Goal: Task Accomplishment & Management: Complete application form

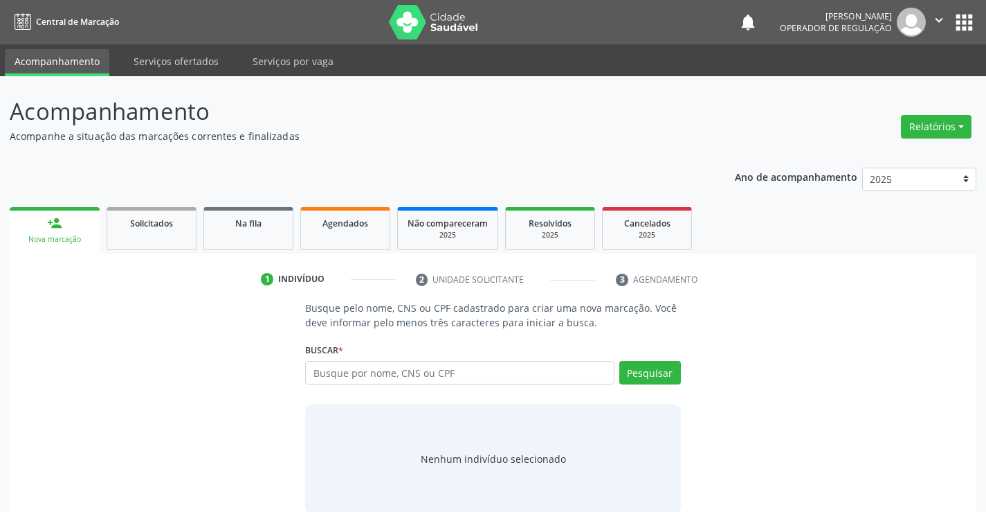
click at [485, 369] on input "text" at bounding box center [459, 373] width 309 height 24
click at [485, 369] on input "70750=" at bounding box center [459, 373] width 309 height 24
type input "707507284715690"
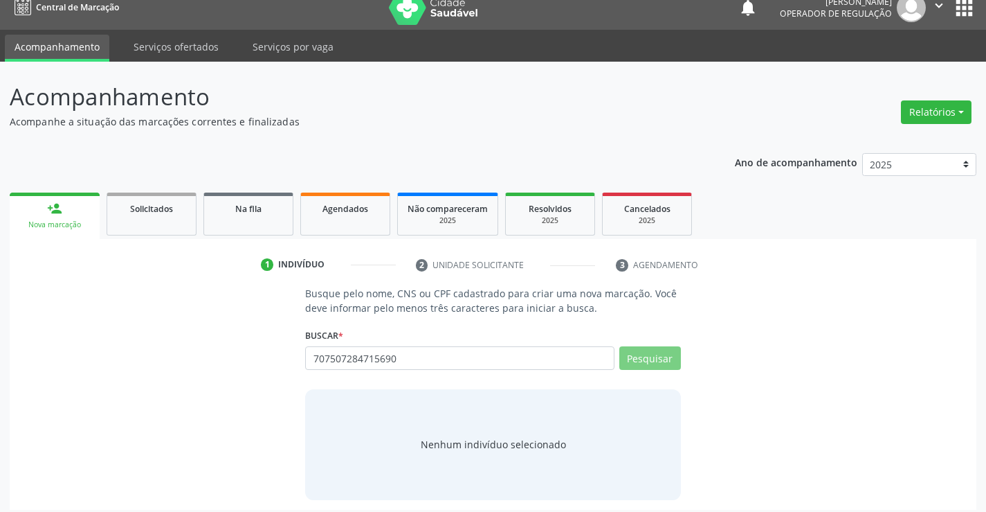
scroll to position [22, 0]
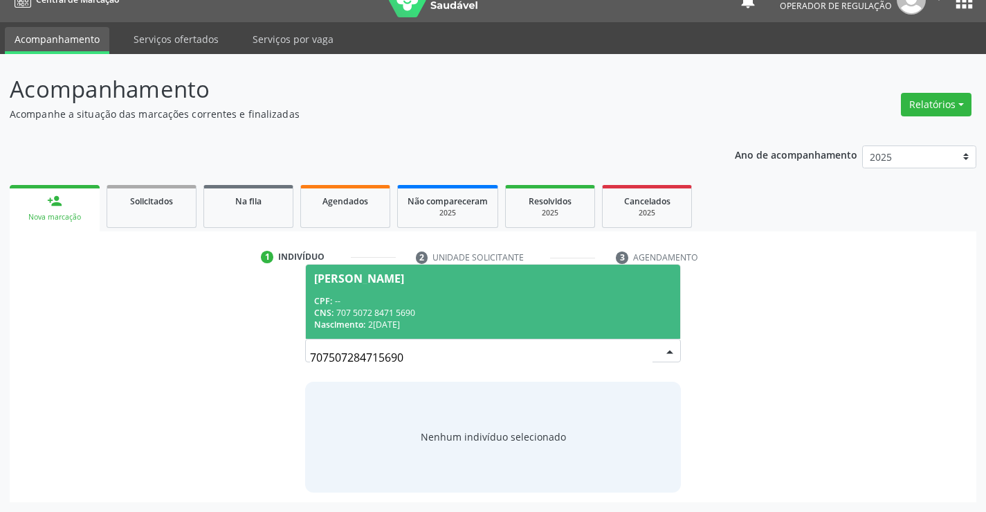
click at [315, 300] on span "CPF:" at bounding box center [323, 301] width 18 height 12
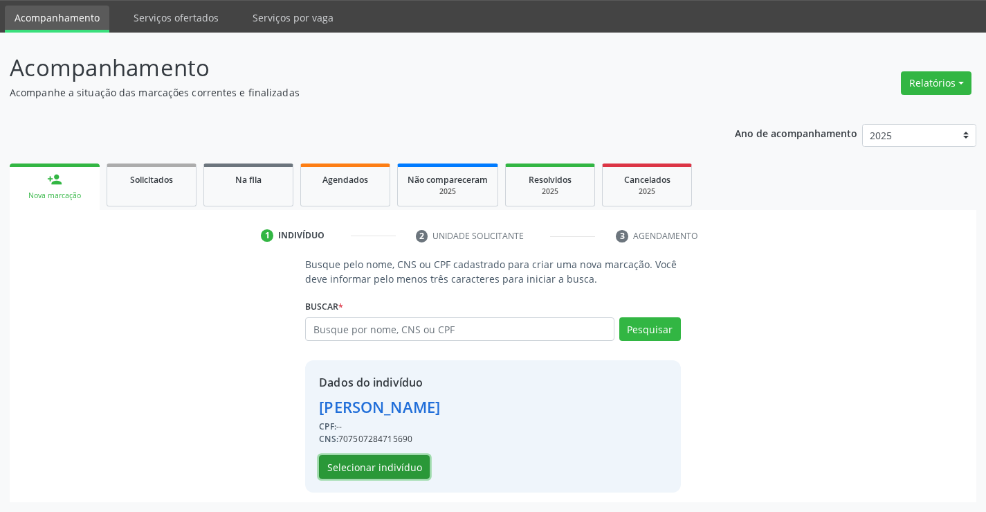
click at [388, 462] on button "Selecionar indivíduo" at bounding box center [374, 467] width 111 height 24
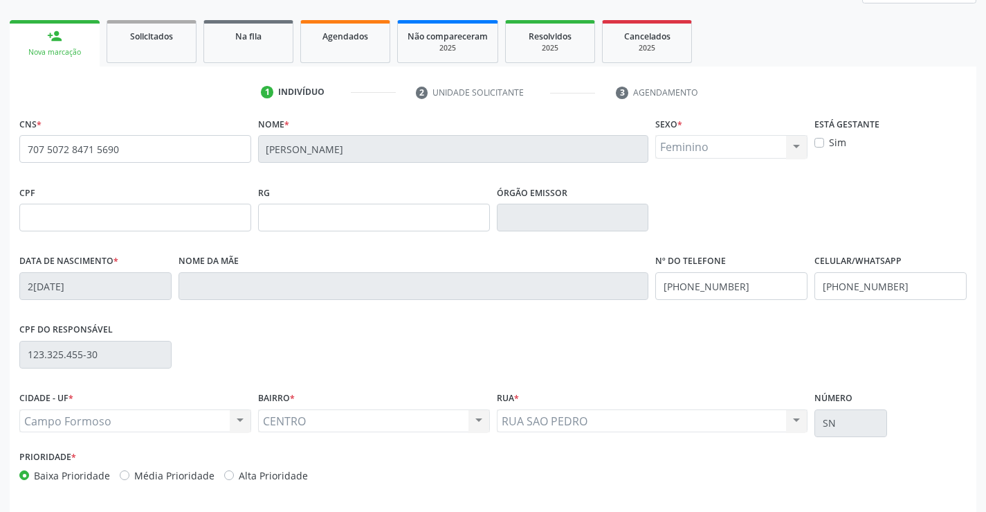
scroll to position [239, 0]
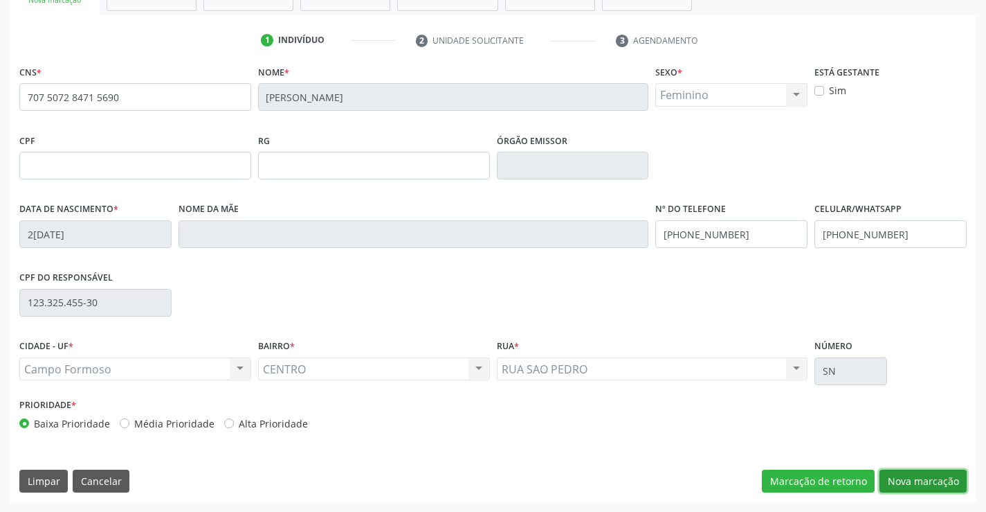
click at [923, 487] on button "Nova marcação" at bounding box center [923, 481] width 87 height 24
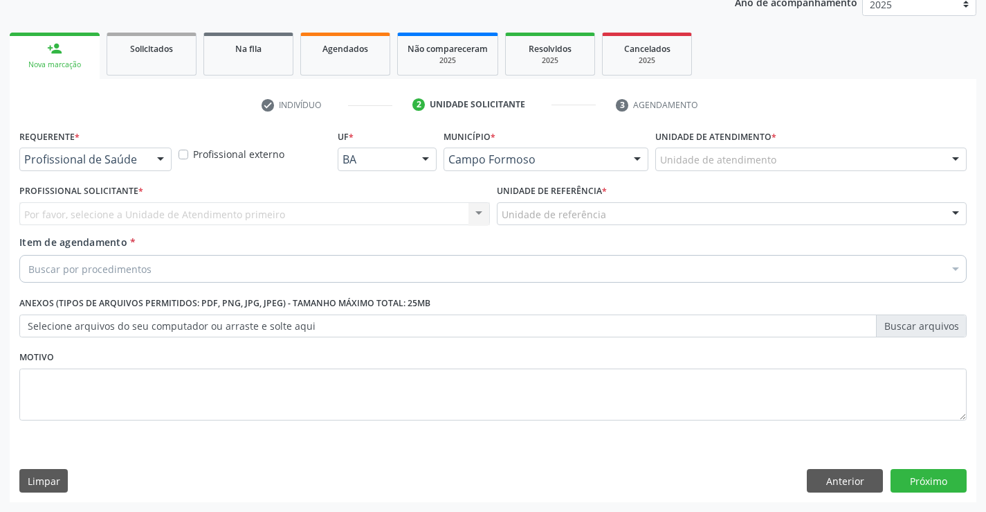
scroll to position [174, 0]
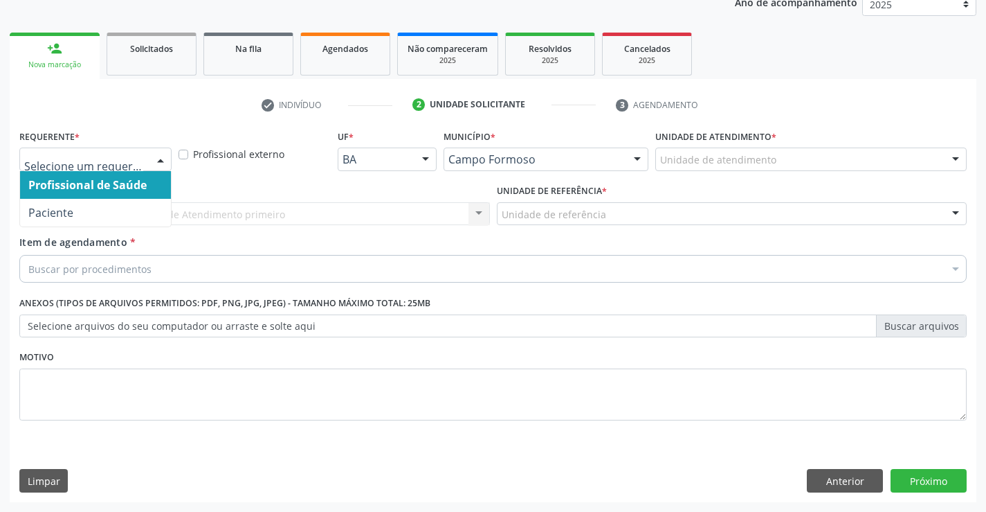
click at [156, 161] on div at bounding box center [160, 160] width 21 height 24
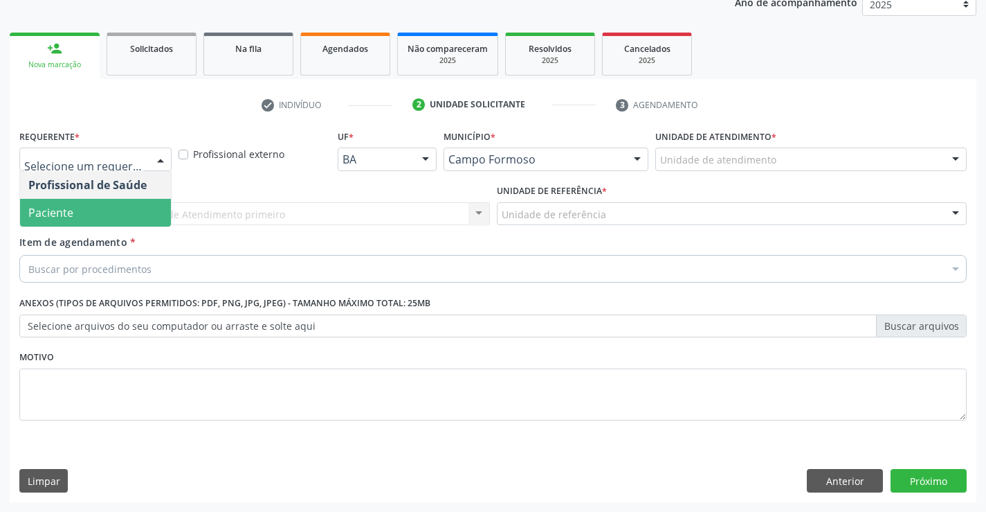
click at [86, 218] on span "Paciente" at bounding box center [95, 213] width 151 height 28
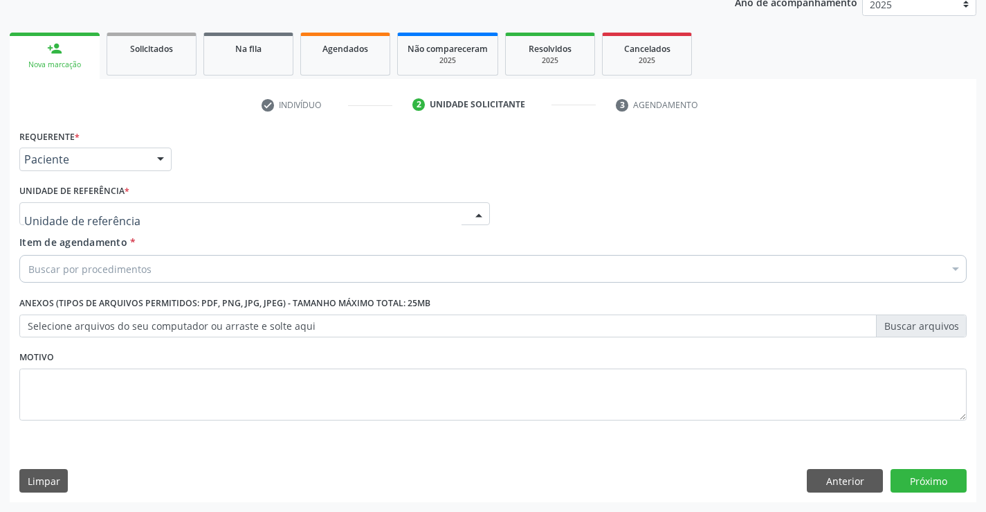
click at [207, 215] on div at bounding box center [254, 214] width 471 height 24
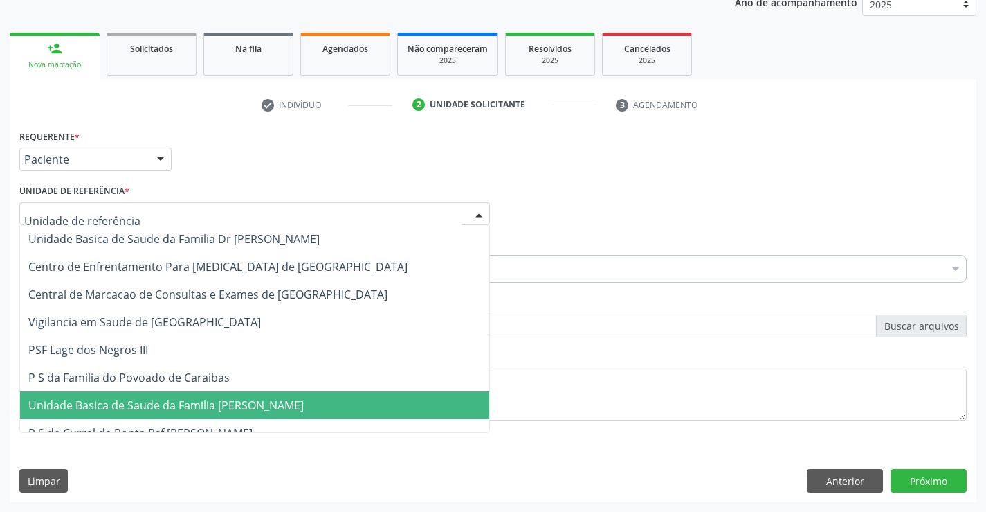
click at [199, 401] on span "Unidade Basica de Saude da Familia [PERSON_NAME]" at bounding box center [166, 404] width 276 height 15
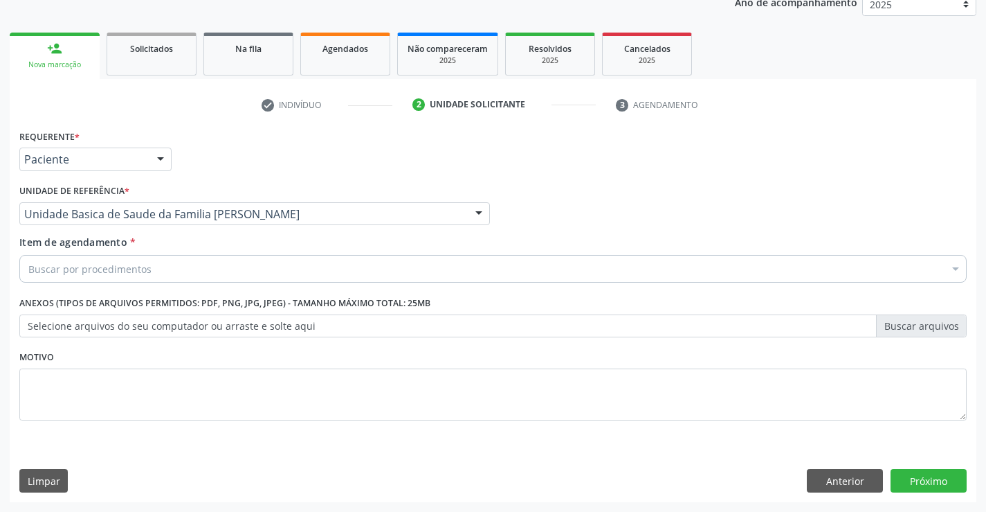
click at [167, 264] on div "Buscar por procedimentos" at bounding box center [493, 269] width 948 height 28
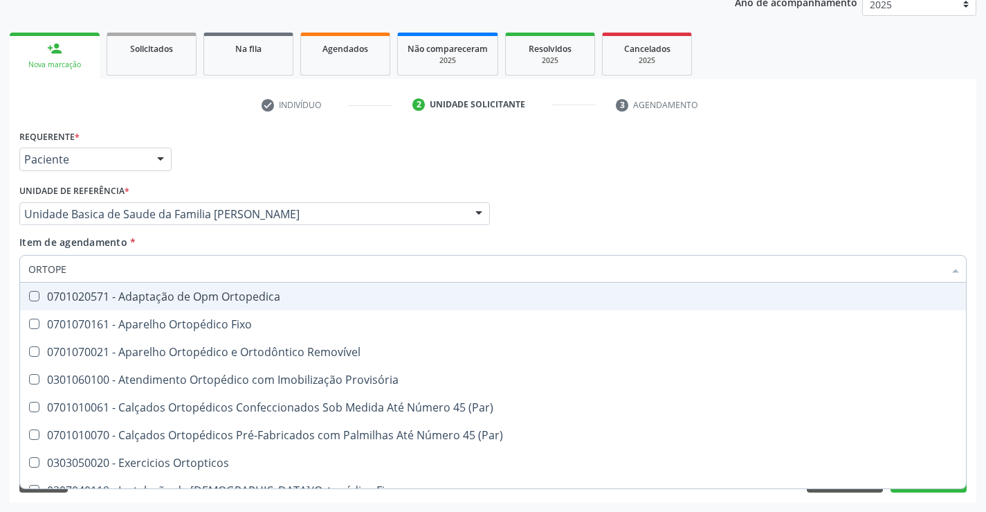
type input "ORTOPED"
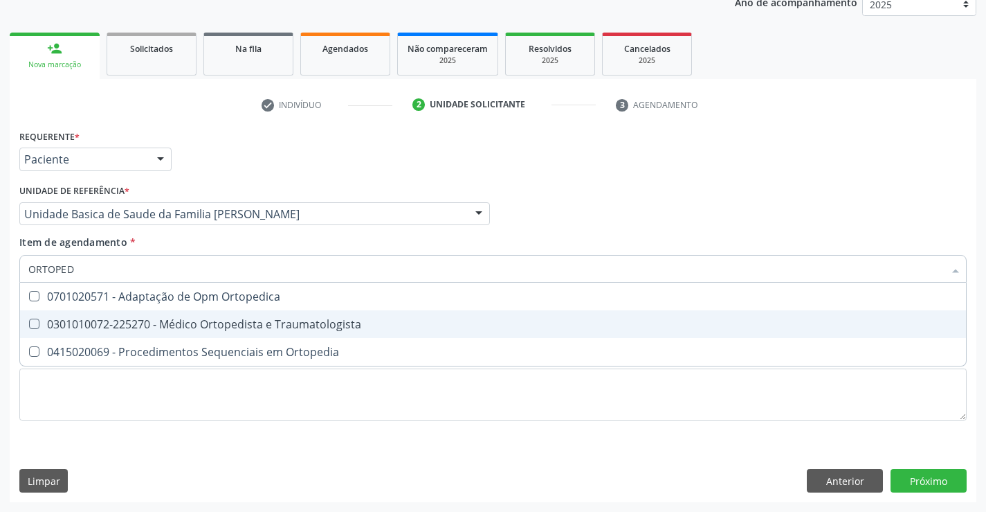
click at [206, 325] on div "0301010072-225270 - Médico Ortopedista e Traumatologista" at bounding box center [493, 323] width 930 height 11
checkbox Traumatologista "true"
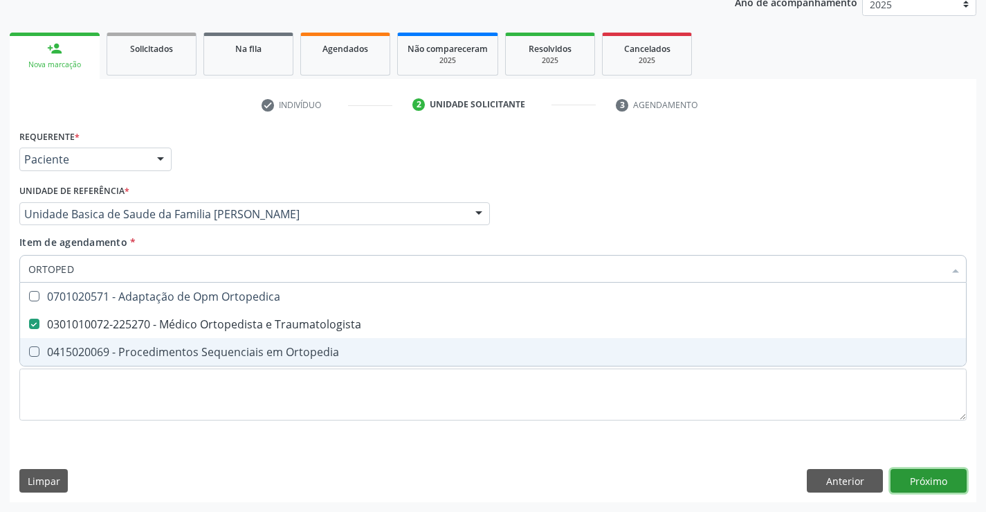
click at [905, 486] on div "Requerente * Paciente Profissional de Saúde Paciente Nenhum resultado encontrad…" at bounding box center [493, 314] width 967 height 376
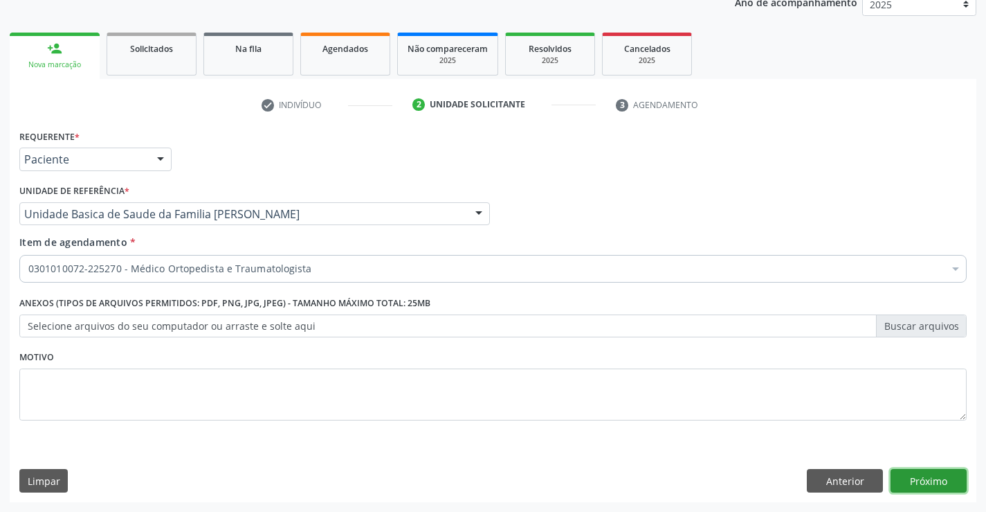
click at [923, 491] on button "Próximo" at bounding box center [929, 481] width 76 height 24
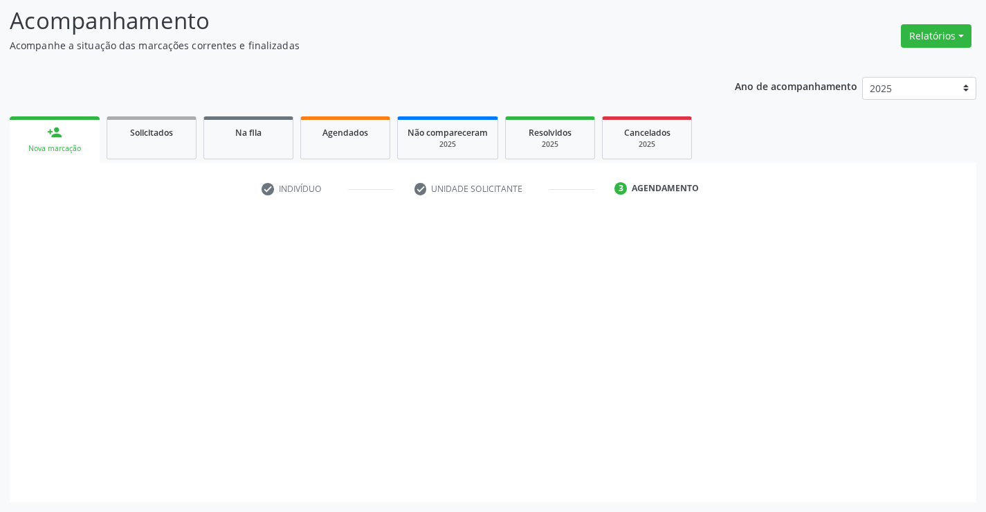
scroll to position [91, 0]
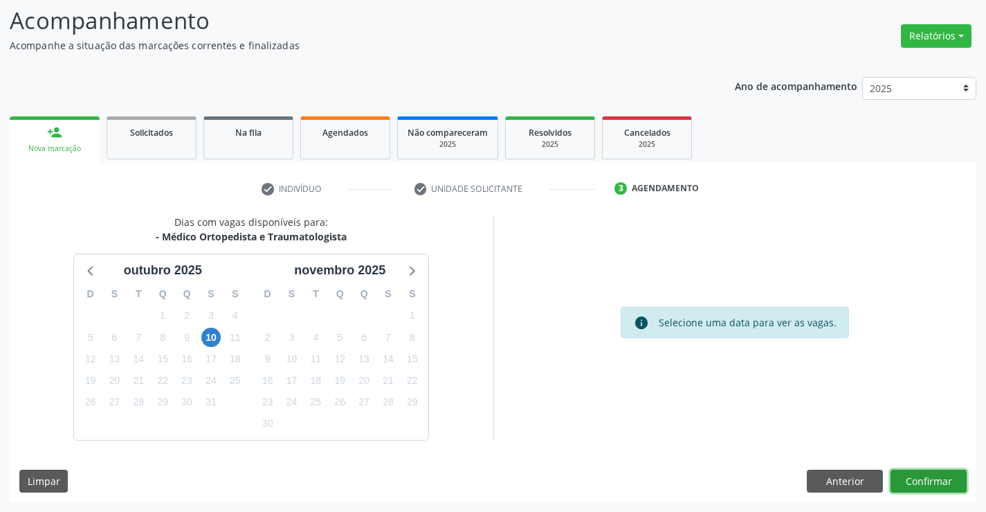
click at [929, 489] on button "Confirmar" at bounding box center [929, 481] width 76 height 24
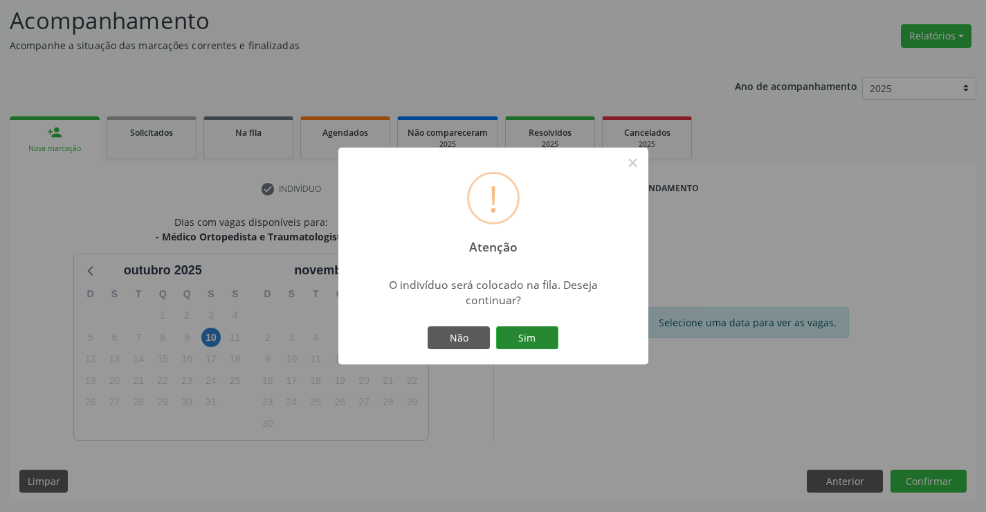
click at [533, 342] on button "Sim" at bounding box center [527, 338] width 62 height 24
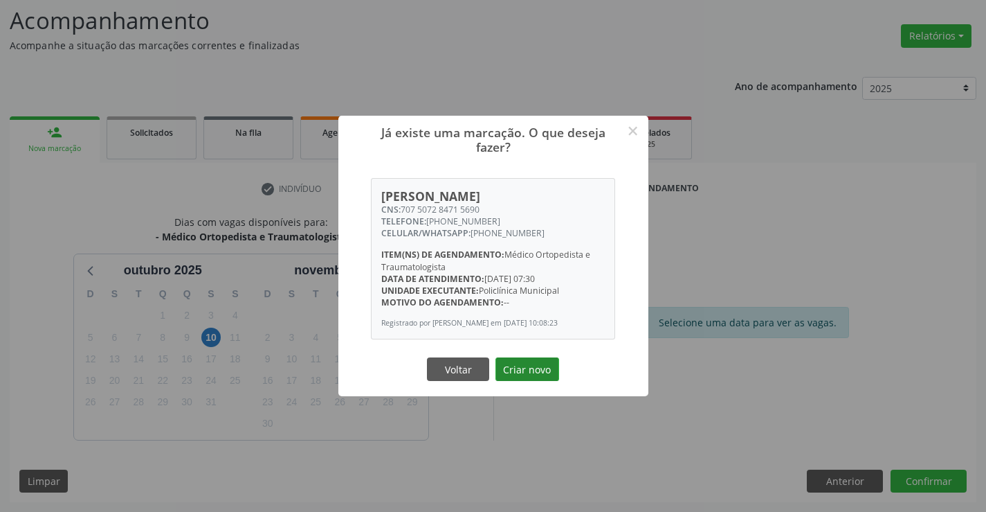
click at [521, 373] on button "Criar novo" at bounding box center [528, 369] width 64 height 24
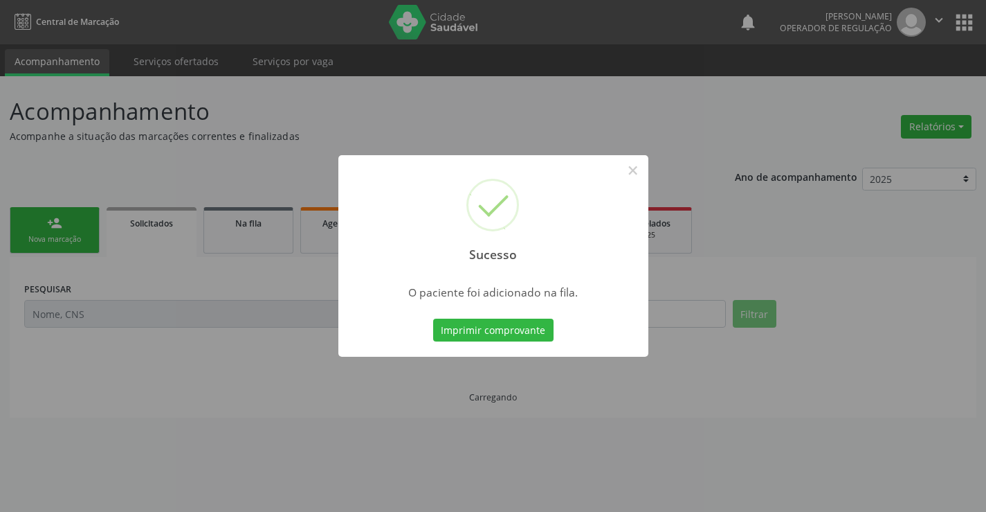
scroll to position [0, 0]
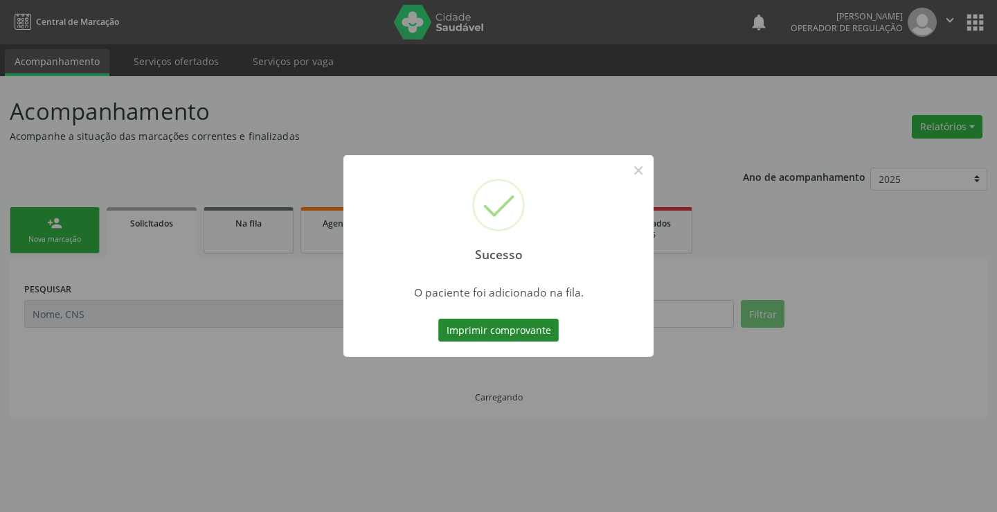
click at [509, 339] on button "Imprimir comprovante" at bounding box center [498, 330] width 120 height 24
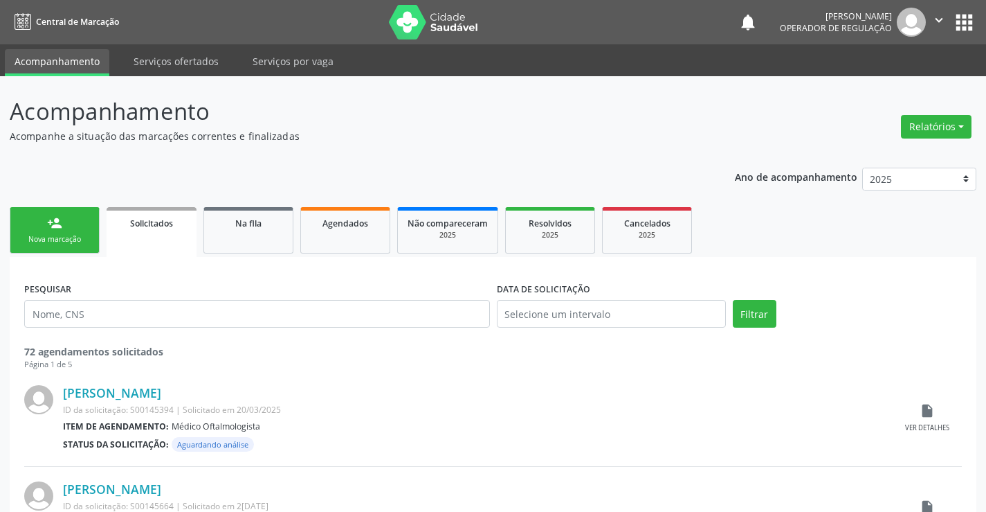
click at [45, 235] on div "Nova marcação" at bounding box center [54, 239] width 69 height 10
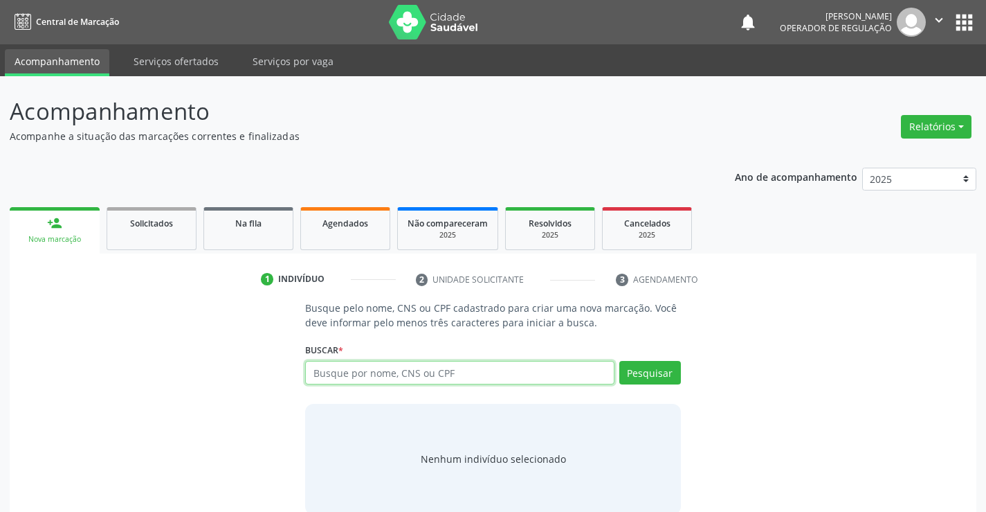
click at [412, 372] on input "text" at bounding box center [459, 373] width 309 height 24
type input "709802002273597"
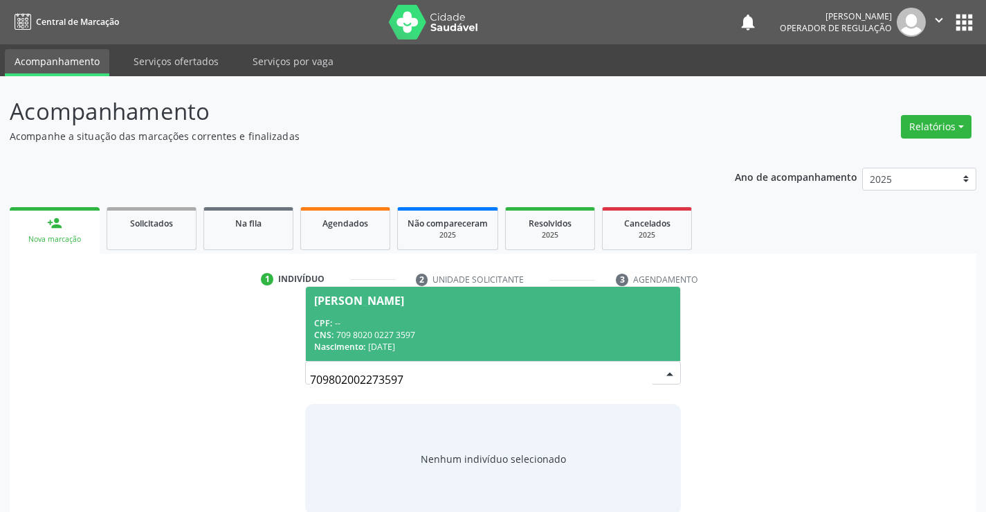
click at [496, 320] on div "CPF: --" at bounding box center [492, 323] width 357 height 12
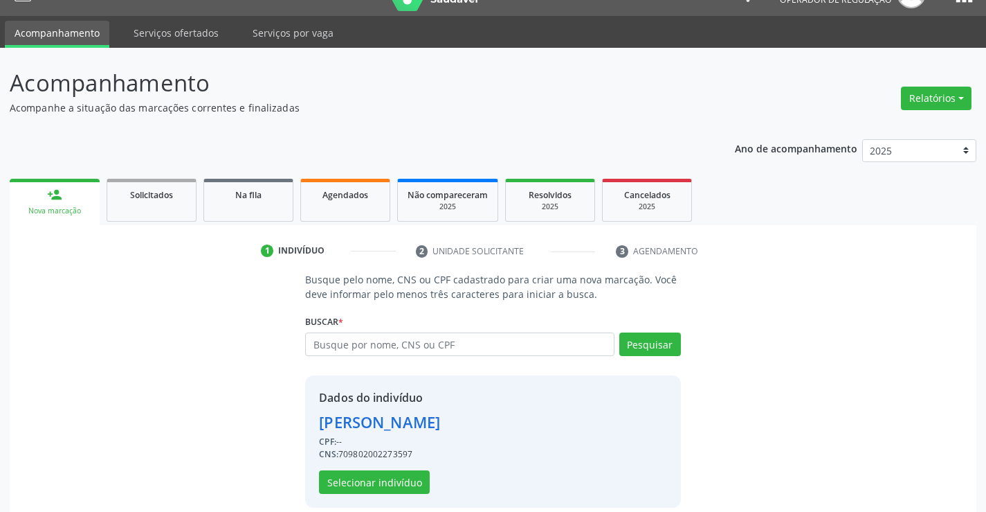
scroll to position [44, 0]
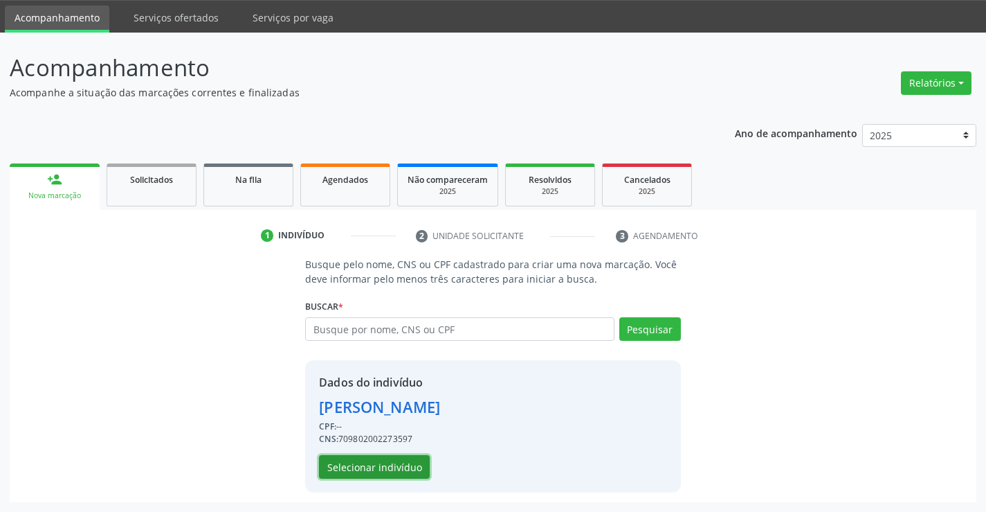
click at [379, 462] on button "Selecionar indivíduo" at bounding box center [374, 467] width 111 height 24
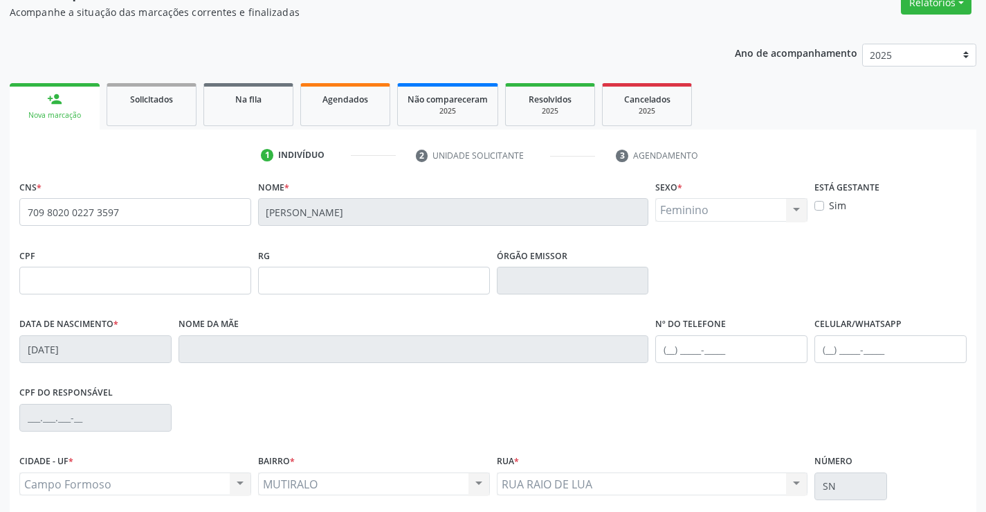
scroll to position [239, 0]
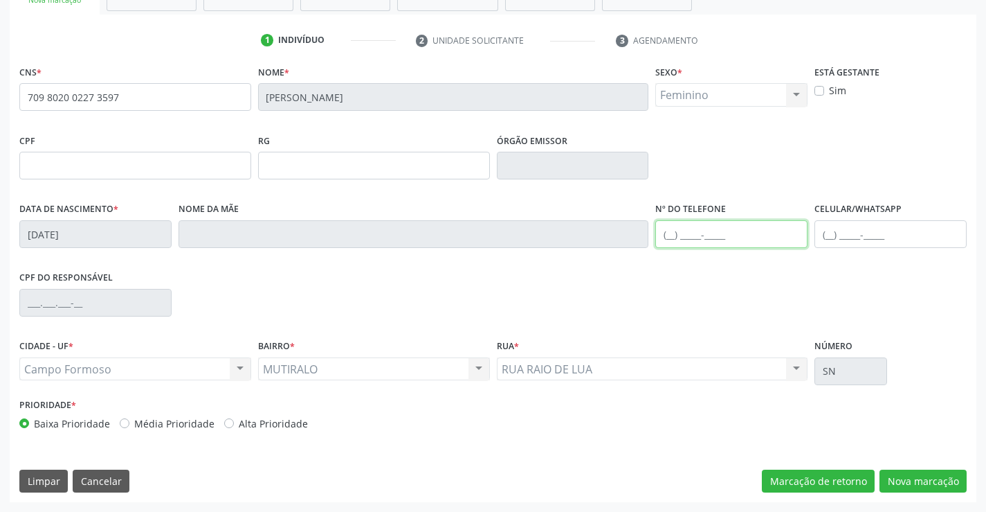
click at [736, 233] on input "text" at bounding box center [732, 234] width 152 height 28
click at [727, 230] on input "(74" at bounding box center [732, 234] width 152 height 28
drag, startPoint x: 750, startPoint y: 234, endPoint x: 665, endPoint y: 237, distance: 85.9
click at [665, 237] on input "[PHONE_NUMBER]" at bounding box center [732, 234] width 152 height 28
type input "[PHONE_NUMBER]"
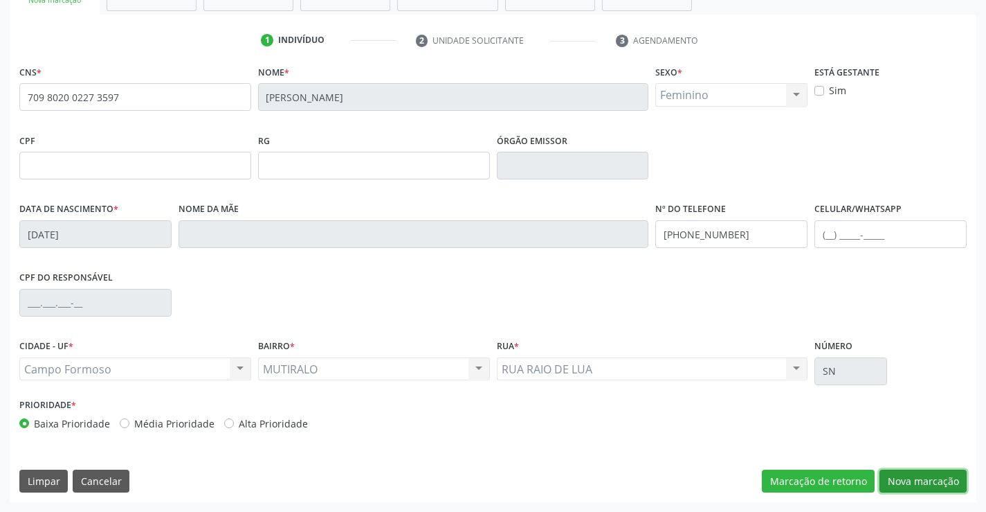
click at [913, 474] on button "Nova marcação" at bounding box center [923, 481] width 87 height 24
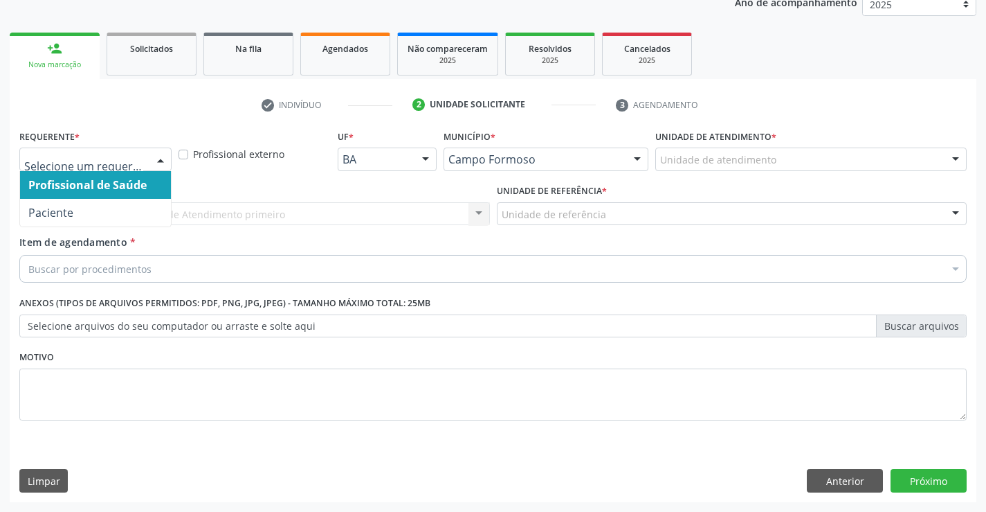
click at [152, 160] on div at bounding box center [160, 160] width 21 height 24
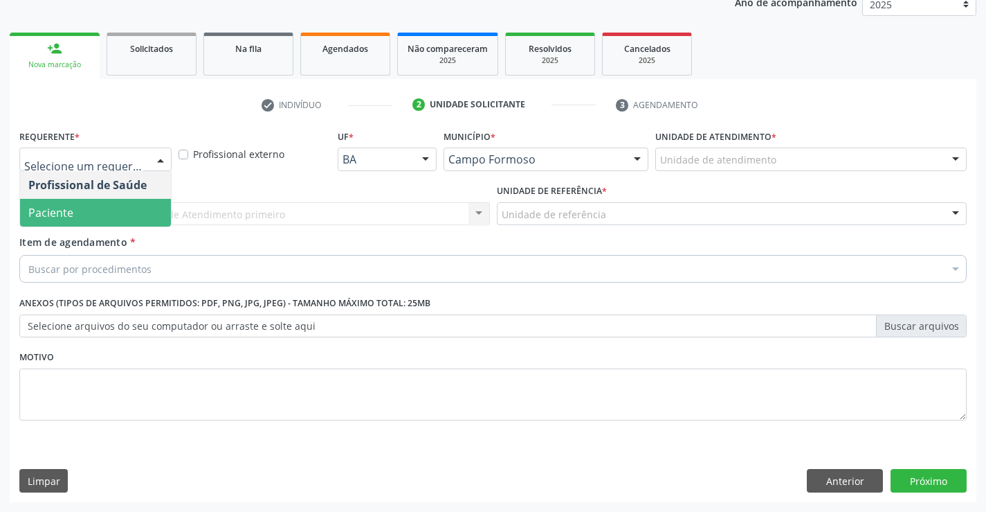
click at [85, 204] on span "Paciente" at bounding box center [95, 213] width 151 height 28
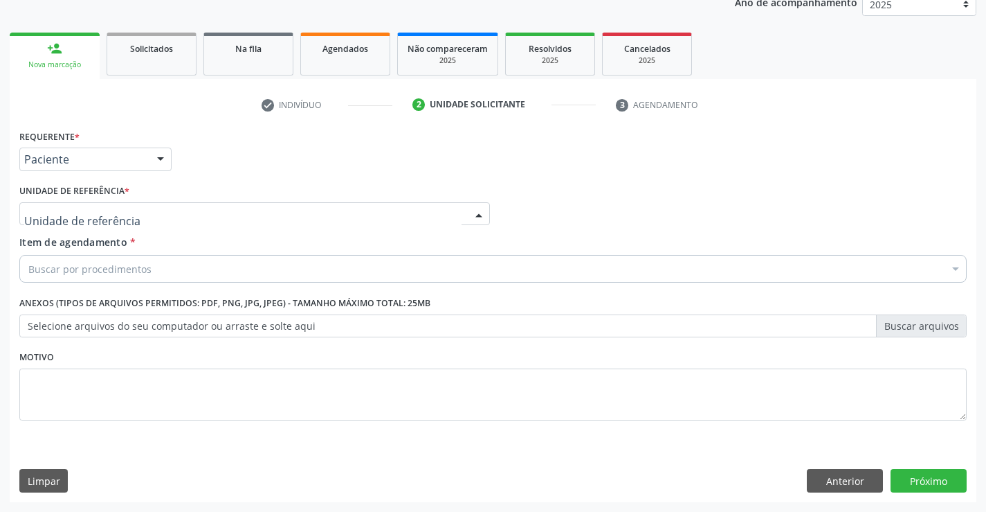
click at [275, 220] on div at bounding box center [254, 214] width 471 height 24
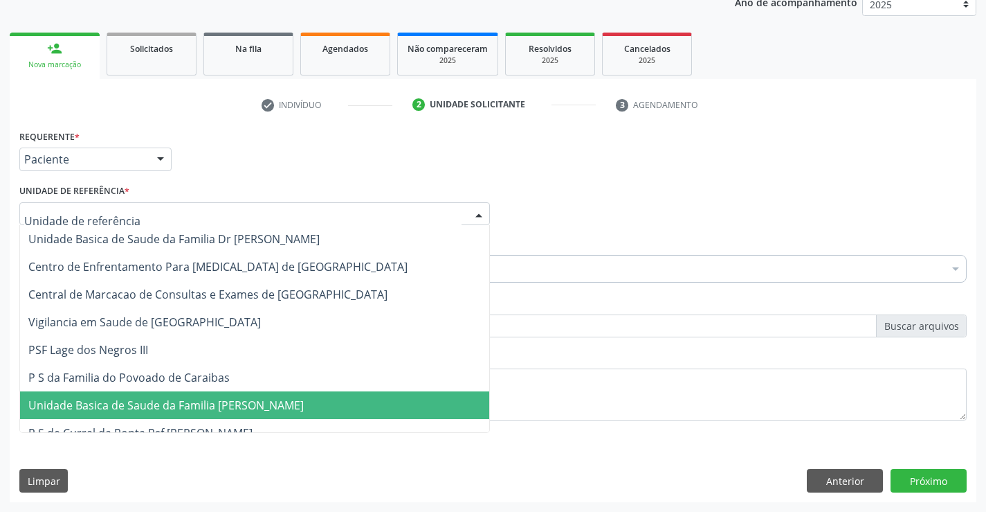
click at [246, 403] on span "Unidade Basica de Saude da Familia [PERSON_NAME]" at bounding box center [166, 404] width 276 height 15
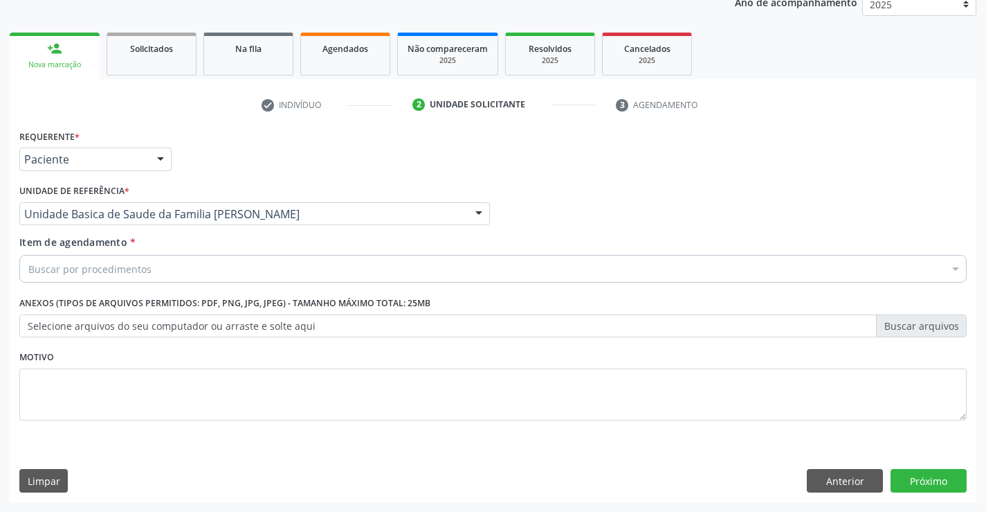
click at [178, 263] on div "Buscar por procedimentos" at bounding box center [493, 269] width 948 height 28
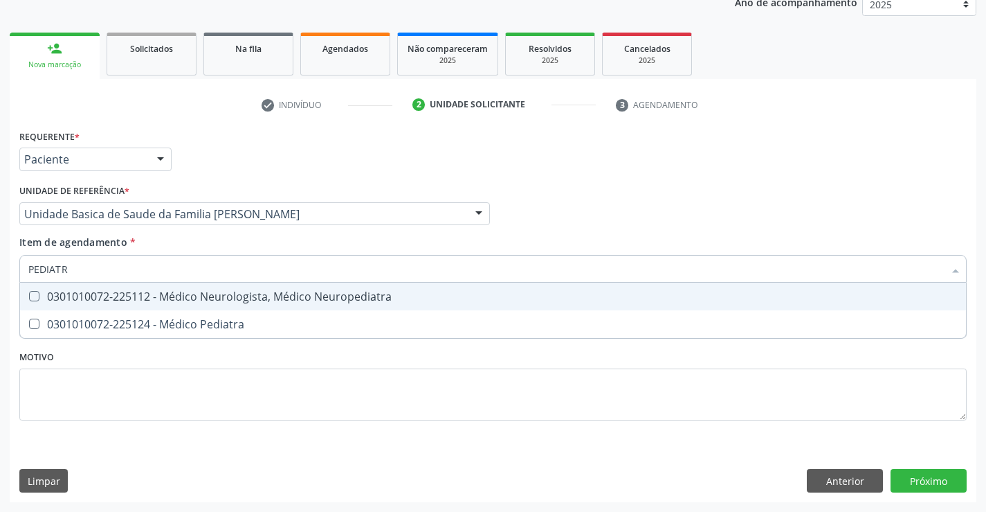
type input "PEDIATRA"
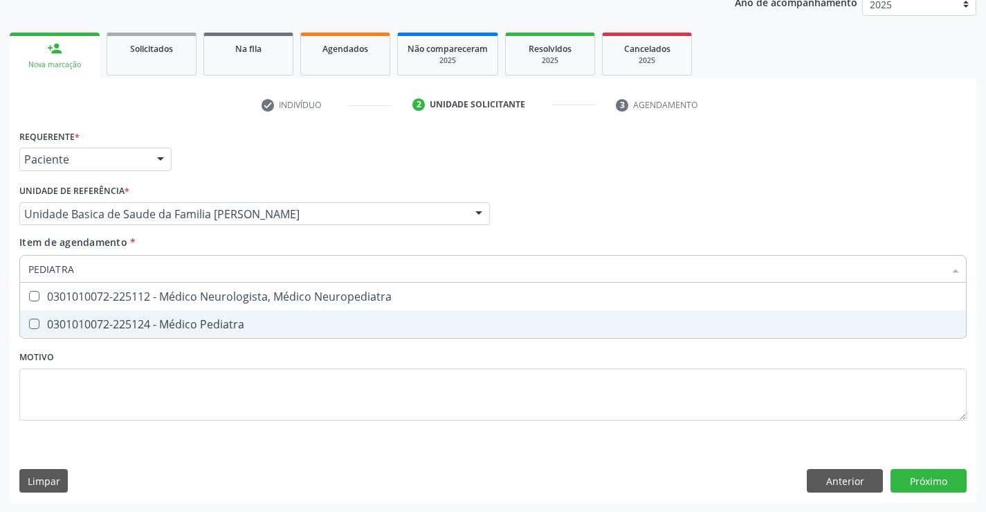
click at [160, 323] on div "0301010072-225124 - Médico Pediatra" at bounding box center [493, 323] width 930 height 11
checkbox Pediatra "true"
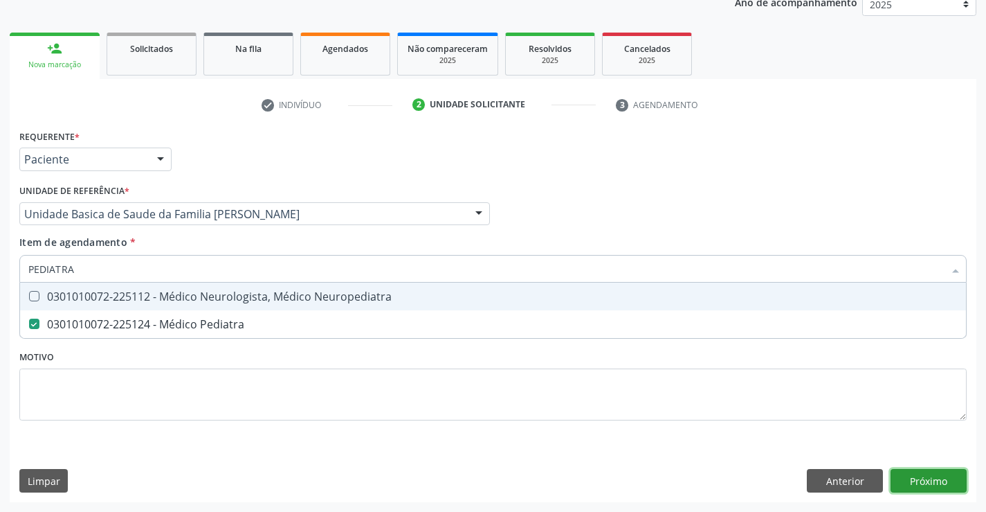
click at [925, 477] on div "Requerente * Paciente Profissional de Saúde Paciente Nenhum resultado encontrad…" at bounding box center [493, 314] width 967 height 376
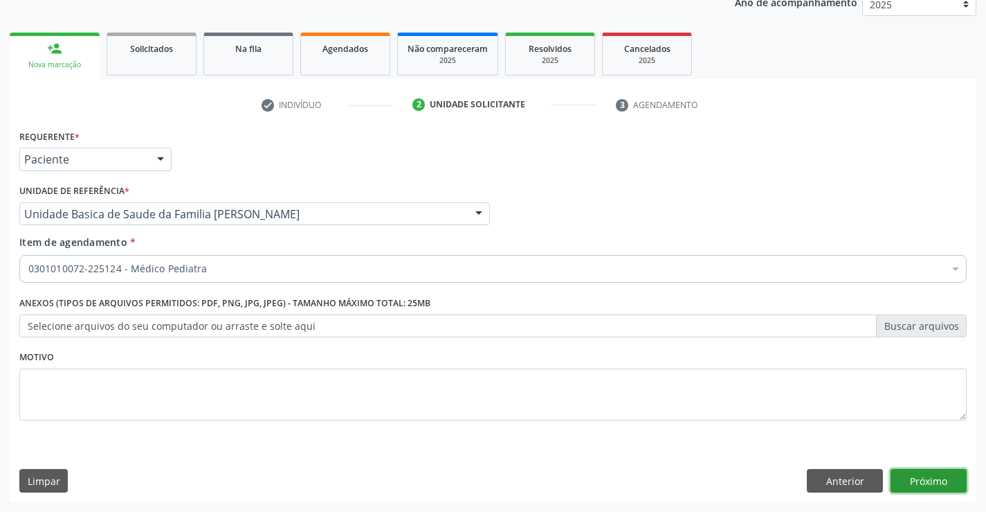
click at [945, 478] on button "Próximo" at bounding box center [929, 481] width 76 height 24
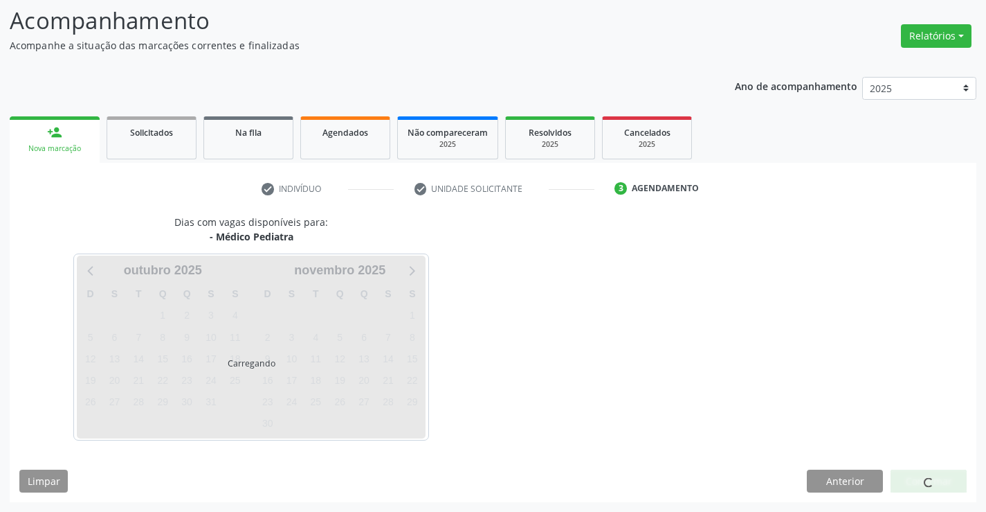
scroll to position [91, 0]
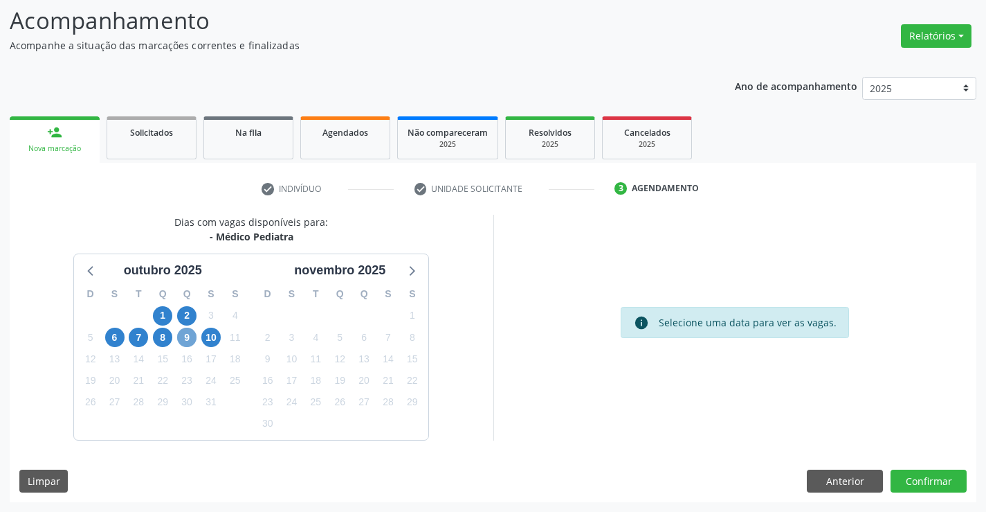
click at [190, 338] on span "9" at bounding box center [186, 336] width 19 height 19
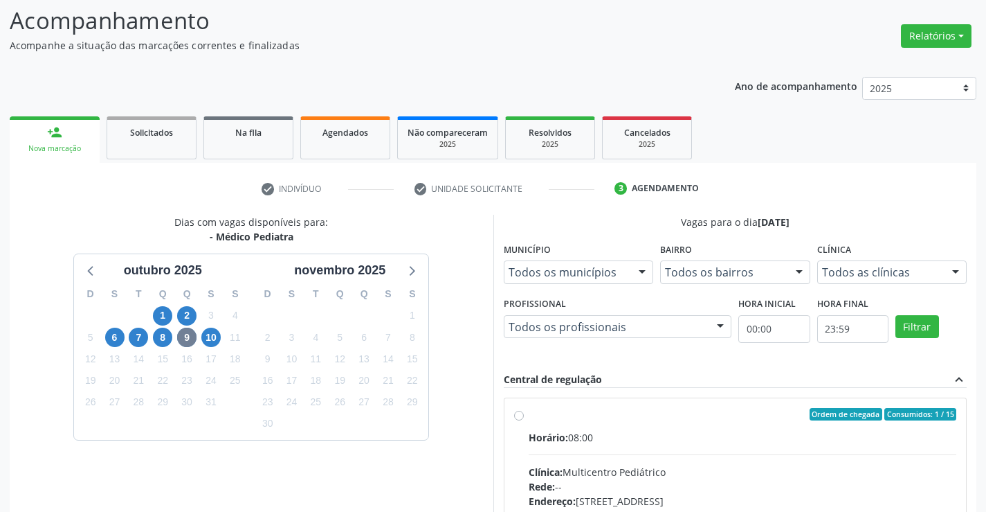
click at [640, 442] on div "Horário: 08:00" at bounding box center [743, 437] width 428 height 15
click at [524, 420] on input "Ordem de chegada Consumidos: 1 / 15 Horário: 08:00 Clínica: Multicentro Pediátr…" at bounding box center [519, 414] width 10 height 12
radio input "true"
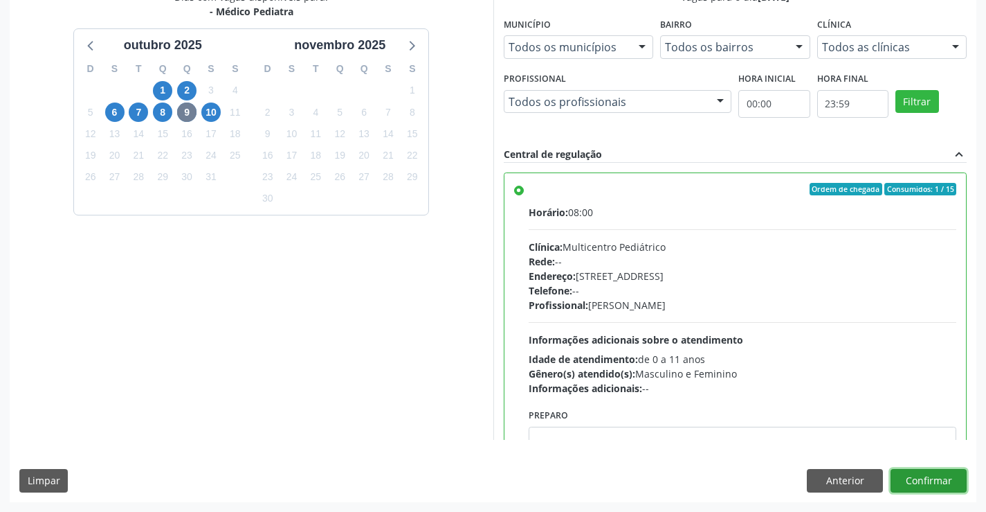
click at [919, 477] on button "Confirmar" at bounding box center [929, 481] width 76 height 24
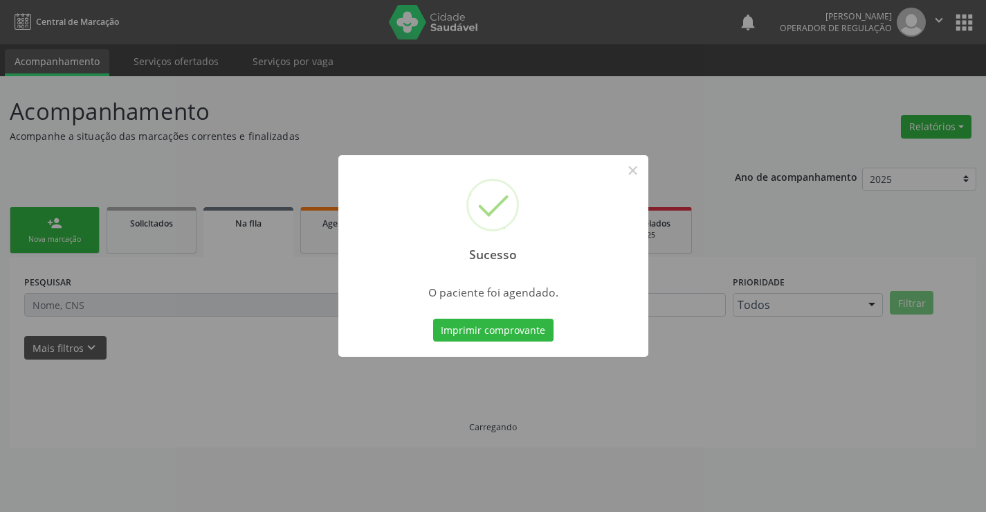
scroll to position [0, 0]
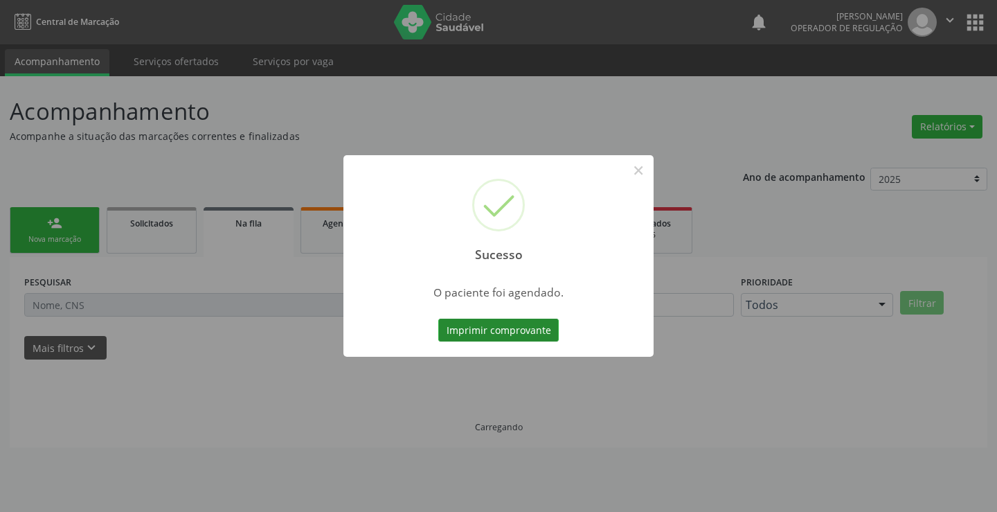
click at [515, 323] on button "Imprimir comprovante" at bounding box center [498, 330] width 120 height 24
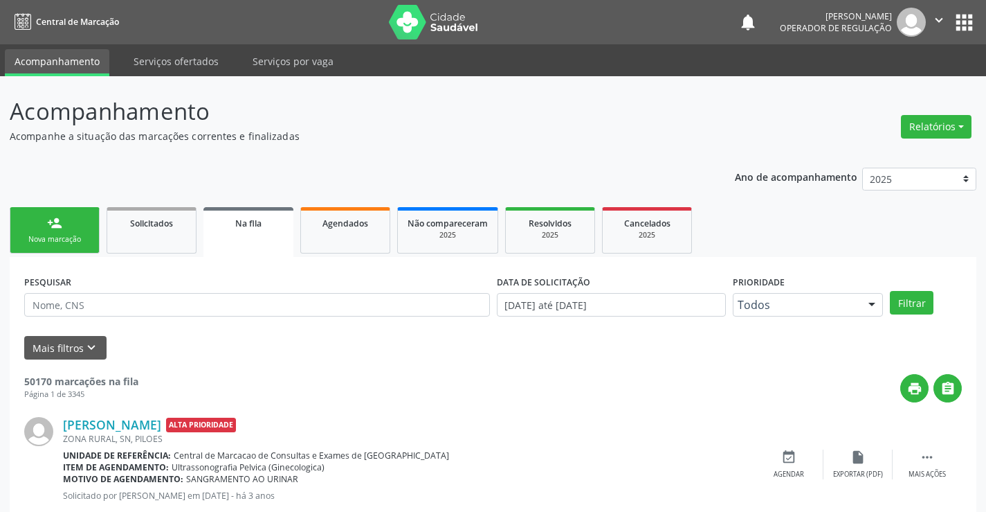
click at [45, 219] on link "person_add Nova marcação" at bounding box center [55, 230] width 90 height 46
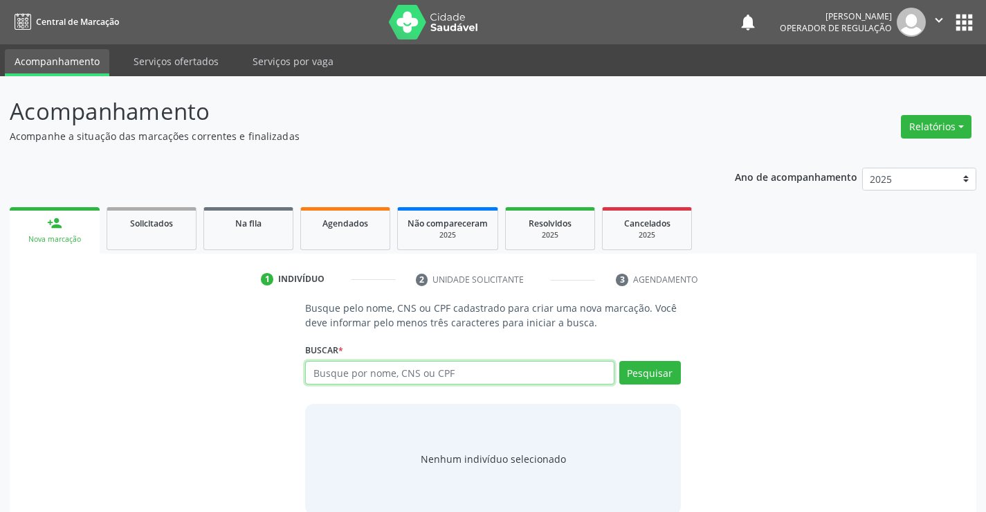
click at [355, 370] on input "text" at bounding box center [459, 373] width 309 height 24
type input "705003605800357"
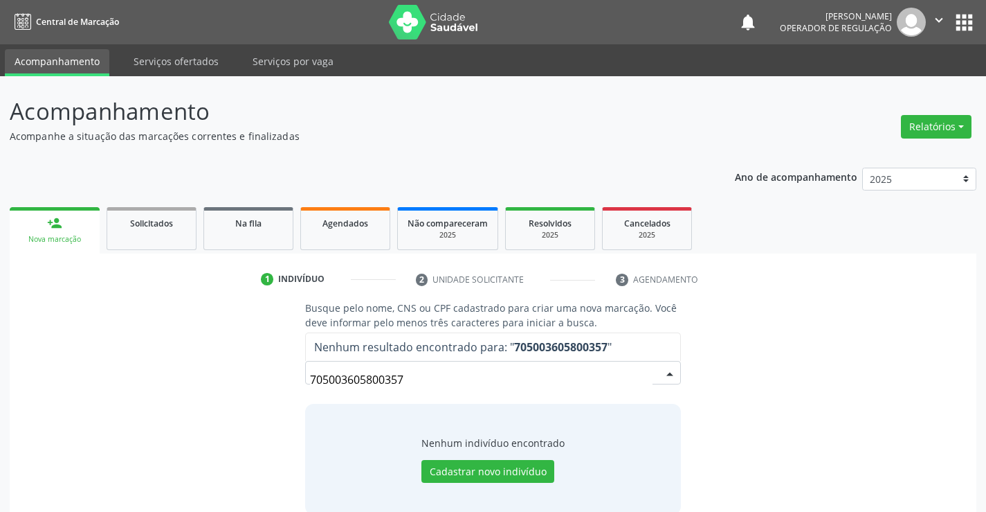
drag, startPoint x: 443, startPoint y: 389, endPoint x: 138, endPoint y: 343, distance: 308.7
click at [138, 343] on div "Busque pelo nome, CNS ou CPF cadastrado para criar uma nova marcação. Você deve…" at bounding box center [493, 406] width 948 height 213
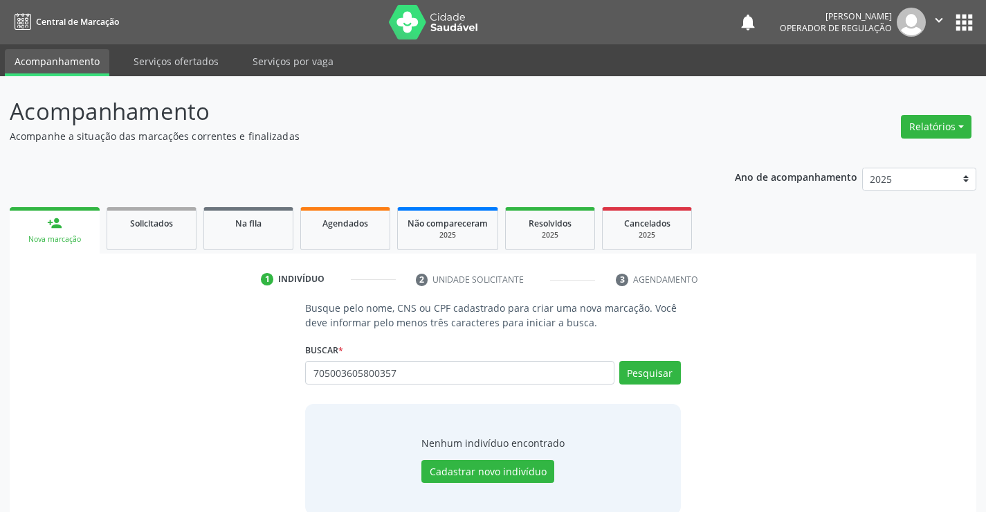
type input "705003605800357"
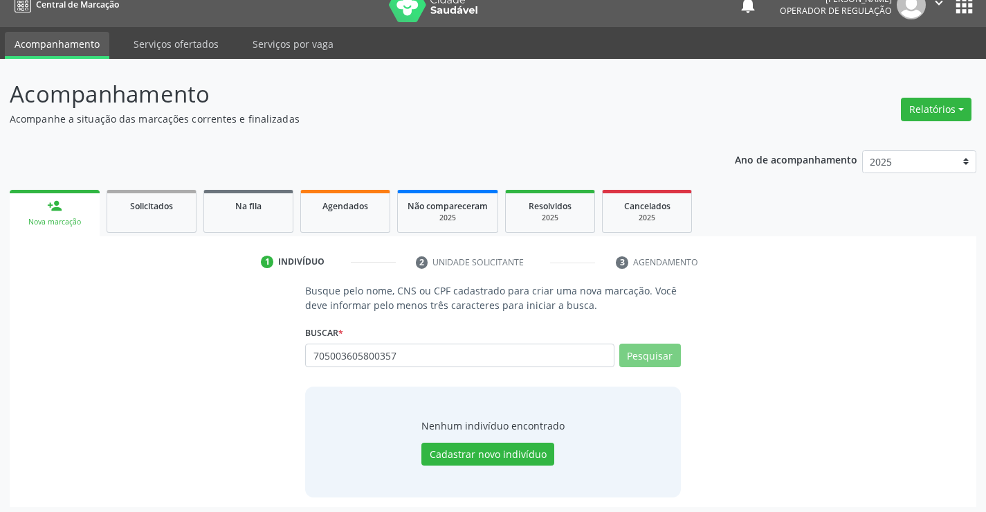
scroll to position [22, 0]
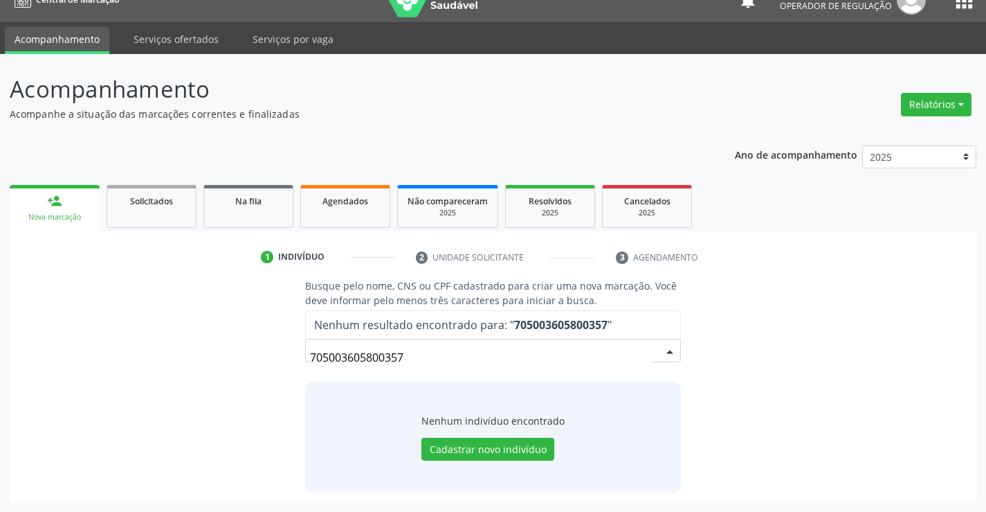
drag, startPoint x: 431, startPoint y: 355, endPoint x: 234, endPoint y: 355, distance: 197.3
click at [234, 355] on div "Busque pelo nome, CNS ou CPF cadastrado para criar uma nova marcação. Você deve…" at bounding box center [493, 384] width 948 height 213
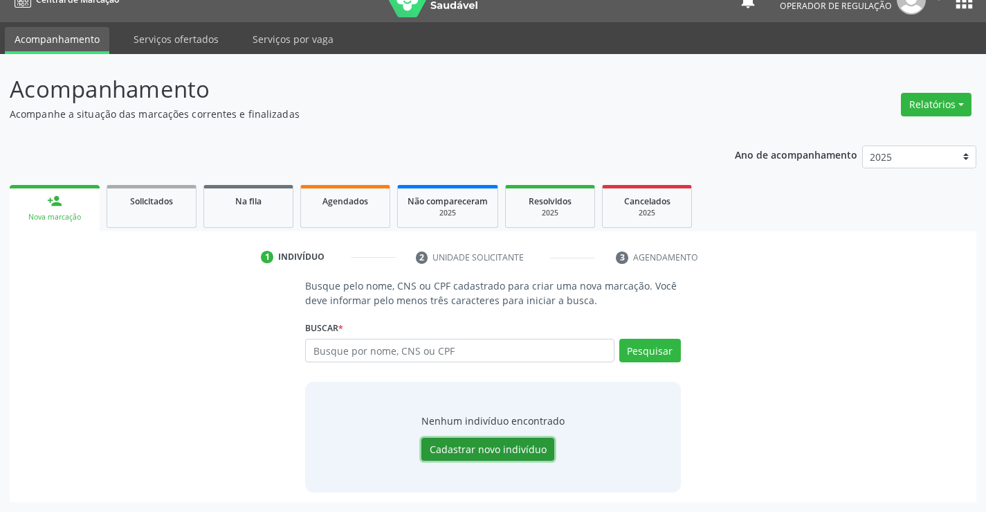
click at [472, 455] on button "Cadastrar novo indivíduo" at bounding box center [488, 449] width 133 height 24
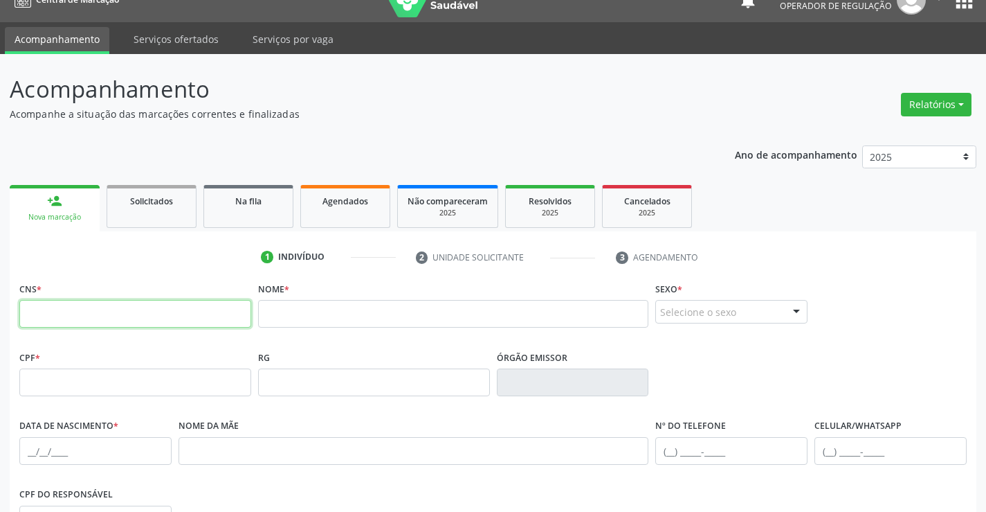
click at [120, 316] on input "text" at bounding box center [135, 314] width 232 height 28
type input "705 0036 0580 0357"
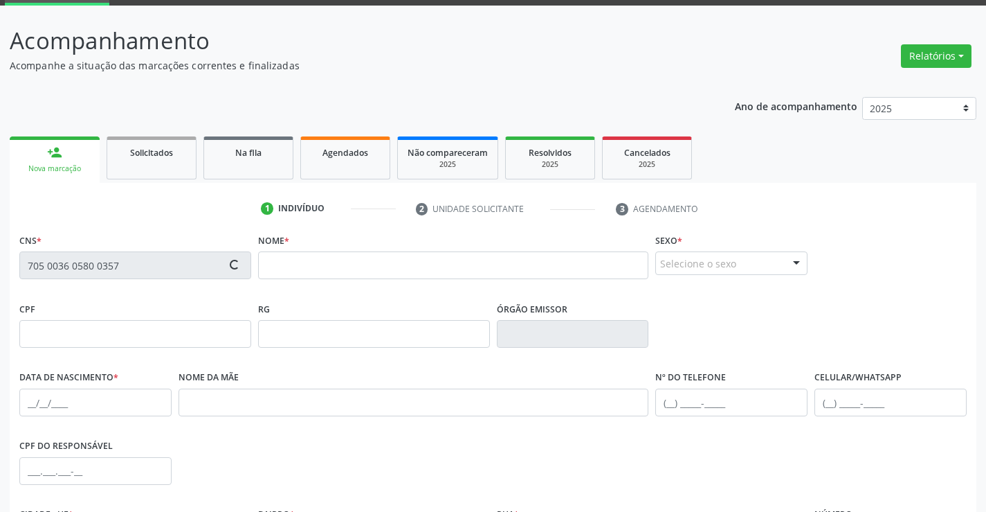
scroll to position [161, 0]
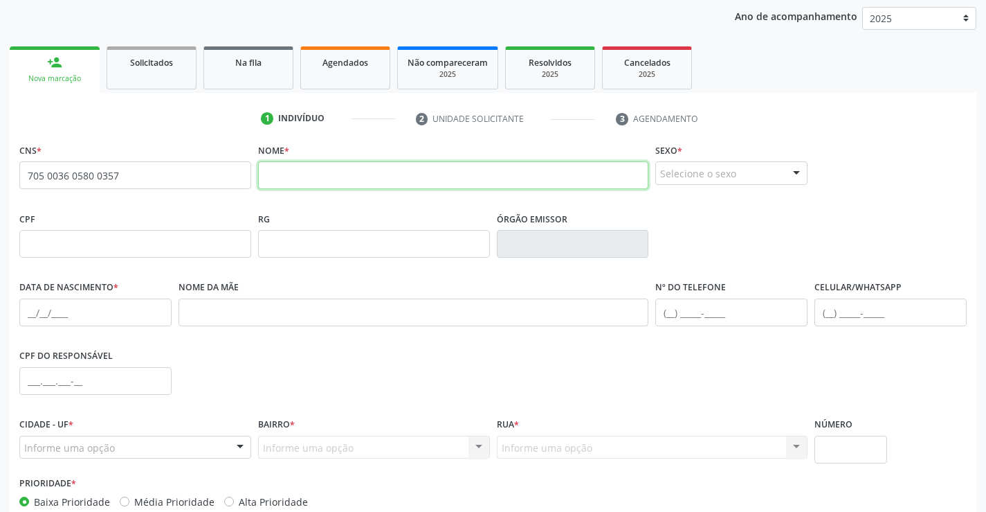
click at [317, 182] on input "text" at bounding box center [453, 175] width 391 height 28
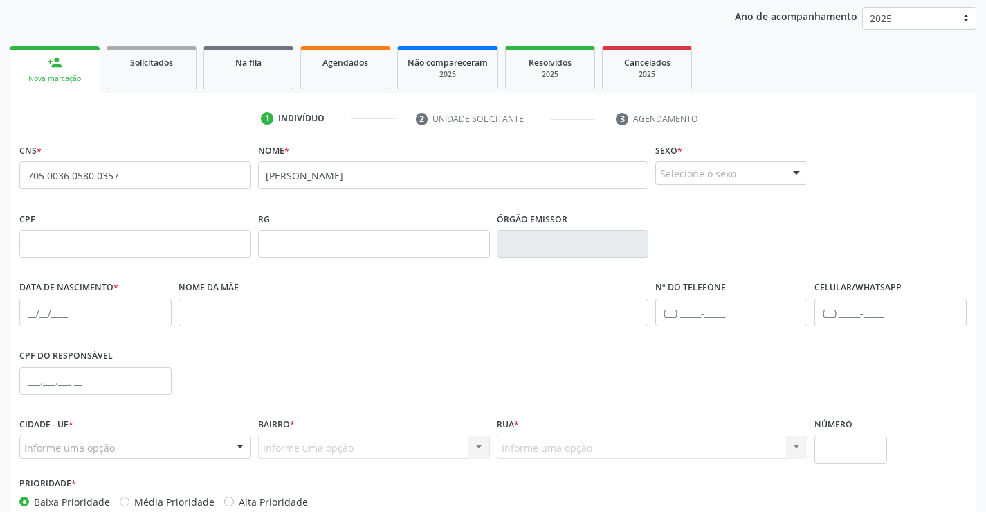
click at [797, 177] on div at bounding box center [796, 174] width 21 height 24
click at [701, 231] on span "Feminino" at bounding box center [689, 226] width 48 height 15
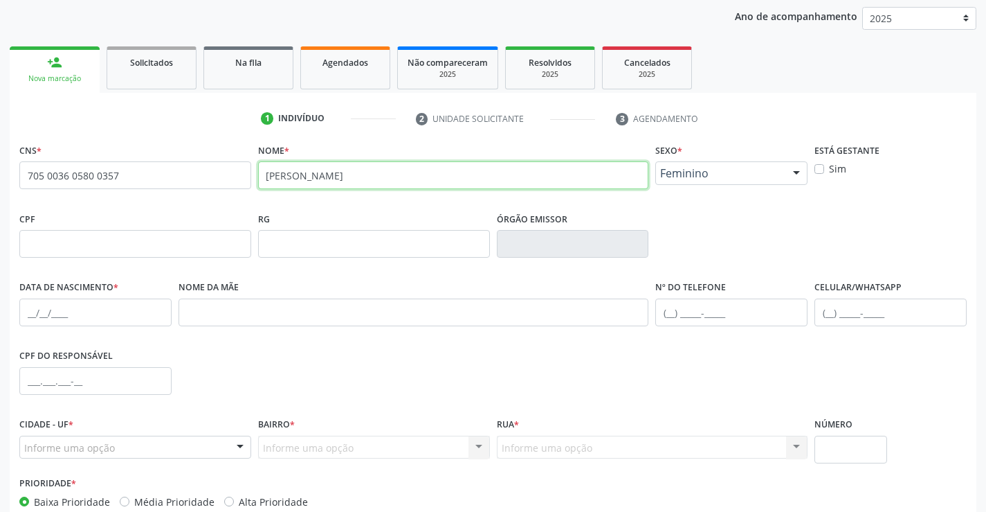
click at [281, 183] on input "[PERSON_NAME]" at bounding box center [453, 175] width 391 height 28
type input "[PERSON_NAME]"
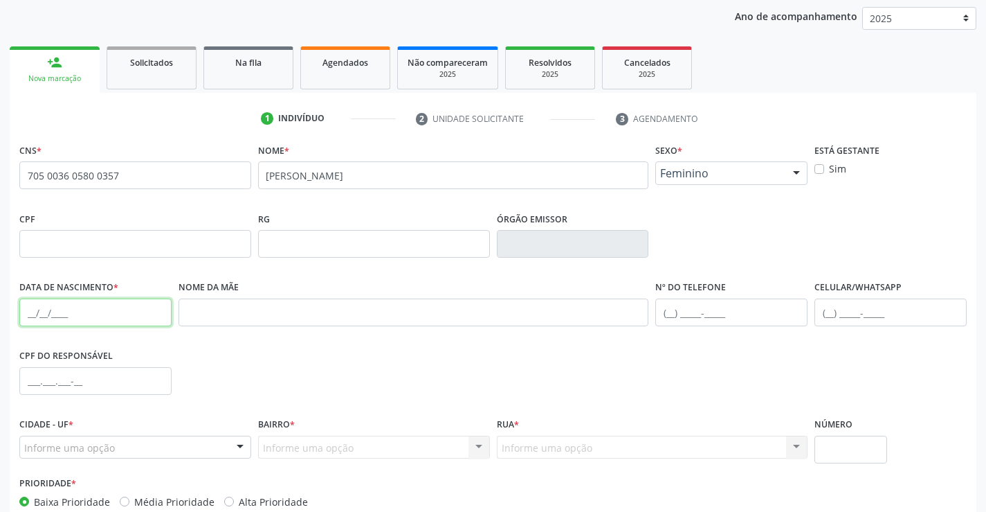
click at [81, 313] on input "text" at bounding box center [95, 312] width 152 height 28
type input "[DATE]"
click at [696, 311] on input "text" at bounding box center [732, 312] width 152 height 28
paste input "[PHONE_NUMBER]"
type input "[PHONE_NUMBER]"
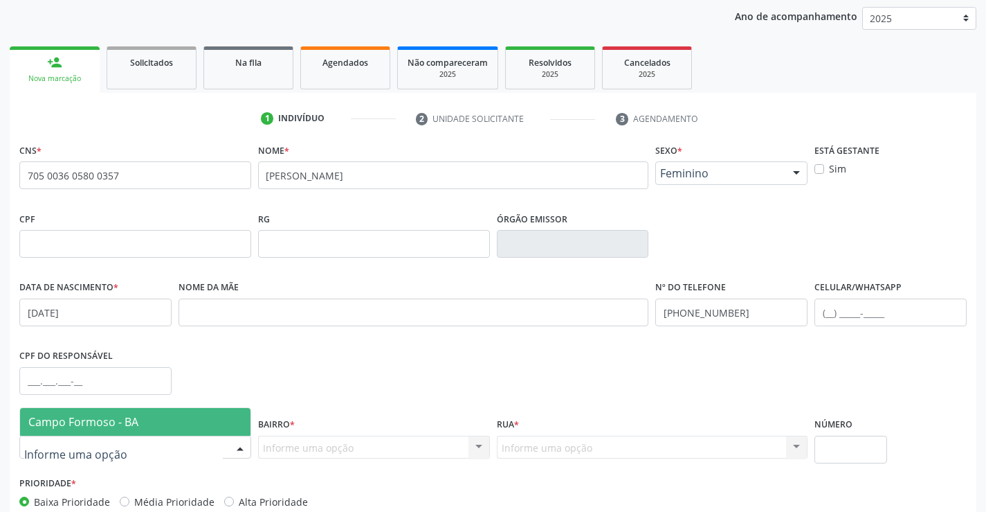
click at [226, 451] on div "Campo Formoso - BA Nenhum resultado encontrado para: " " Nenhuma opção encontra…" at bounding box center [135, 447] width 232 height 24
click at [116, 428] on span "Campo Formoso - BA" at bounding box center [83, 421] width 110 height 15
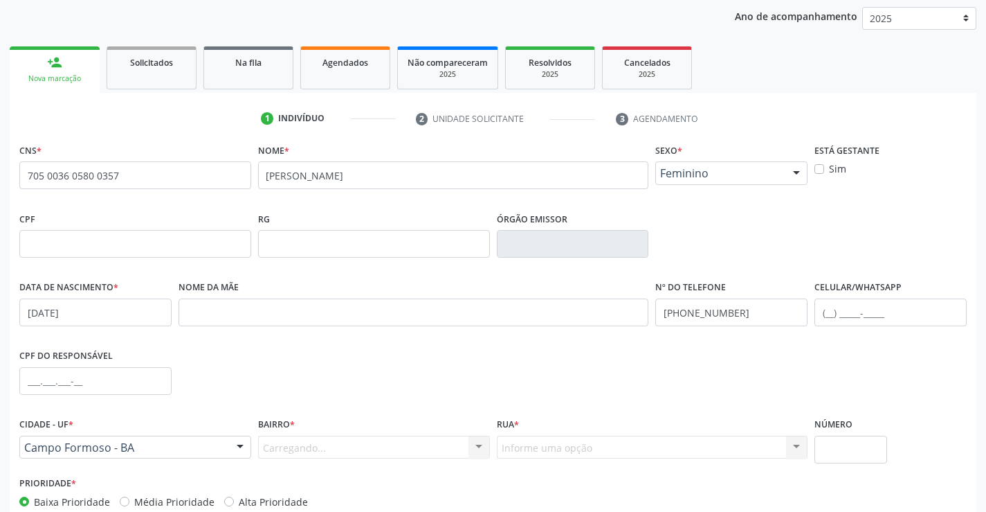
click at [474, 446] on div "Carregando... Nenhum resultado encontrado para: " " Nenhuma opção encontrada. D…" at bounding box center [374, 447] width 232 height 24
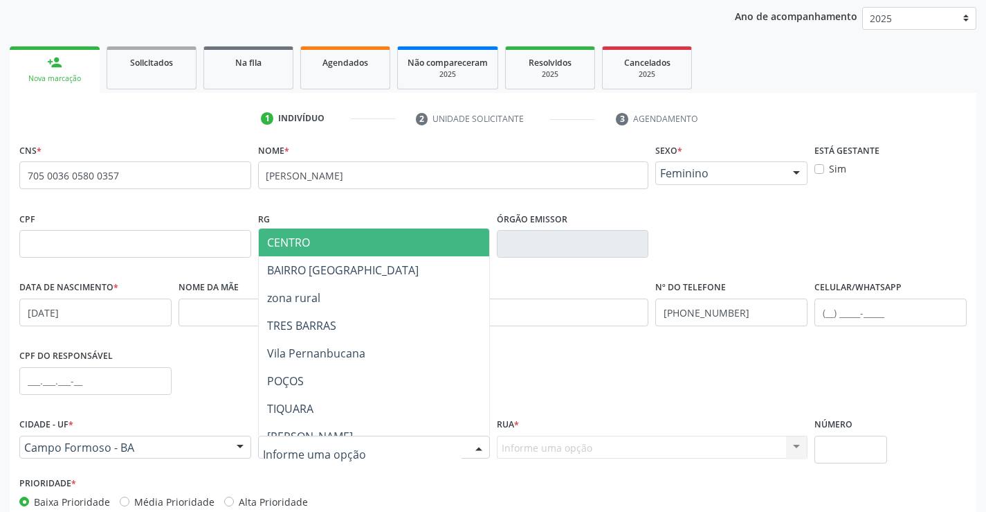
click at [455, 446] on div at bounding box center [374, 447] width 232 height 24
click at [325, 244] on span "CENTRO" at bounding box center [408, 242] width 299 height 28
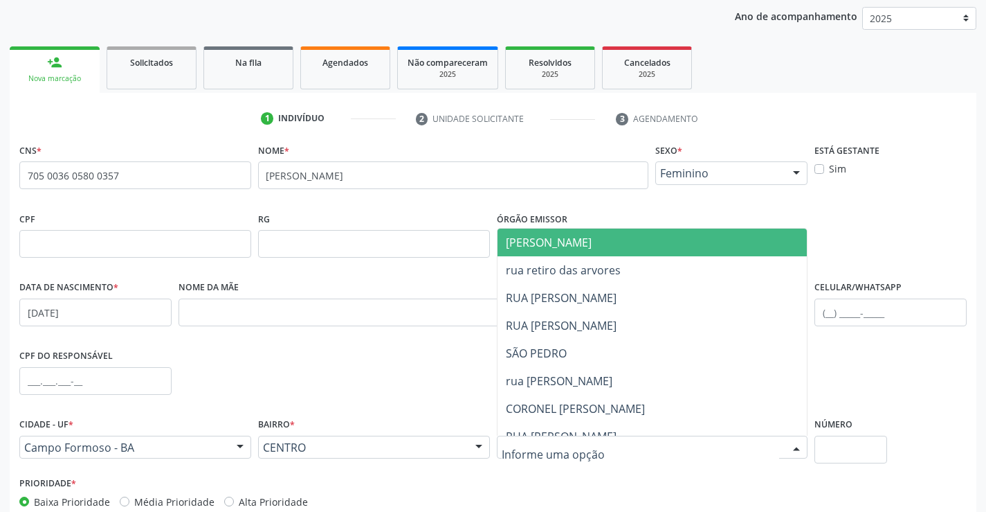
click at [659, 446] on div at bounding box center [652, 447] width 311 height 24
click at [590, 244] on span "[PERSON_NAME]" at bounding box center [665, 242] width 334 height 28
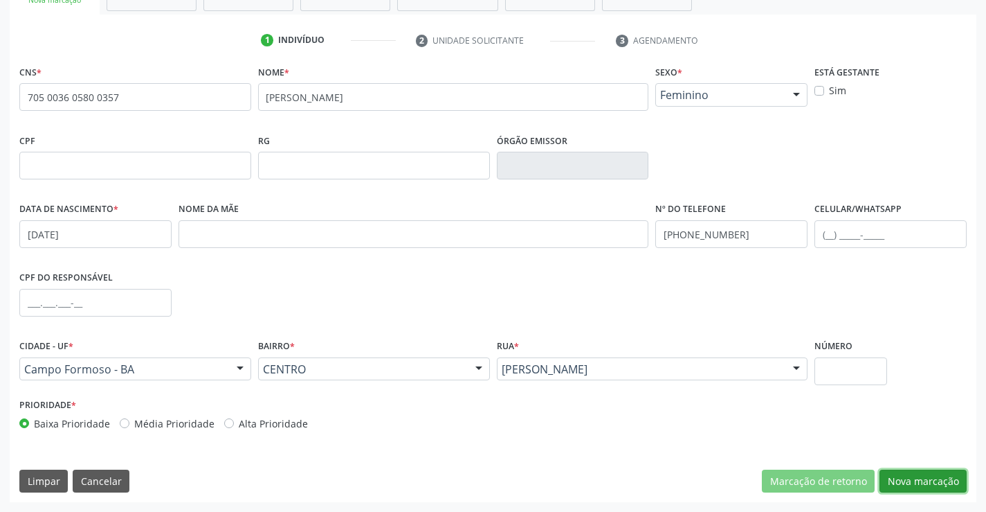
click at [907, 476] on button "Nova marcação" at bounding box center [923, 481] width 87 height 24
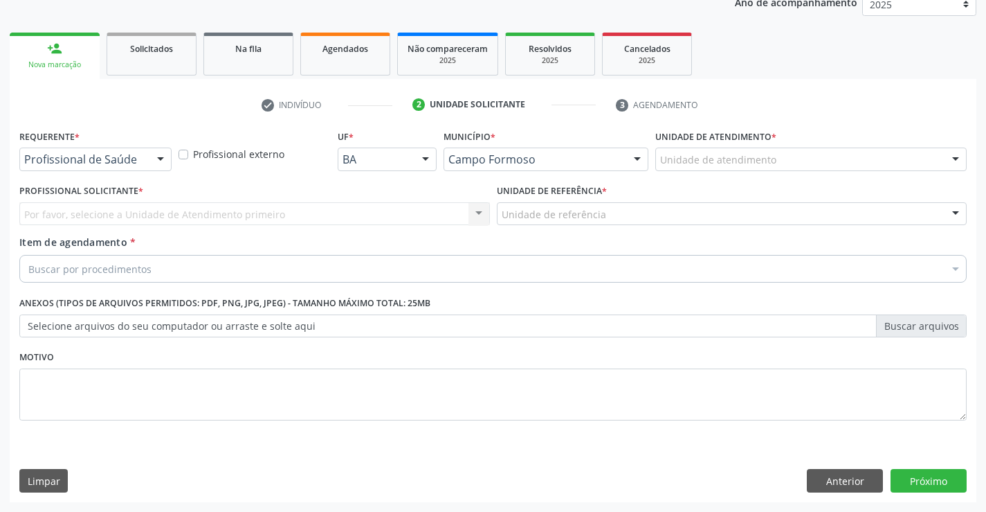
scroll to position [174, 0]
click at [162, 153] on div at bounding box center [160, 160] width 21 height 24
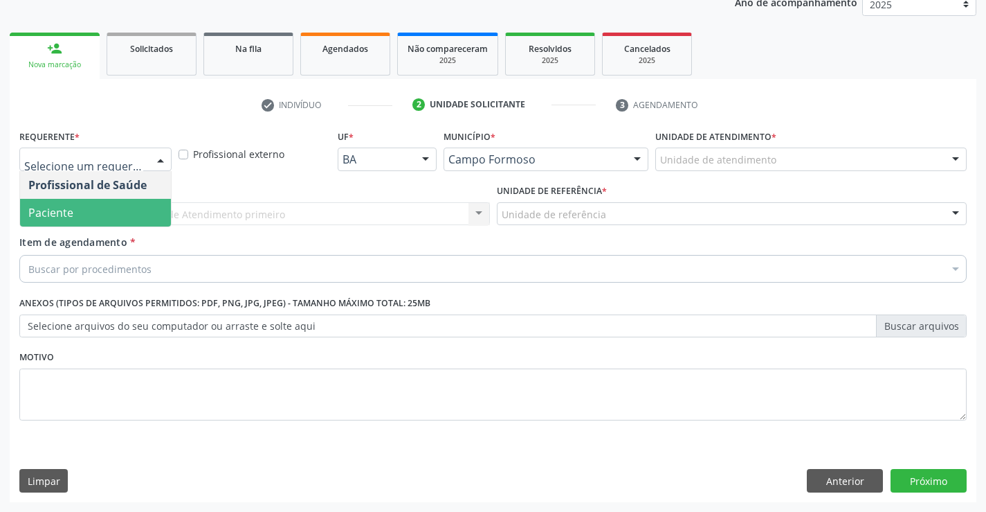
click at [77, 214] on span "Paciente" at bounding box center [95, 213] width 151 height 28
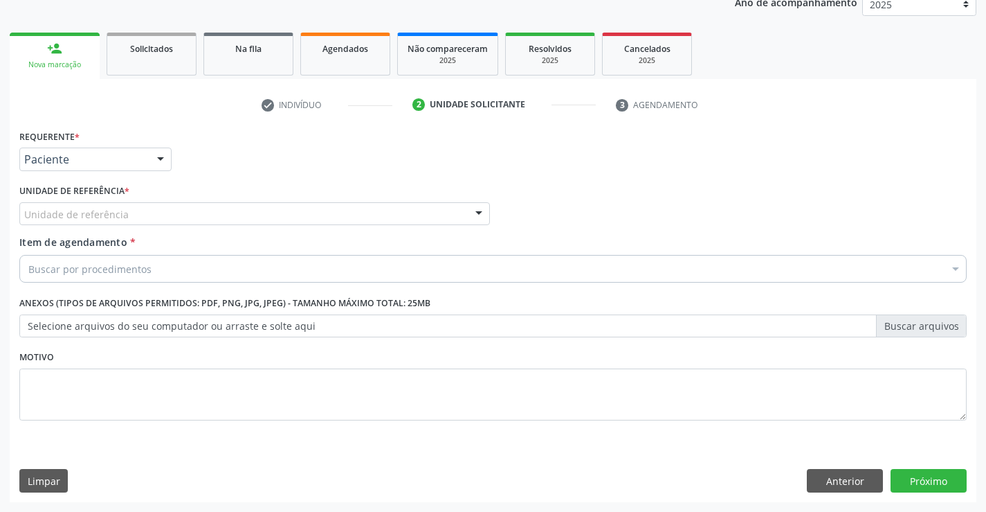
click at [157, 217] on div "Unidade de referência" at bounding box center [254, 214] width 471 height 24
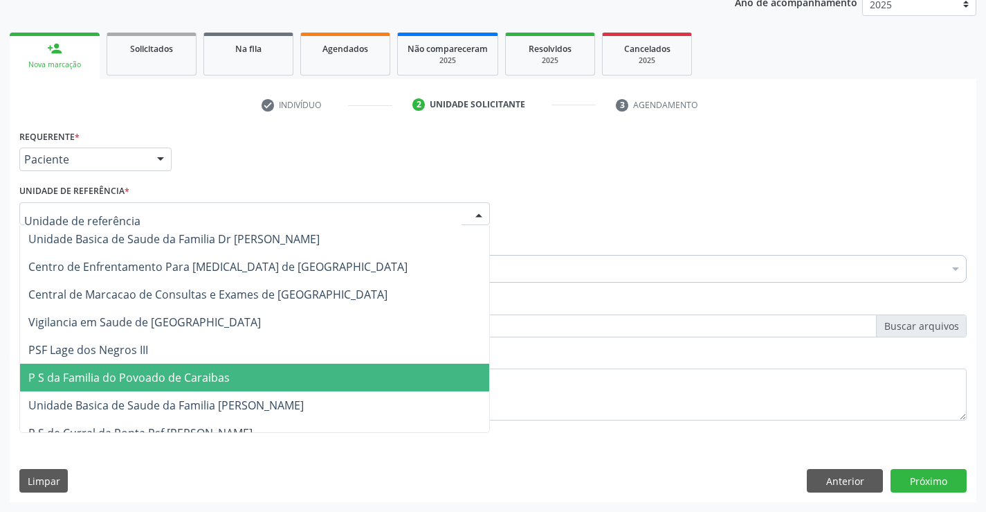
click at [127, 381] on span "P S da Familia do Povoado de Caraibas" at bounding box center [128, 377] width 201 height 15
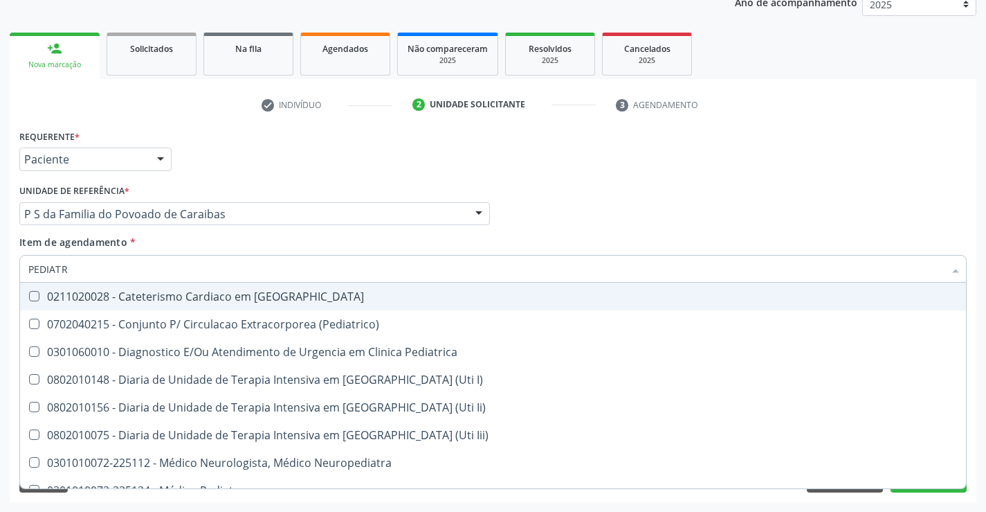
type input "PEDIATRA"
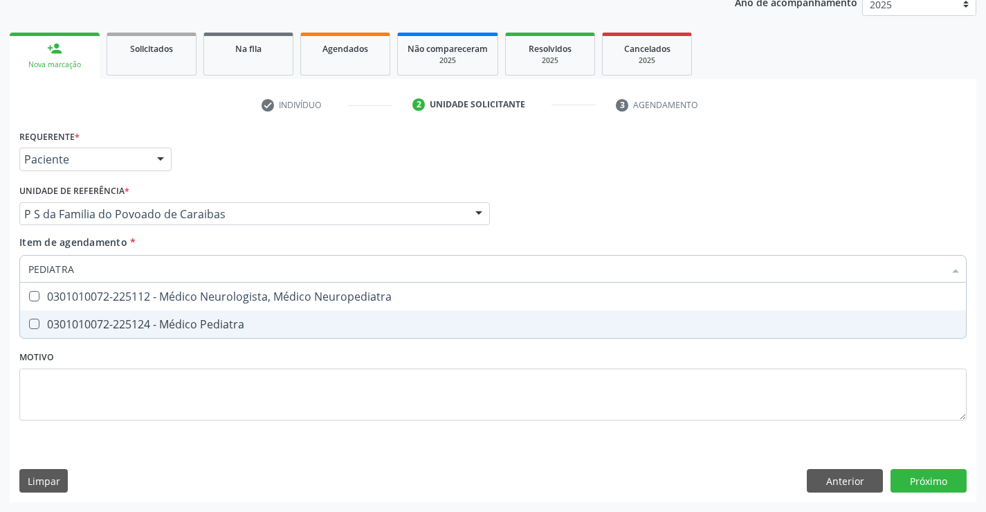
click at [80, 318] on div "0301010072-225124 - Médico Pediatra" at bounding box center [493, 323] width 930 height 11
checkbox Pediatra "true"
click at [907, 478] on div "Requerente * Paciente Profissional de Saúde Paciente Nenhum resultado encontrad…" at bounding box center [493, 314] width 967 height 376
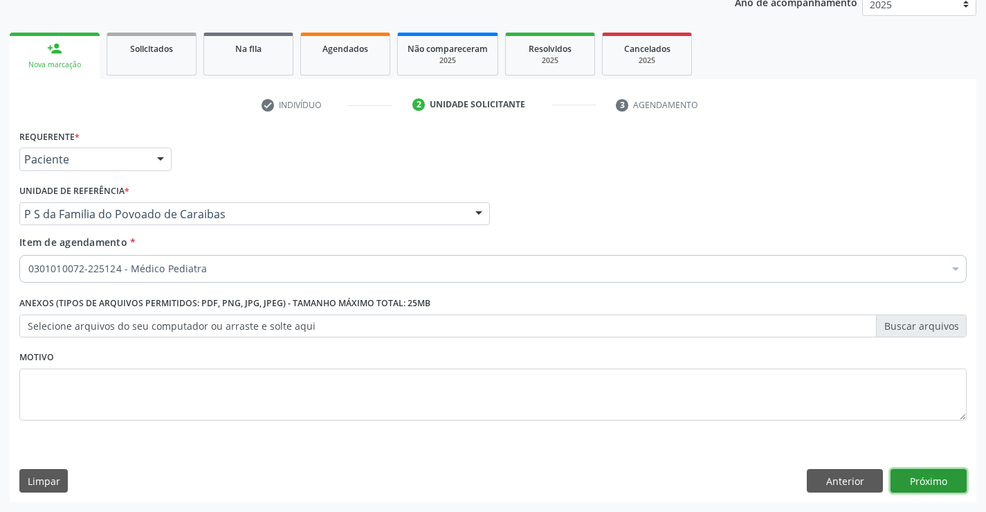
click at [923, 480] on button "Próximo" at bounding box center [929, 481] width 76 height 24
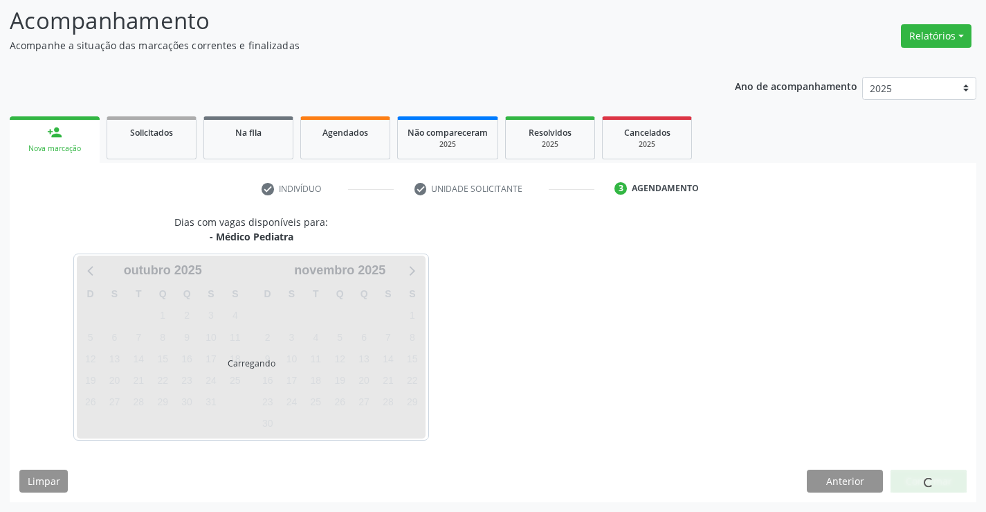
scroll to position [91, 0]
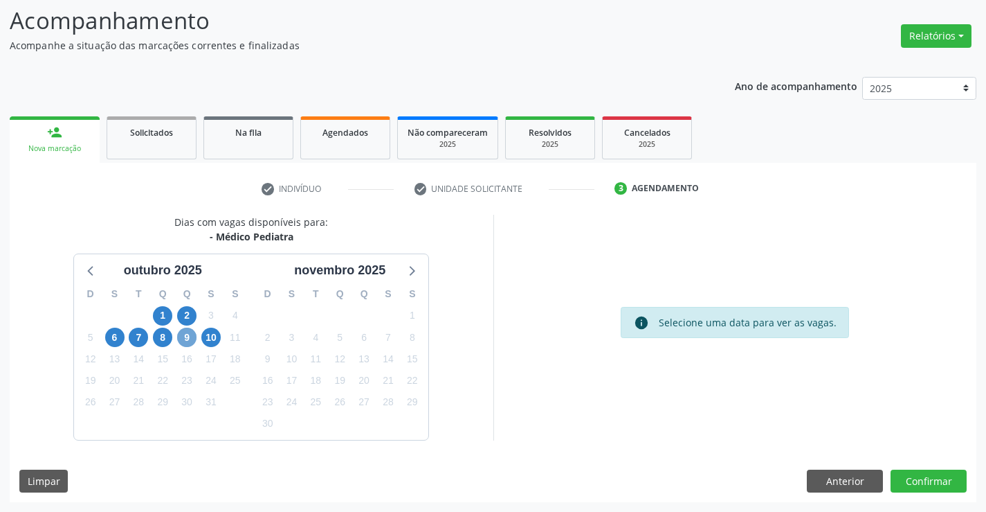
click at [184, 343] on span "9" at bounding box center [186, 336] width 19 height 19
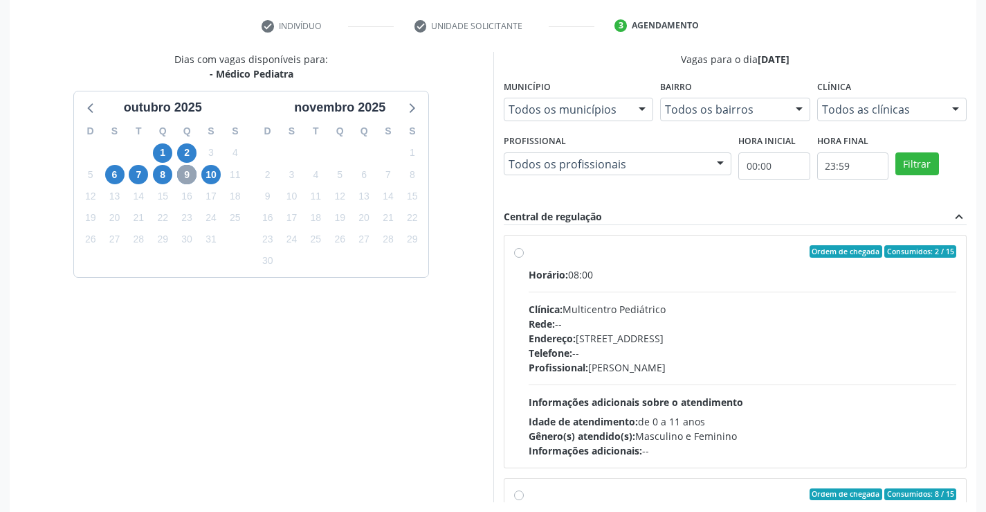
scroll to position [316, 0]
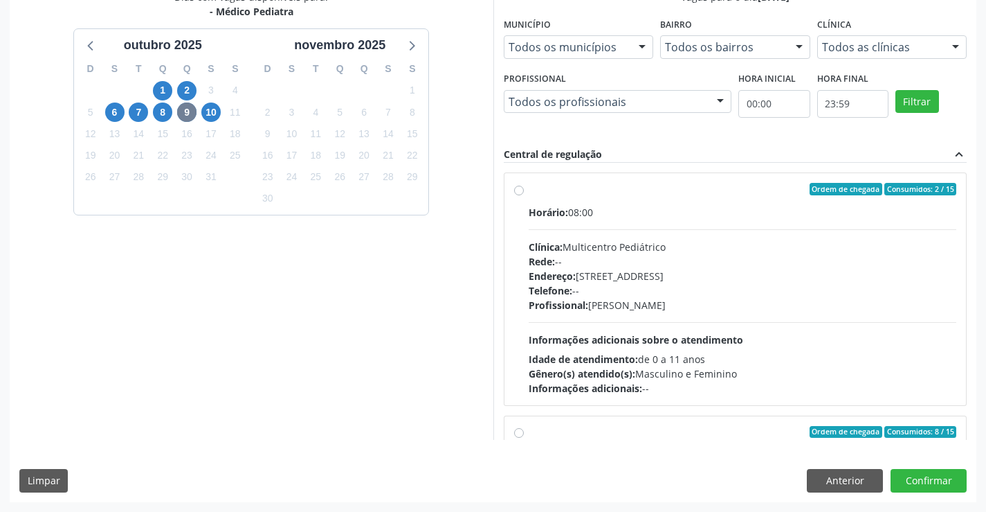
click at [670, 323] on div "Horário: 08:00 Clínica: Multicentro Pediátrico Rede: -- Endereço: [STREET_ADDRE…" at bounding box center [743, 300] width 428 height 190
click at [524, 195] on input "Ordem de chegada Consumidos: 2 / 15 Horário: 08:00 Clínica: Multicentro Pediátr…" at bounding box center [519, 189] width 10 height 12
radio input "true"
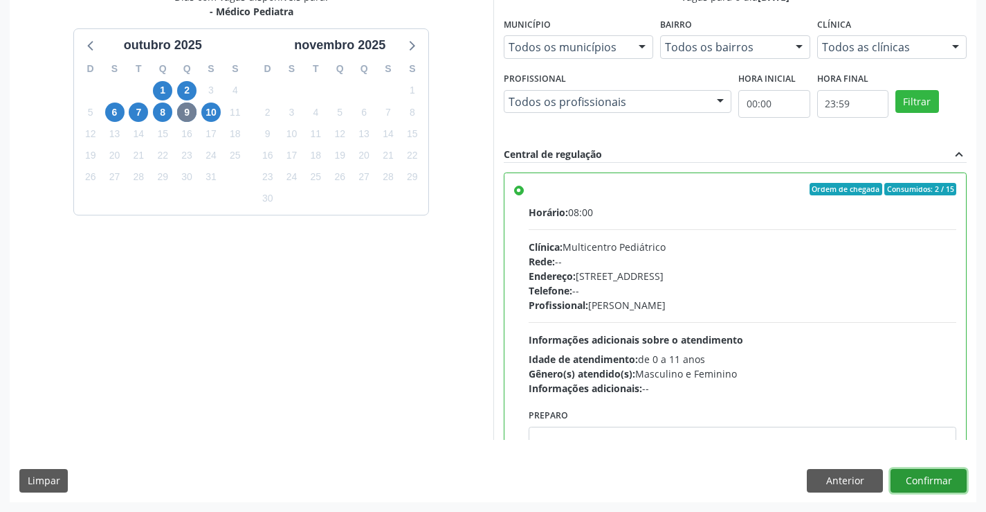
click at [912, 480] on button "Confirmar" at bounding box center [929, 481] width 76 height 24
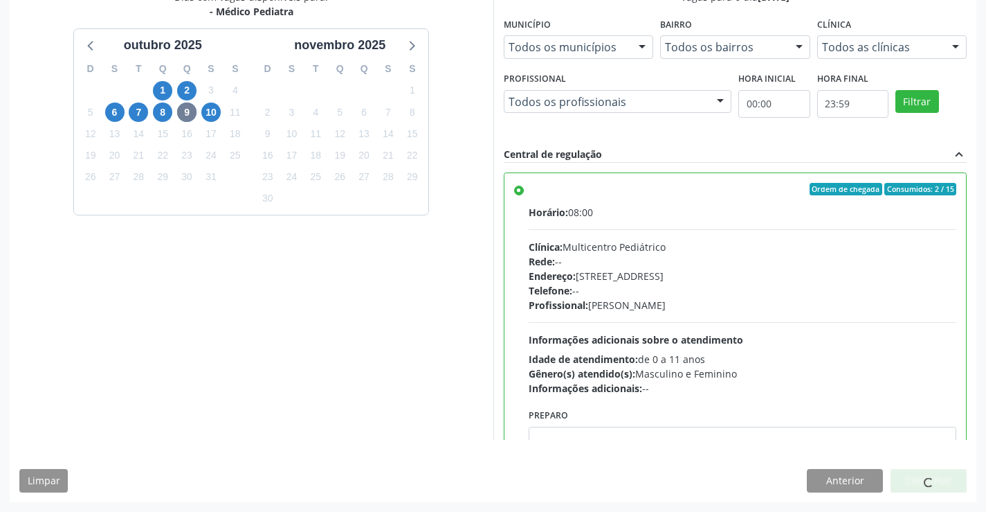
scroll to position [0, 0]
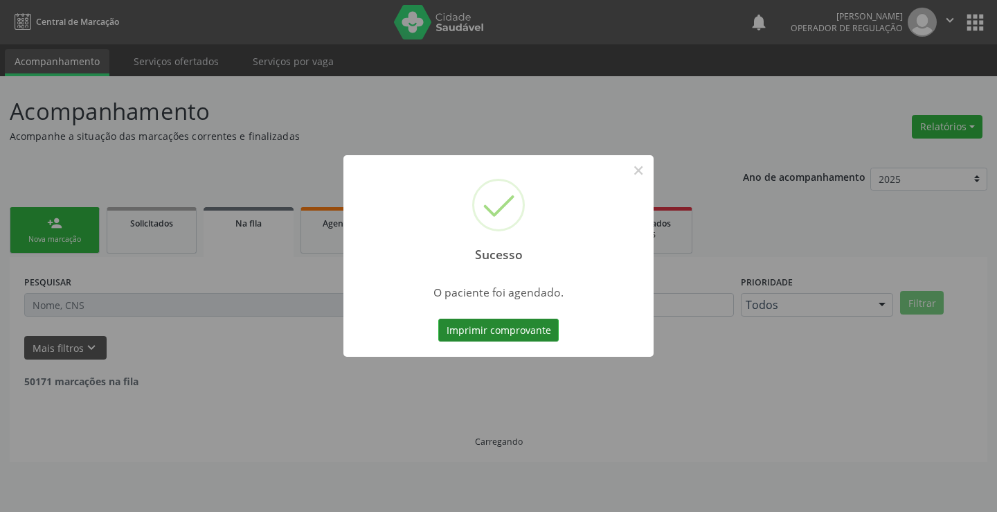
click at [518, 328] on button "Imprimir comprovante" at bounding box center [498, 330] width 120 height 24
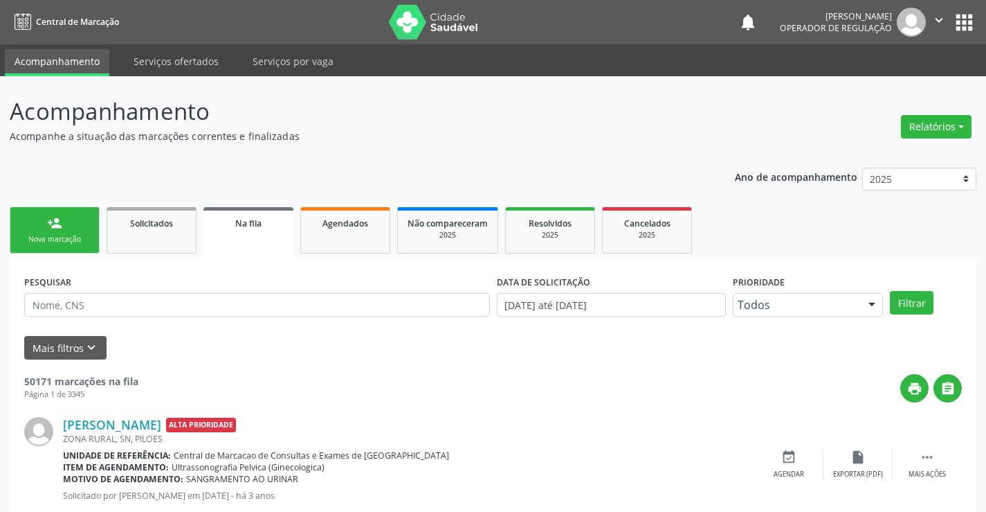
click at [63, 231] on link "person_add Nova marcação" at bounding box center [55, 230] width 90 height 46
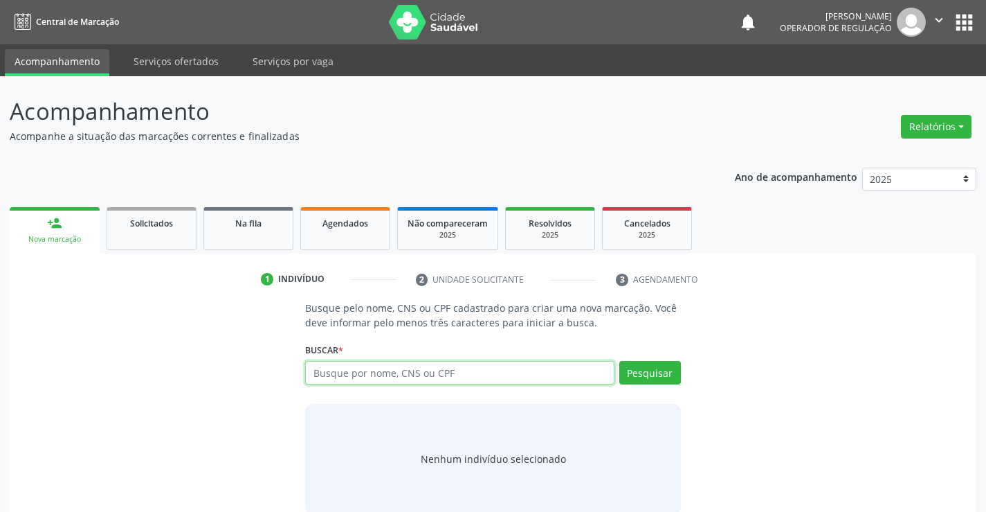
click at [405, 372] on input "text" at bounding box center [459, 373] width 309 height 24
type input "708003371337324"
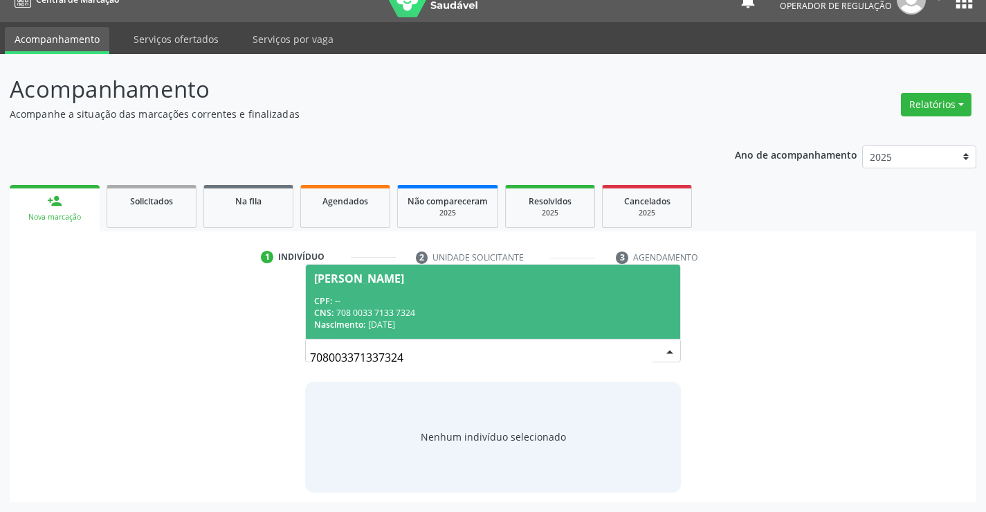
click at [436, 311] on div "CNS: 708 0033 7133 7324" at bounding box center [492, 313] width 357 height 12
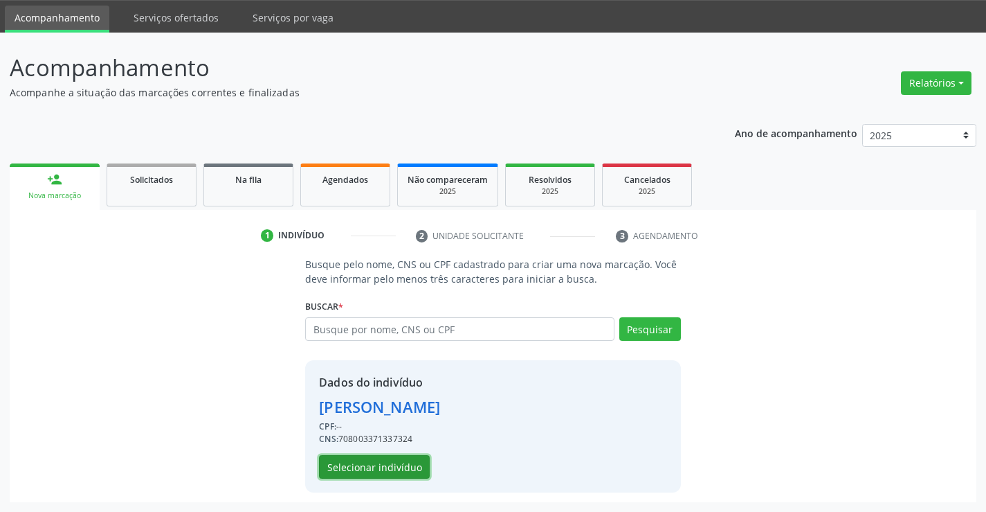
click at [385, 465] on button "Selecionar indivíduo" at bounding box center [374, 467] width 111 height 24
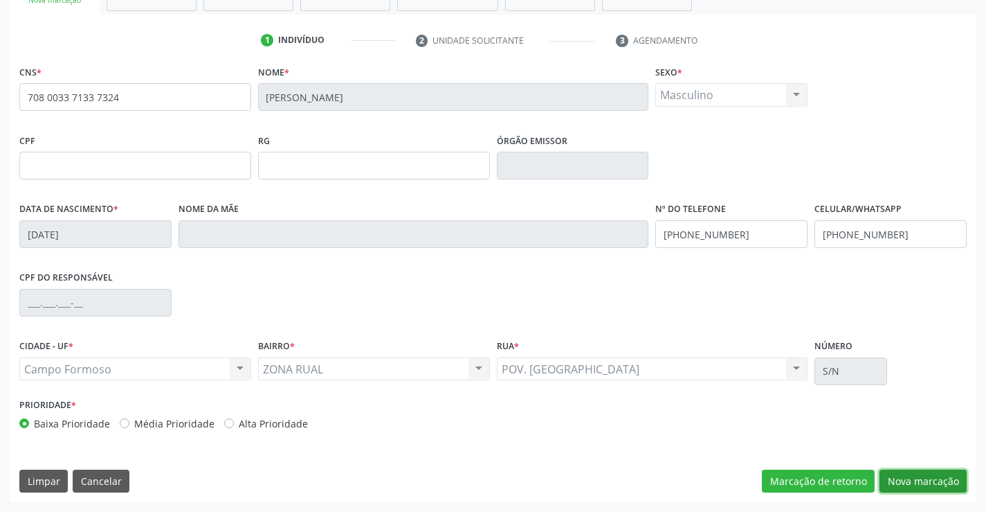
click at [907, 480] on button "Nova marcação" at bounding box center [923, 481] width 87 height 24
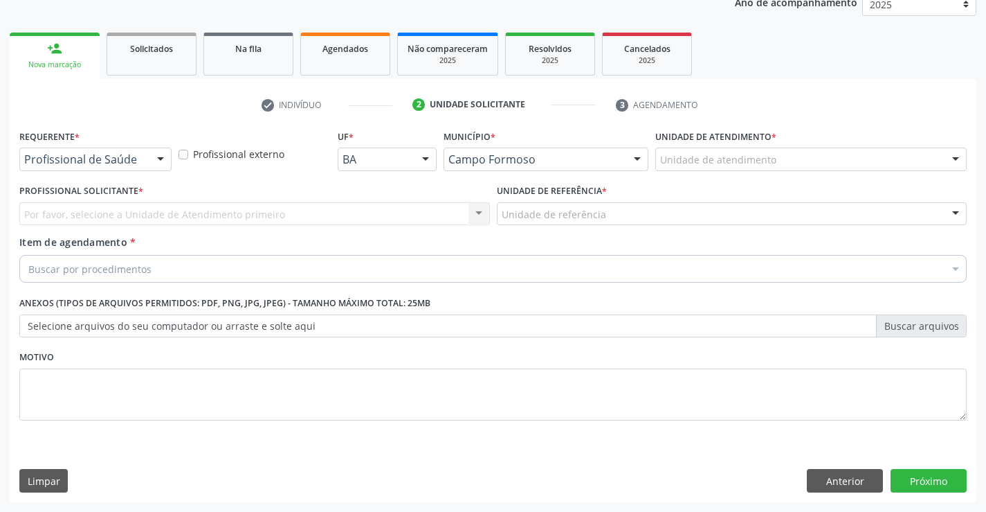
scroll to position [174, 0]
click at [154, 159] on div at bounding box center [160, 160] width 21 height 24
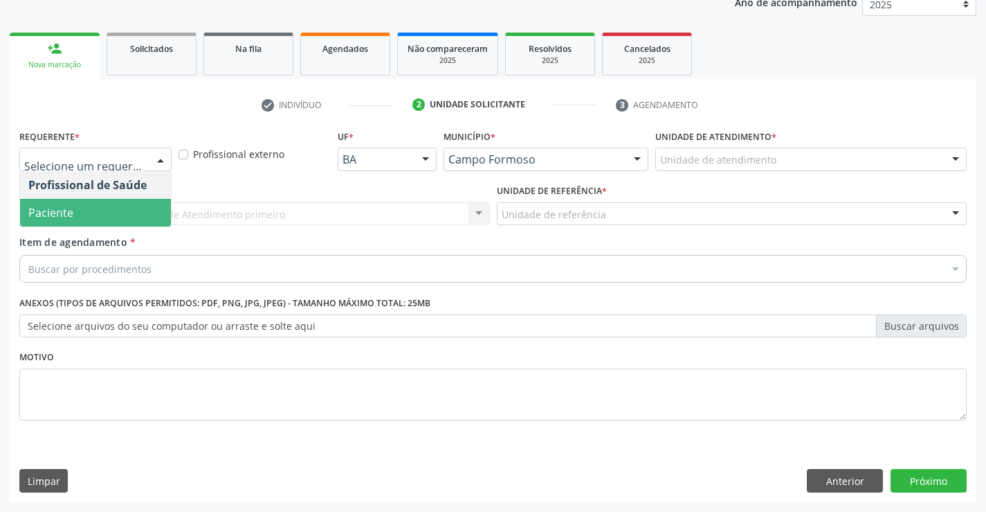
click at [77, 208] on span "Paciente" at bounding box center [95, 213] width 151 height 28
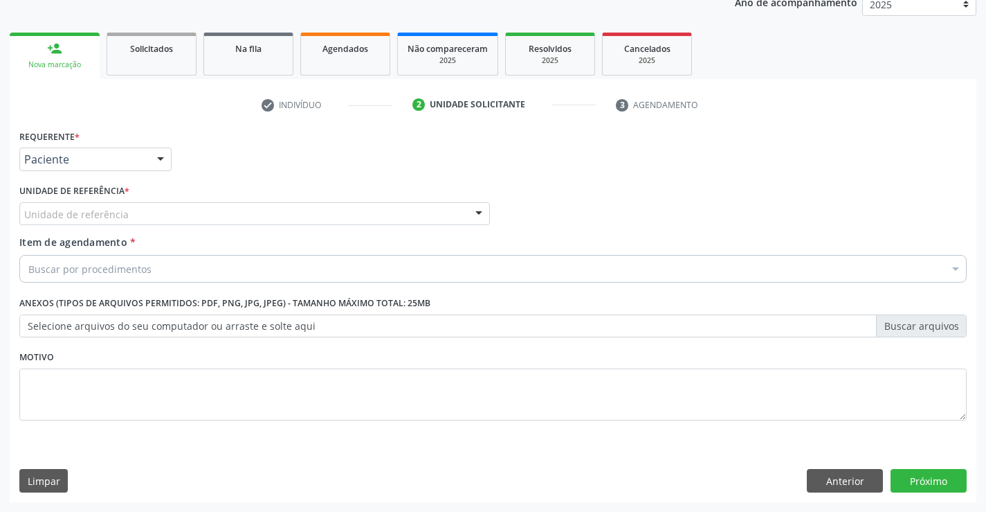
click at [165, 214] on div "Unidade de referência" at bounding box center [254, 214] width 471 height 24
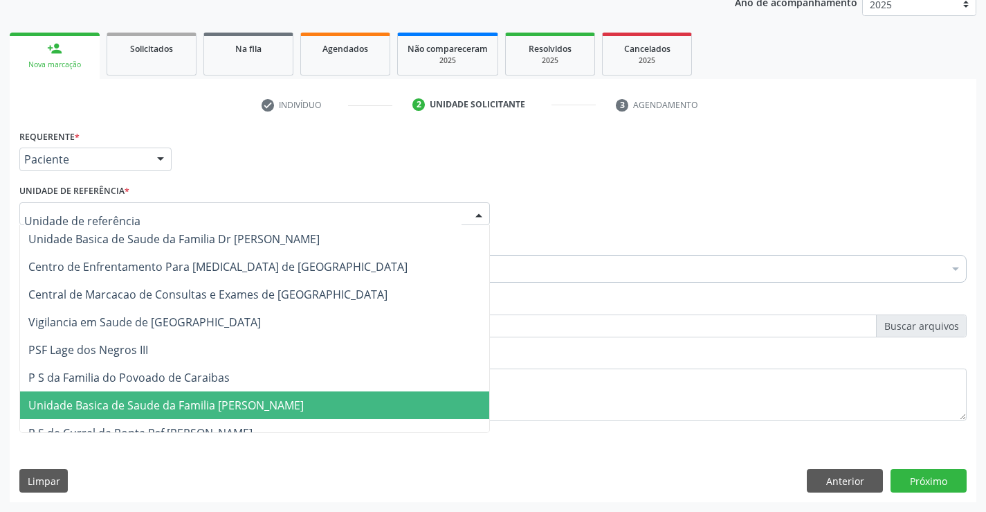
click at [183, 406] on span "Unidade Basica de Saude da Familia [PERSON_NAME]" at bounding box center [166, 404] width 276 height 15
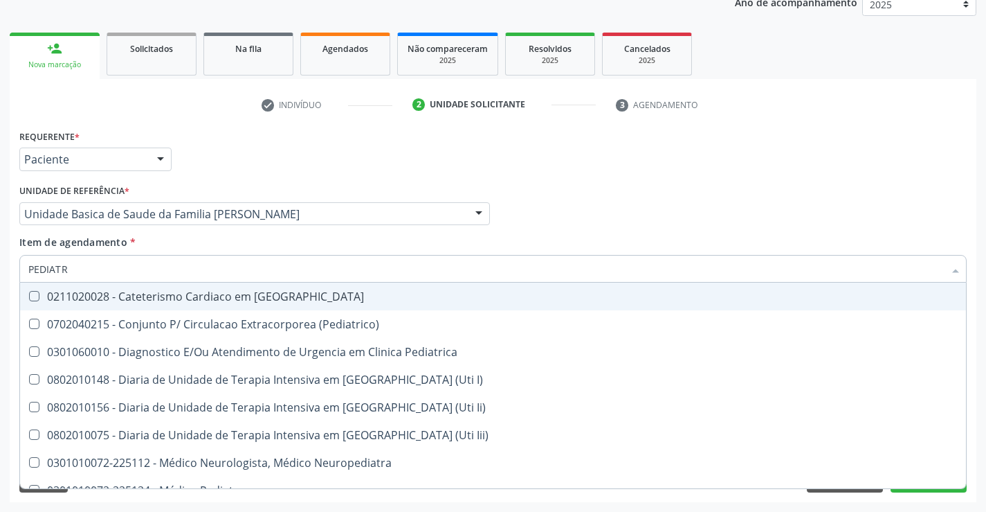
type input "PEDIATRA"
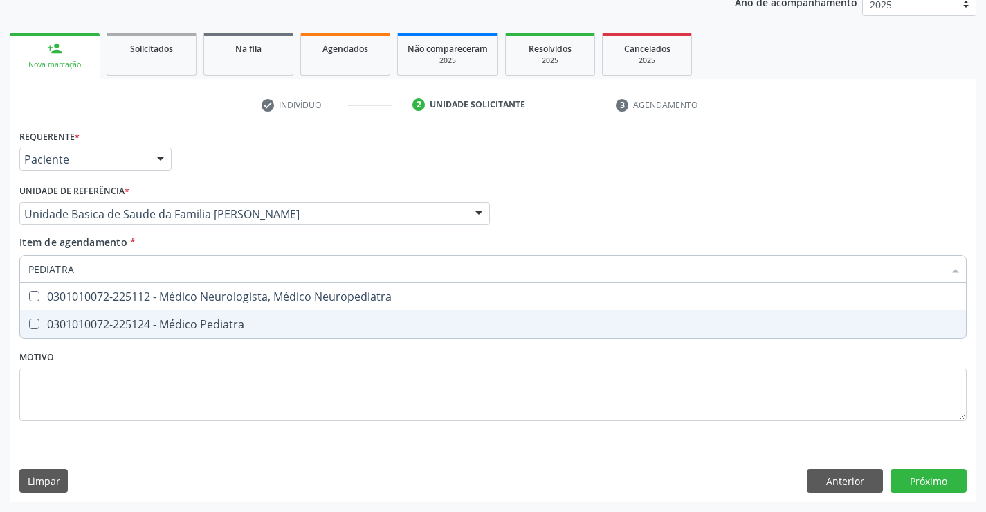
click at [114, 329] on div "0301010072-225124 - Médico Pediatra" at bounding box center [493, 323] width 930 height 11
checkbox Pediatra "true"
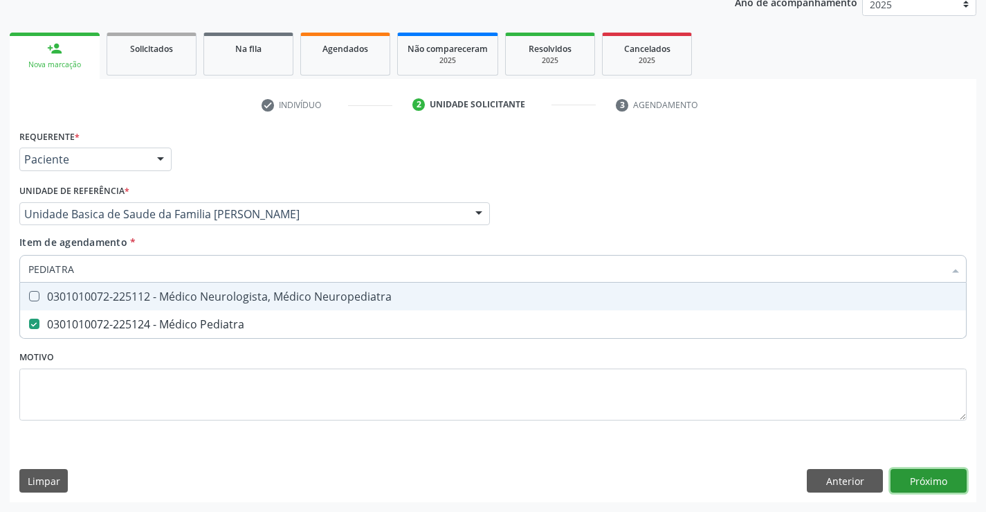
click at [918, 480] on div "Requerente * Paciente Profissional de Saúde Paciente Nenhum resultado encontrad…" at bounding box center [493, 314] width 967 height 376
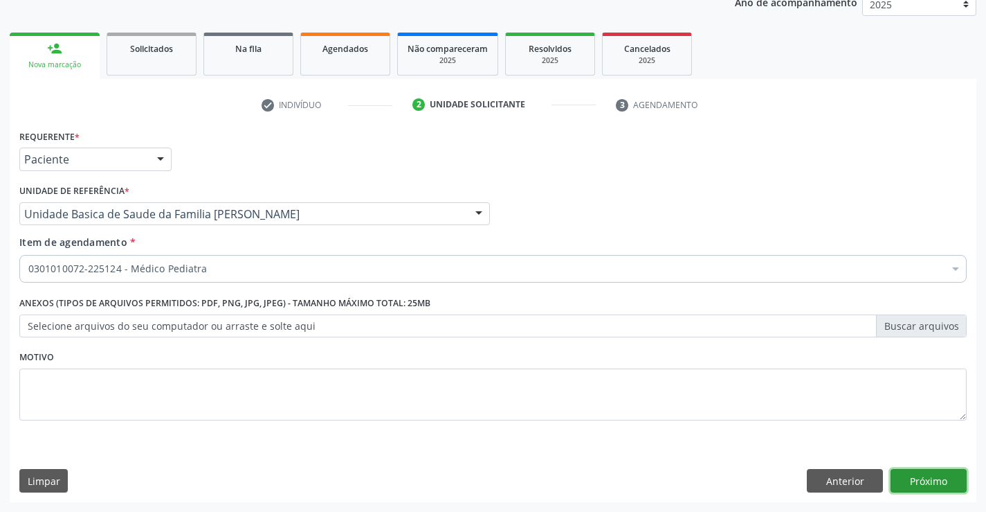
click at [918, 480] on button "Próximo" at bounding box center [929, 481] width 76 height 24
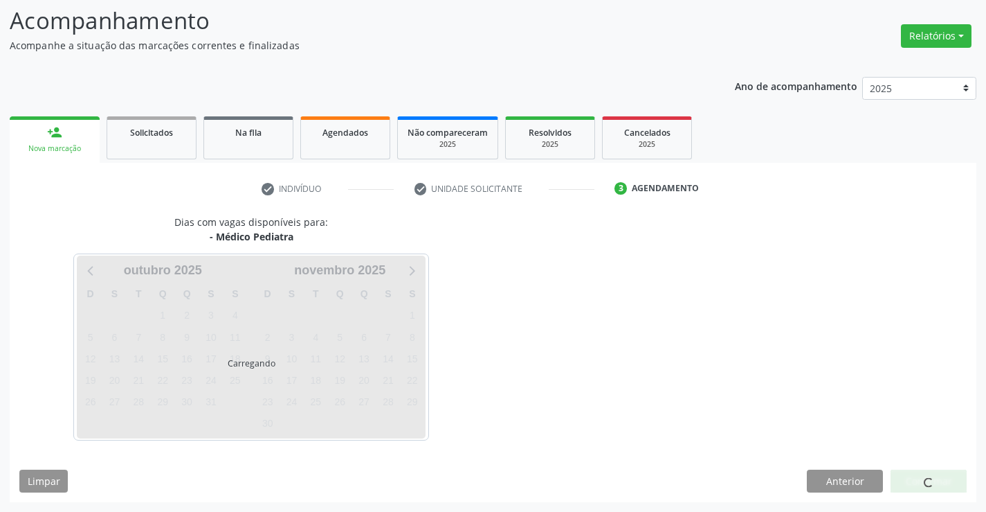
scroll to position [91, 0]
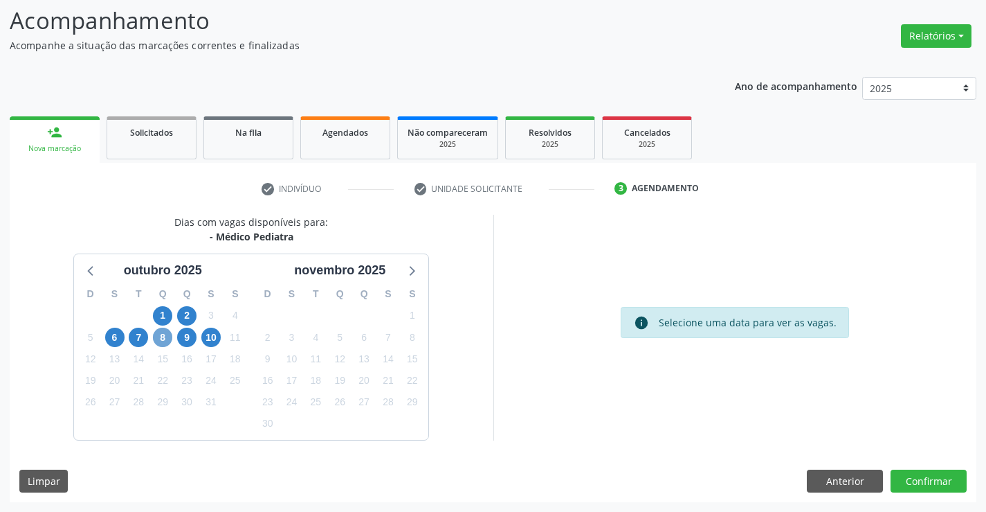
click at [164, 339] on span "8" at bounding box center [162, 336] width 19 height 19
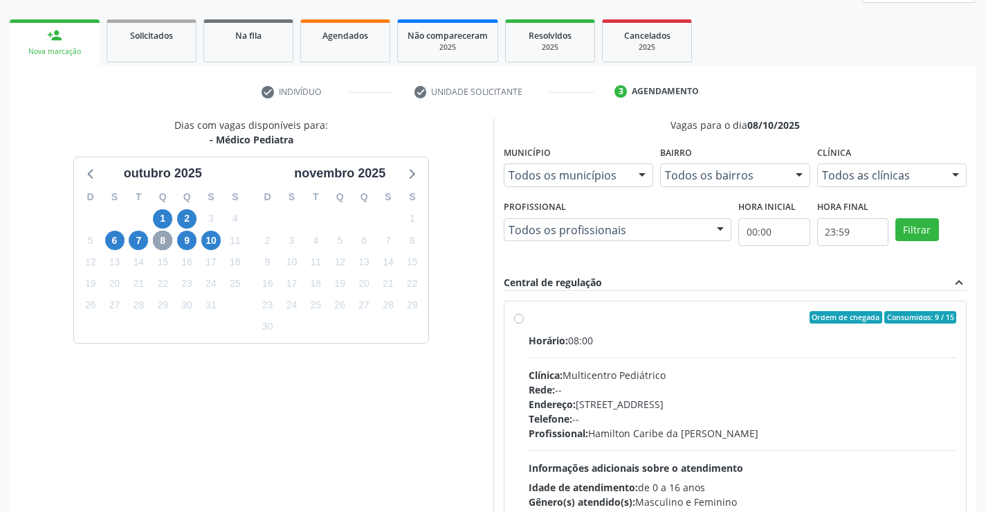
scroll to position [291, 0]
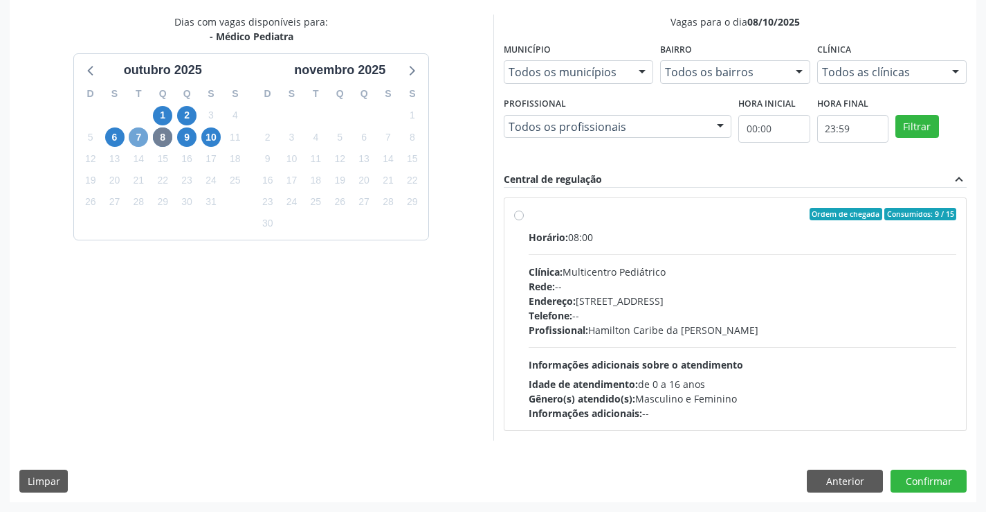
click at [140, 142] on span "7" at bounding box center [138, 136] width 19 height 19
click at [115, 138] on span "6" at bounding box center [114, 136] width 19 height 19
click at [190, 137] on span "9" at bounding box center [186, 136] width 19 height 19
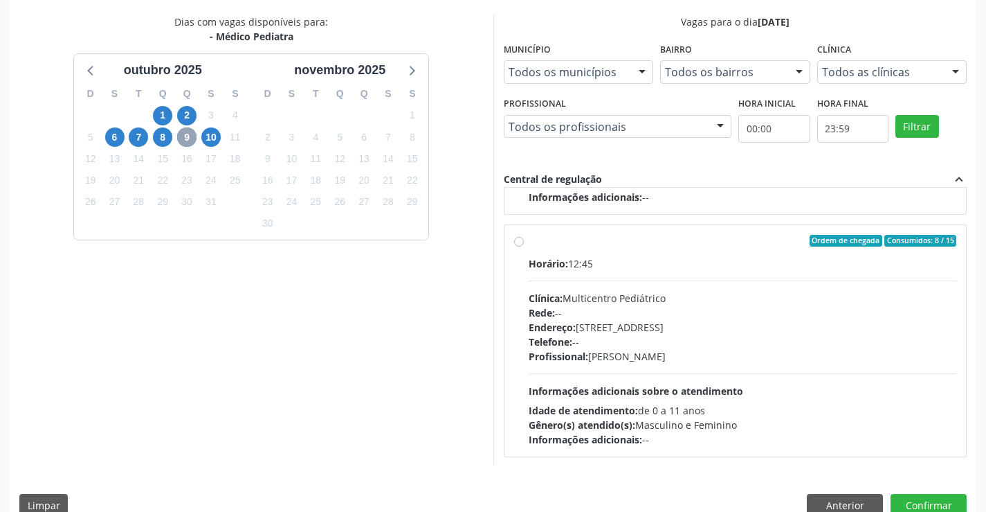
scroll to position [218, 0]
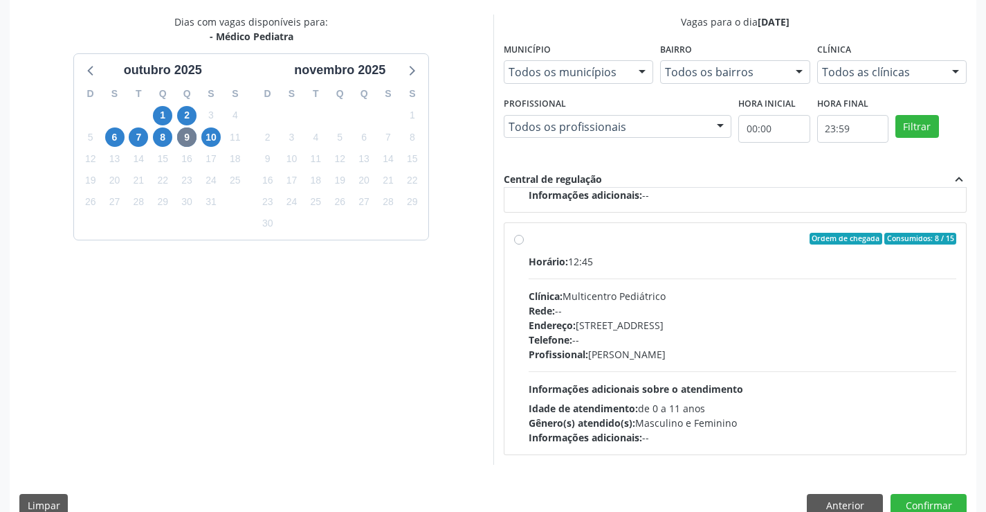
click at [684, 361] on div "Profissional: [PERSON_NAME]" at bounding box center [743, 354] width 428 height 15
click at [524, 245] on input "Ordem de chegada Consumidos: 8 / 15 Horário: 12:45 Clínica: Multicentro Pediátr…" at bounding box center [519, 239] width 10 height 12
radio input "true"
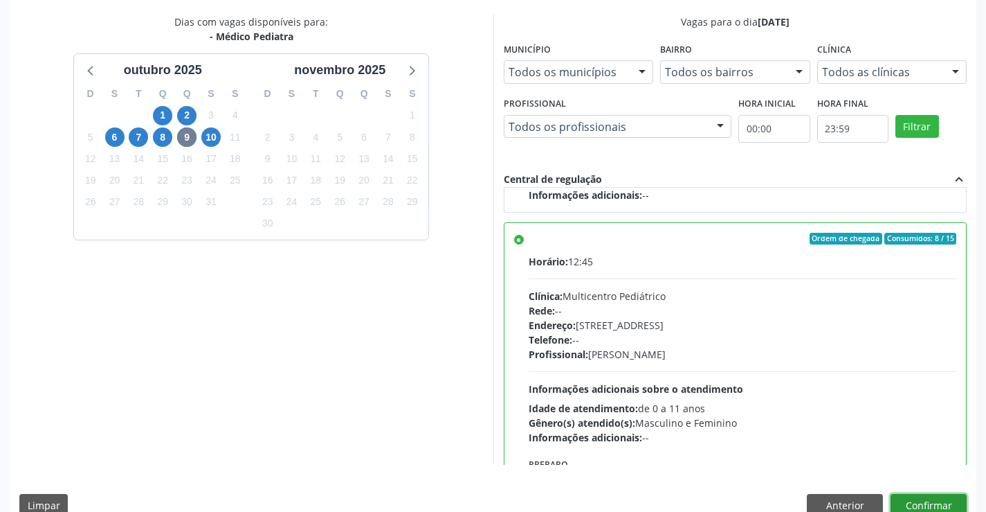
click at [905, 505] on button "Confirmar" at bounding box center [929, 506] width 76 height 24
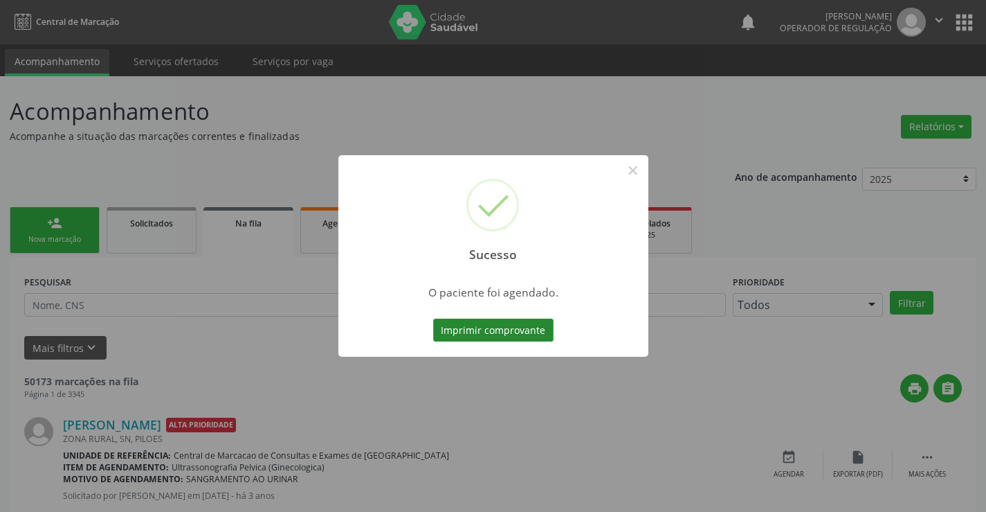
click at [514, 333] on button "Imprimir comprovante" at bounding box center [493, 330] width 120 height 24
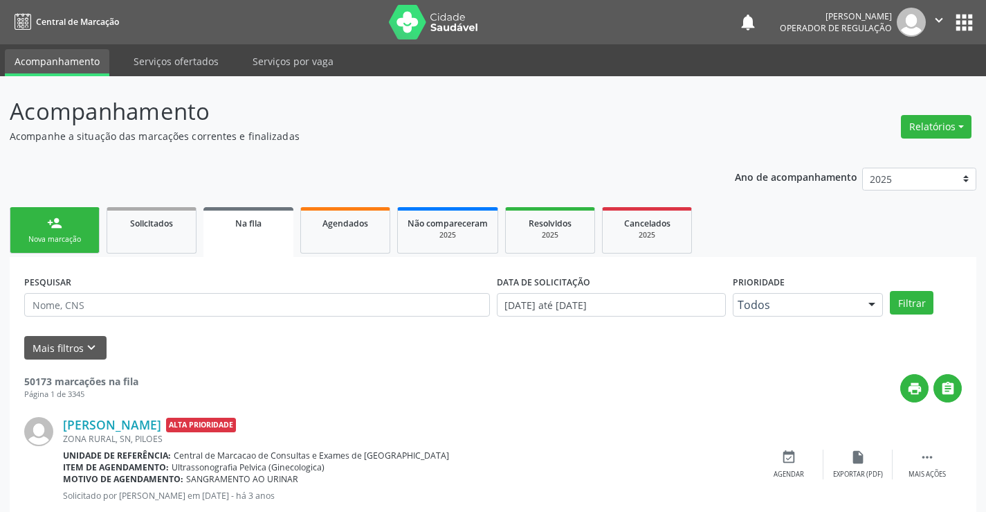
click at [69, 213] on link "person_add Nova marcação" at bounding box center [55, 230] width 90 height 46
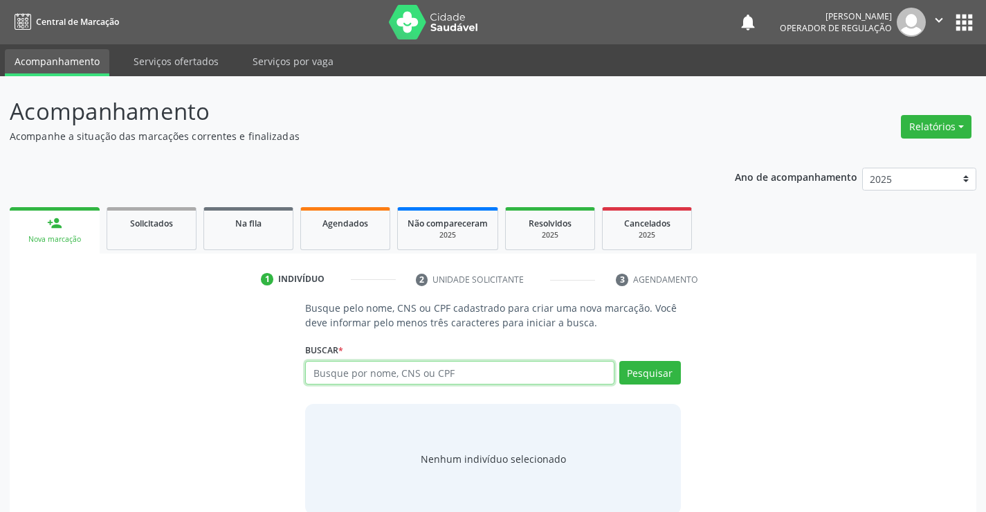
click at [360, 367] on input "text" at bounding box center [459, 373] width 309 height 24
type input "700107920744117"
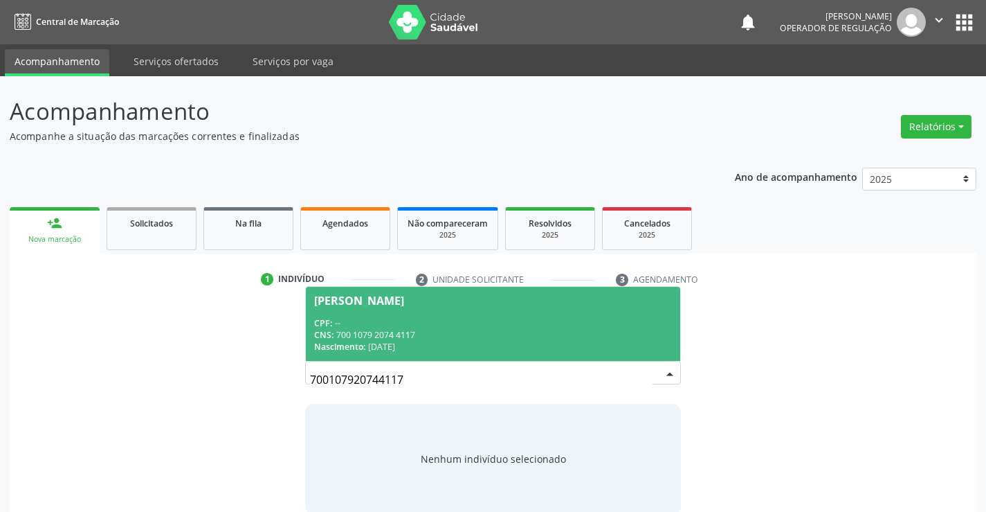
click at [373, 345] on div "Nascimento: [DATE]" at bounding box center [492, 347] width 357 height 12
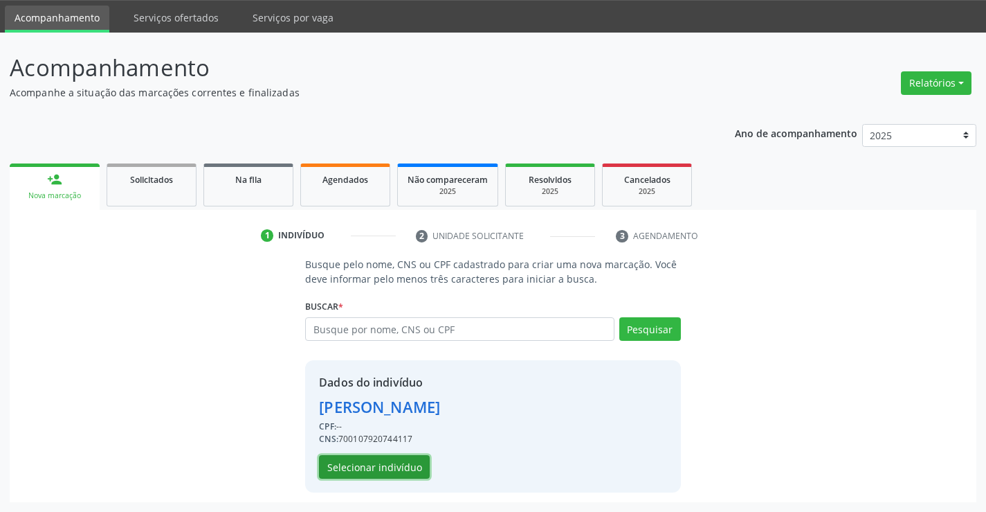
click at [384, 471] on button "Selecionar indivíduo" at bounding box center [374, 467] width 111 height 24
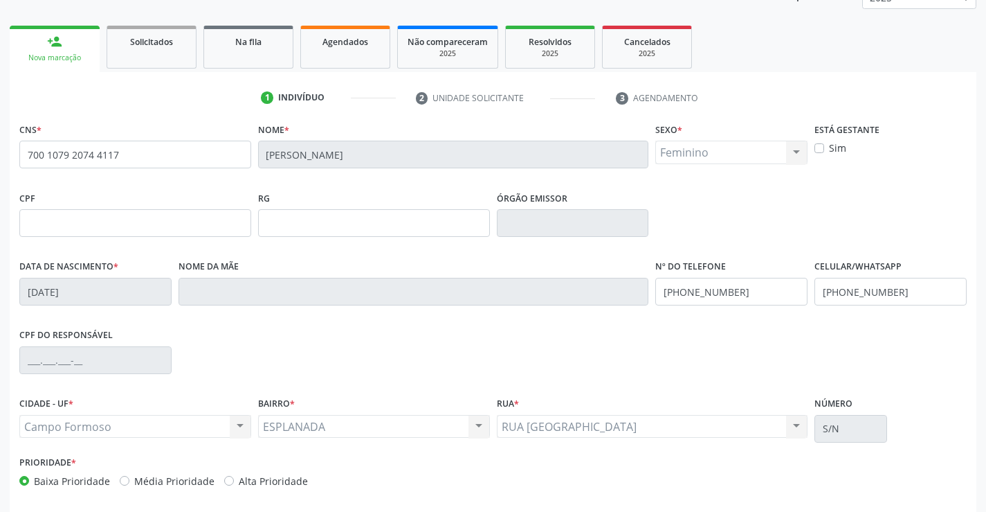
scroll to position [239, 0]
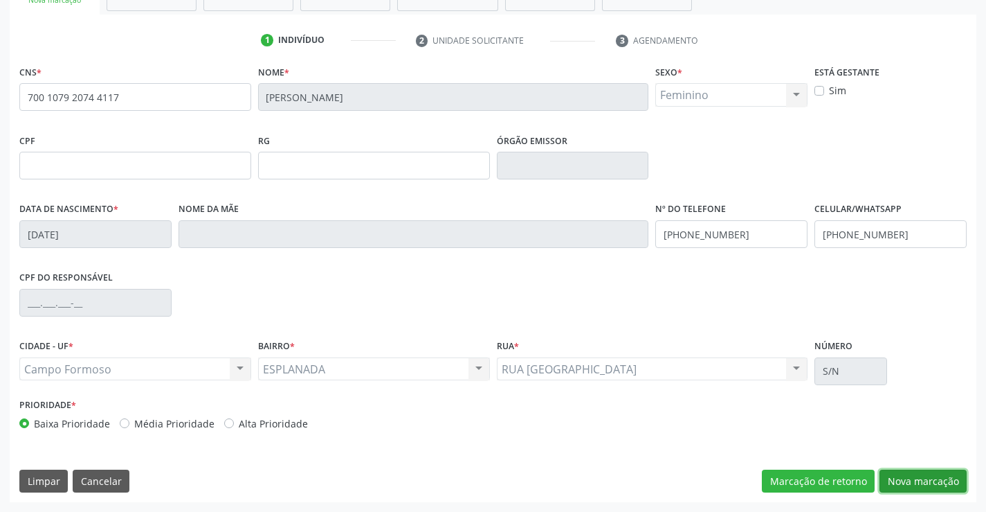
click at [921, 479] on button "Nova marcação" at bounding box center [923, 481] width 87 height 24
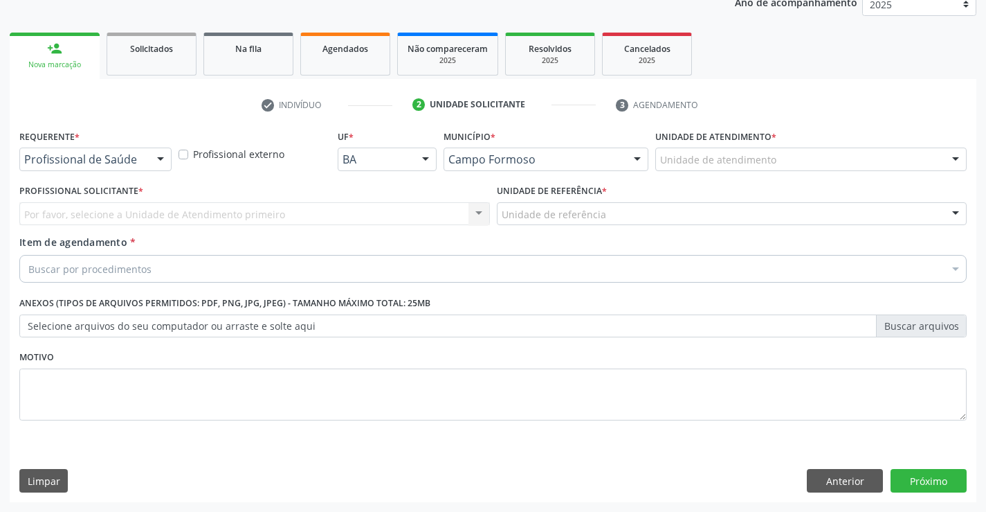
scroll to position [174, 0]
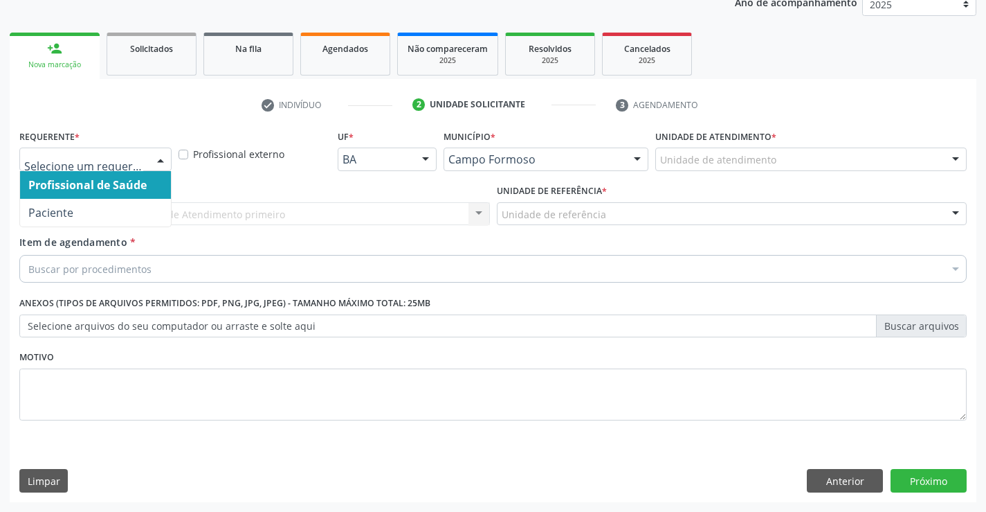
click at [156, 159] on div at bounding box center [160, 160] width 21 height 24
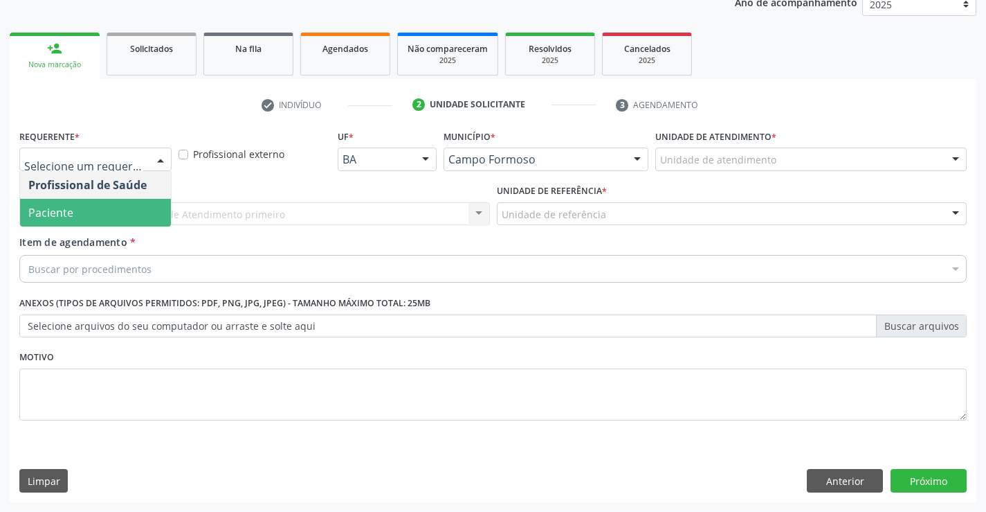
click at [82, 209] on span "Paciente" at bounding box center [95, 213] width 151 height 28
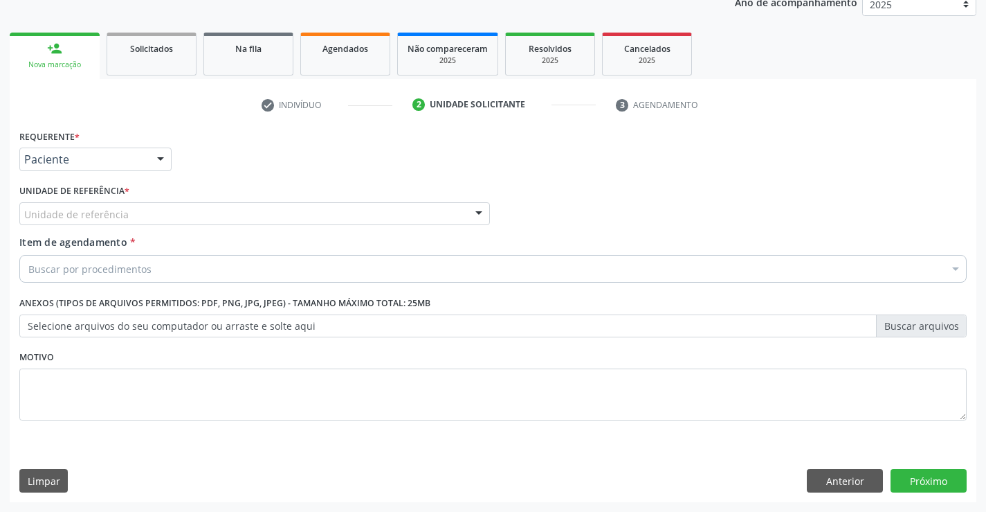
click at [179, 210] on div "Unidade de referência" at bounding box center [254, 214] width 471 height 24
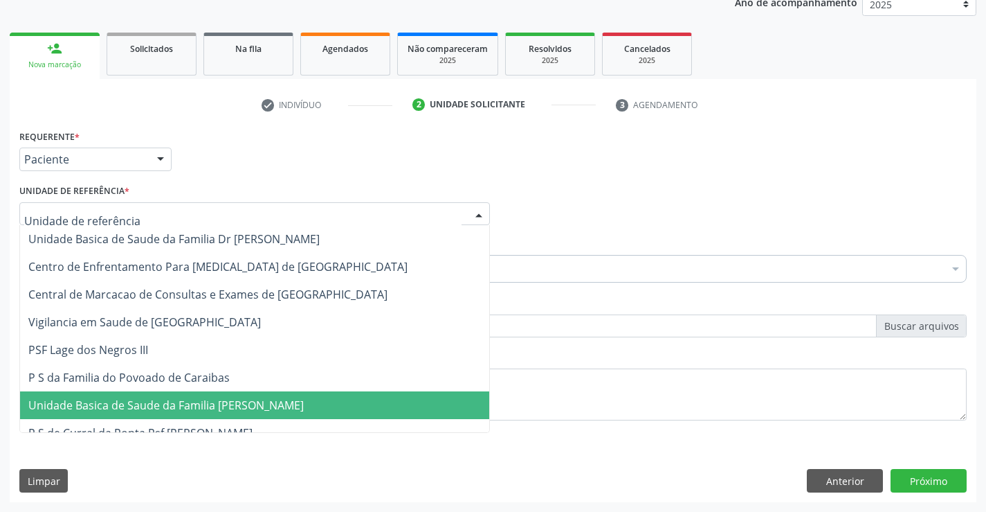
click at [174, 408] on span "Unidade Basica de Saude da Familia [PERSON_NAME]" at bounding box center [166, 404] width 276 height 15
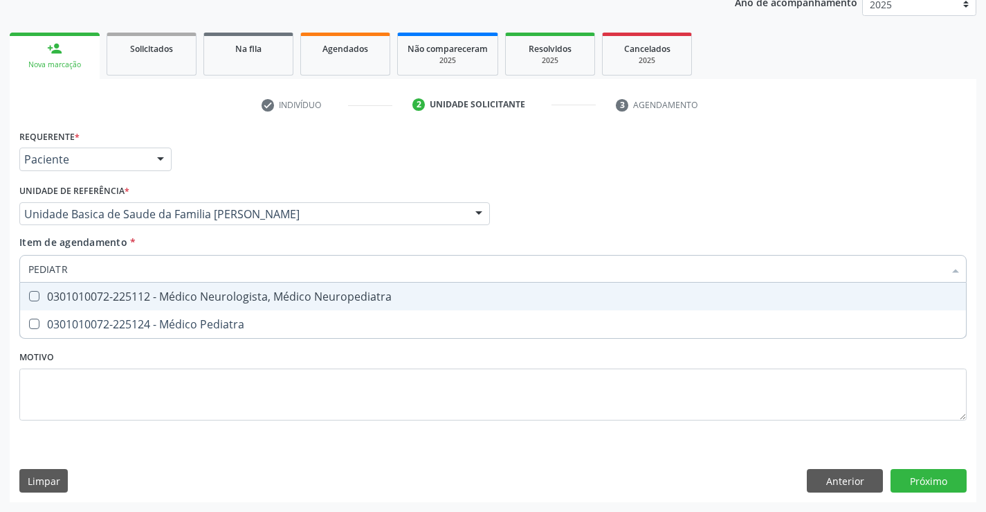
type input "PEDIATRA"
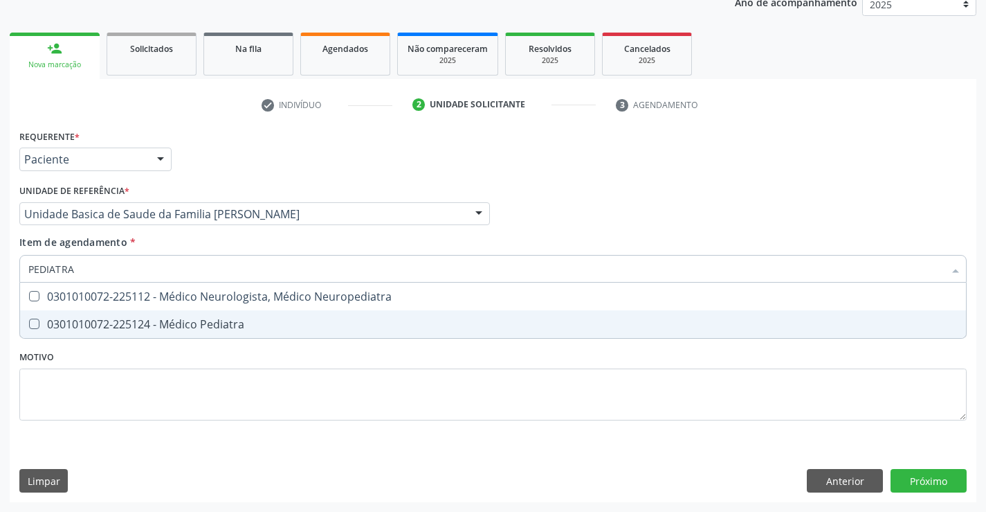
click at [108, 323] on div "0301010072-225124 - Médico Pediatra" at bounding box center [493, 323] width 930 height 11
checkbox Pediatra "true"
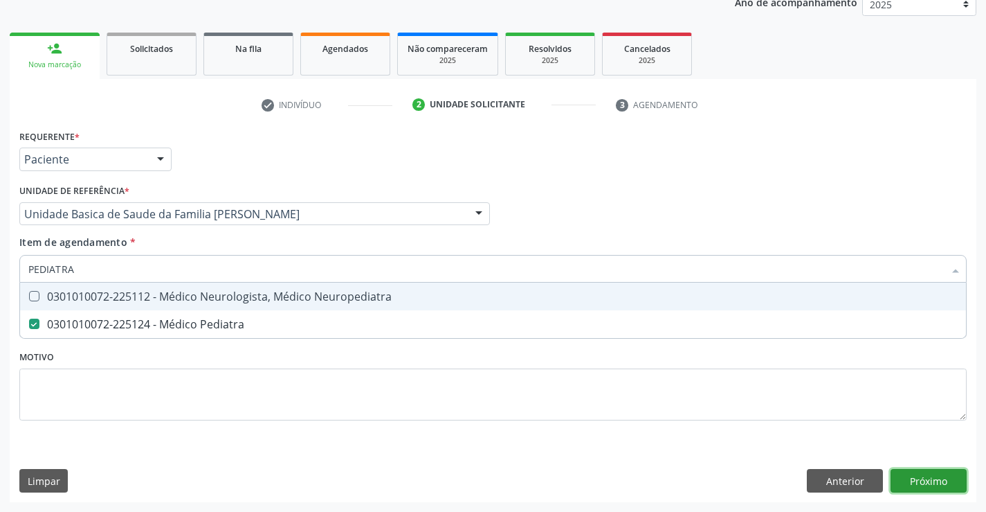
click at [915, 491] on button "Próximo" at bounding box center [929, 481] width 76 height 24
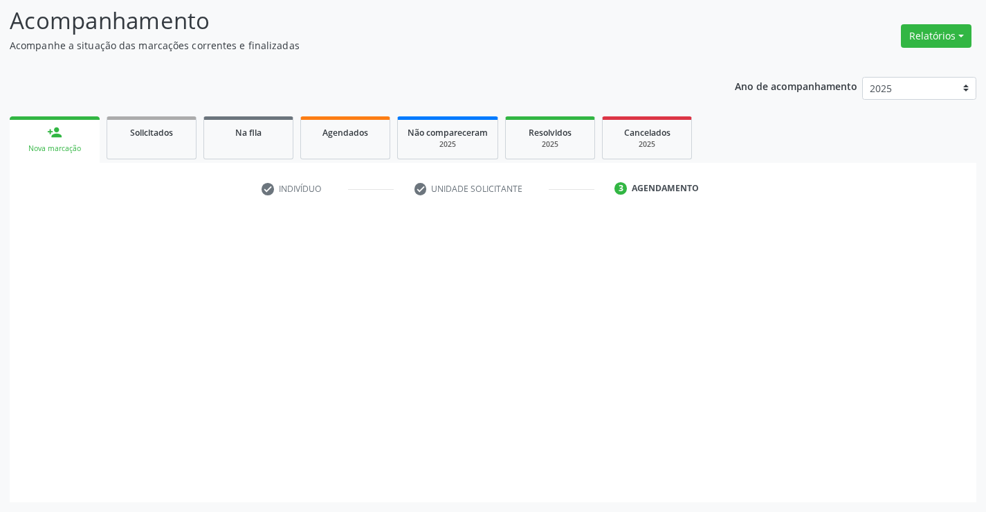
scroll to position [91, 0]
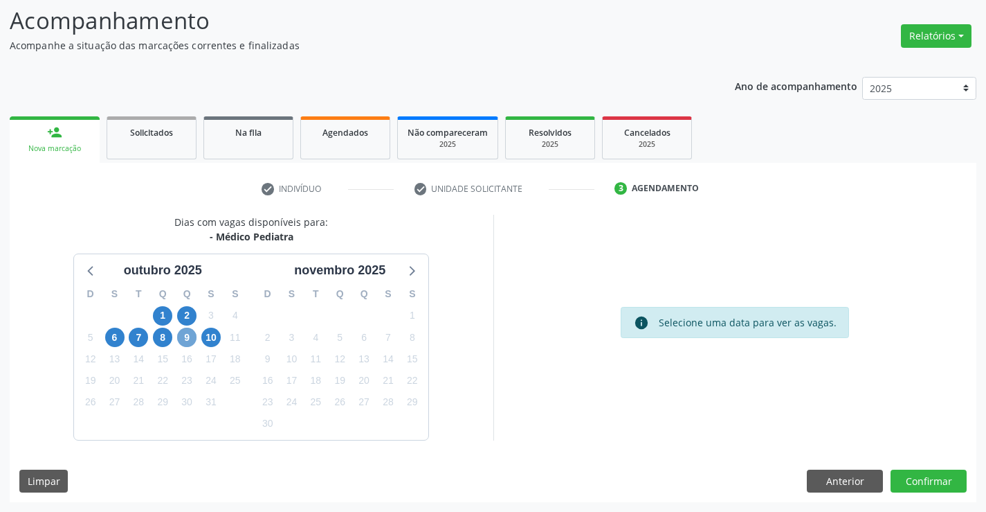
click at [190, 342] on span "9" at bounding box center [186, 336] width 19 height 19
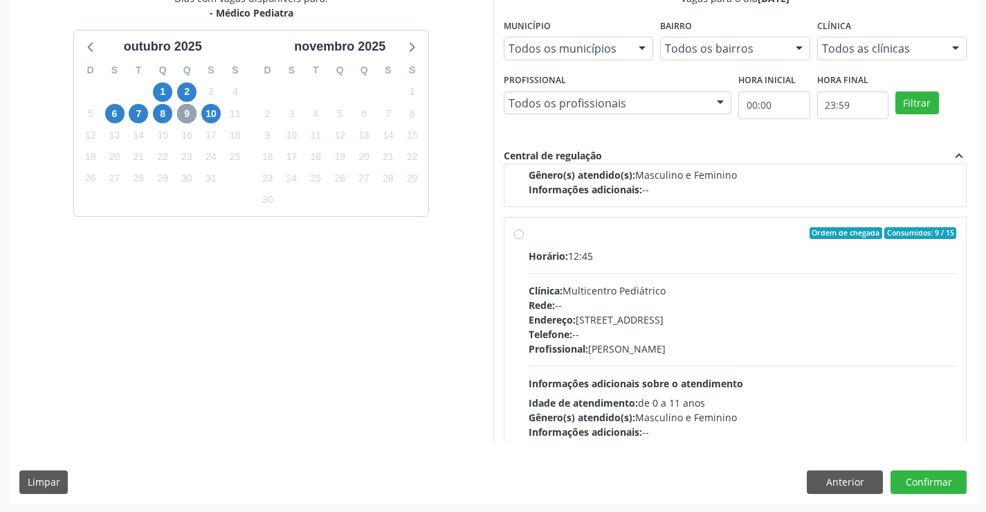
scroll to position [208, 0]
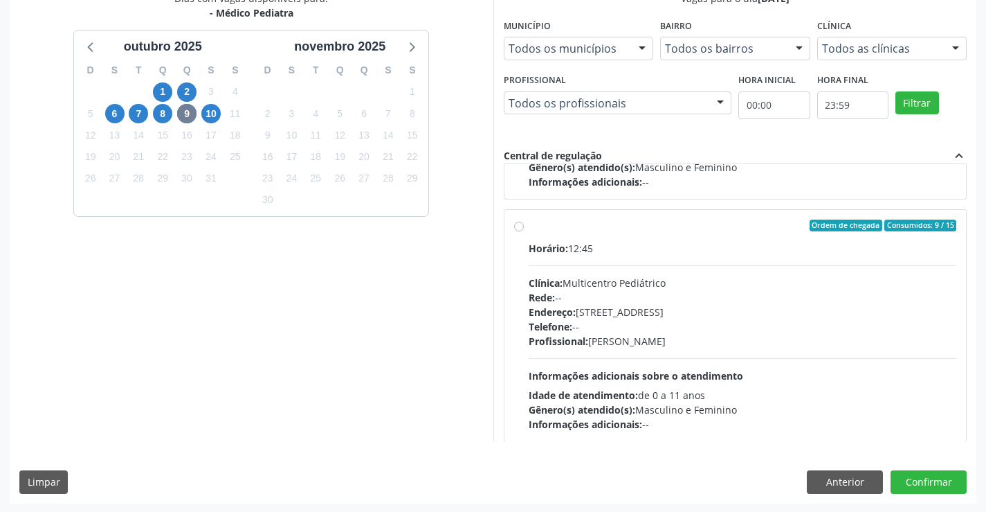
click at [689, 347] on div "Profissional: [PERSON_NAME]" at bounding box center [743, 341] width 428 height 15
click at [524, 232] on input "Ordem de chegada Consumidos: 9 / 15 Horário: 12:45 Clínica: Multicentro Pediátr…" at bounding box center [519, 225] width 10 height 12
radio input "true"
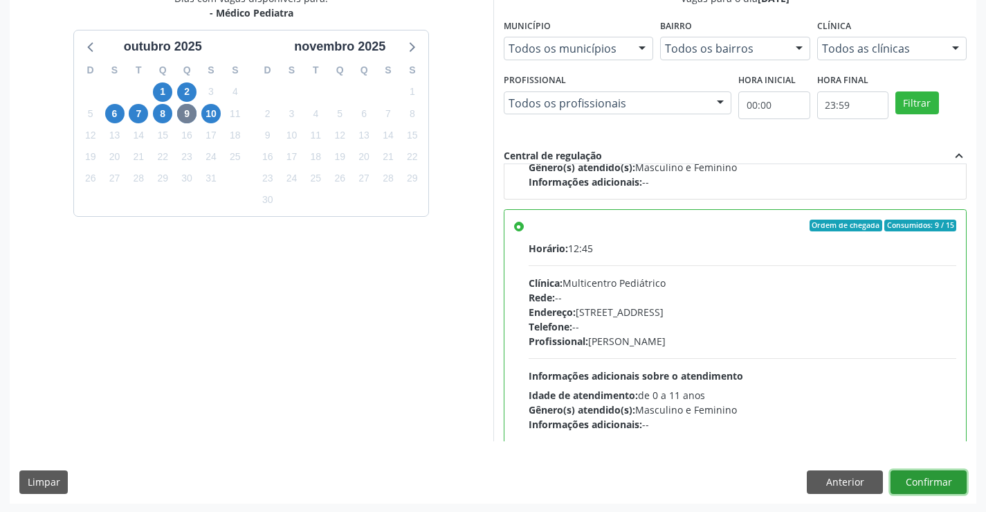
click at [910, 482] on button "Confirmar" at bounding box center [929, 482] width 76 height 24
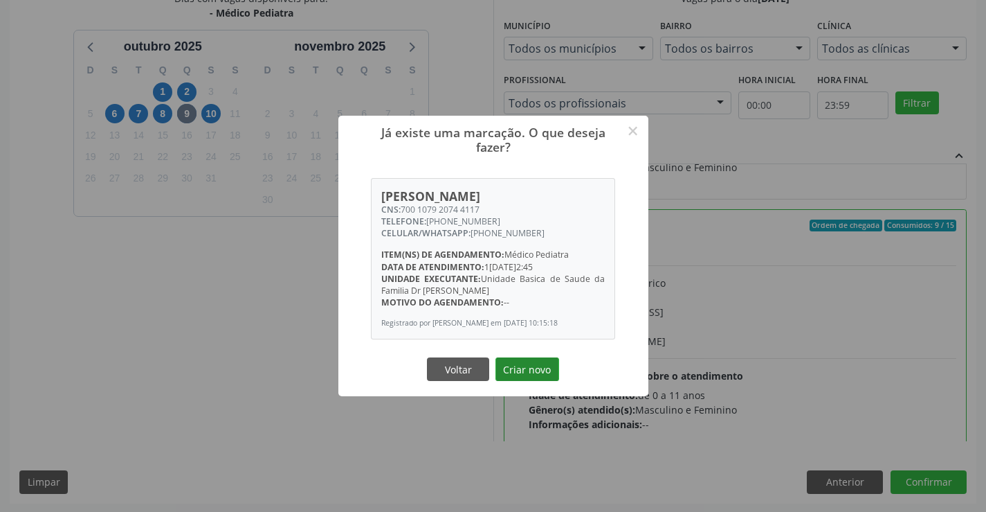
click at [504, 372] on button "Criar novo" at bounding box center [528, 369] width 64 height 24
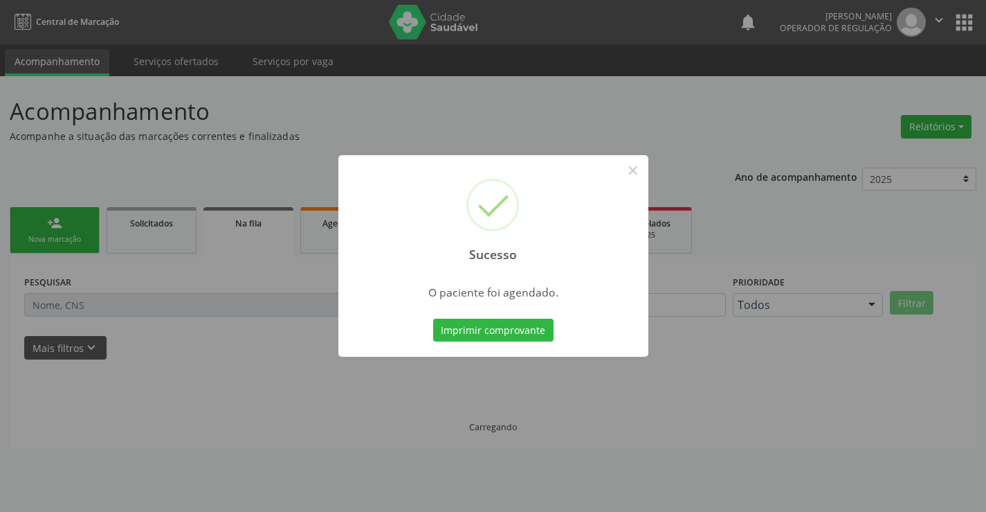
scroll to position [0, 0]
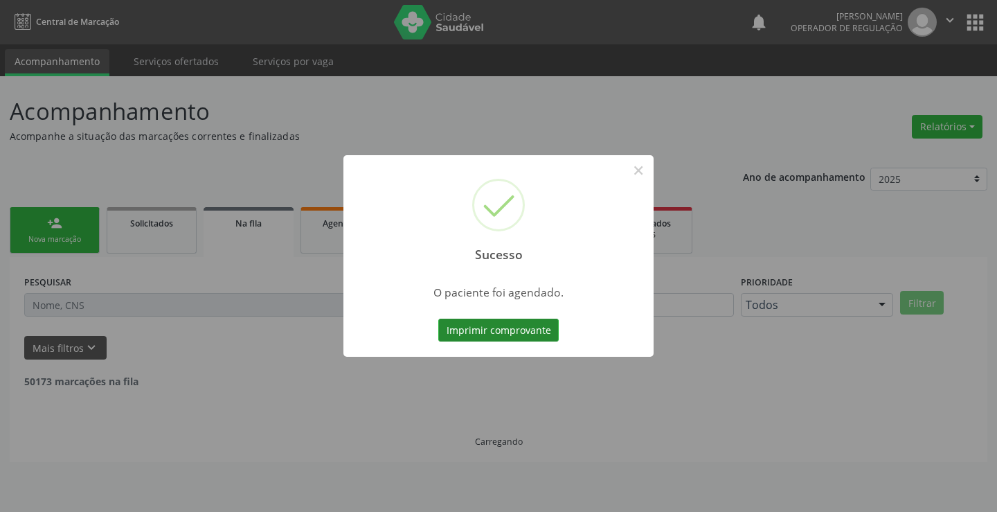
click at [541, 332] on button "Imprimir comprovante" at bounding box center [498, 330] width 120 height 24
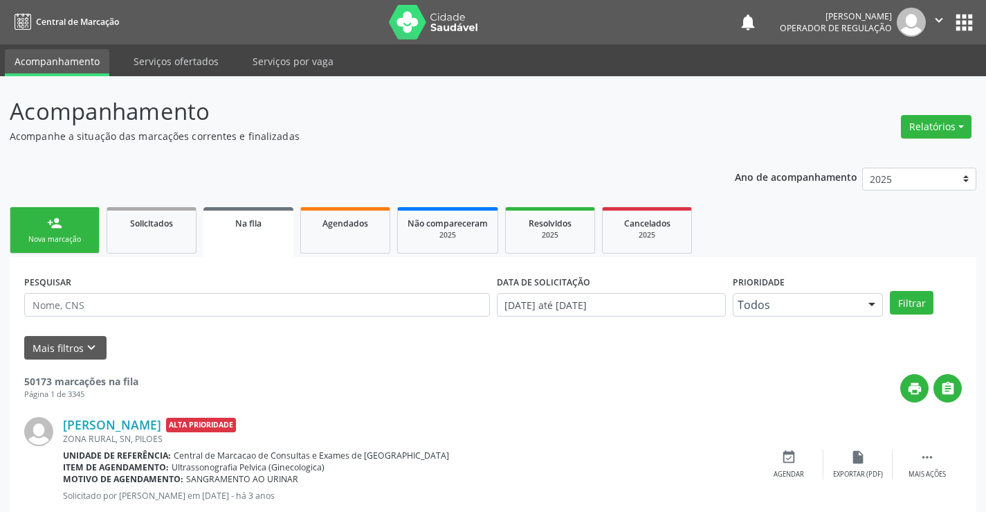
click at [58, 240] on div "Nova marcação" at bounding box center [54, 239] width 69 height 10
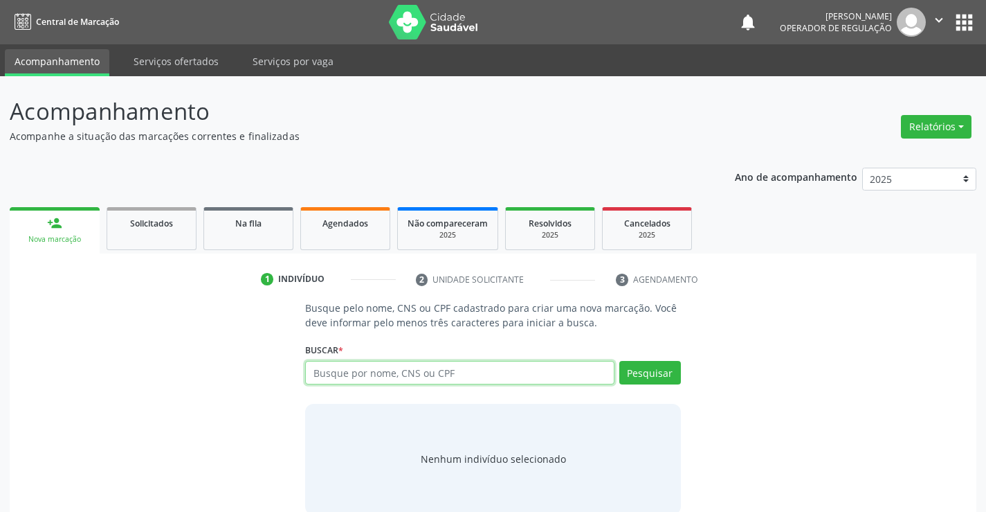
click at [372, 374] on input "text" at bounding box center [459, 373] width 309 height 24
type input "700807922614281"
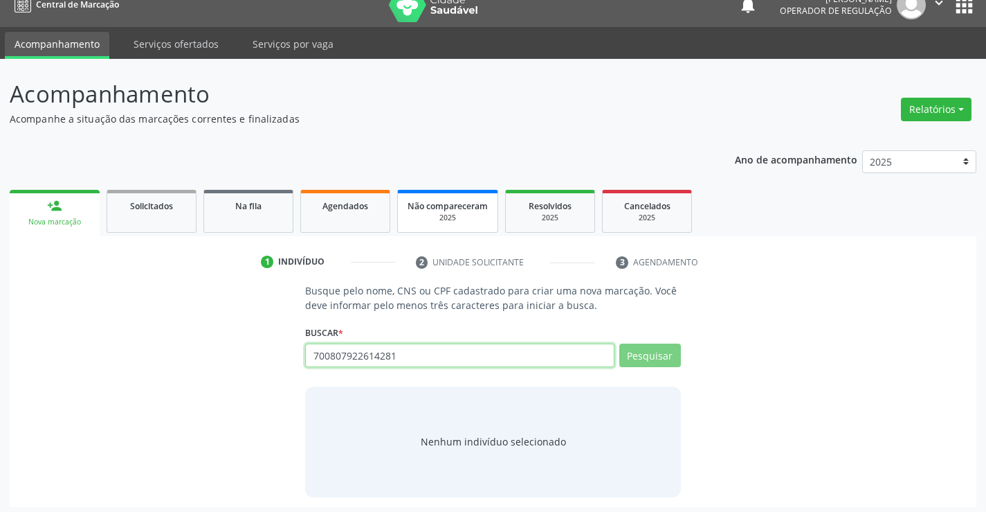
scroll to position [22, 0]
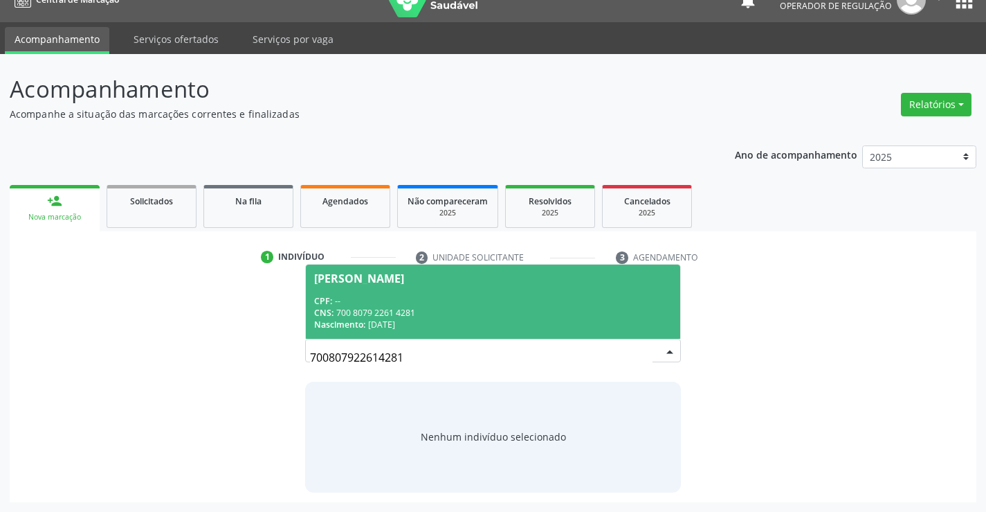
click at [360, 301] on div "CPF: --" at bounding box center [492, 301] width 357 height 12
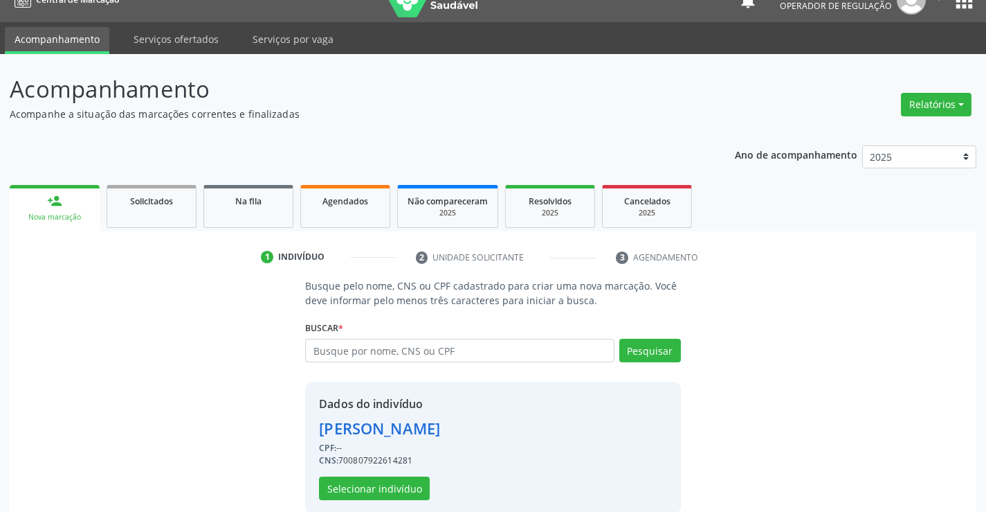
scroll to position [44, 0]
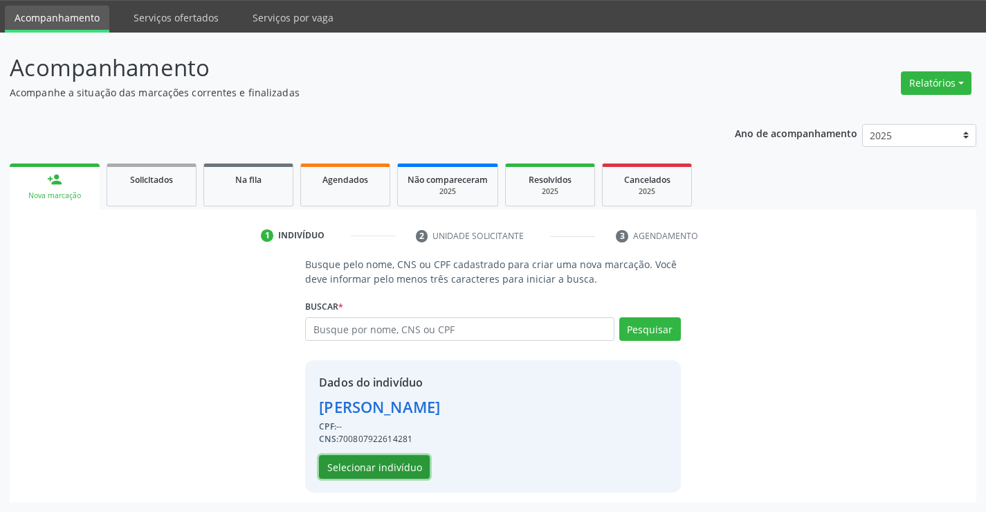
click at [334, 474] on button "Selecionar indivíduo" at bounding box center [374, 467] width 111 height 24
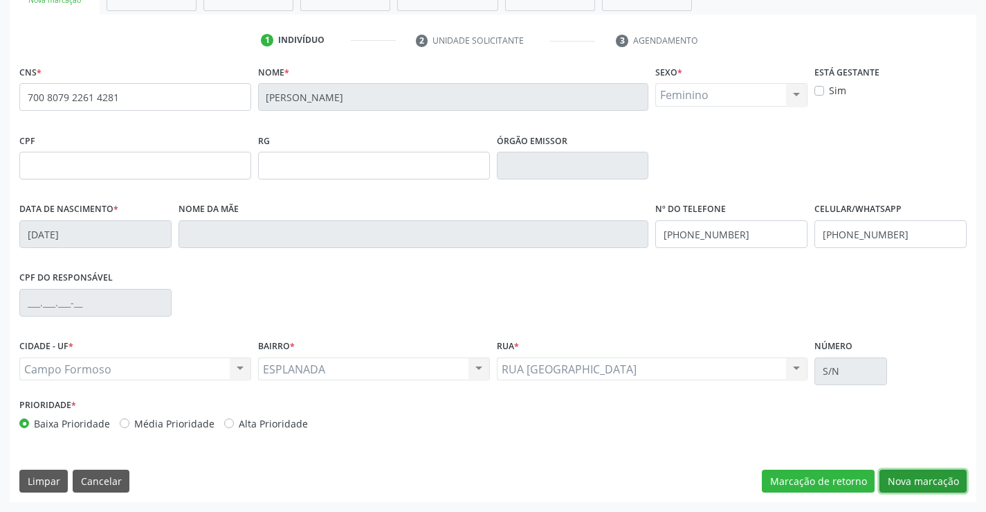
click at [920, 479] on button "Nova marcação" at bounding box center [923, 481] width 87 height 24
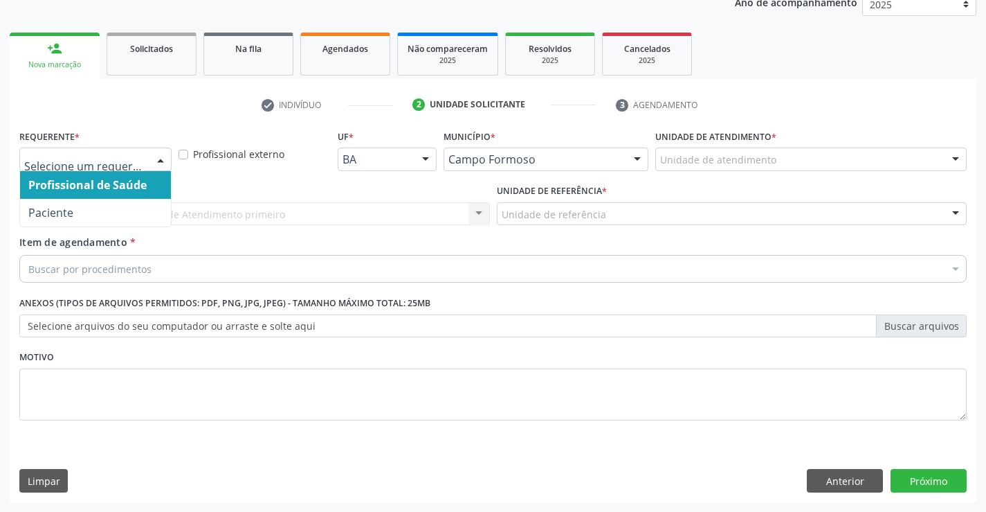
click at [156, 158] on div at bounding box center [160, 160] width 21 height 24
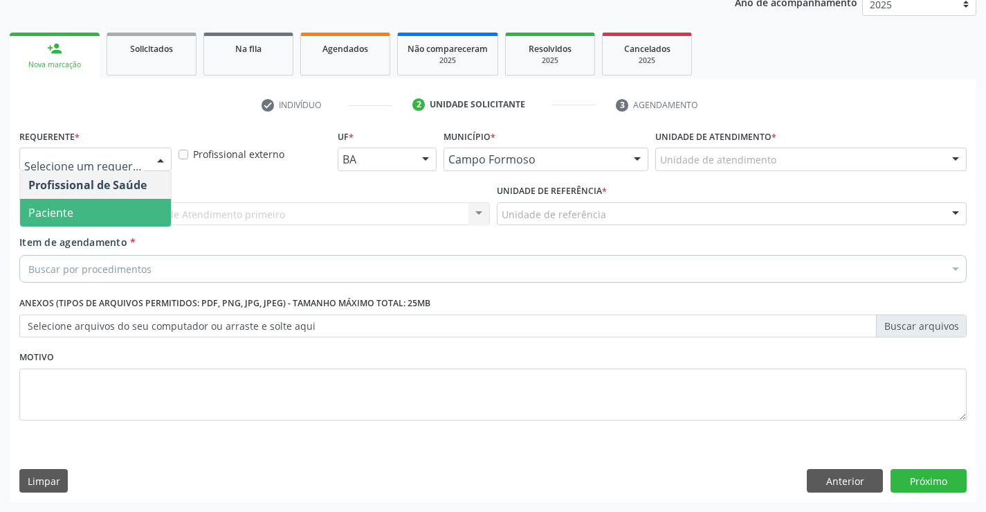
click at [69, 213] on span "Paciente" at bounding box center [50, 212] width 45 height 15
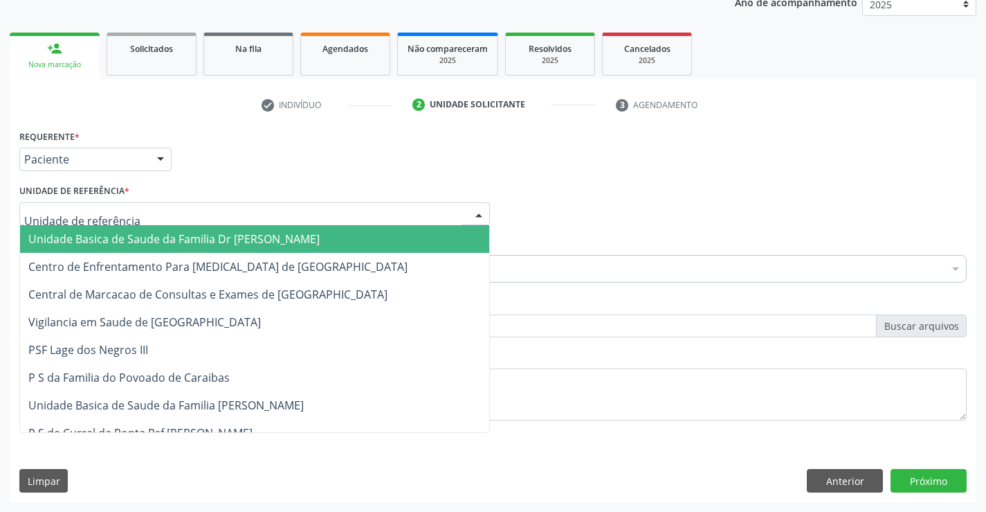
click at [214, 213] on div at bounding box center [254, 214] width 471 height 24
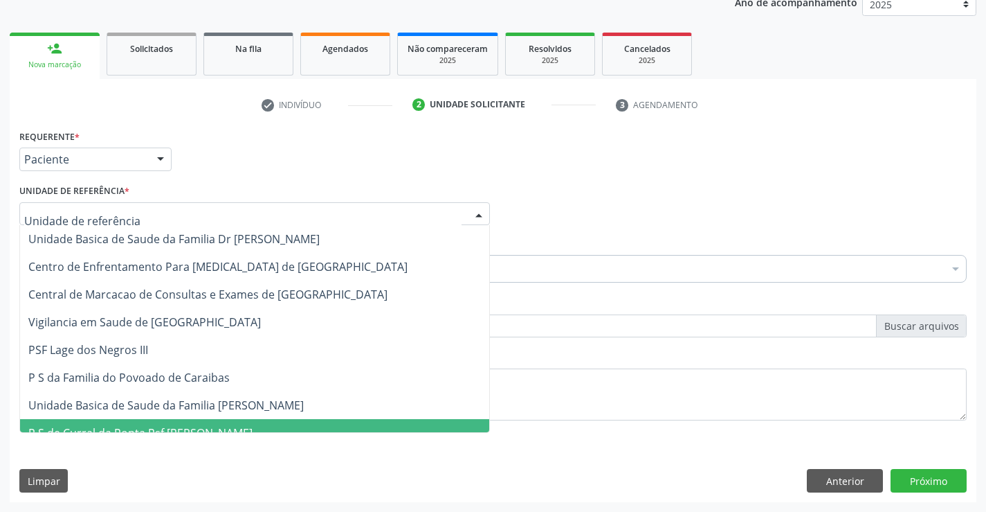
click at [232, 419] on span "P S de Curral da Ponta Psf [PERSON_NAME]" at bounding box center [254, 433] width 469 height 28
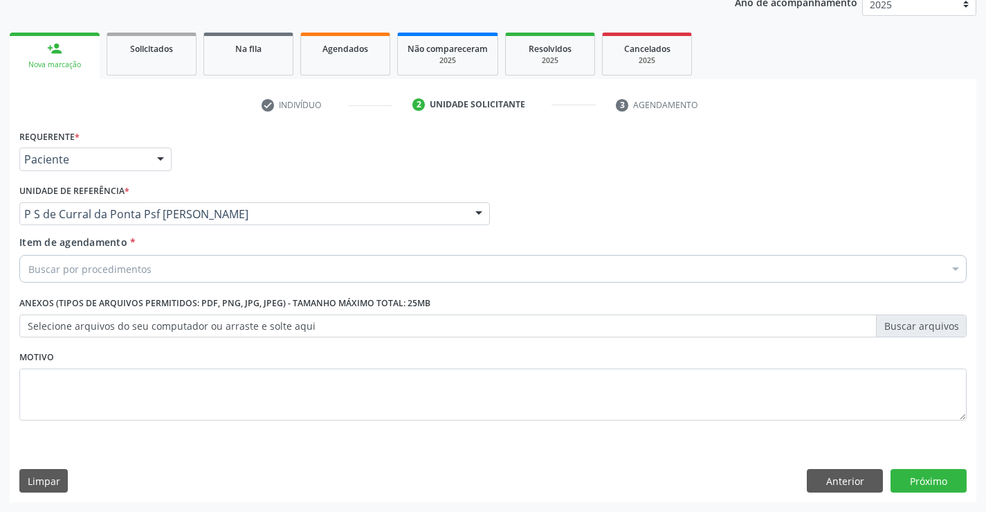
click at [145, 276] on div "Buscar por procedimentos" at bounding box center [493, 269] width 948 height 28
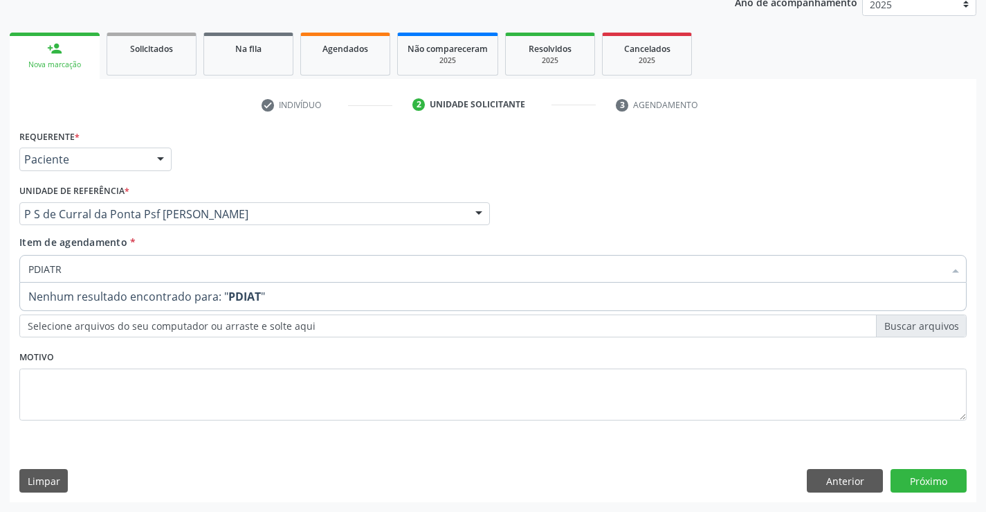
type input "PDIATRA"
click at [30, 270] on input "PDIATRA" at bounding box center [486, 269] width 916 height 28
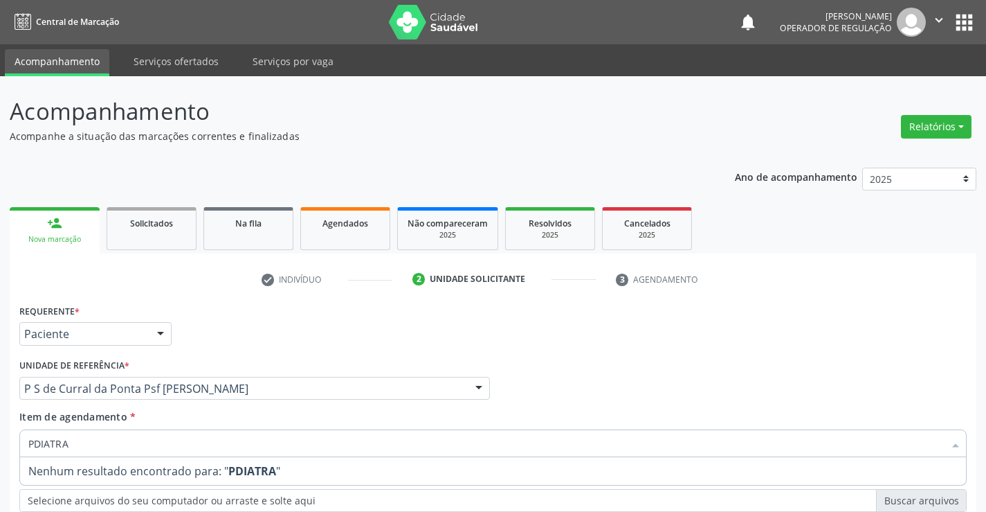
scroll to position [174, 0]
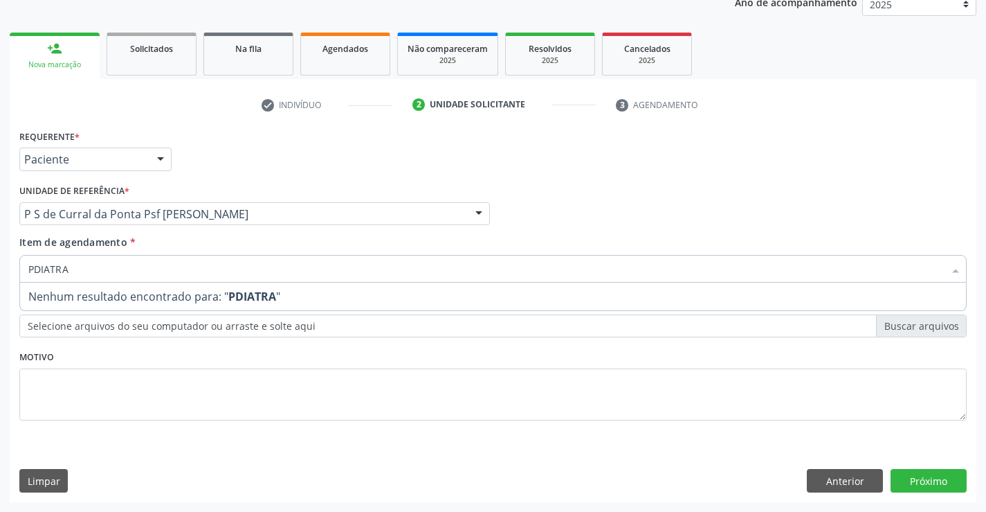
click at [33, 271] on input "PDIATRA" at bounding box center [486, 269] width 916 height 28
type input "PEDIATRA"
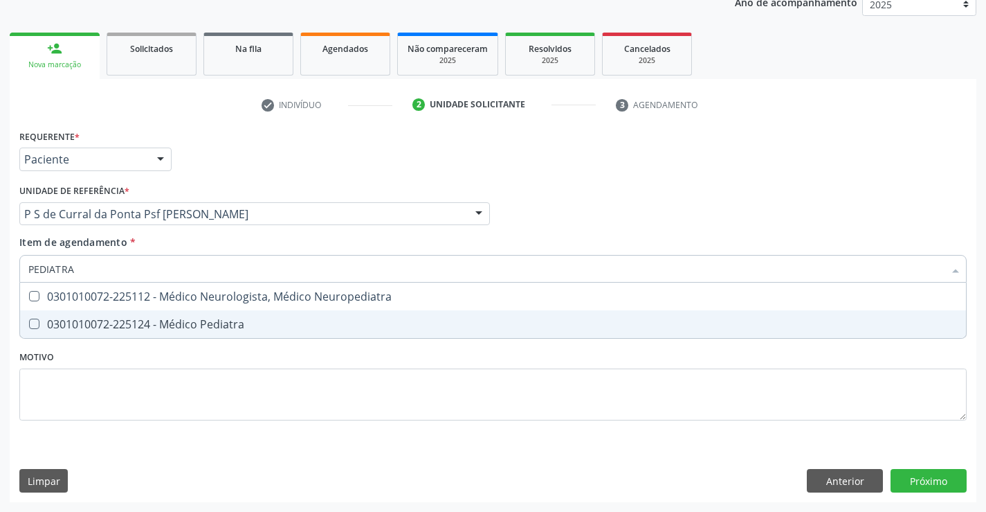
click at [223, 329] on div "0301010072-225124 - Médico Pediatra" at bounding box center [493, 323] width 930 height 11
checkbox Pediatra "true"
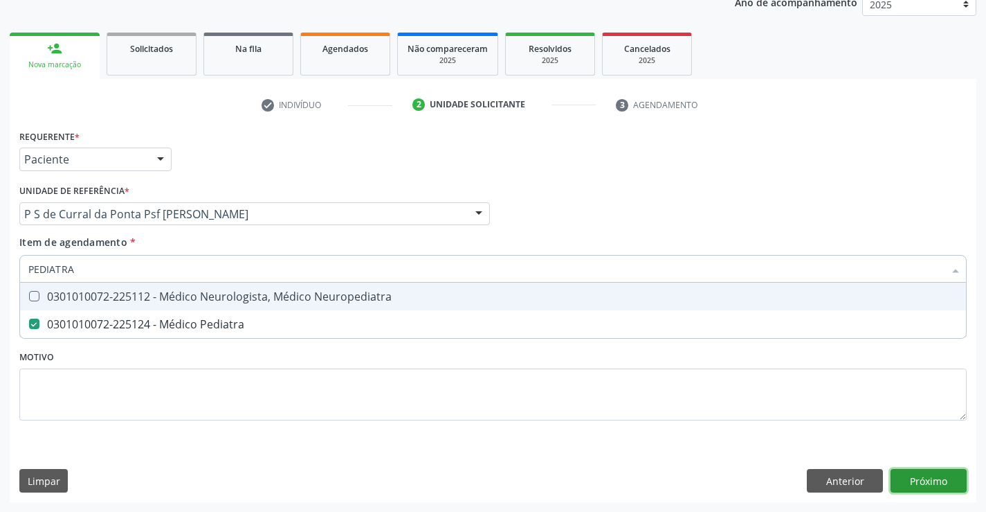
click at [920, 486] on div "Requerente * Paciente Profissional de Saúde Paciente Nenhum resultado encontrad…" at bounding box center [493, 314] width 967 height 376
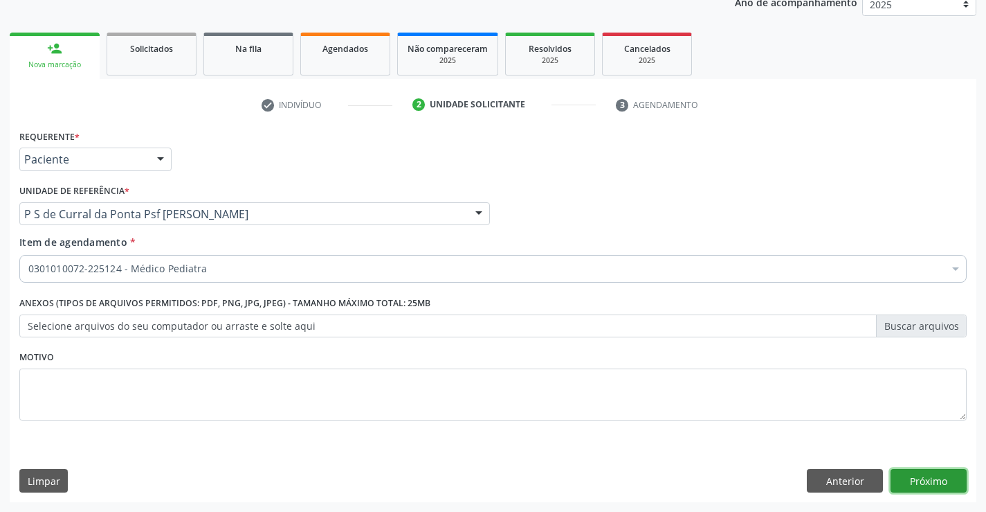
click at [917, 480] on button "Próximo" at bounding box center [929, 481] width 76 height 24
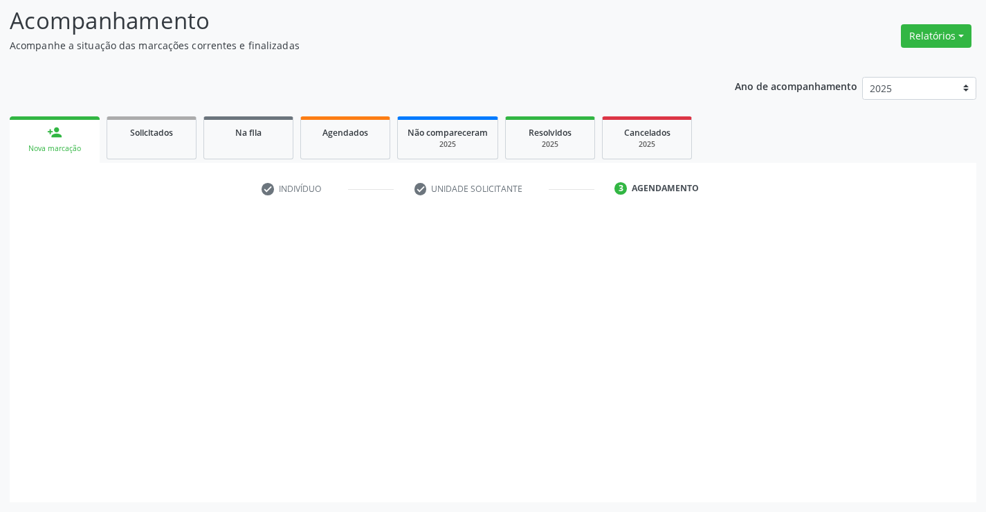
scroll to position [91, 0]
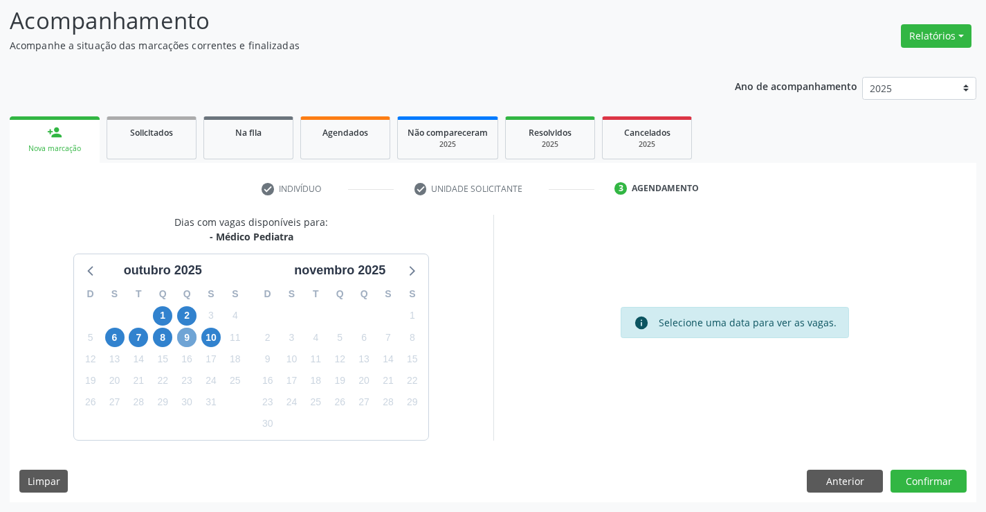
click at [179, 339] on span "9" at bounding box center [186, 336] width 19 height 19
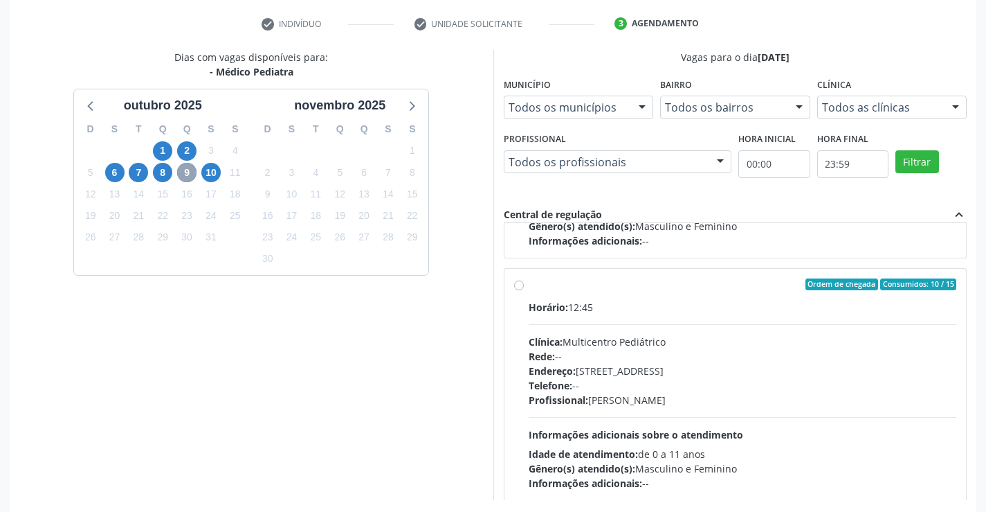
scroll to position [218, 0]
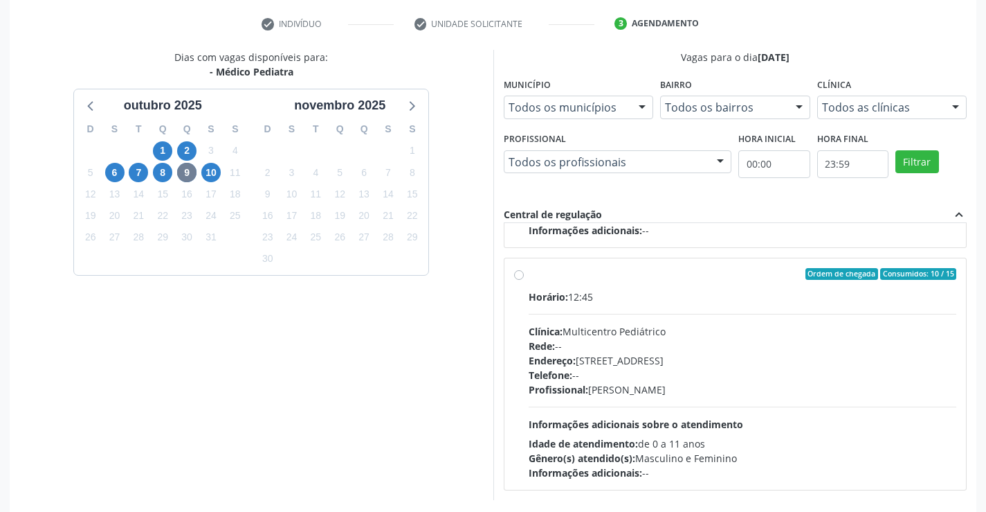
click at [672, 374] on div "Telefone: --" at bounding box center [743, 375] width 428 height 15
click at [524, 280] on input "Ordem de chegada Consumidos: 10 / 15 Horário: 12:45 Clínica: Multicentro Pediát…" at bounding box center [519, 274] width 10 height 12
radio input "true"
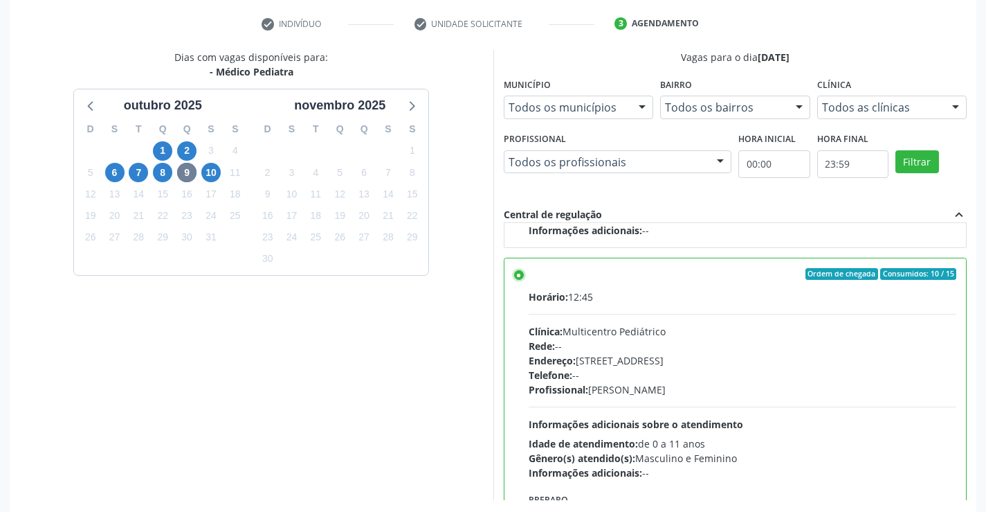
scroll to position [316, 0]
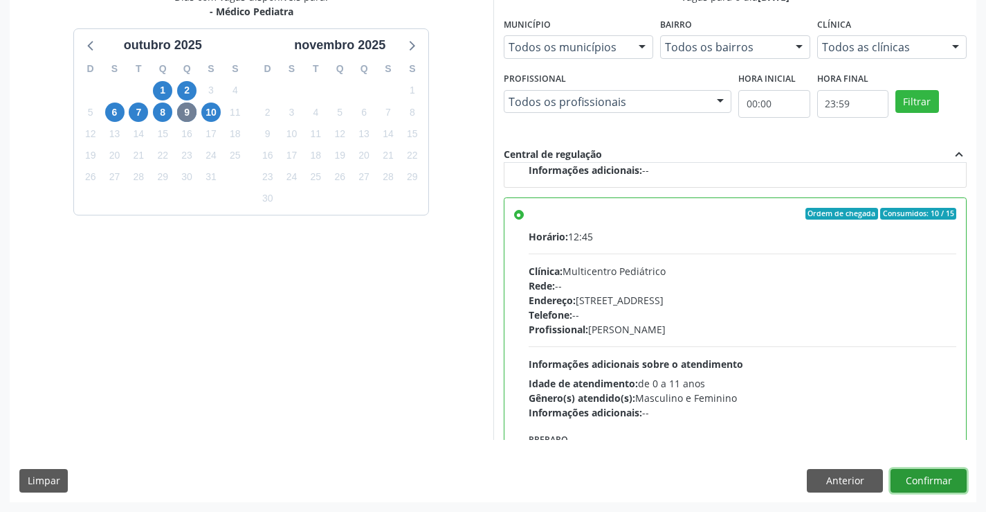
click at [924, 475] on button "Confirmar" at bounding box center [929, 481] width 76 height 24
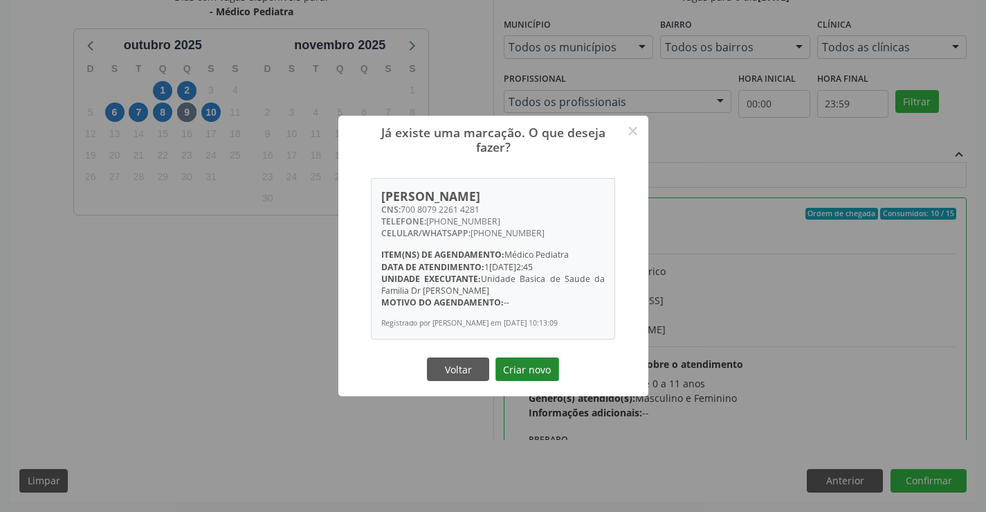
click at [521, 363] on button "Criar novo" at bounding box center [528, 369] width 64 height 24
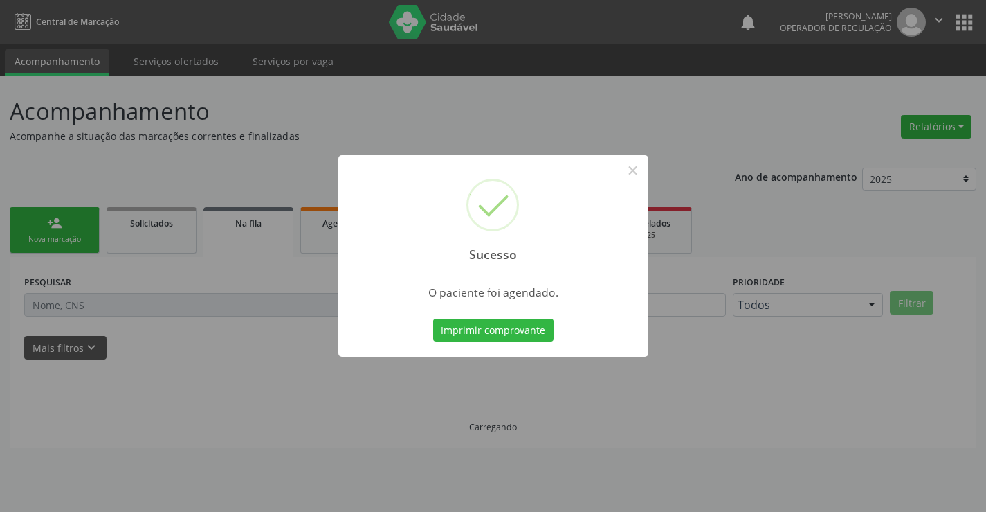
scroll to position [0, 0]
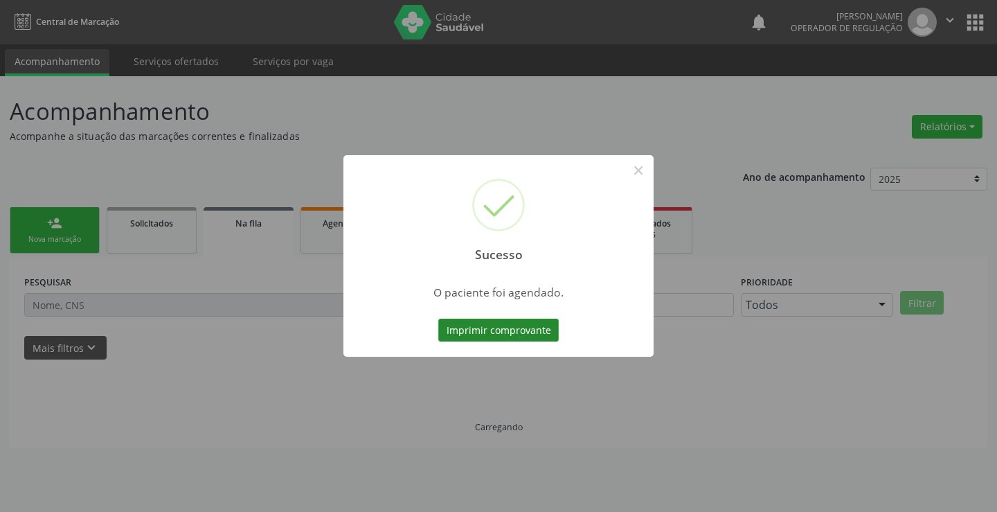
click at [485, 333] on button "Imprimir comprovante" at bounding box center [498, 330] width 120 height 24
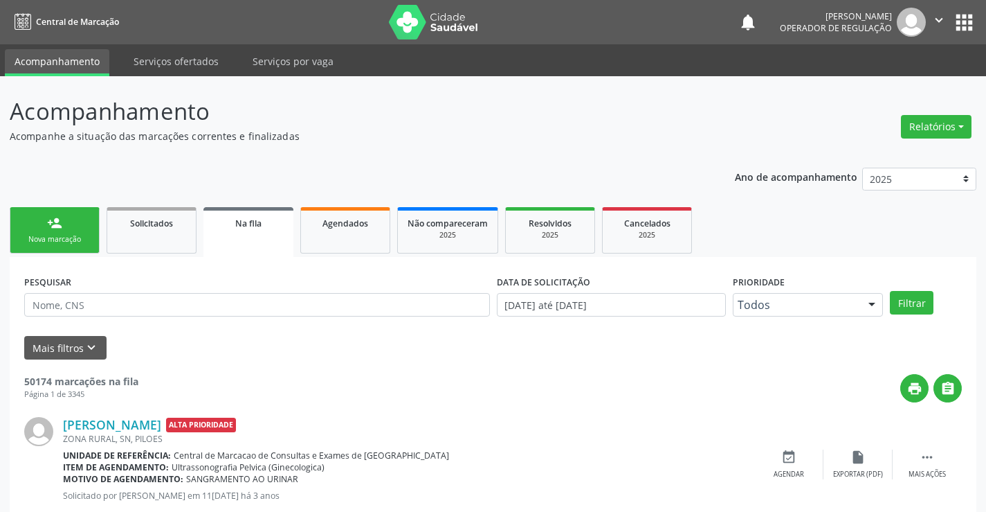
click at [45, 232] on link "person_add Nova marcação" at bounding box center [55, 230] width 90 height 46
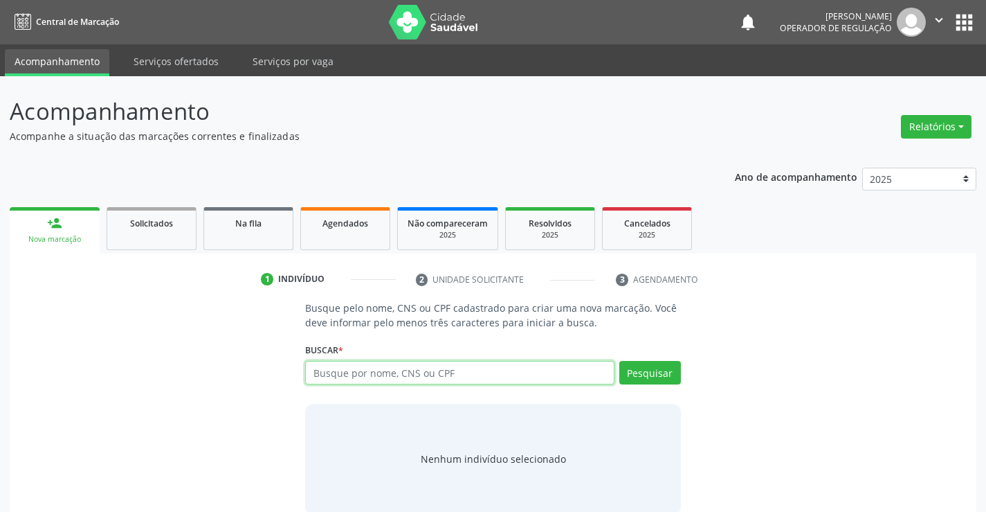
click at [352, 376] on input "text" at bounding box center [459, 373] width 309 height 24
type input "700909443217695"
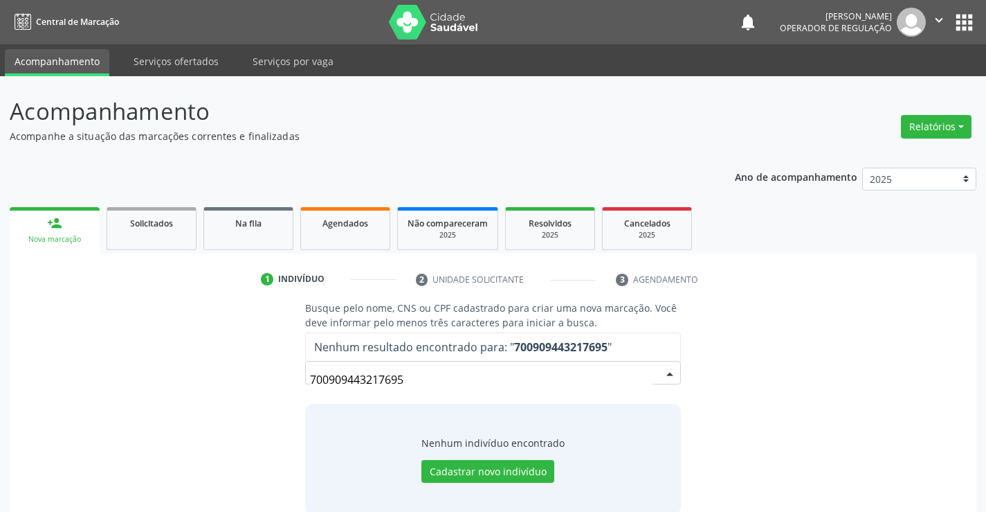
drag, startPoint x: 451, startPoint y: 375, endPoint x: 152, endPoint y: 390, distance: 299.4
click at [152, 390] on div "Busque pelo nome, CNS ou CPF cadastrado para criar uma nova marcação. Você deve…" at bounding box center [493, 406] width 948 height 213
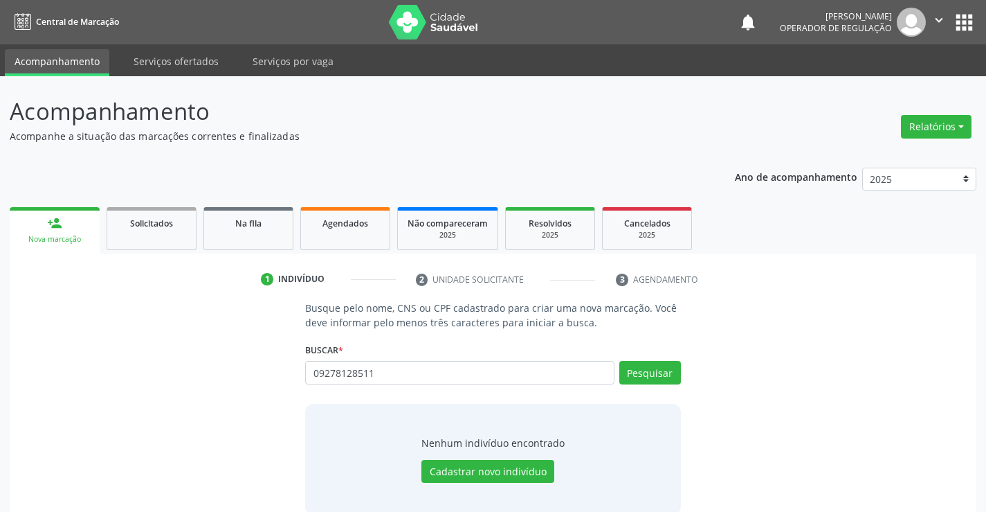
type input "09278128511"
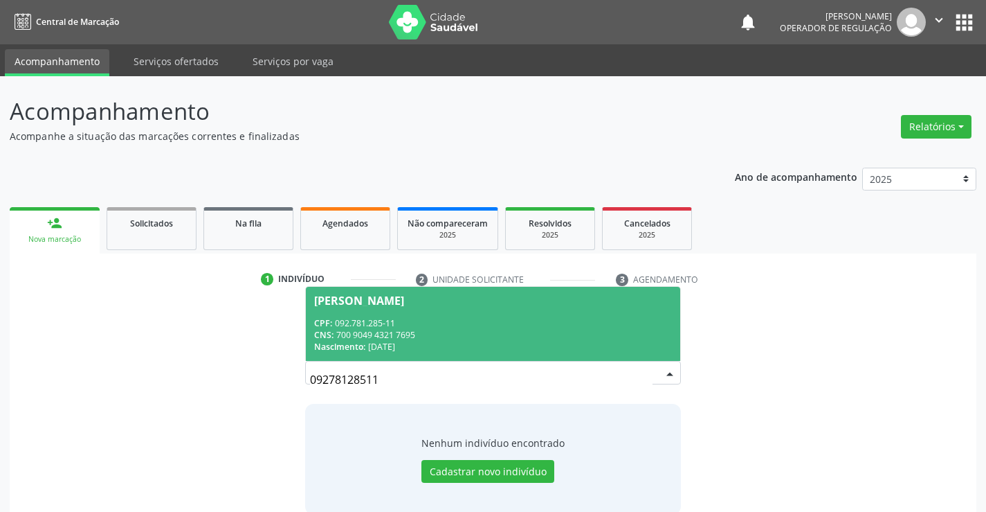
click at [488, 334] on div "CNS: 700 9049 4321 7695" at bounding box center [492, 335] width 357 height 12
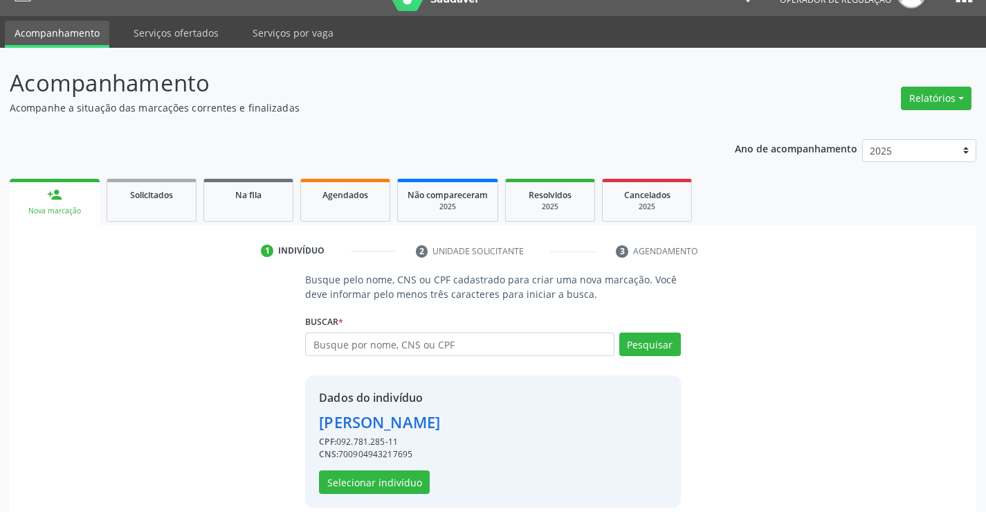
scroll to position [44, 0]
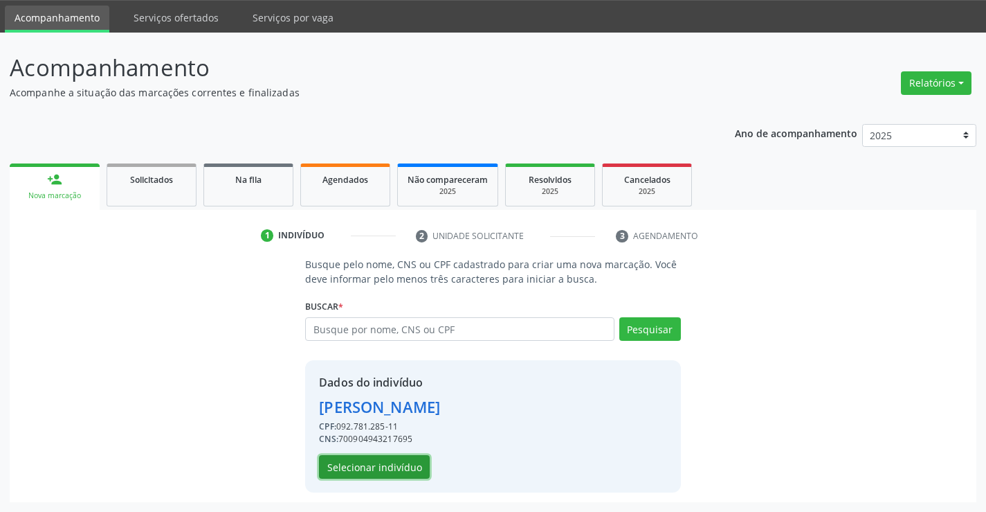
click at [392, 468] on button "Selecionar indivíduo" at bounding box center [374, 467] width 111 height 24
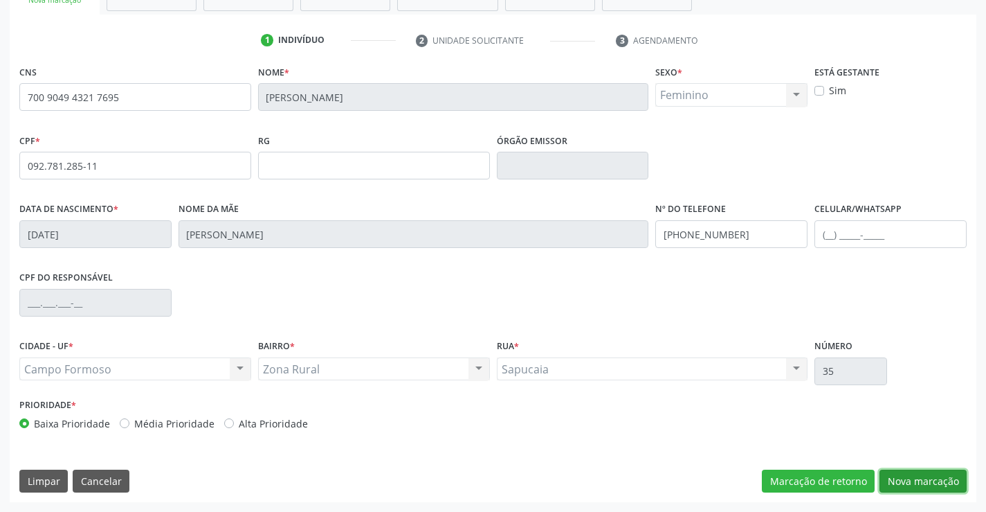
click at [909, 479] on button "Nova marcação" at bounding box center [923, 481] width 87 height 24
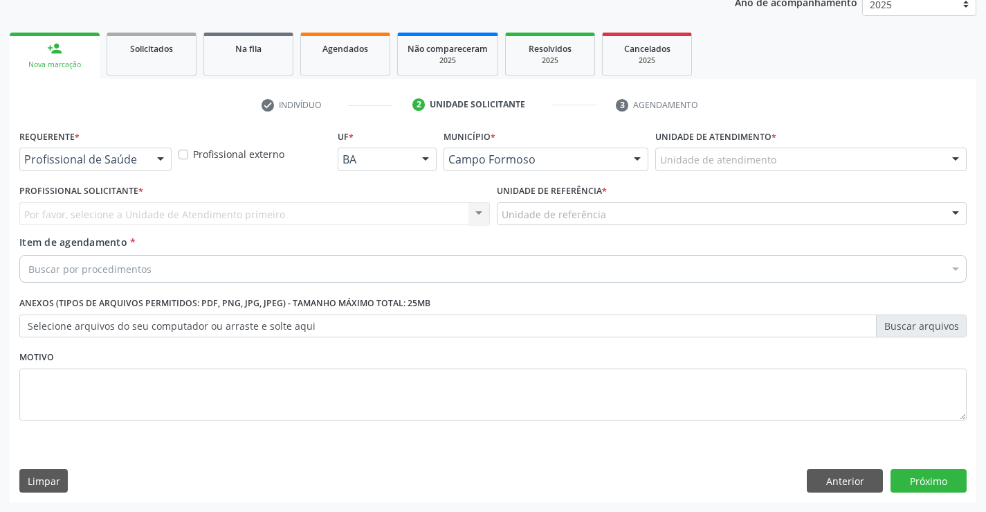
click at [159, 157] on div at bounding box center [160, 160] width 21 height 24
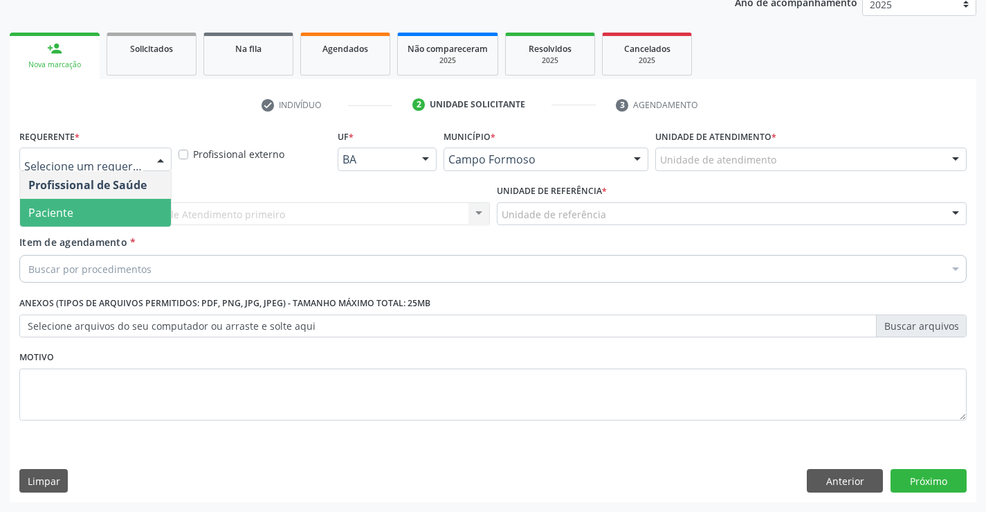
click at [62, 215] on span "Paciente" at bounding box center [50, 212] width 45 height 15
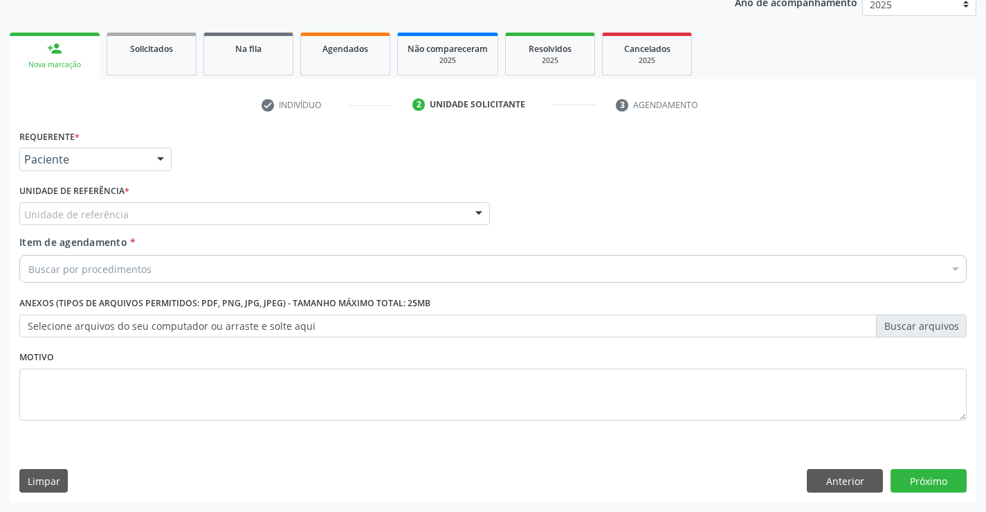
click at [203, 215] on div "Unidade de referência" at bounding box center [254, 214] width 471 height 24
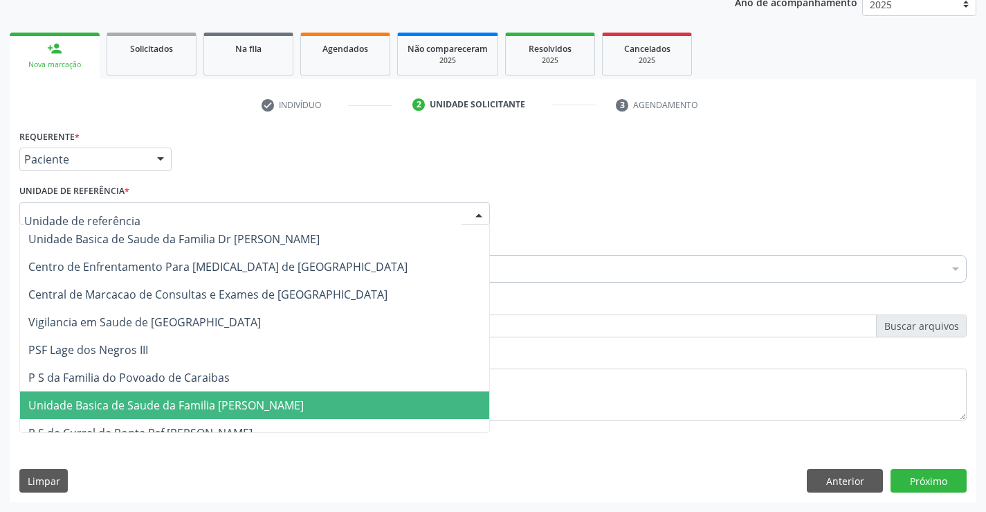
click at [199, 393] on span "Unidade Basica de Saude da Familia [PERSON_NAME]" at bounding box center [254, 405] width 469 height 28
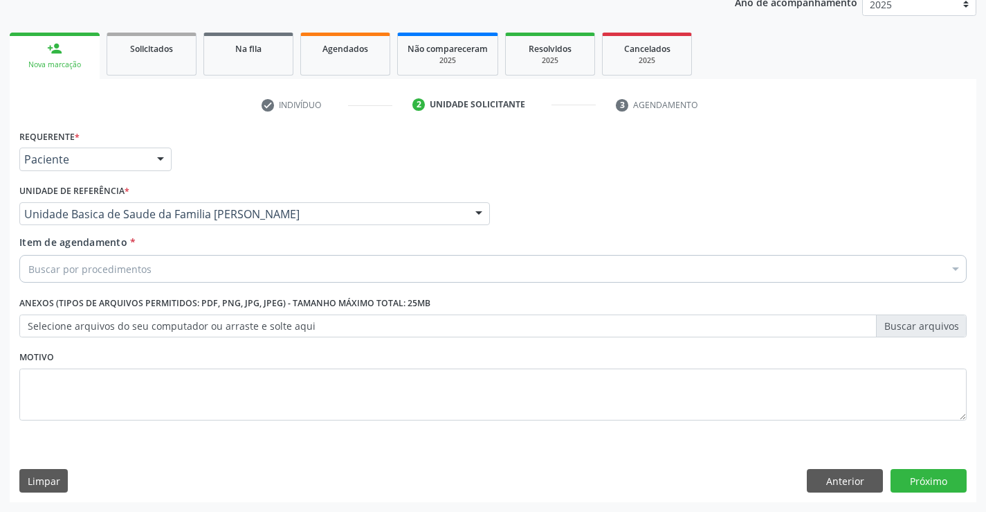
click at [150, 265] on div "Buscar por procedimentos" at bounding box center [493, 269] width 948 height 28
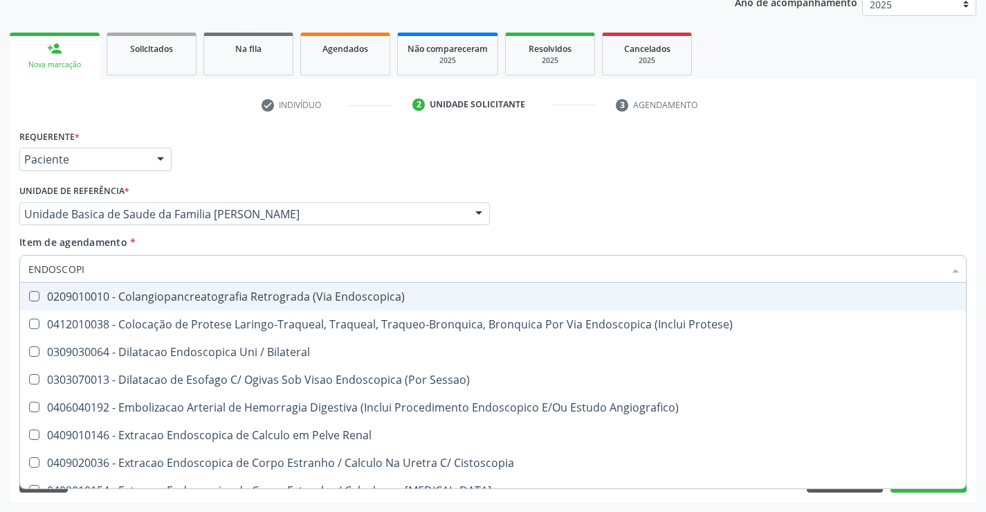
type input "ENDOSCOPIA"
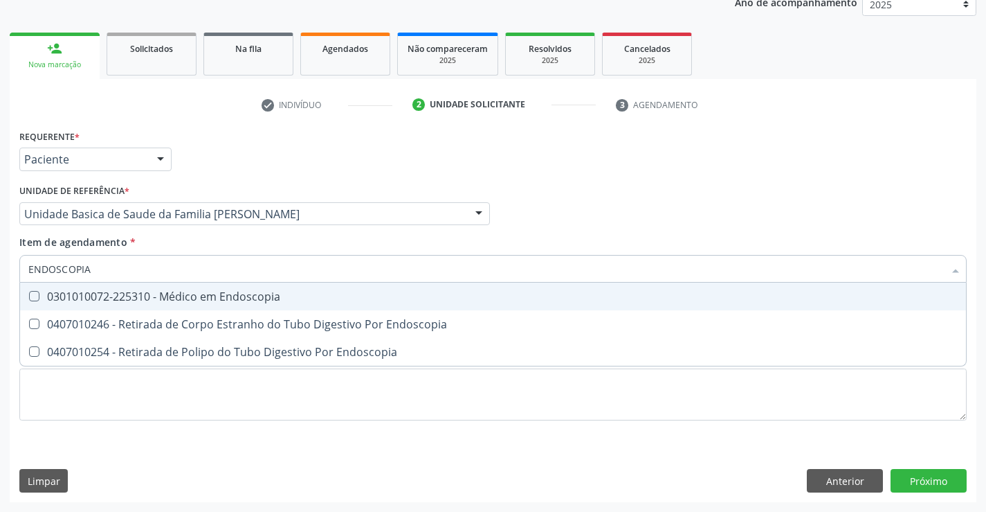
click at [155, 298] on div "0301010072-225310 - Médico em Endoscopia" at bounding box center [493, 296] width 930 height 11
checkbox Endoscopia "true"
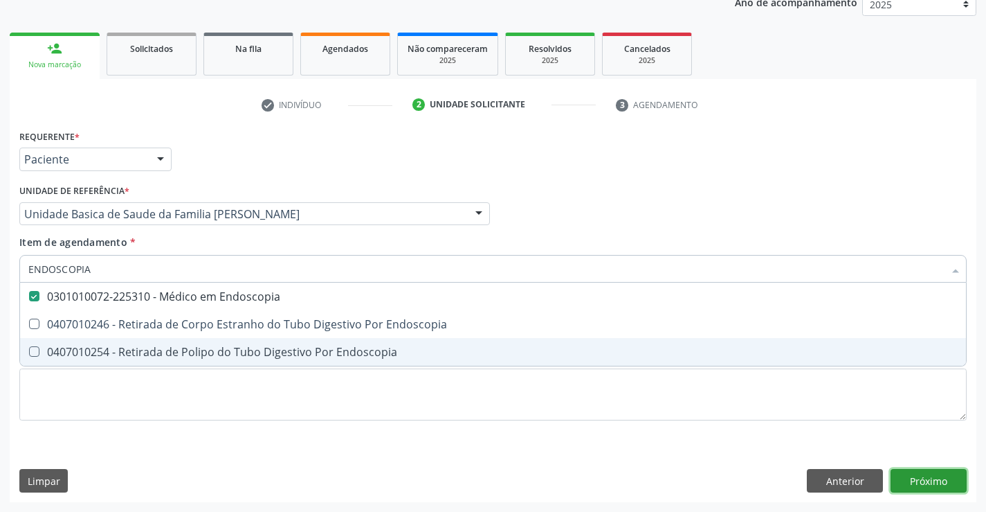
click at [907, 472] on div "Requerente * Paciente Profissional de Saúde Paciente Nenhum resultado encontrad…" at bounding box center [493, 314] width 967 height 376
checkbox Endoscopia "true"
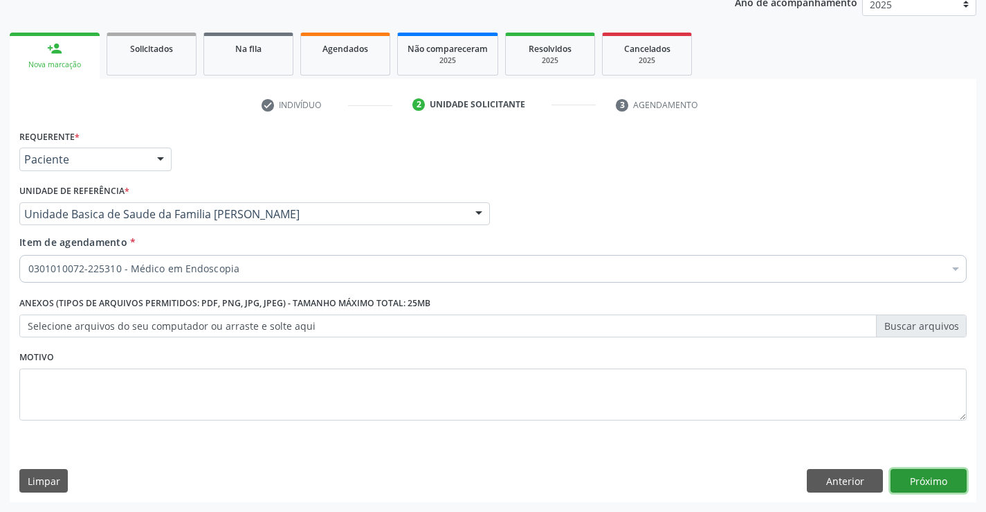
click at [933, 477] on button "Próximo" at bounding box center [929, 481] width 76 height 24
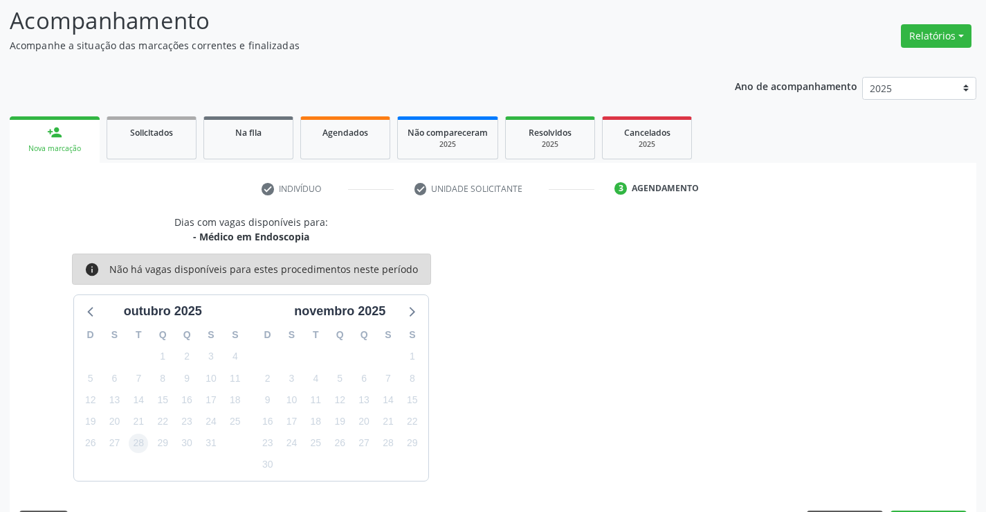
scroll to position [132, 0]
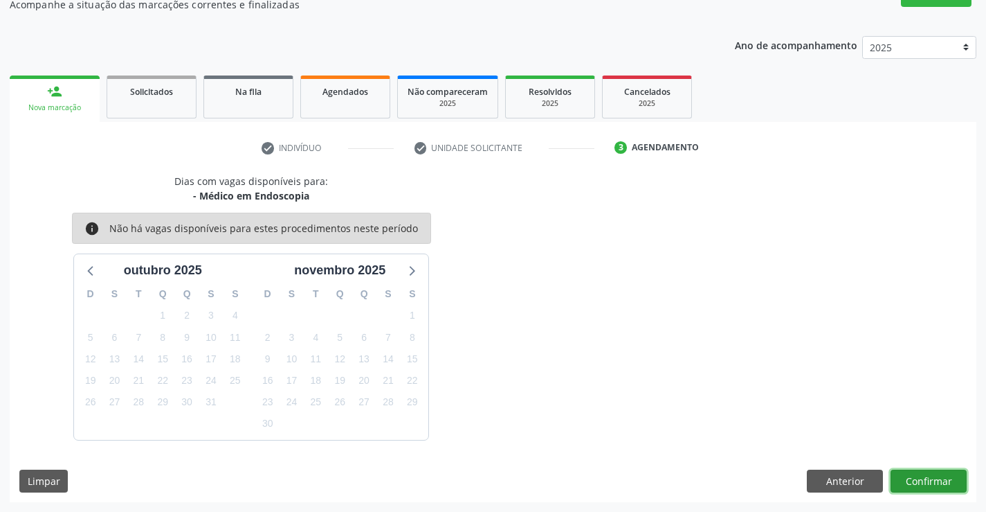
click at [926, 470] on button "Confirmar" at bounding box center [929, 481] width 76 height 24
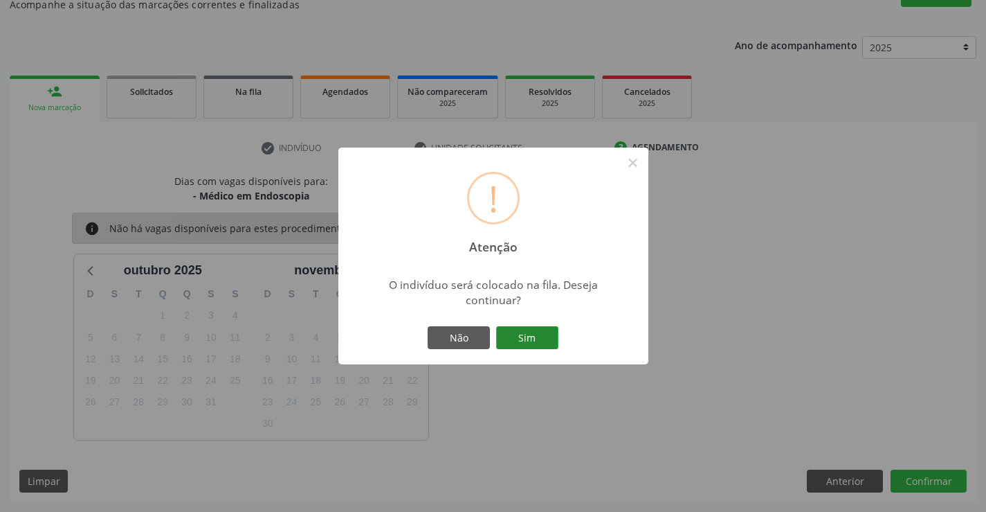
click at [528, 328] on button "Sim" at bounding box center [527, 338] width 62 height 24
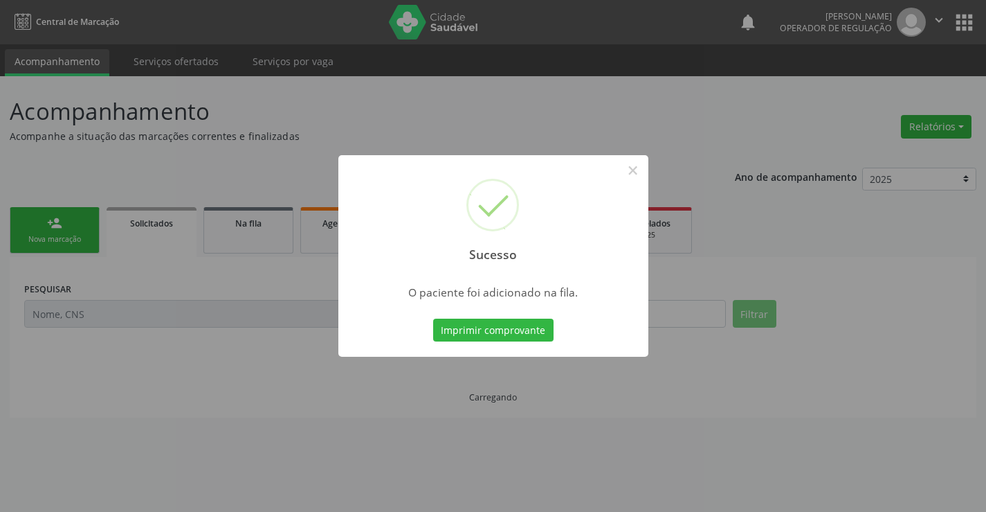
scroll to position [0, 0]
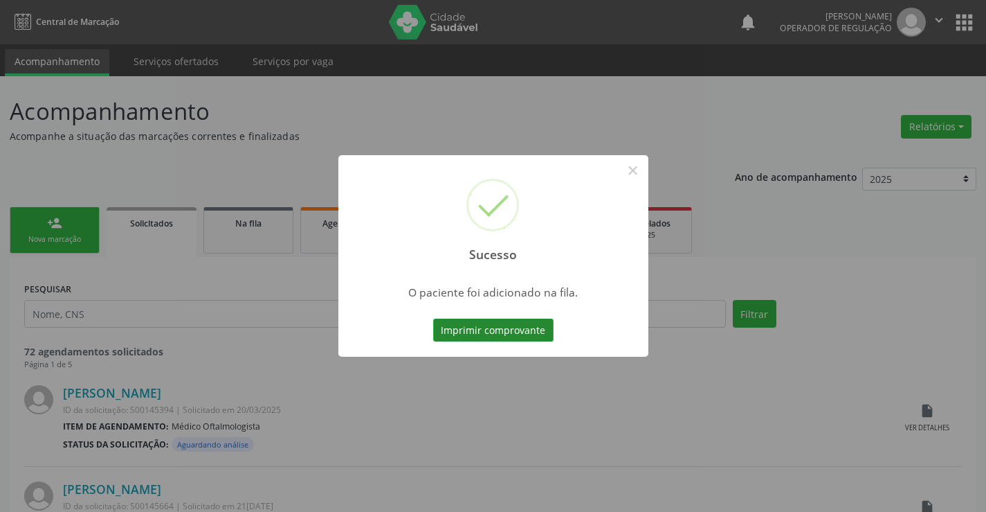
click at [500, 326] on button "Imprimir comprovante" at bounding box center [493, 330] width 120 height 24
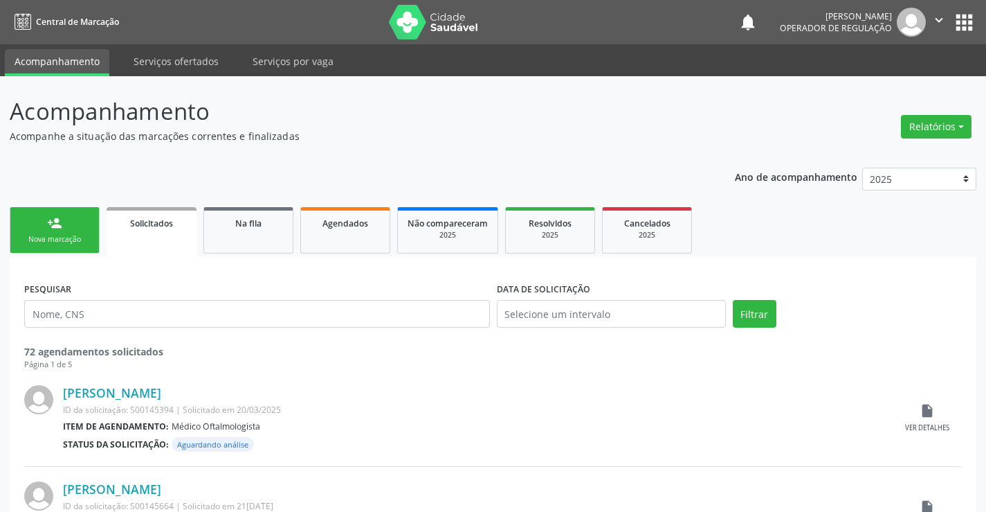
click at [63, 236] on div "Nova marcação" at bounding box center [54, 239] width 69 height 10
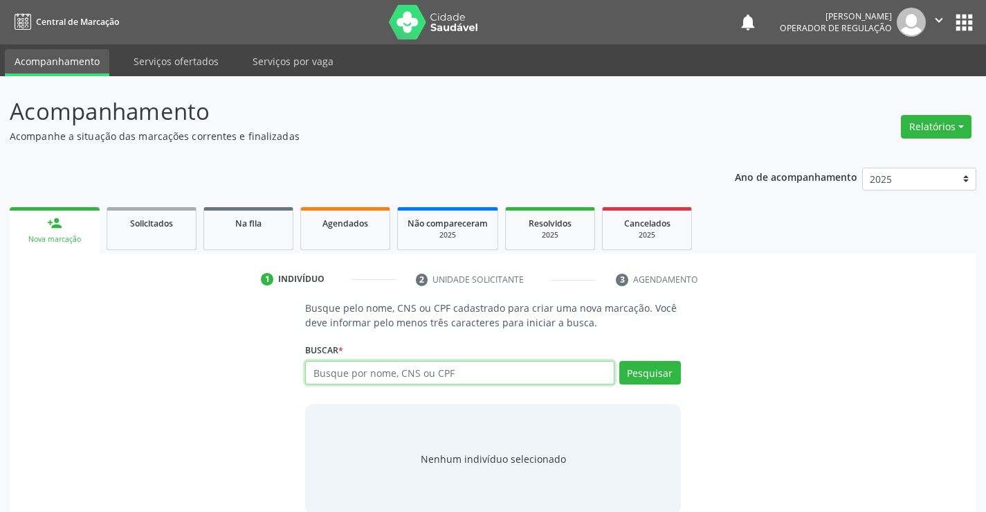
click at [377, 373] on input "text" at bounding box center [459, 373] width 309 height 24
type input "700306916453232"
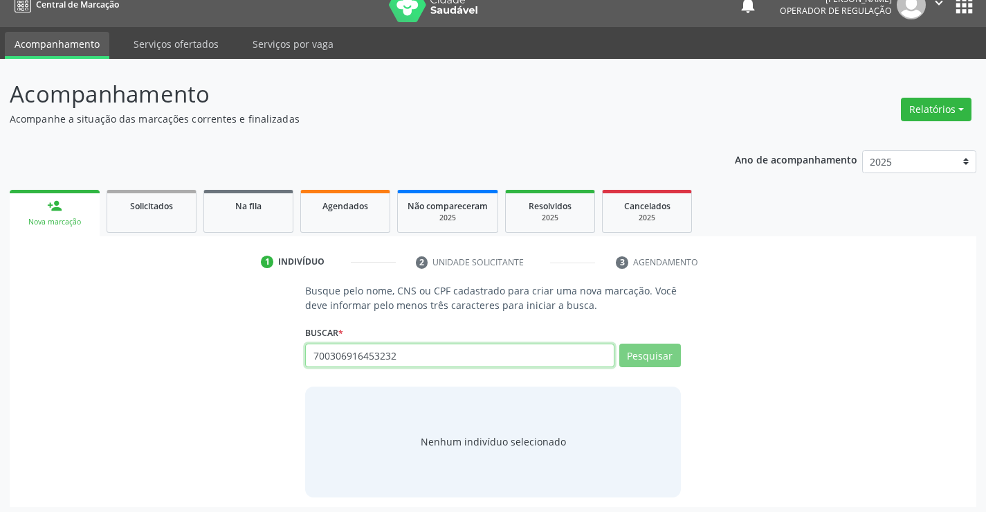
scroll to position [22, 0]
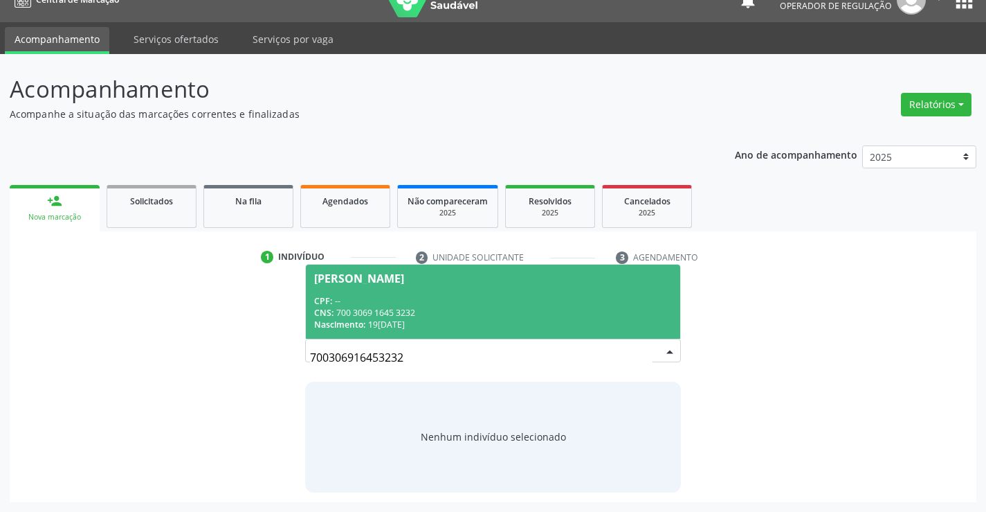
click at [352, 309] on div "CNS: 700 3069 1645 3232" at bounding box center [492, 313] width 357 height 12
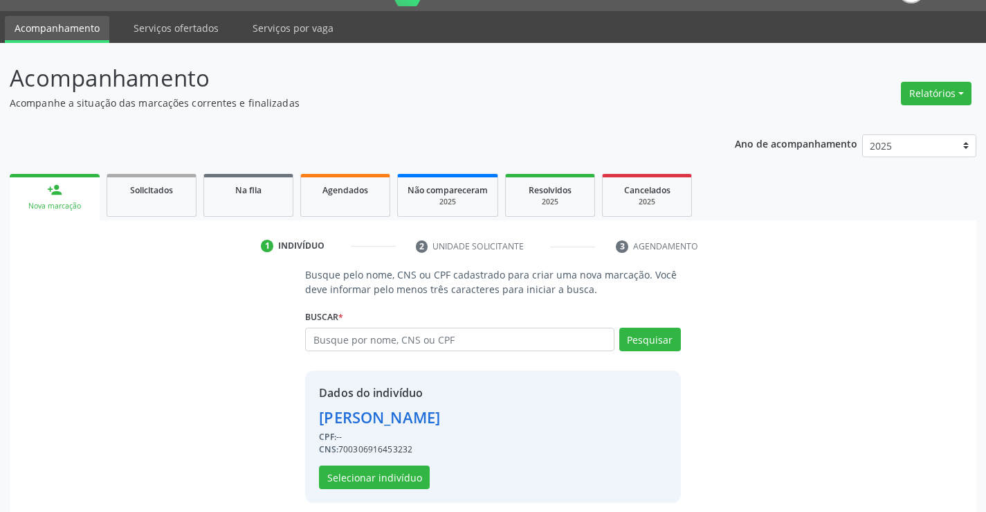
scroll to position [44, 0]
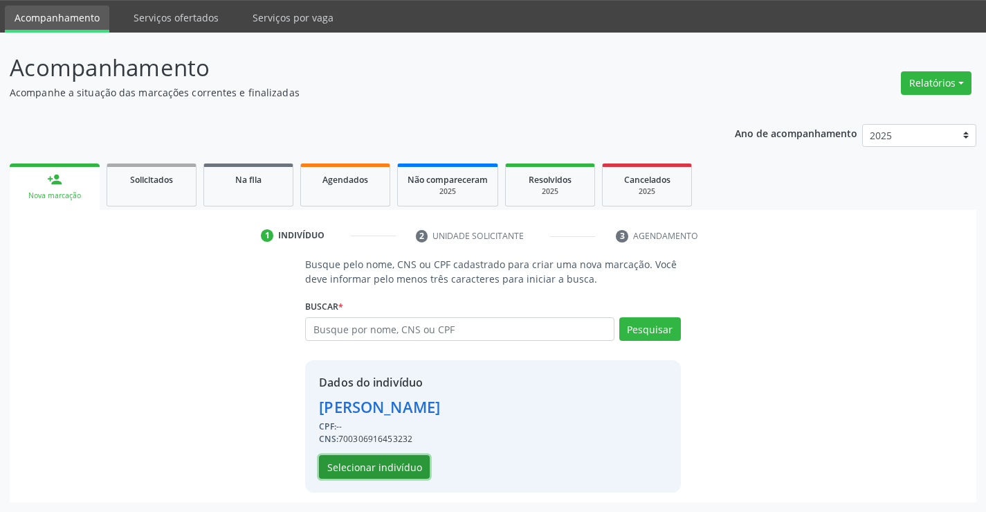
click at [365, 467] on button "Selecionar indivíduo" at bounding box center [374, 467] width 111 height 24
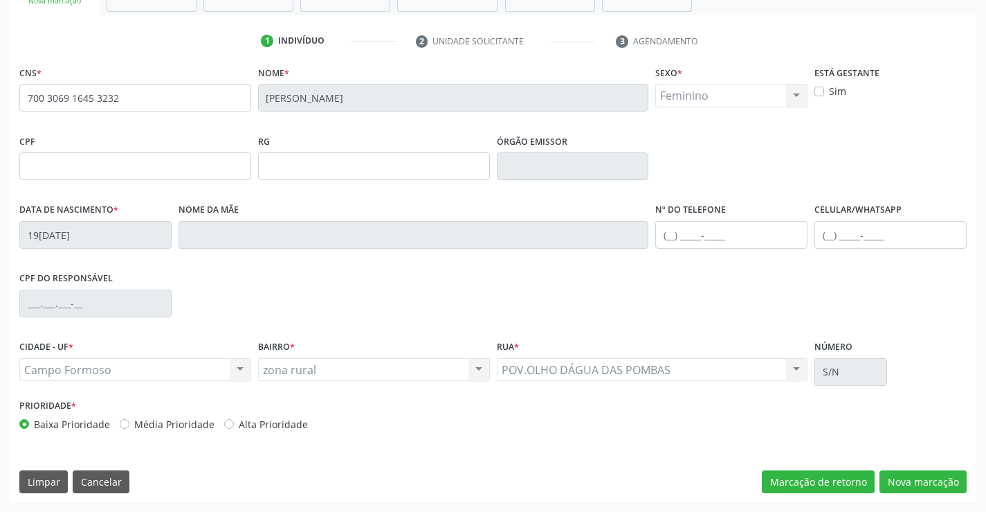
scroll to position [239, 0]
click at [674, 212] on label "Nº do Telefone" at bounding box center [691, 209] width 71 height 21
click at [674, 224] on input "text" at bounding box center [732, 234] width 152 height 28
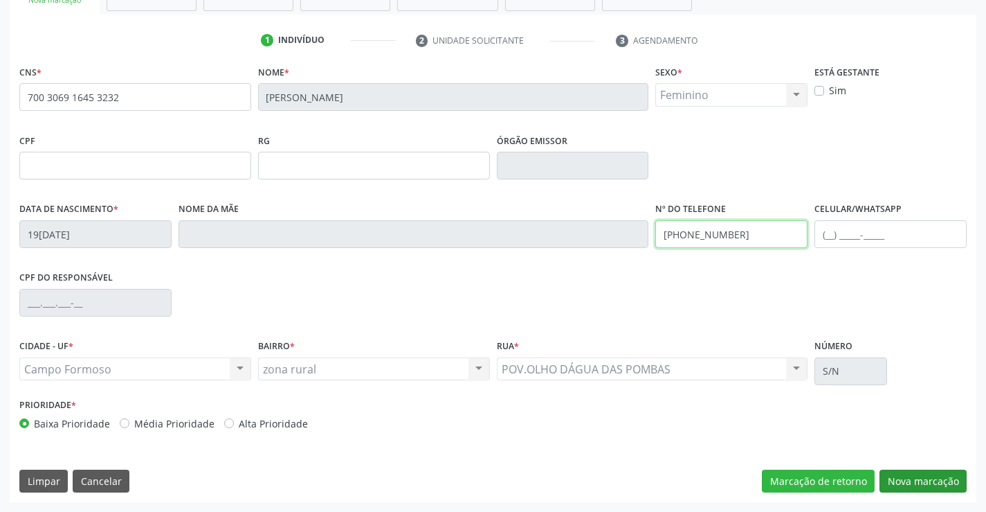
type input "(74) 99929-3548"
click at [939, 479] on button "Nova marcação" at bounding box center [923, 481] width 87 height 24
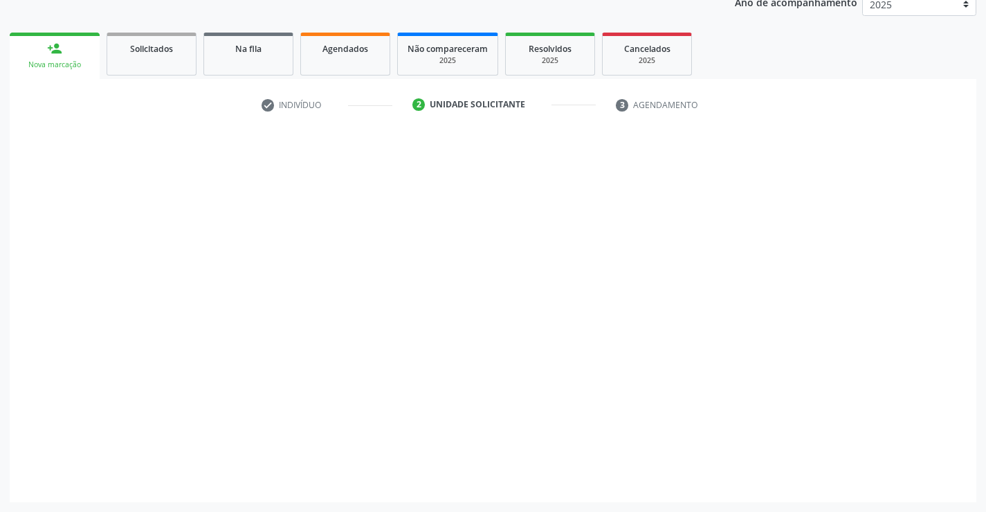
scroll to position [174, 0]
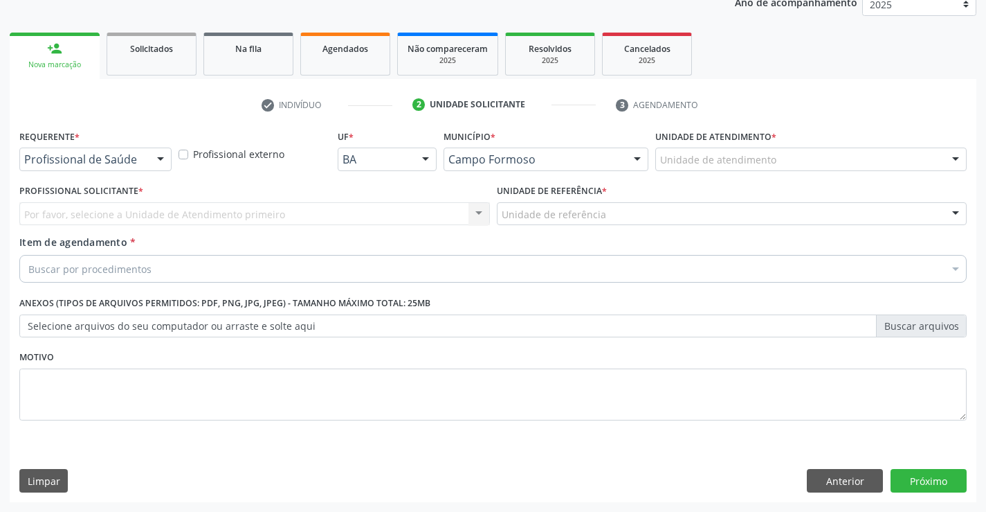
click at [157, 159] on div at bounding box center [160, 160] width 21 height 24
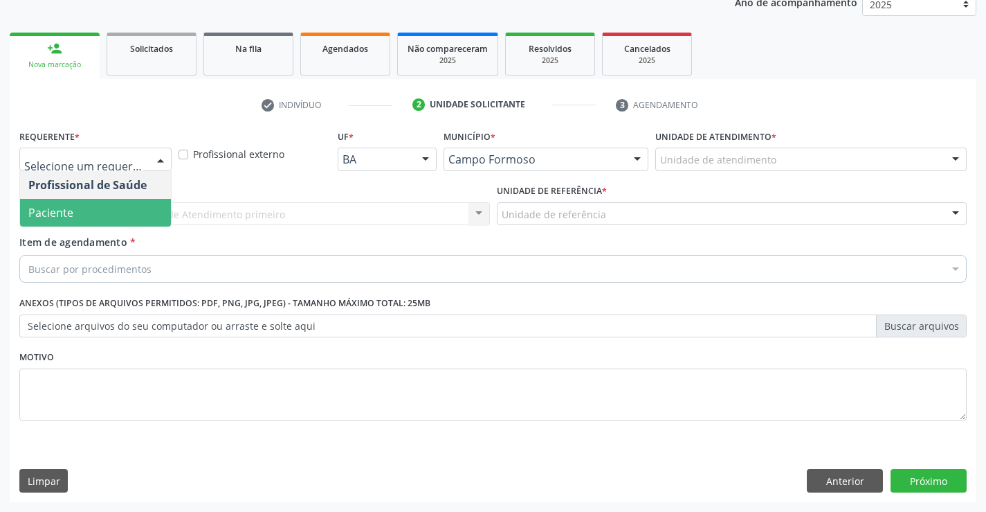
click at [69, 211] on span "Paciente" at bounding box center [50, 212] width 45 height 15
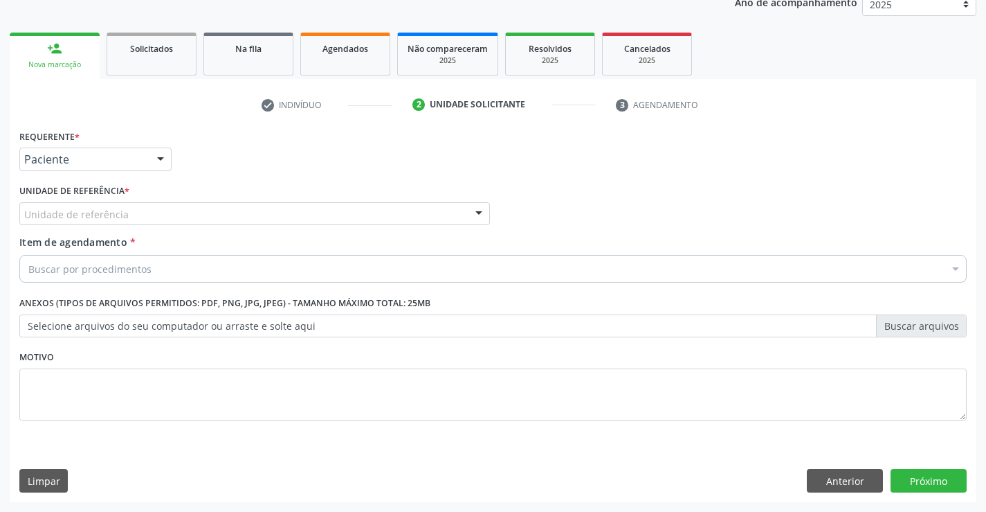
click at [250, 209] on div "Unidade de referência" at bounding box center [254, 214] width 471 height 24
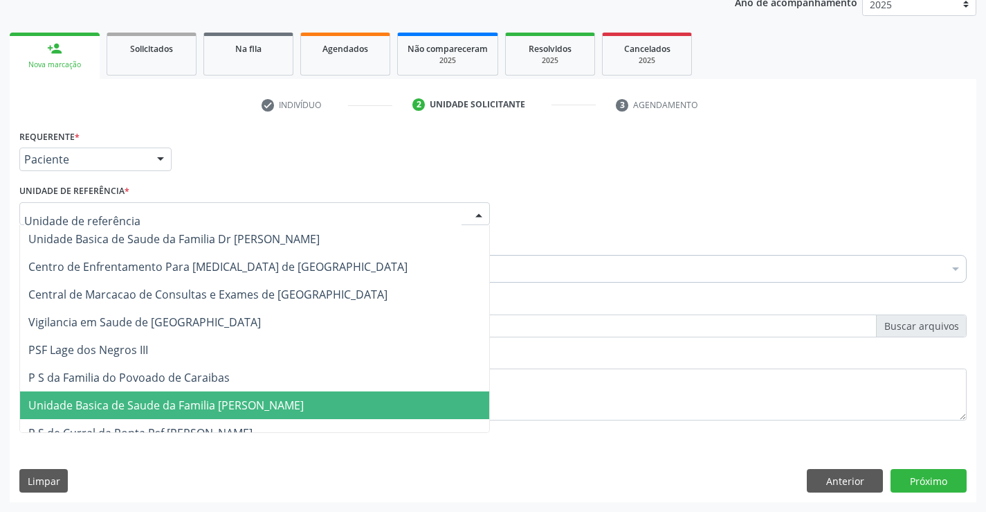
click at [204, 408] on span "Unidade Basica de Saude da Familia [PERSON_NAME]" at bounding box center [166, 404] width 276 height 15
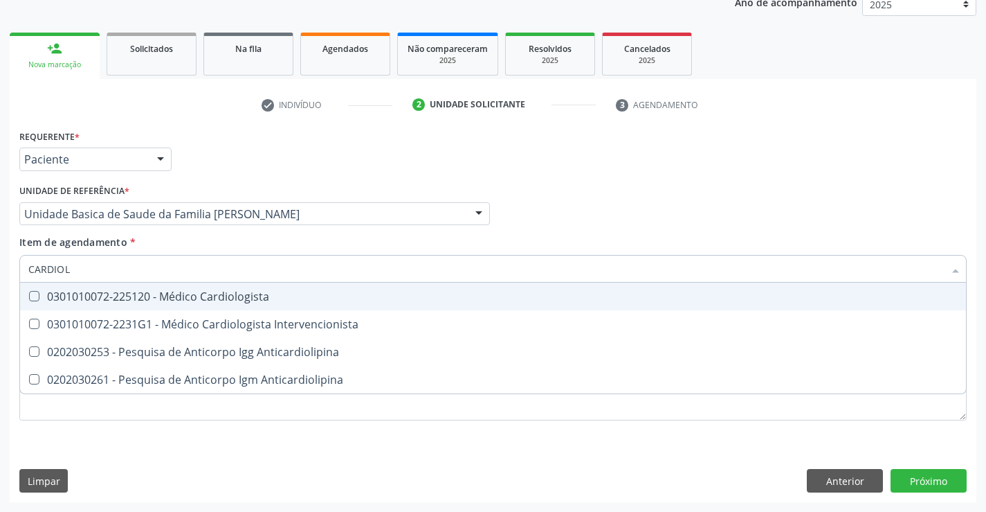
type input "CARDIOLO"
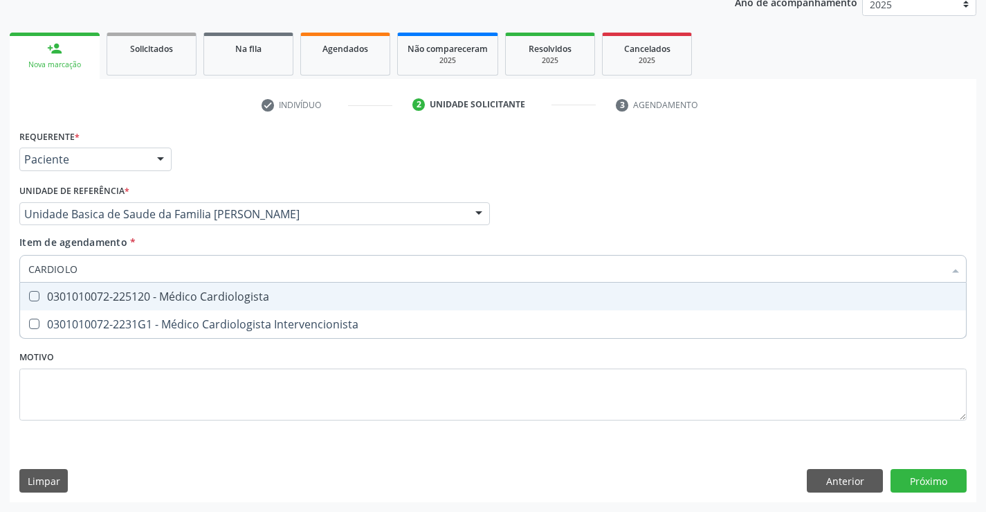
click at [137, 293] on div "0301010072-225120 - Médico Cardiologista" at bounding box center [493, 296] width 930 height 11
checkbox Cardiologista "true"
click at [257, 149] on div "Requerente * Paciente Profissional de Saúde Paciente Nenhum resultado encontrad…" at bounding box center [493, 153] width 955 height 54
checkbox Intervencionista "true"
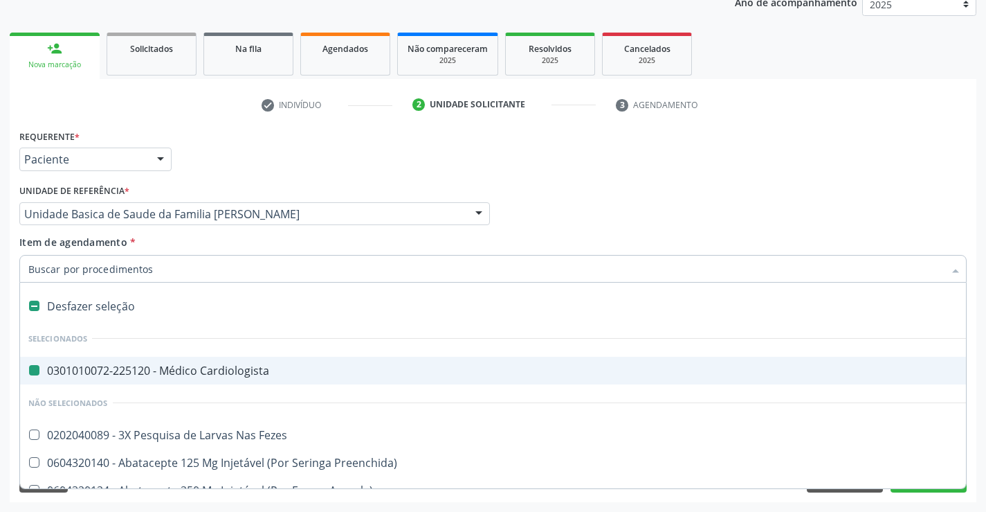
type input "E"
checkbox Cardiologista "false"
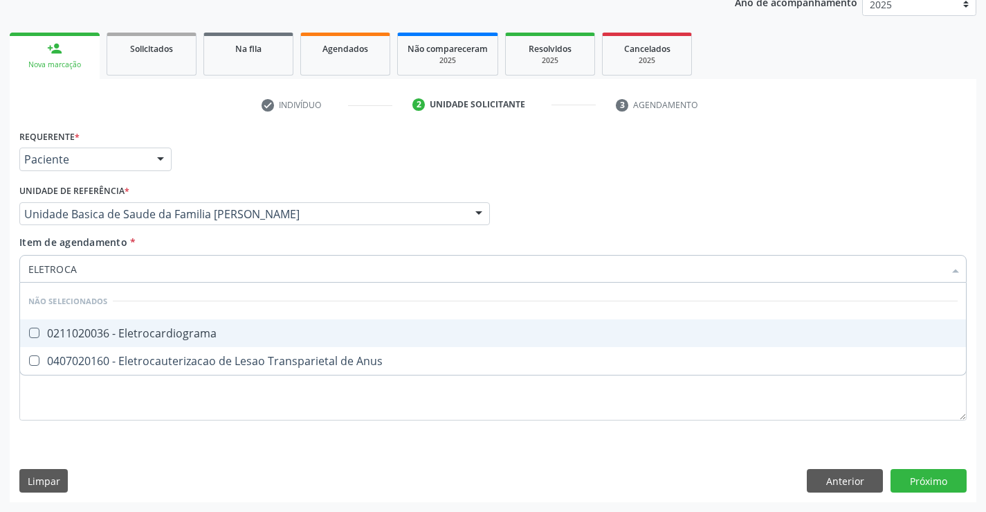
type input "ELETROCAR"
click at [93, 338] on div "0211020036 - Eletrocardiograma" at bounding box center [493, 332] width 930 height 11
checkbox Eletrocardiograma "true"
click at [243, 181] on div "Unidade de referência * Unidade Basica de Saude da Familia Maninho Ferreira Uni…" at bounding box center [254, 203] width 471 height 44
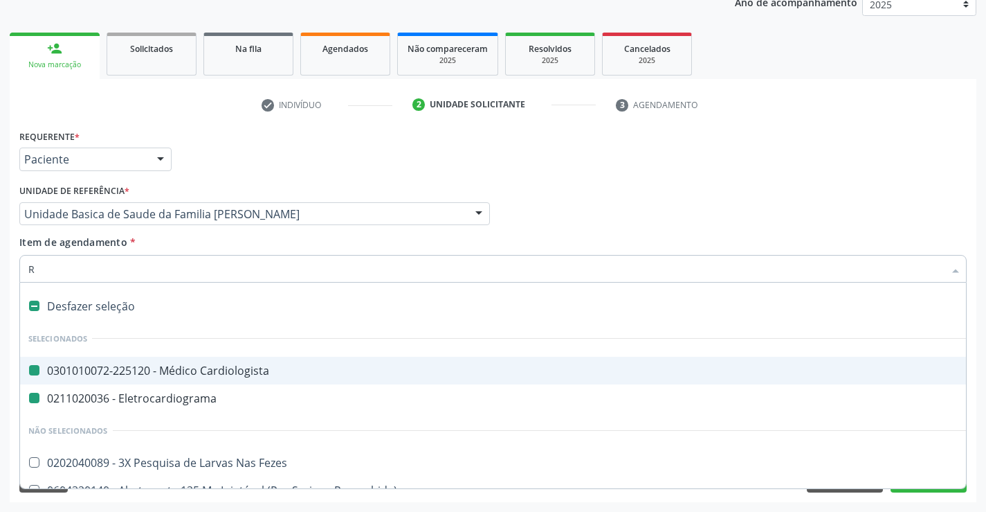
type input "RE"
checkbox Cardiologista "false"
checkbox Eletrocardiograma "false"
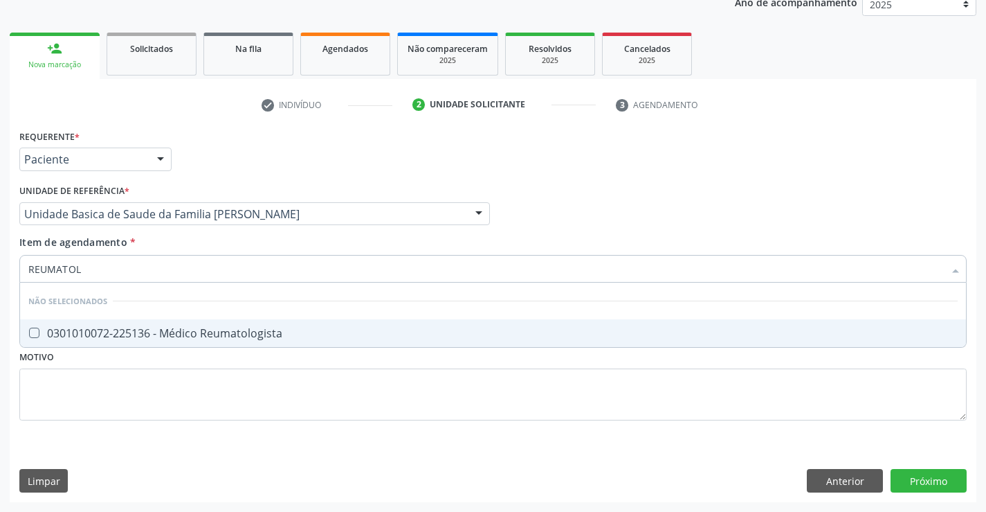
type input "REUMATOLO"
click at [111, 319] on span "0301010072-225136 - Médico Reumatologista" at bounding box center [493, 333] width 946 height 28
checkbox Reumatologista "true"
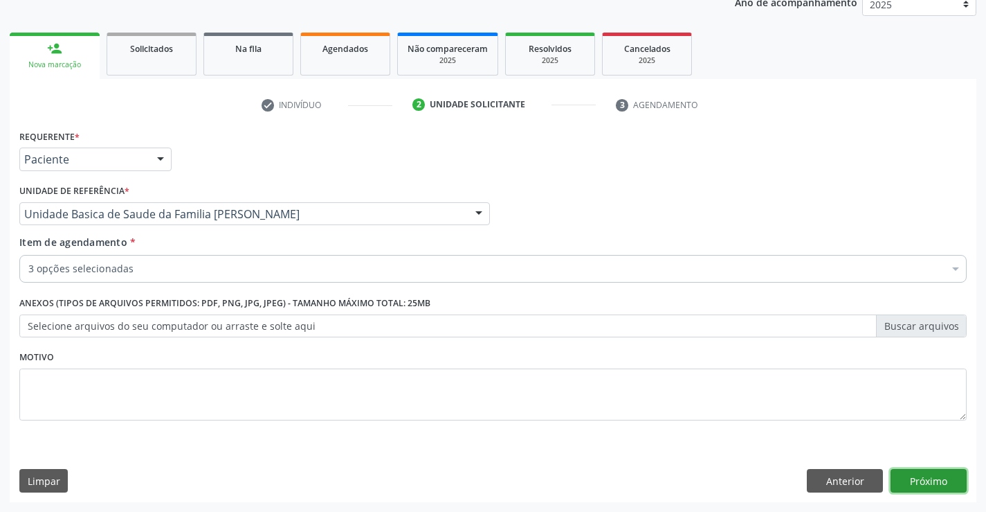
click at [923, 475] on button "Próximo" at bounding box center [929, 481] width 76 height 24
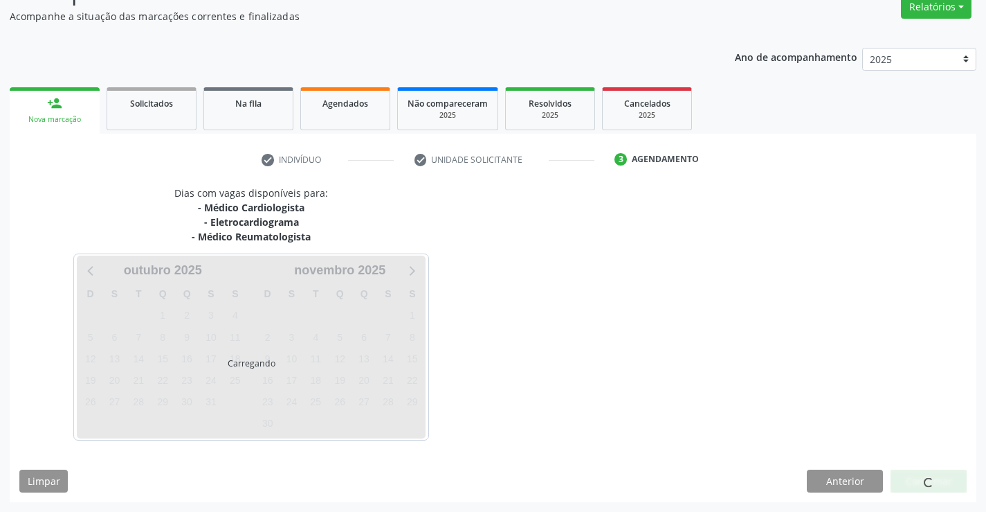
scroll to position [161, 0]
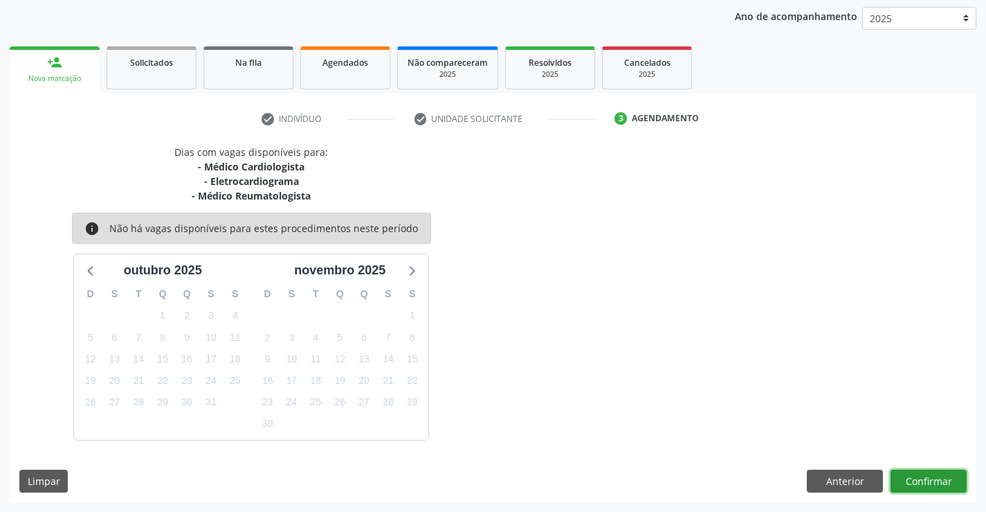
click at [916, 478] on button "Confirmar" at bounding box center [929, 481] width 76 height 24
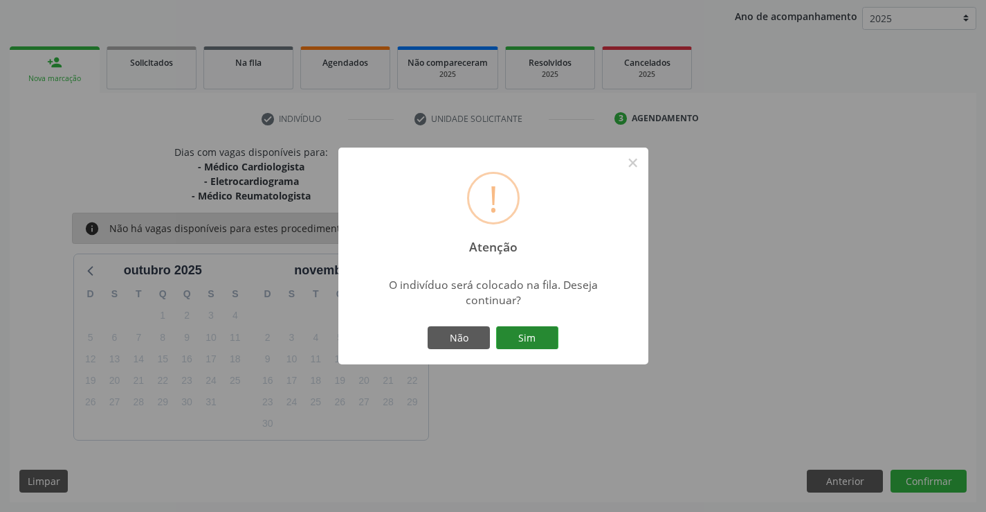
click at [541, 339] on button "Sim" at bounding box center [527, 338] width 62 height 24
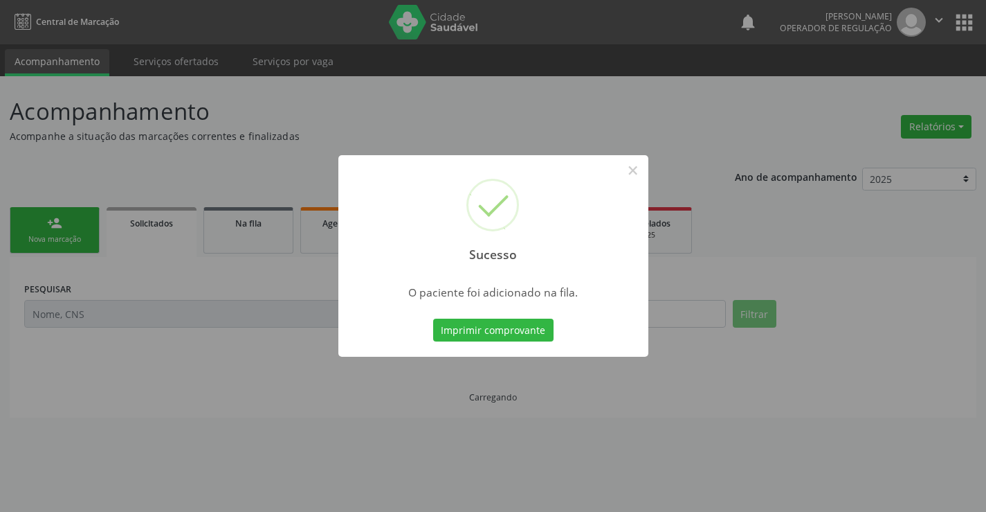
scroll to position [0, 0]
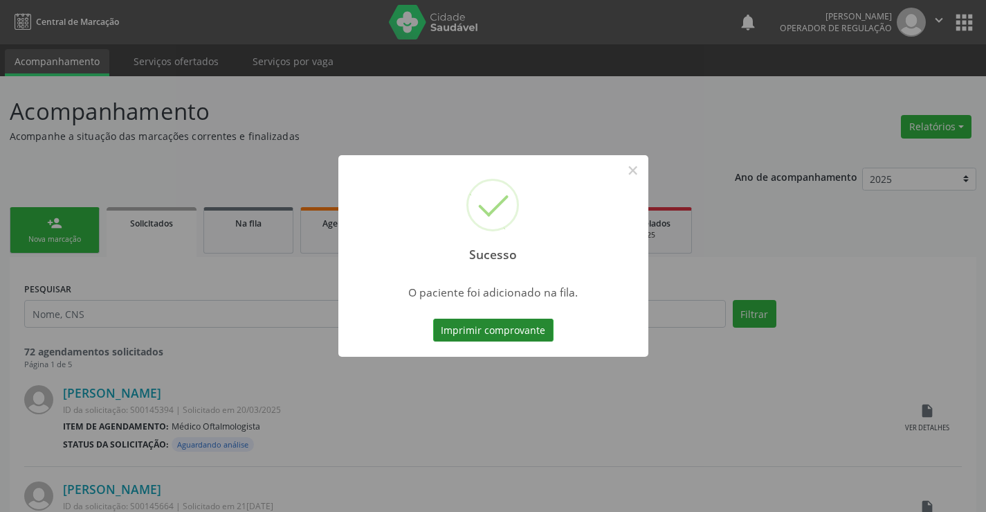
click at [509, 330] on button "Imprimir comprovante" at bounding box center [493, 330] width 120 height 24
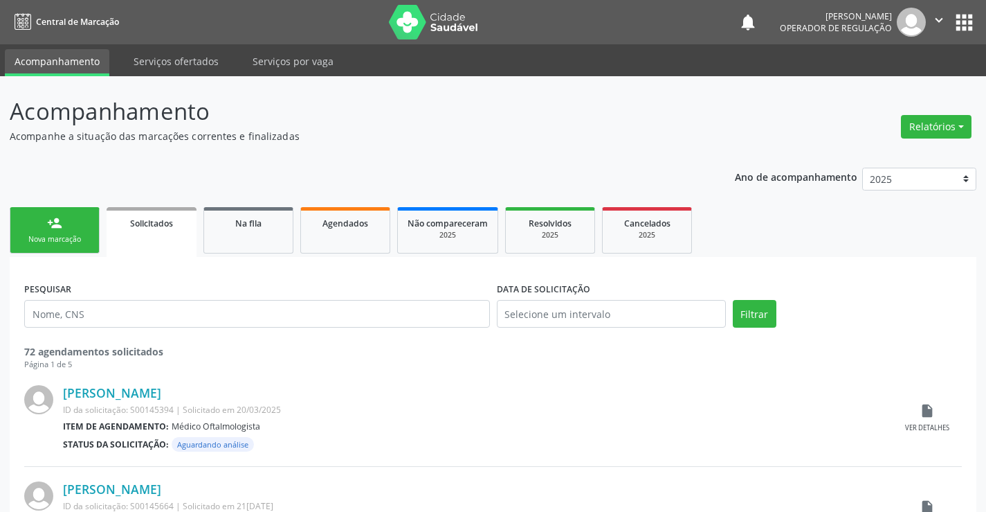
click at [72, 234] on div "Nova marcação" at bounding box center [54, 239] width 69 height 10
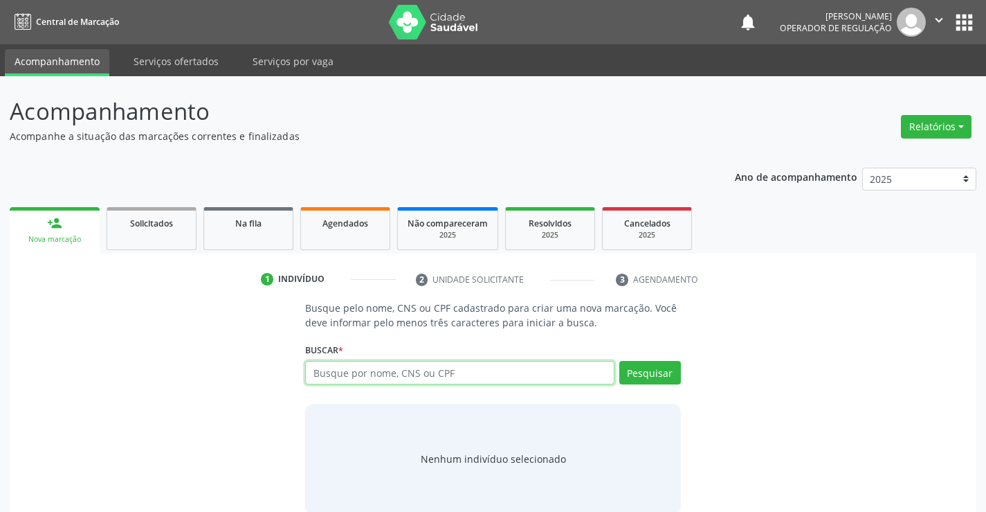
click at [359, 365] on input "text" at bounding box center [459, 373] width 309 height 24
type input "704604111618326"
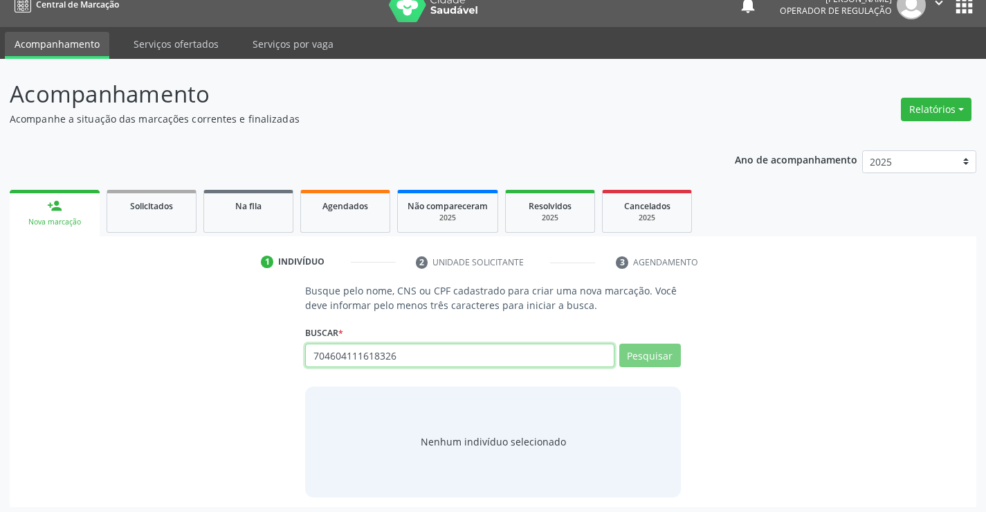
scroll to position [22, 0]
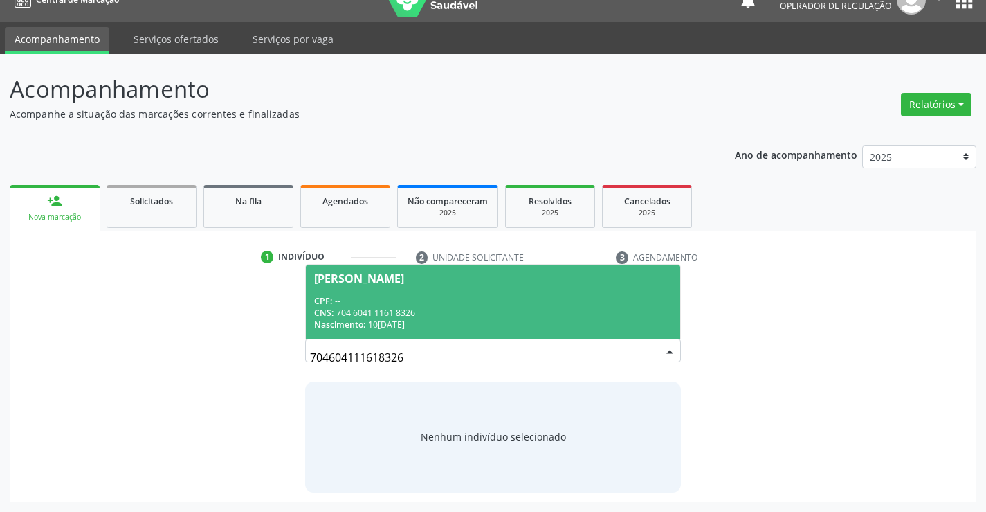
click at [512, 292] on span "Josenilda dos Santos CPF: -- CNS: 704 6041 1161 8326 Nascimento: 10/11/1989" at bounding box center [493, 301] width 374 height 74
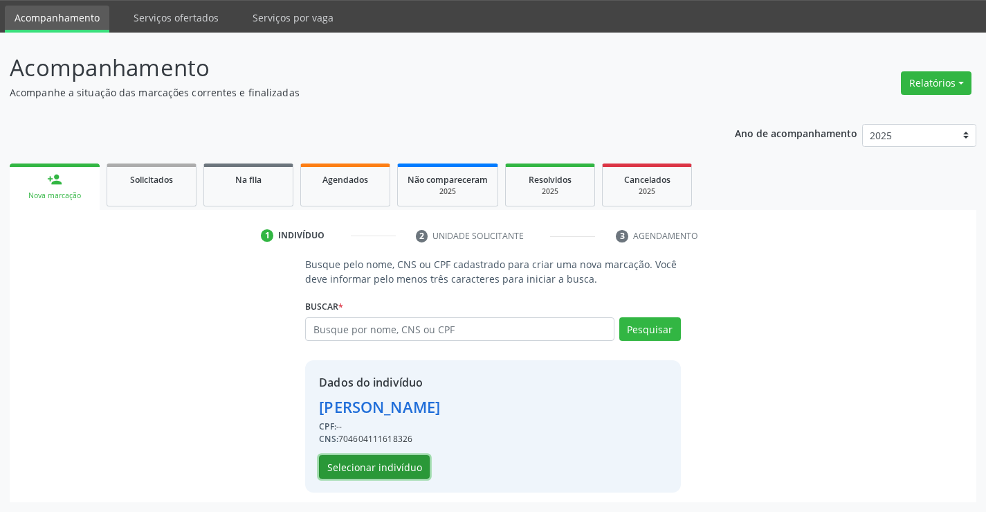
click at [388, 467] on button "Selecionar indivíduo" at bounding box center [374, 467] width 111 height 24
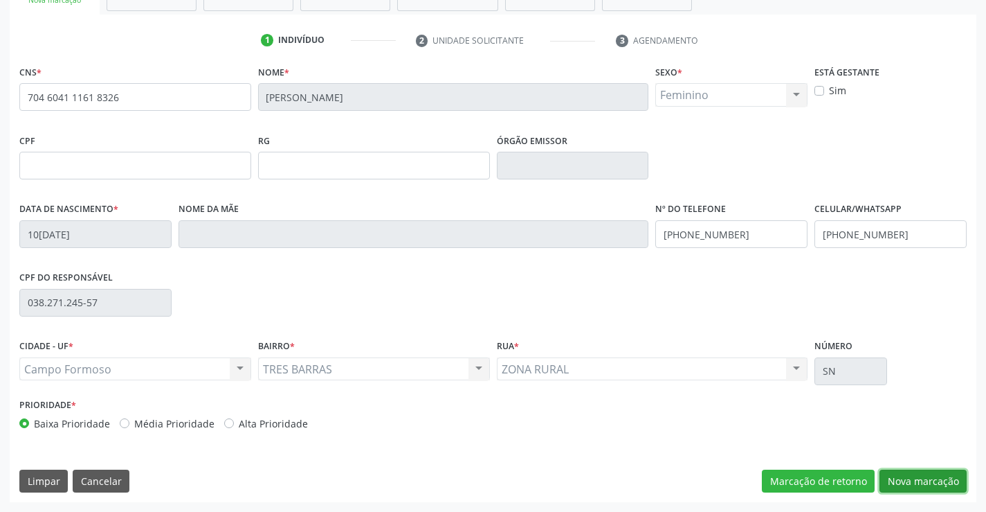
click at [913, 484] on button "Nova marcação" at bounding box center [923, 481] width 87 height 24
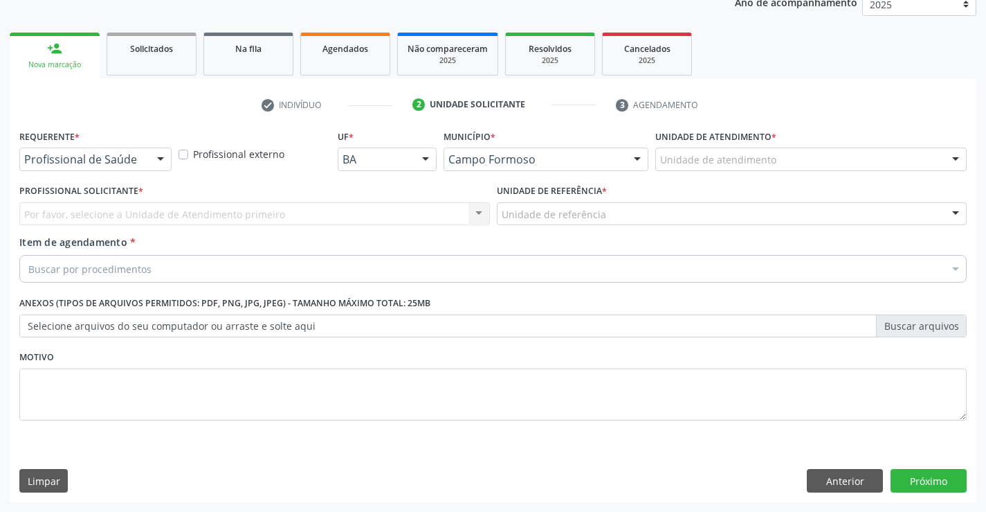
scroll to position [174, 0]
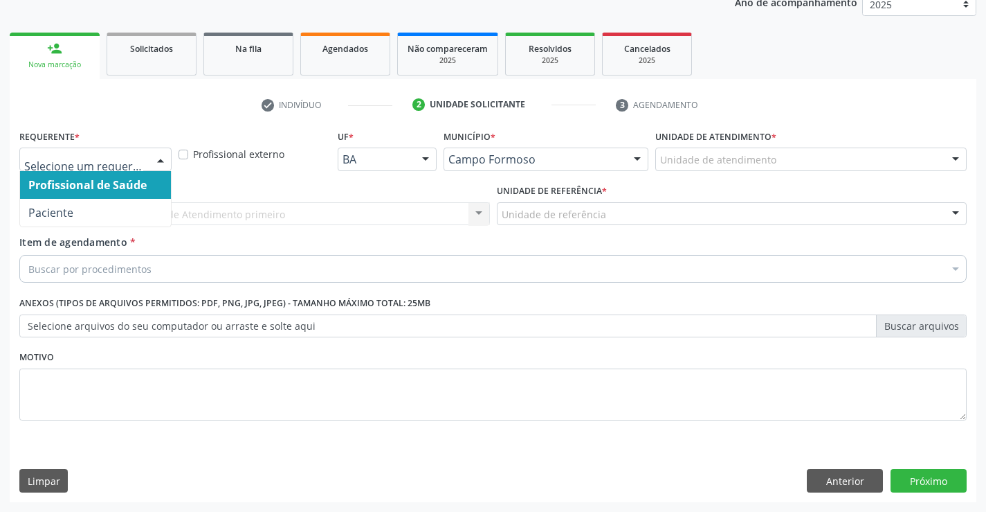
click at [160, 157] on div at bounding box center [160, 160] width 21 height 24
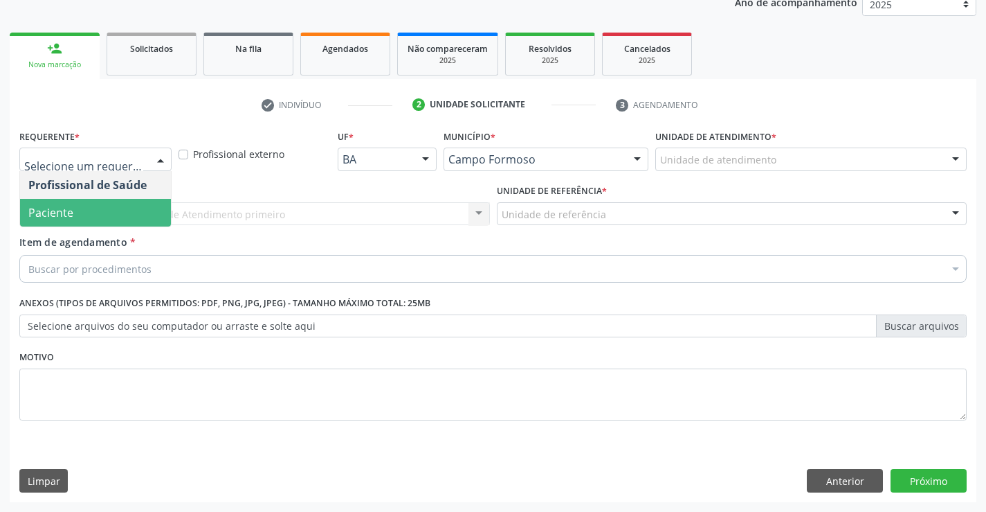
click at [78, 217] on span "Paciente" at bounding box center [95, 213] width 151 height 28
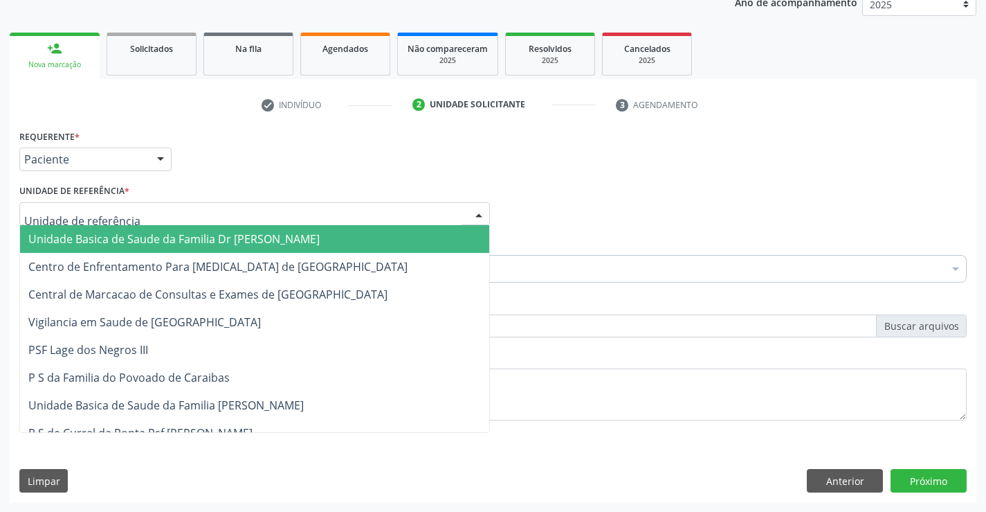
click at [185, 214] on div at bounding box center [254, 214] width 471 height 24
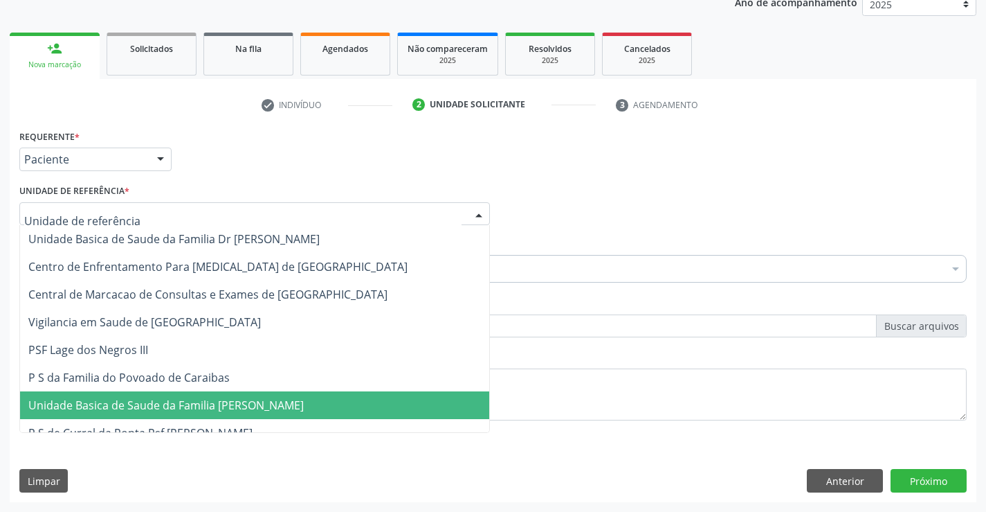
click at [182, 405] on span "Unidade Basica de Saude da Familia [PERSON_NAME]" at bounding box center [166, 404] width 276 height 15
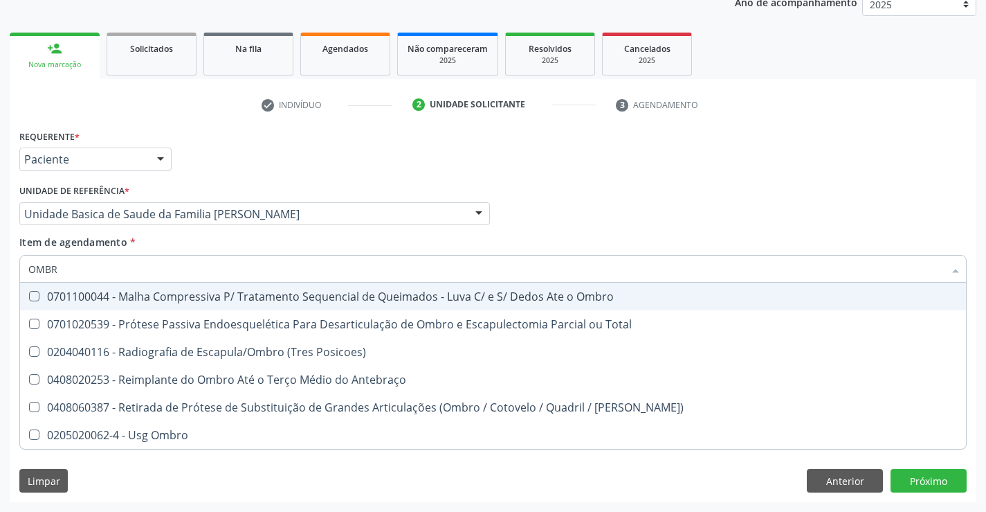
type input "OMBRO"
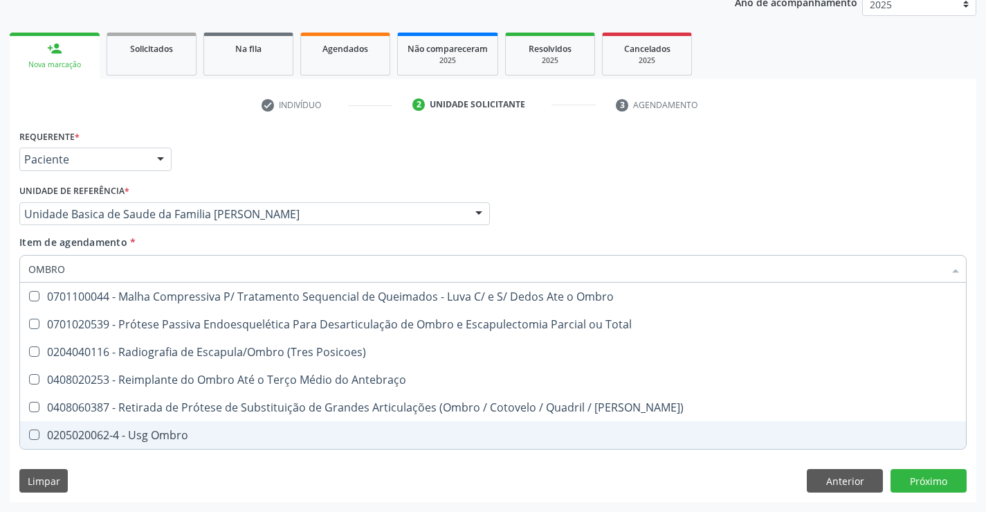
click at [133, 433] on div "0205020062-4 - Usg Ombro" at bounding box center [493, 434] width 930 height 11
checkbox Ombro "true"
click at [916, 476] on div "Requerente * Paciente Profissional de Saúde Paciente Nenhum resultado encontrad…" at bounding box center [493, 314] width 967 height 376
checkbox Total "true"
checkbox Ombro "false"
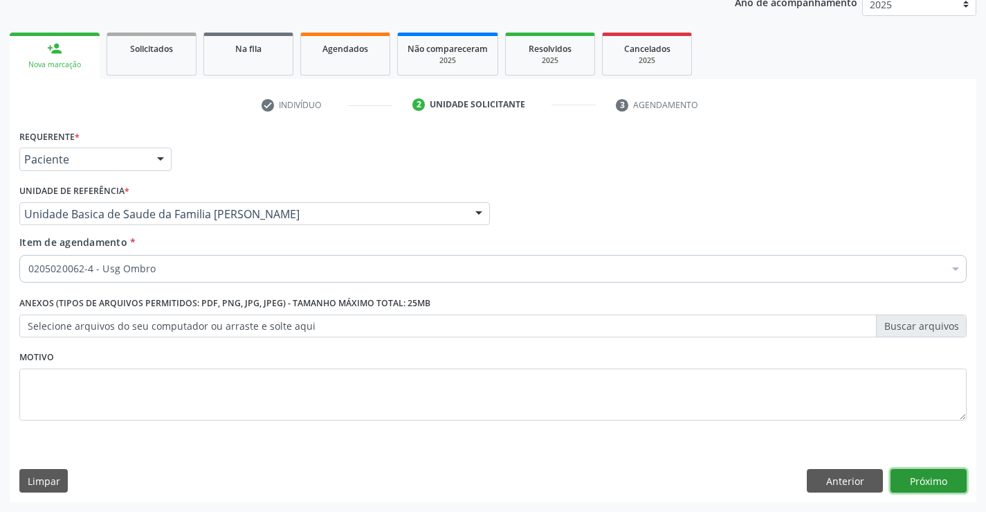
click at [920, 480] on button "Próximo" at bounding box center [929, 481] width 76 height 24
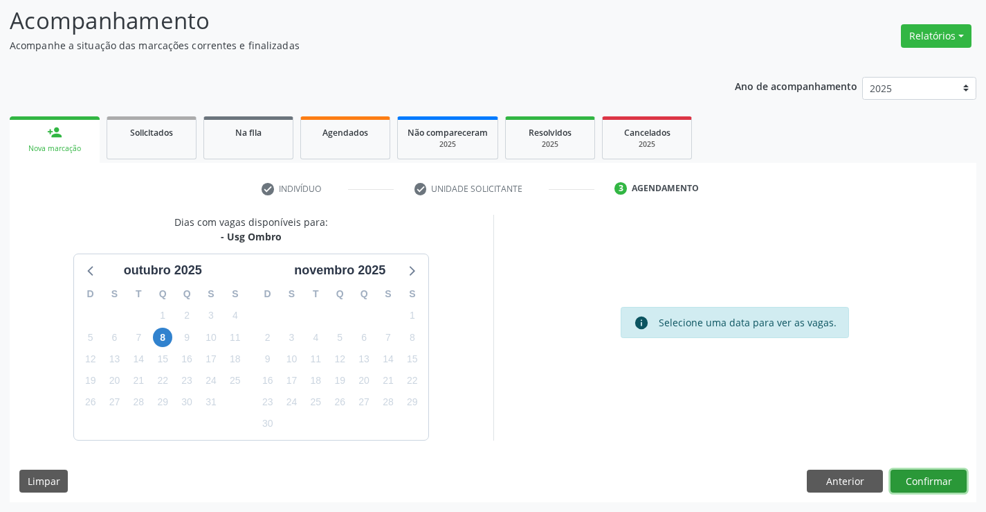
click at [921, 479] on button "Confirmar" at bounding box center [929, 481] width 76 height 24
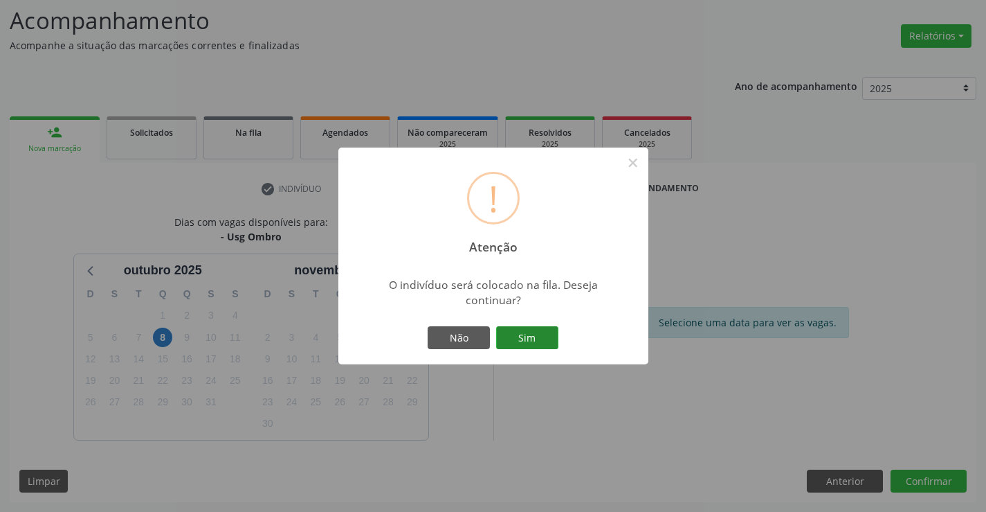
click at [530, 336] on button "Sim" at bounding box center [527, 338] width 62 height 24
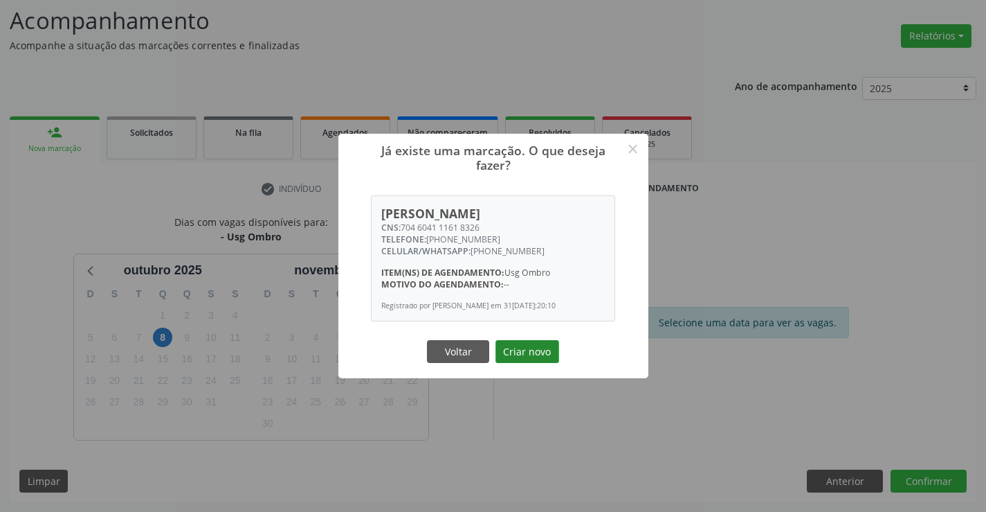
click at [523, 354] on button "Criar novo" at bounding box center [528, 352] width 64 height 24
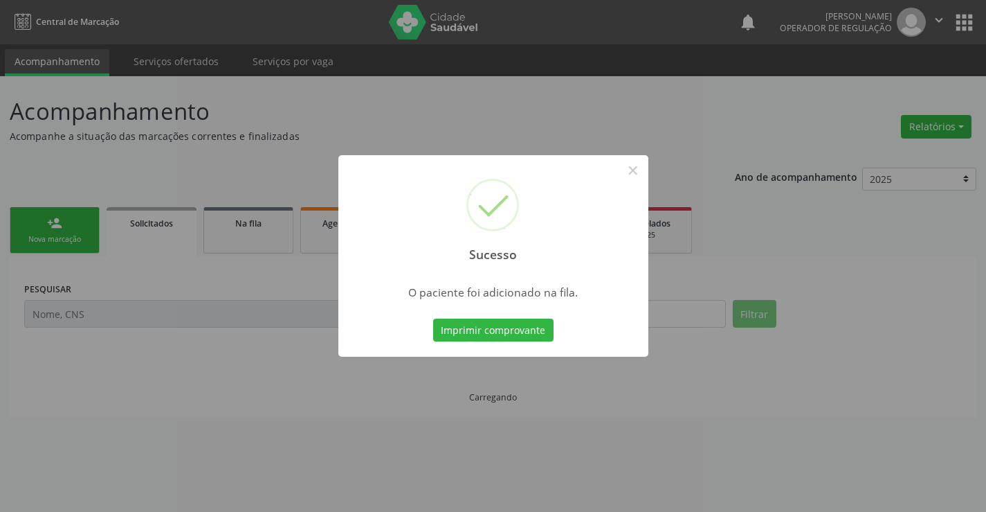
scroll to position [0, 0]
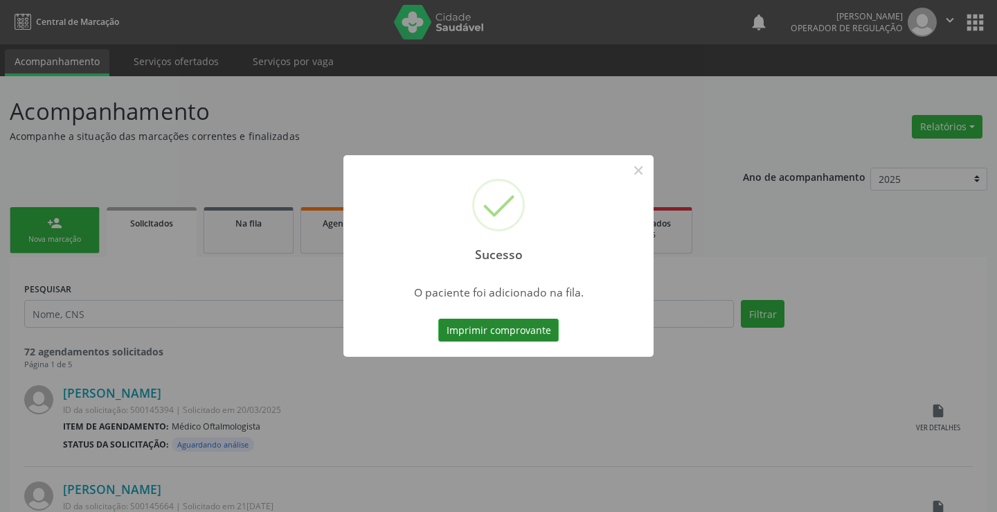
click at [514, 327] on button "Imprimir comprovante" at bounding box center [498, 330] width 120 height 24
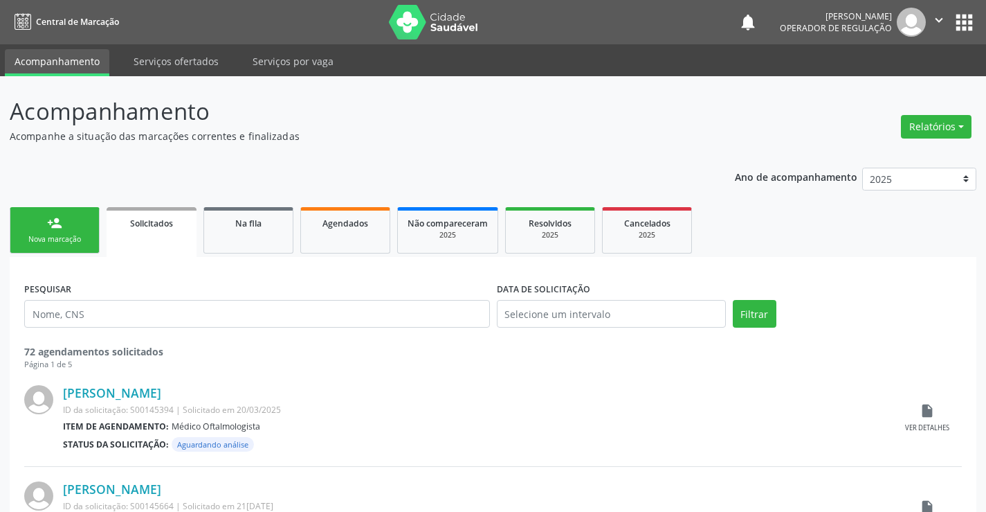
click at [53, 220] on div "person_add" at bounding box center [54, 222] width 15 height 15
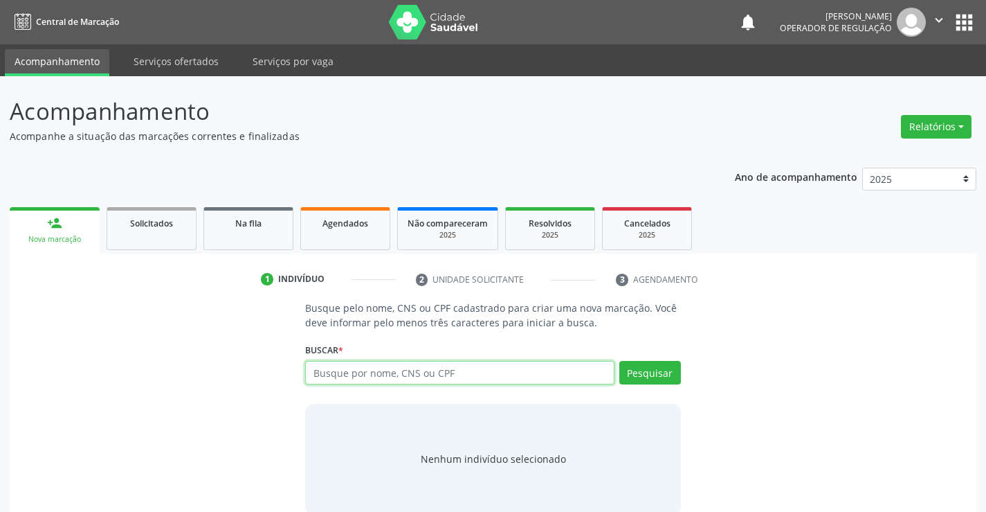
click at [378, 381] on input "text" at bounding box center [459, 373] width 309 height 24
type input "705004215444751"
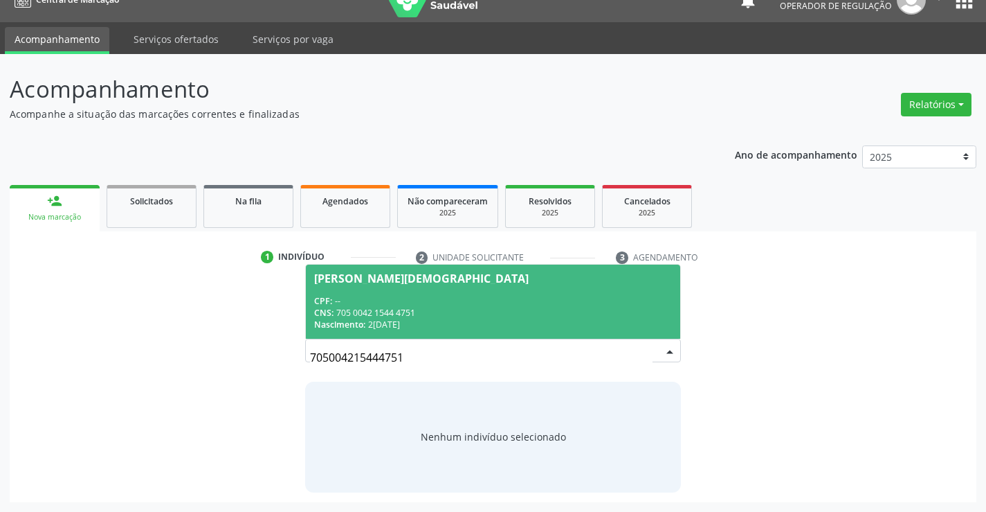
click at [436, 311] on div "CNS: 705 0042 1544 4751" at bounding box center [492, 313] width 357 height 12
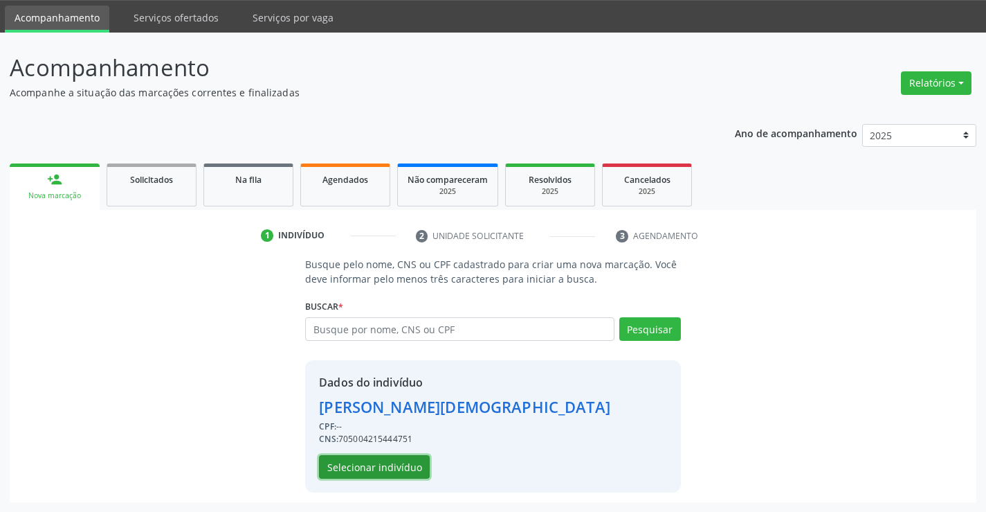
click at [381, 463] on button "Selecionar indivíduo" at bounding box center [374, 467] width 111 height 24
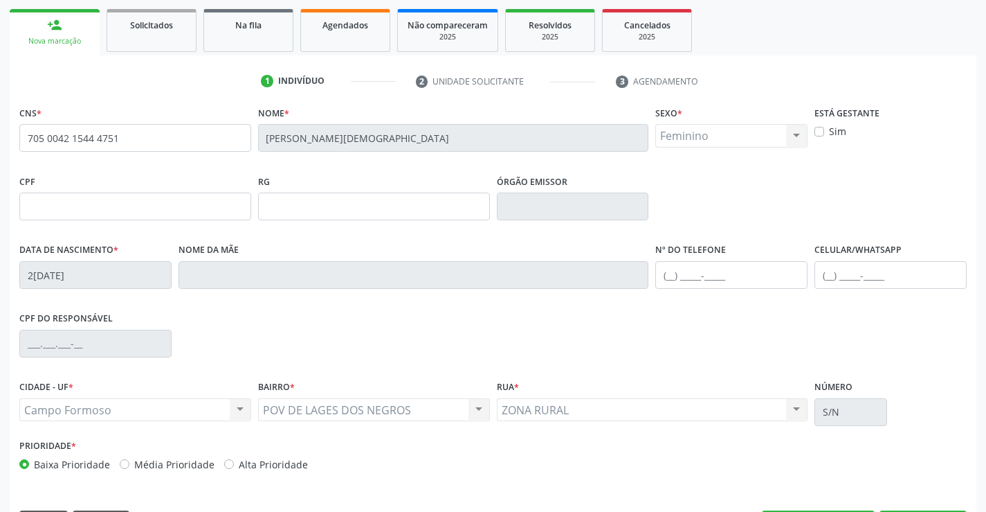
scroll to position [239, 0]
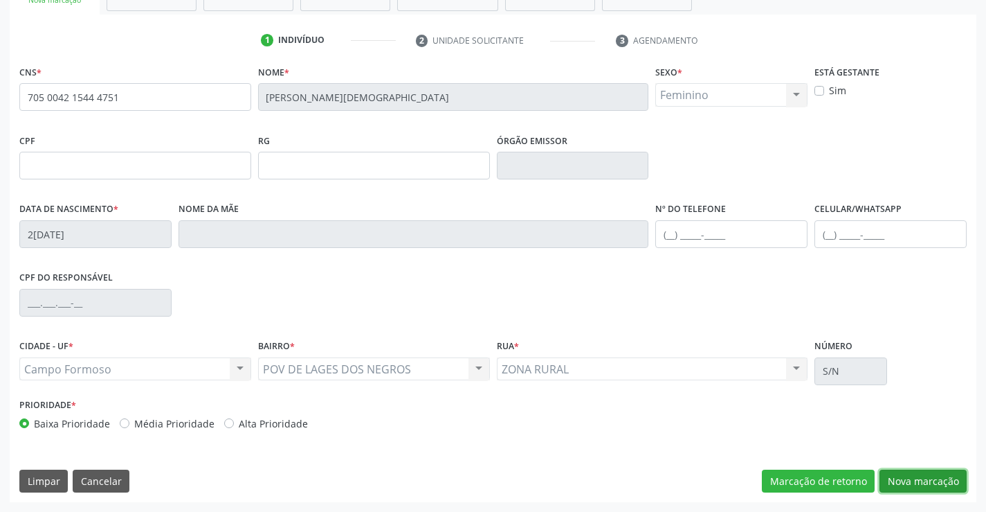
click at [914, 476] on button "Nova marcação" at bounding box center [923, 481] width 87 height 24
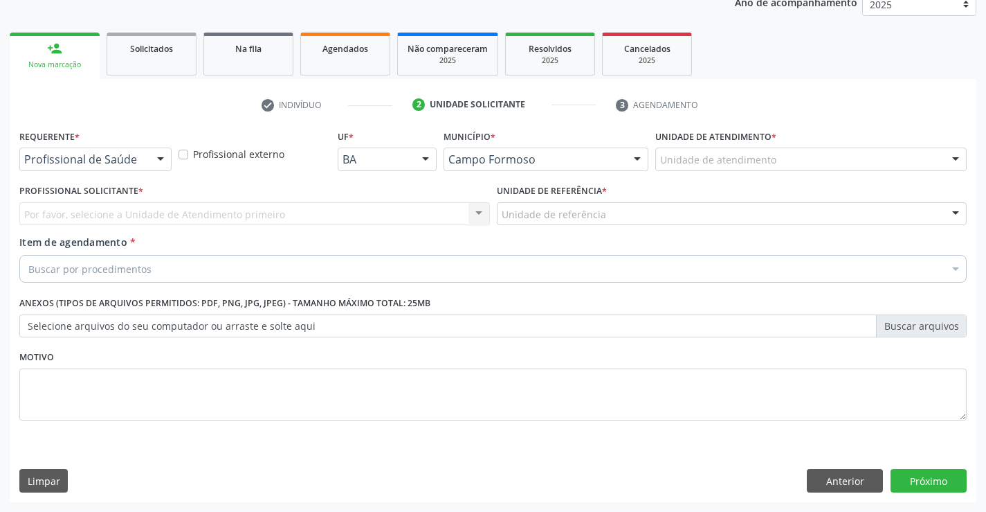
scroll to position [174, 0]
click at [156, 160] on div at bounding box center [160, 160] width 21 height 24
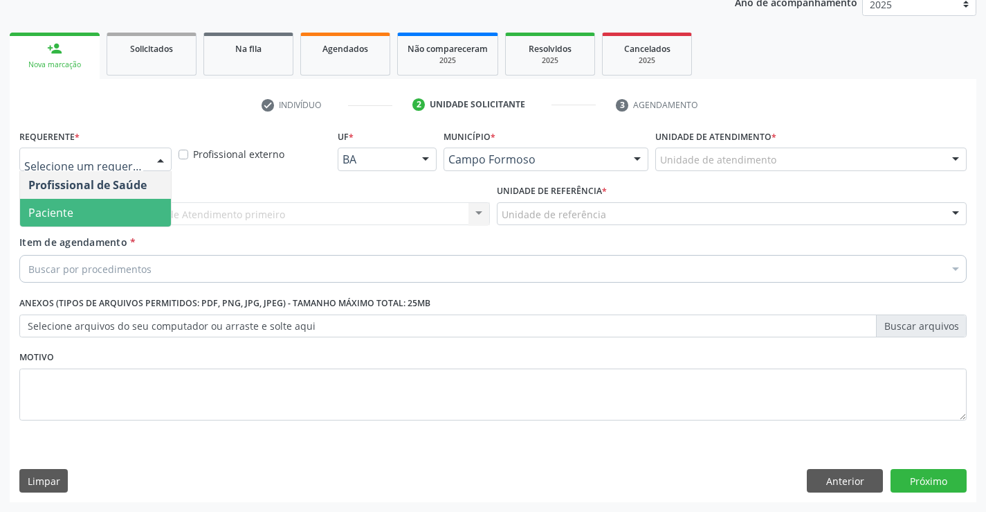
click at [48, 213] on span "Paciente" at bounding box center [50, 212] width 45 height 15
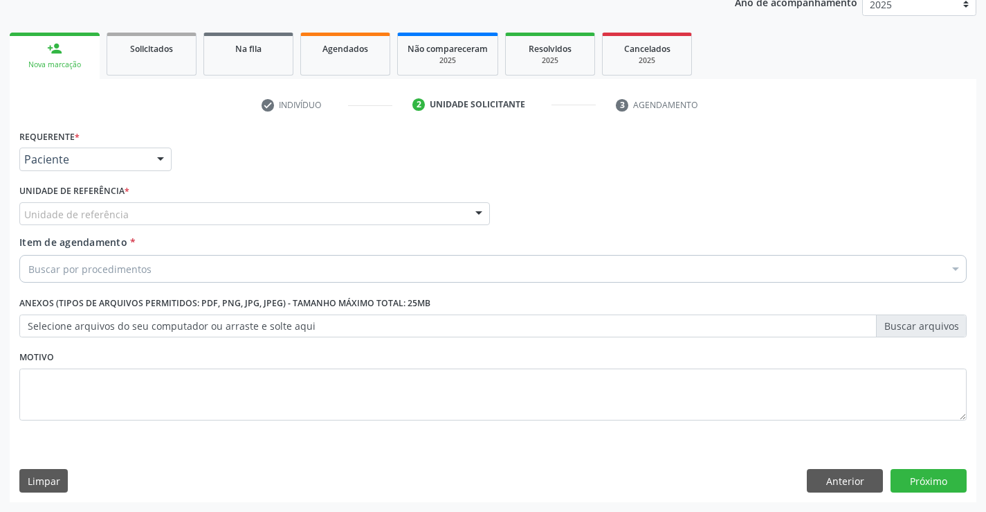
click at [215, 221] on div "Unidade de referência" at bounding box center [254, 214] width 471 height 24
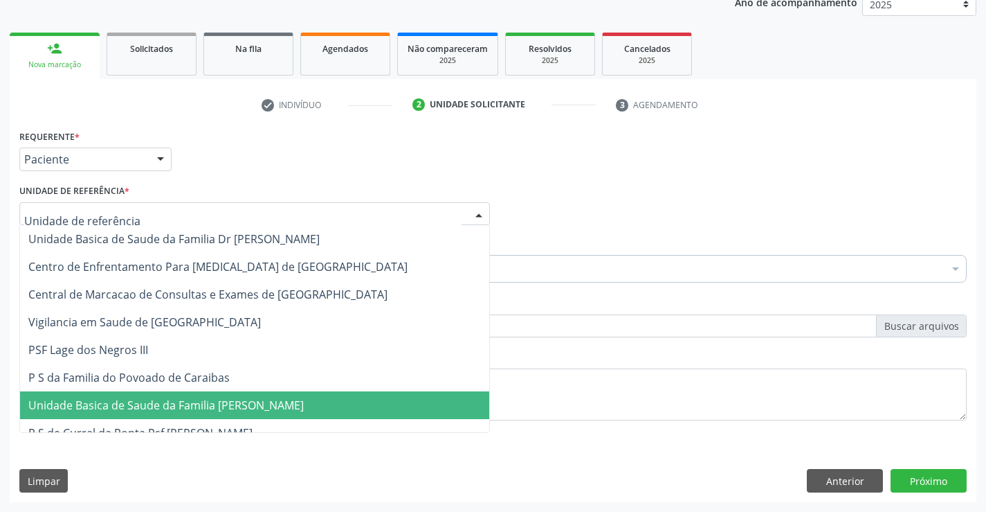
click at [204, 404] on span "Unidade Basica de Saude da Familia [PERSON_NAME]" at bounding box center [166, 404] width 276 height 15
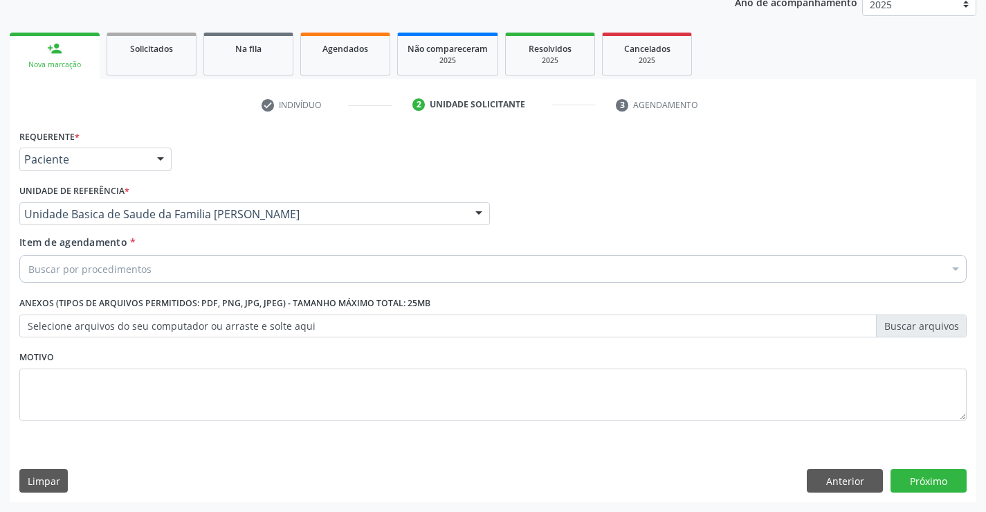
click at [152, 272] on div "Buscar por procedimentos" at bounding box center [493, 269] width 948 height 28
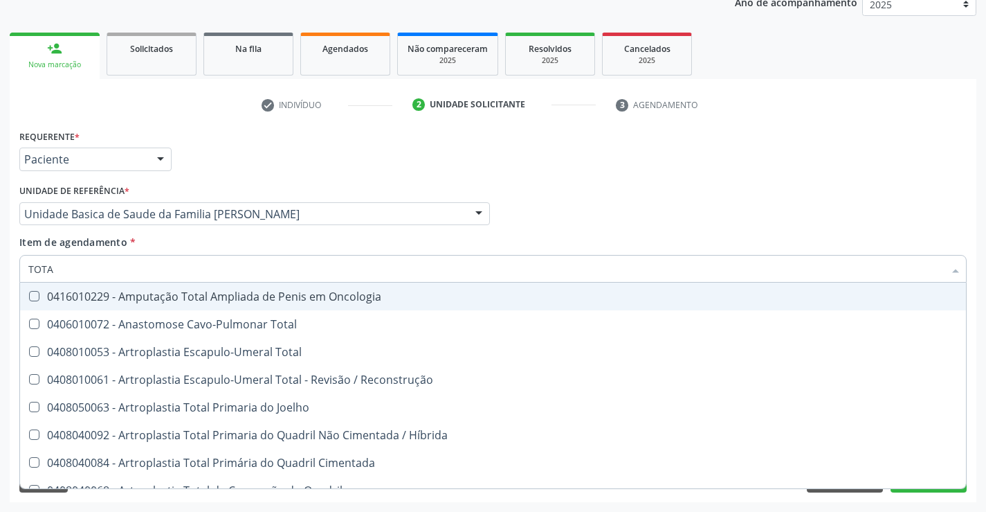
type input "TOTAL"
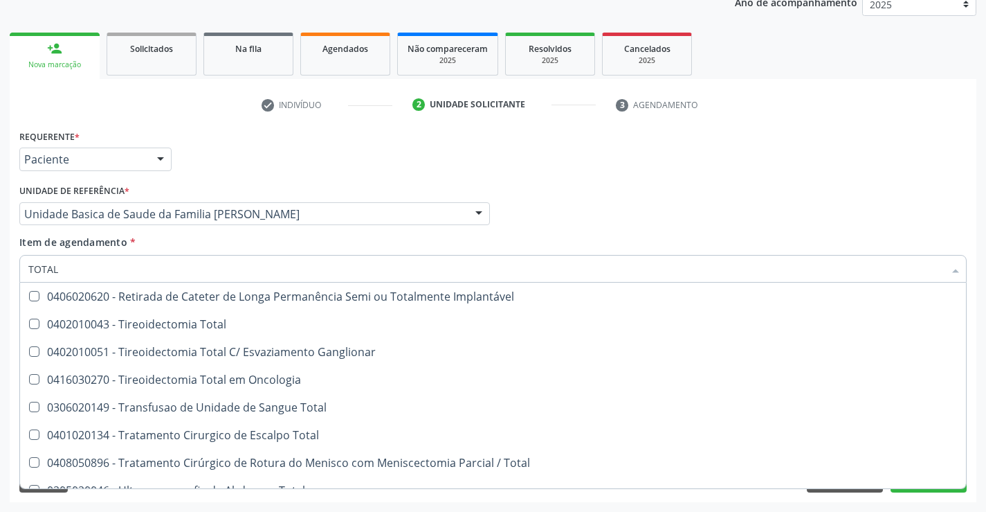
scroll to position [2259, 0]
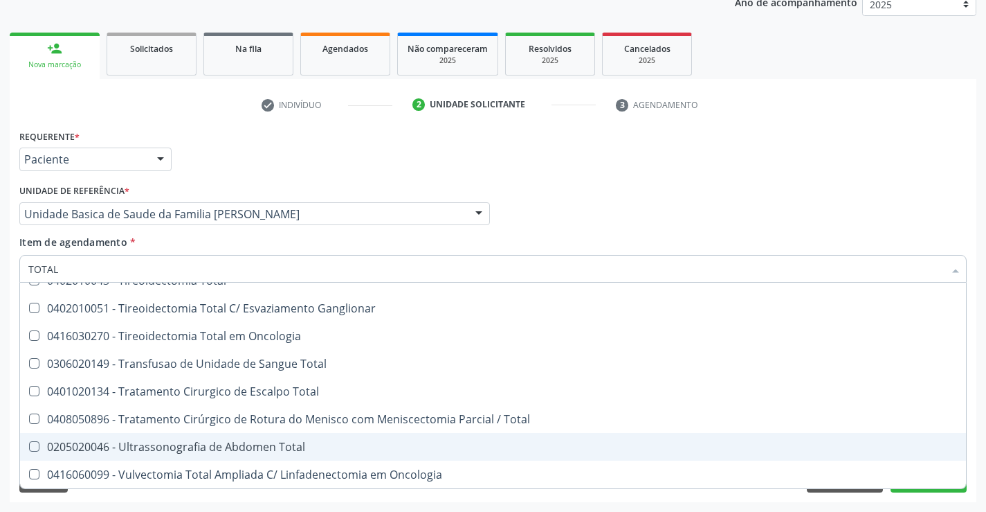
click at [206, 444] on div "0205020046 - Ultrassonografia de Abdomen Total" at bounding box center [493, 446] width 930 height 11
checkbox Total "true"
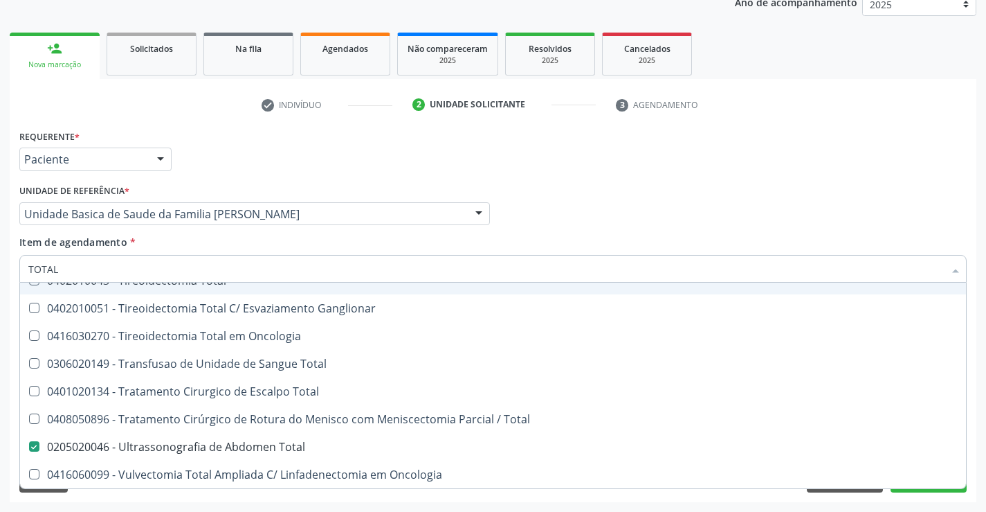
type input "TOTAL"
click at [392, 177] on div "Requerente * Paciente Profissional de Saúde Paciente Nenhum resultado encontrad…" at bounding box center [493, 153] width 955 height 54
checkbox Total "true"
checkbox Total "false"
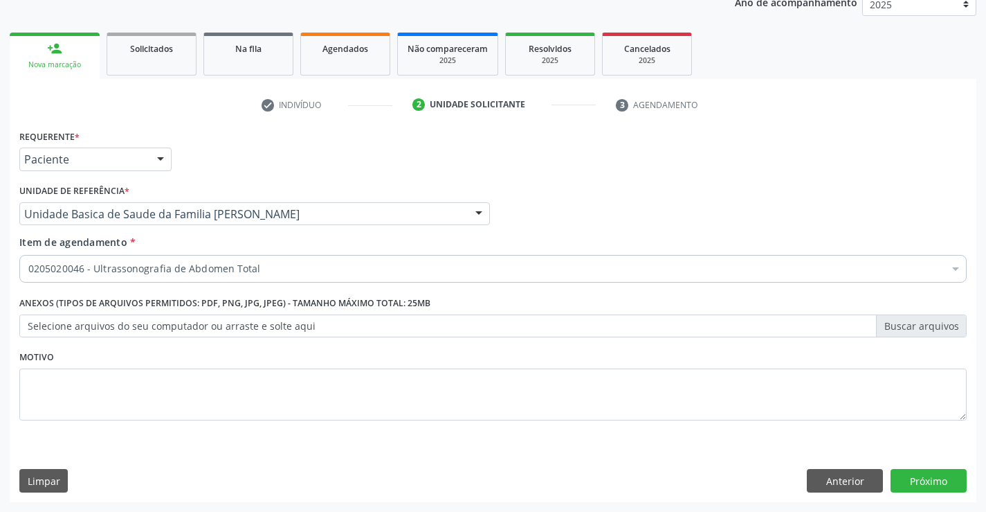
scroll to position [0, 0]
click at [137, 260] on div "0205020046 - Ultrassonografia de Abdomen Total" at bounding box center [493, 269] width 948 height 28
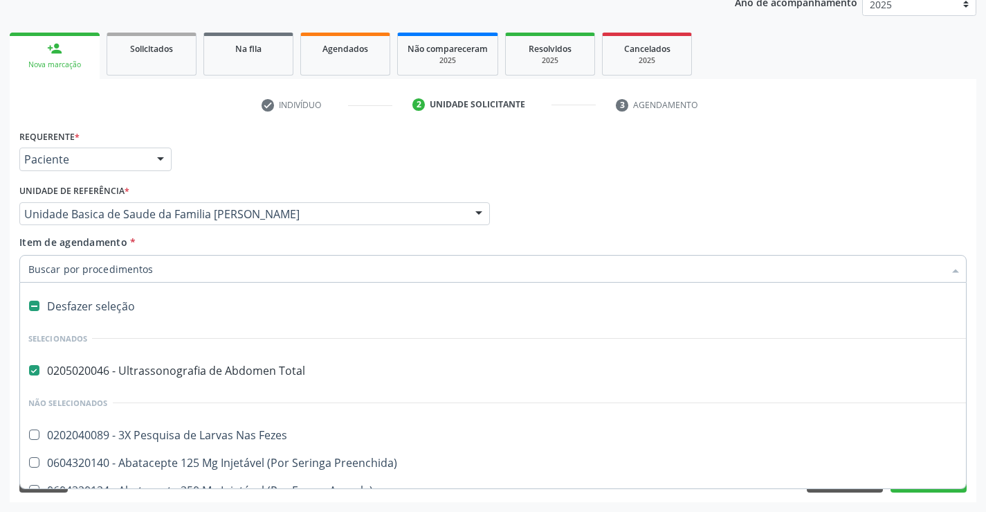
type input "D"
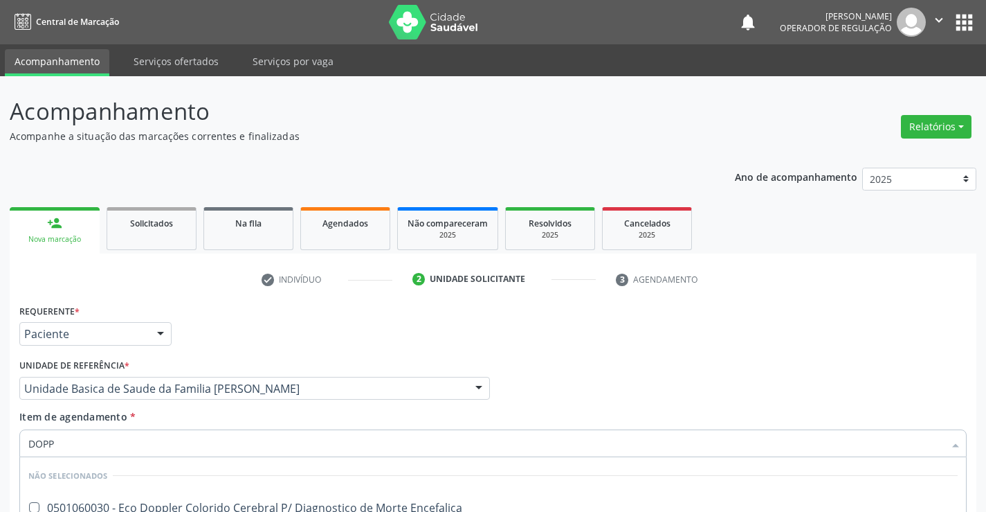
scroll to position [174, 0]
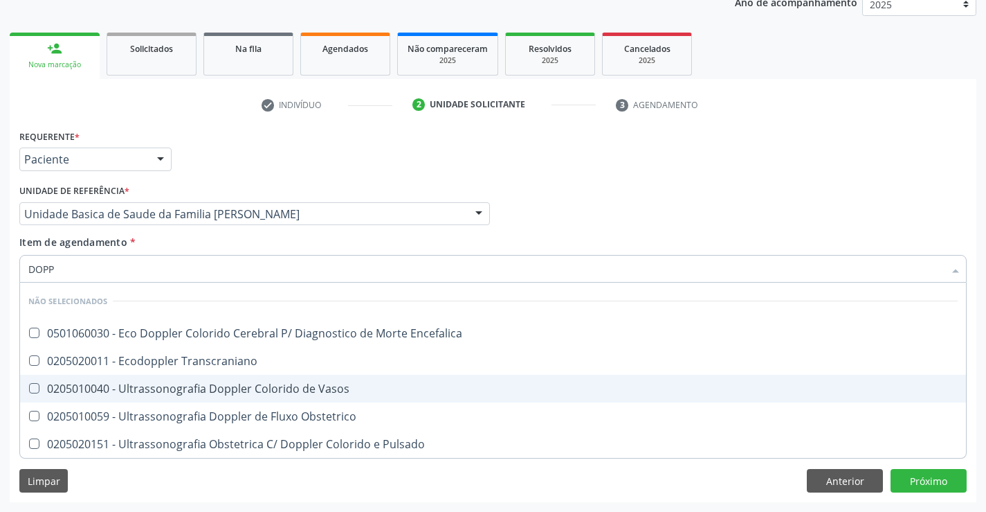
click at [268, 388] on div "0205010040 - Ultrassonografia Doppler Colorido de Vasos" at bounding box center [493, 388] width 930 height 11
checkbox Vasos "true"
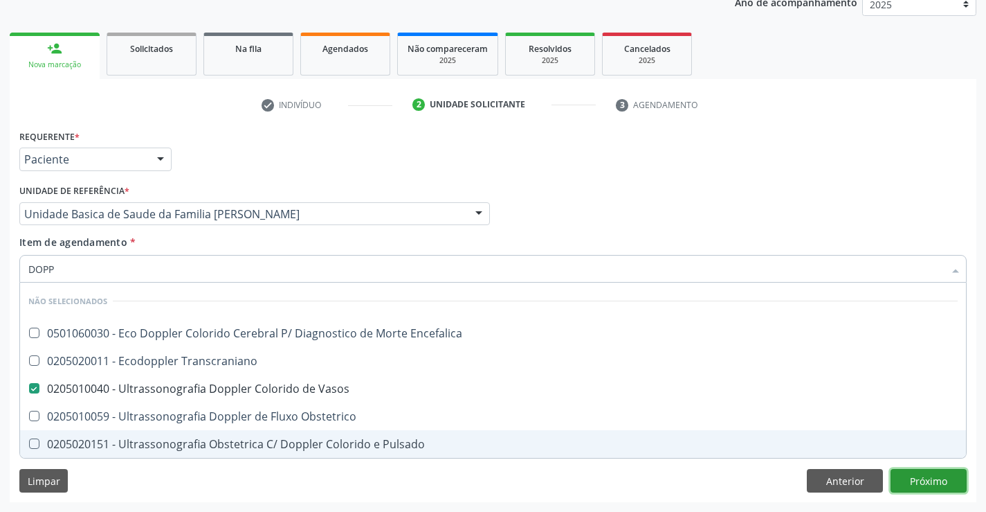
click at [917, 478] on div "Requerente * Paciente Profissional de Saúde Paciente Nenhum resultado encontrad…" at bounding box center [493, 314] width 967 height 376
checkbox Encefalica "true"
checkbox Transcraniano "true"
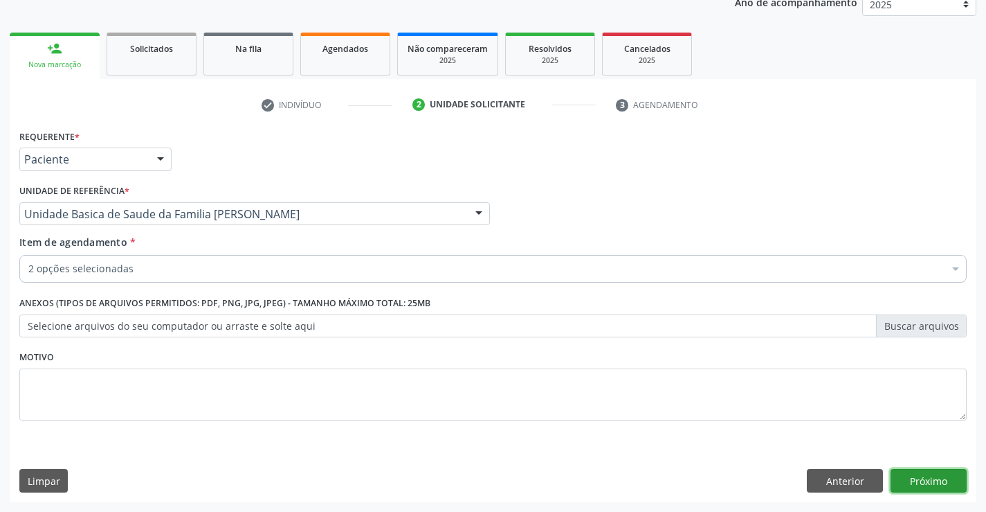
click at [917, 478] on button "Próximo" at bounding box center [929, 481] width 76 height 24
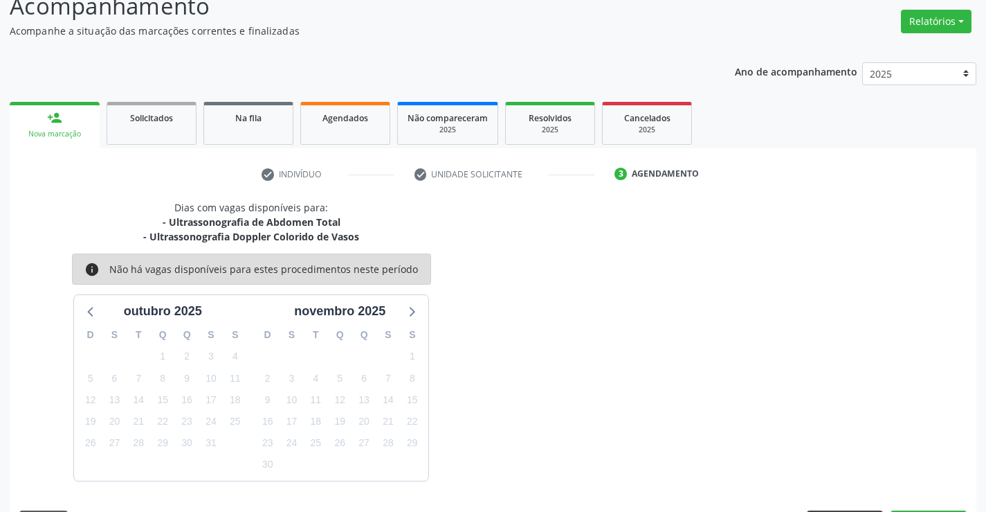
scroll to position [146, 0]
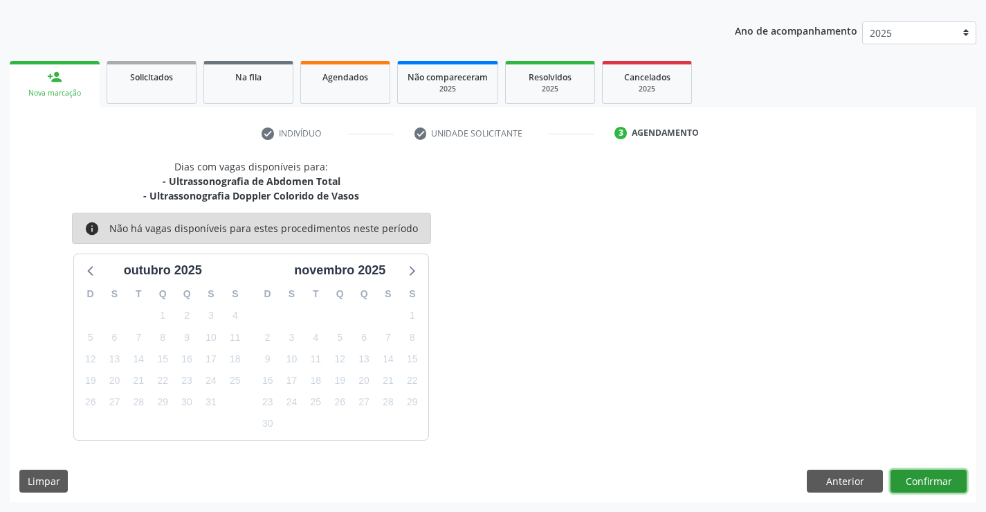
click at [935, 482] on button "Confirmar" at bounding box center [929, 481] width 76 height 24
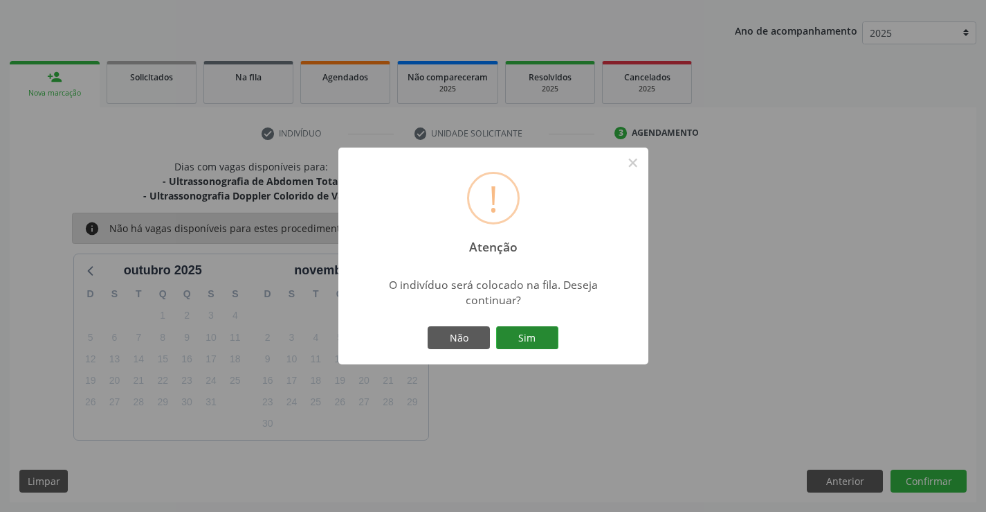
click at [534, 331] on button "Sim" at bounding box center [527, 338] width 62 height 24
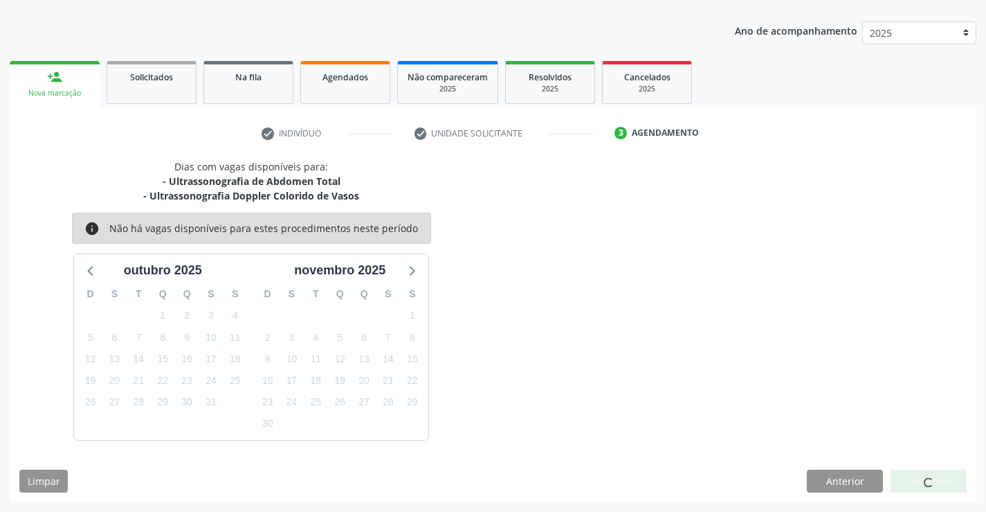
scroll to position [0, 0]
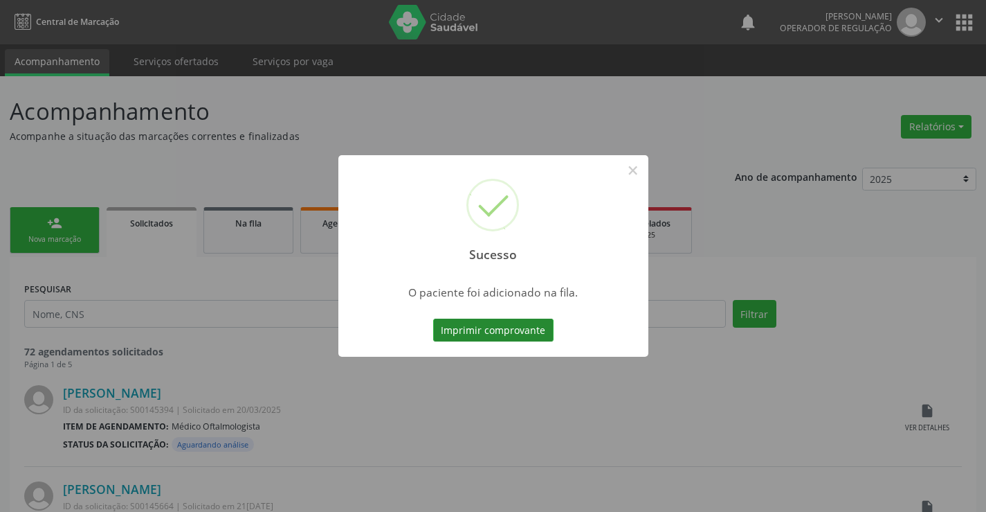
click at [517, 328] on button "Imprimir comprovante" at bounding box center [493, 330] width 120 height 24
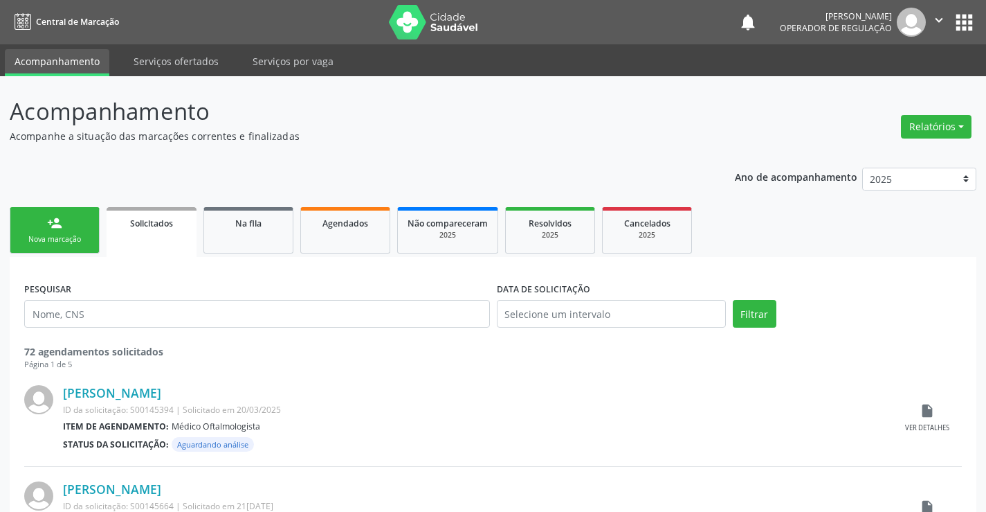
click at [48, 223] on div "person_add" at bounding box center [54, 222] width 15 height 15
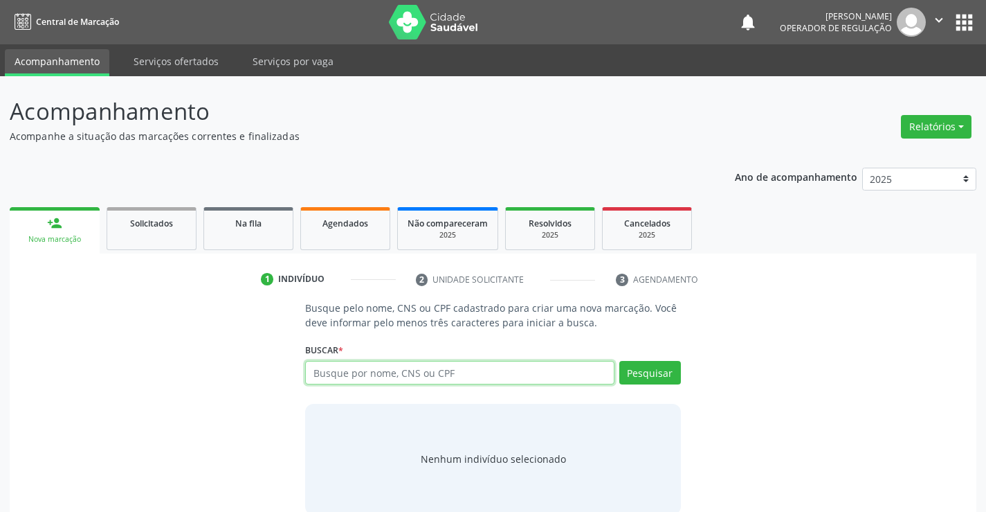
click at [358, 364] on input "text" at bounding box center [459, 373] width 309 height 24
type input "708604523523988"
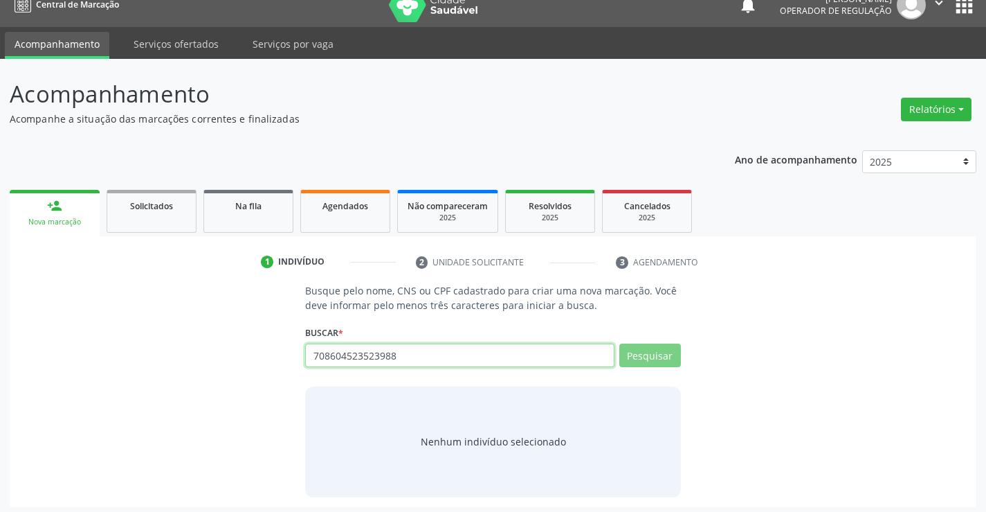
scroll to position [22, 0]
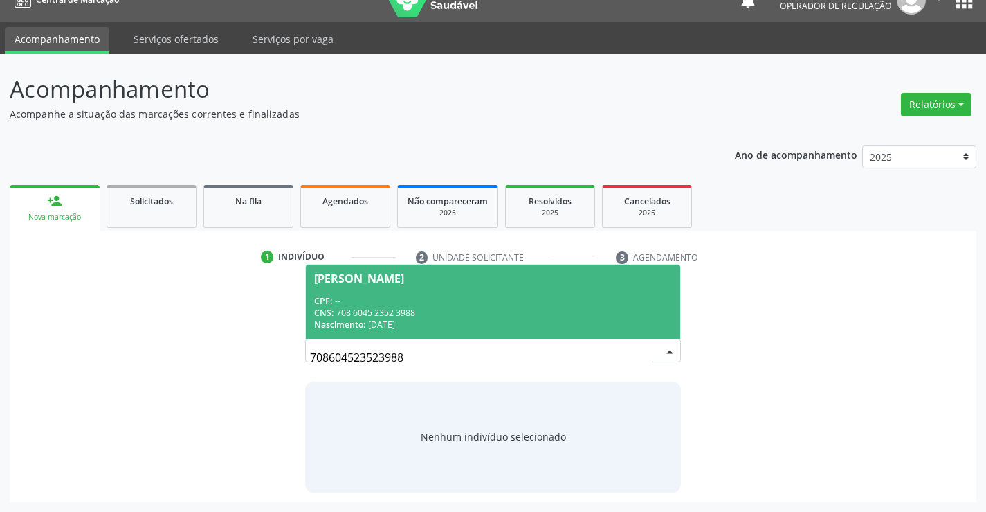
click at [374, 303] on div "CPF: --" at bounding box center [492, 301] width 357 height 12
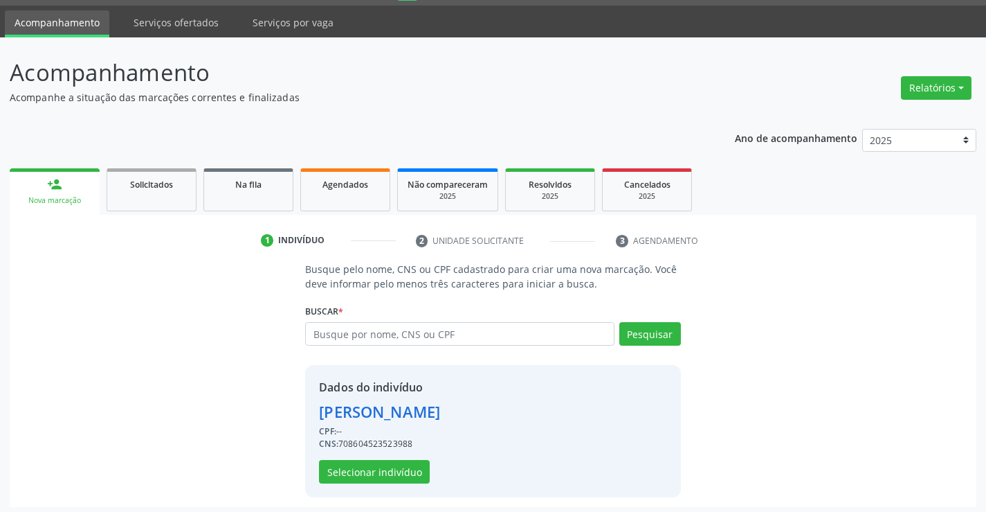
scroll to position [44, 0]
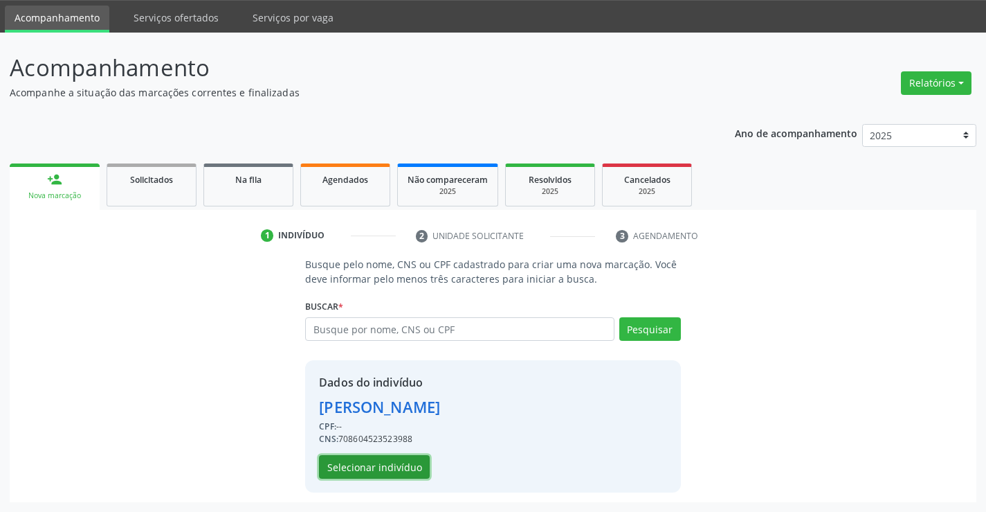
click at [383, 475] on button "Selecionar indivíduo" at bounding box center [374, 467] width 111 height 24
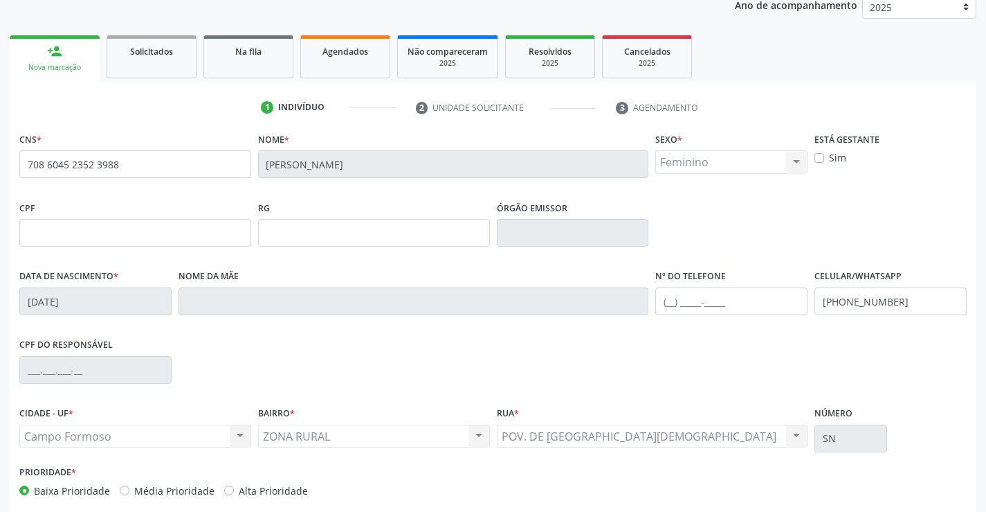
scroll to position [239, 0]
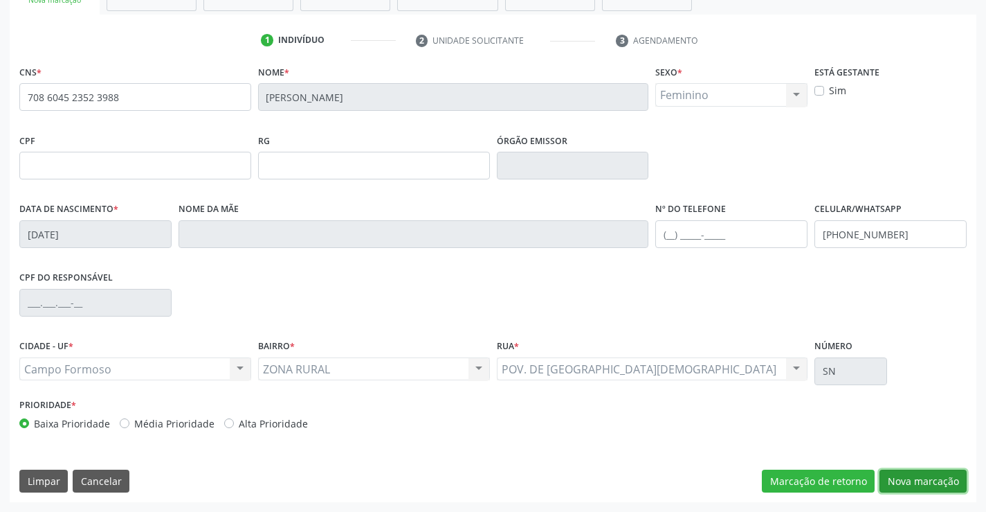
click at [928, 483] on button "Nova marcação" at bounding box center [923, 481] width 87 height 24
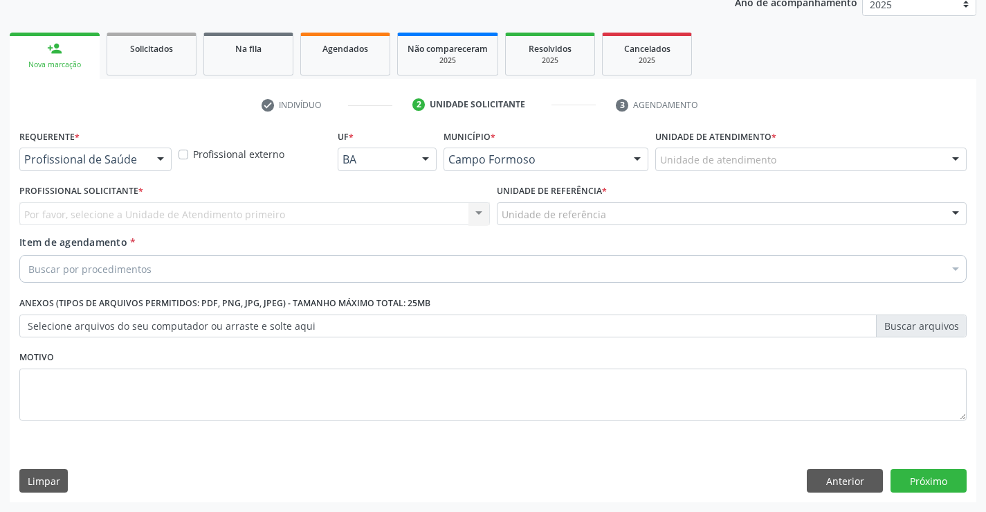
scroll to position [174, 0]
click at [164, 162] on div at bounding box center [160, 160] width 21 height 24
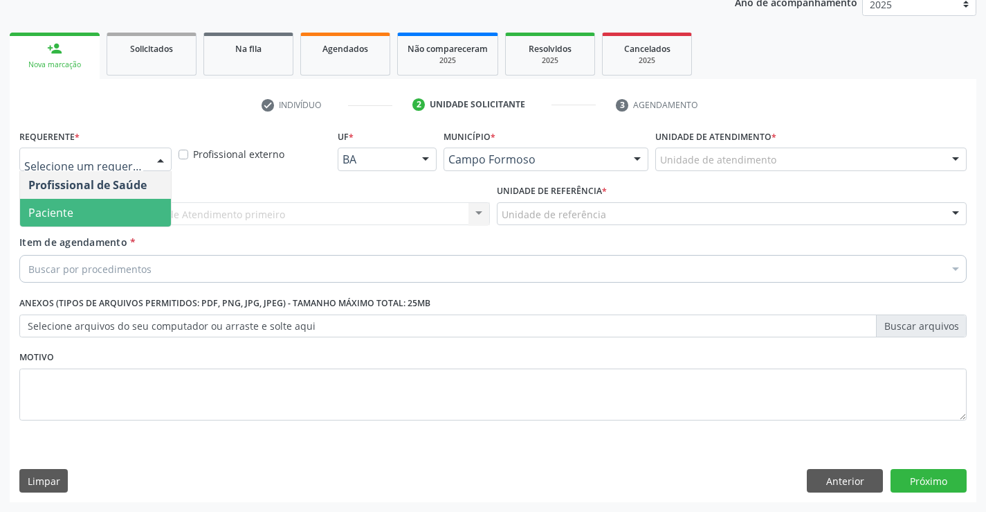
click at [66, 206] on span "Paciente" at bounding box center [50, 212] width 45 height 15
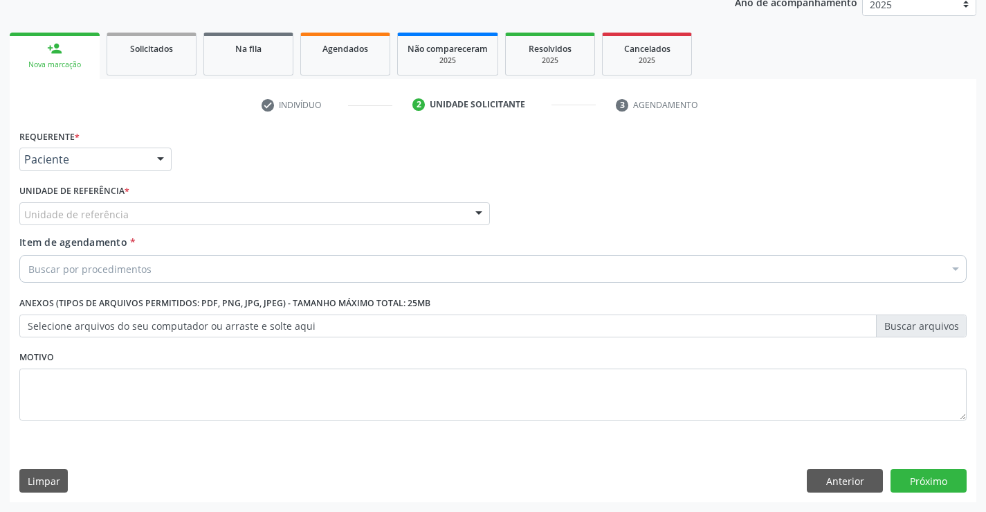
click at [162, 213] on div "Unidade de referência" at bounding box center [254, 214] width 471 height 24
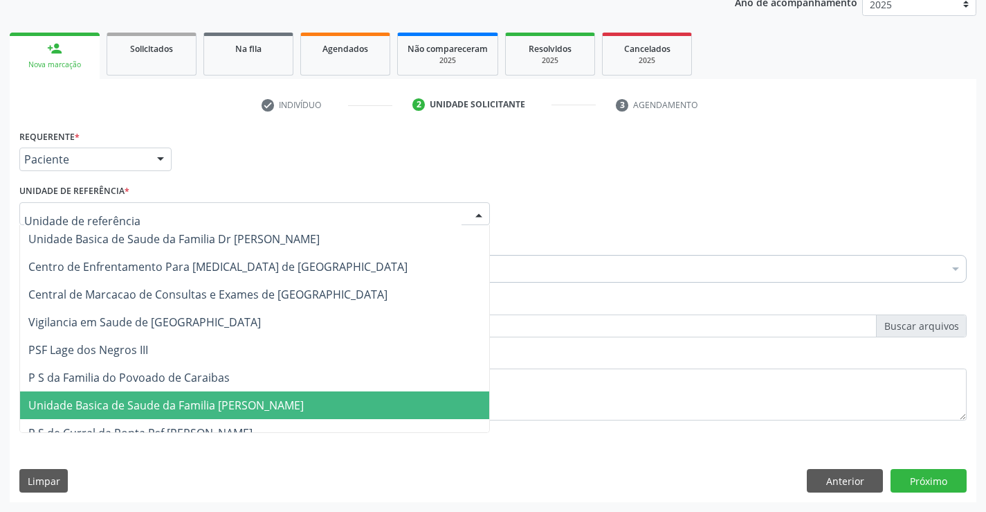
click at [132, 410] on span "Unidade Basica de Saude da Familia [PERSON_NAME]" at bounding box center [166, 404] width 276 height 15
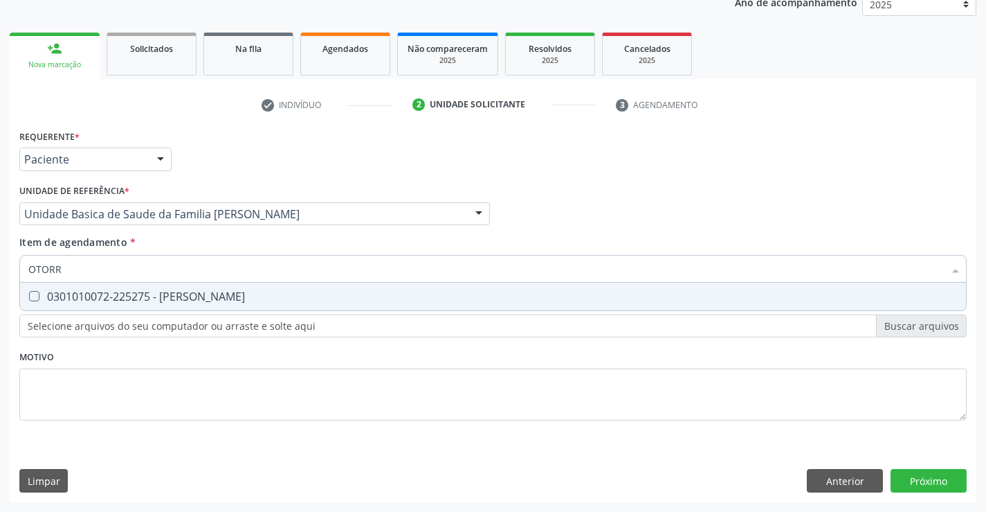
type input "OTORRI"
click at [108, 295] on div "0301010072-225275 - Médico Otorrinolaringologista" at bounding box center [493, 296] width 930 height 11
checkbox Otorrinolaringologista "true"
click at [930, 464] on div "Requerente * Paciente Profissional de Saúde Paciente Nenhum resultado encontrad…" at bounding box center [493, 314] width 967 height 376
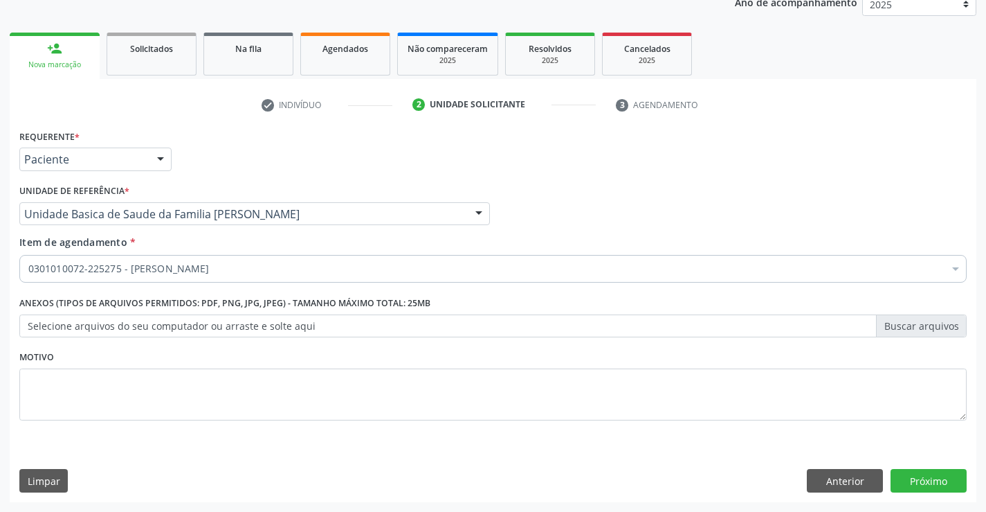
click at [930, 469] on span "0604320140 - Abatacepte 125 Mg Injetável (Por Seringa Preenchida)" at bounding box center [567, 463] width 1094 height 28
checkbox Preenchida\) "true"
click at [921, 478] on button "Próximo" at bounding box center [929, 481] width 76 height 24
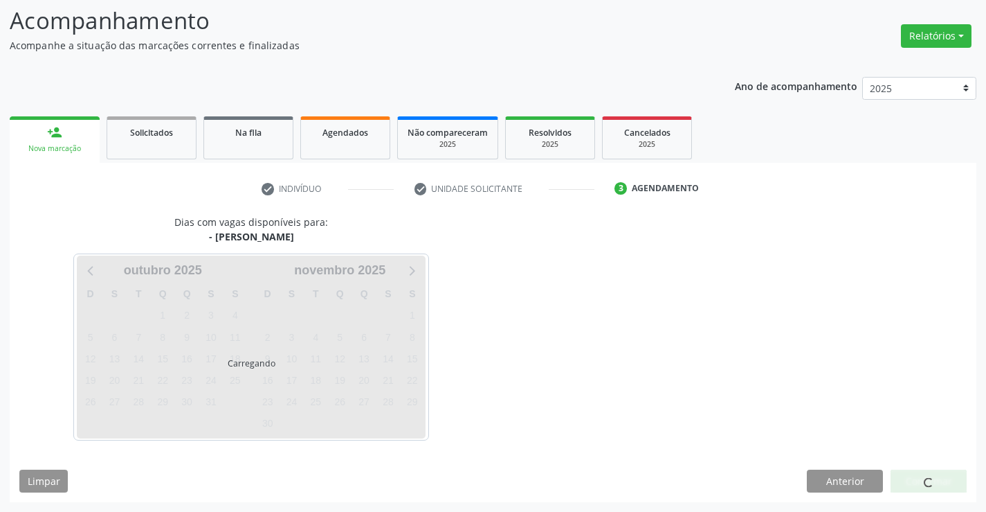
scroll to position [91, 0]
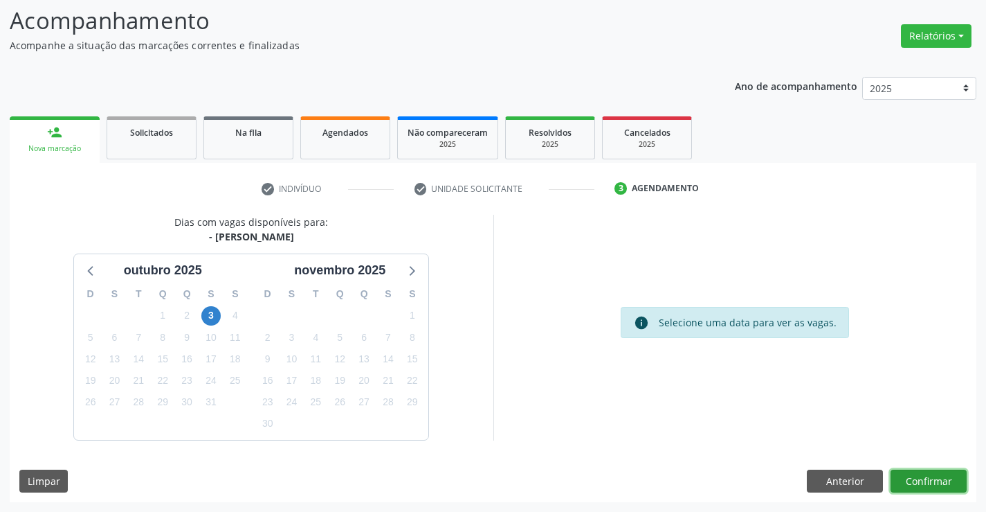
click at [921, 478] on button "Confirmar" at bounding box center [929, 481] width 76 height 24
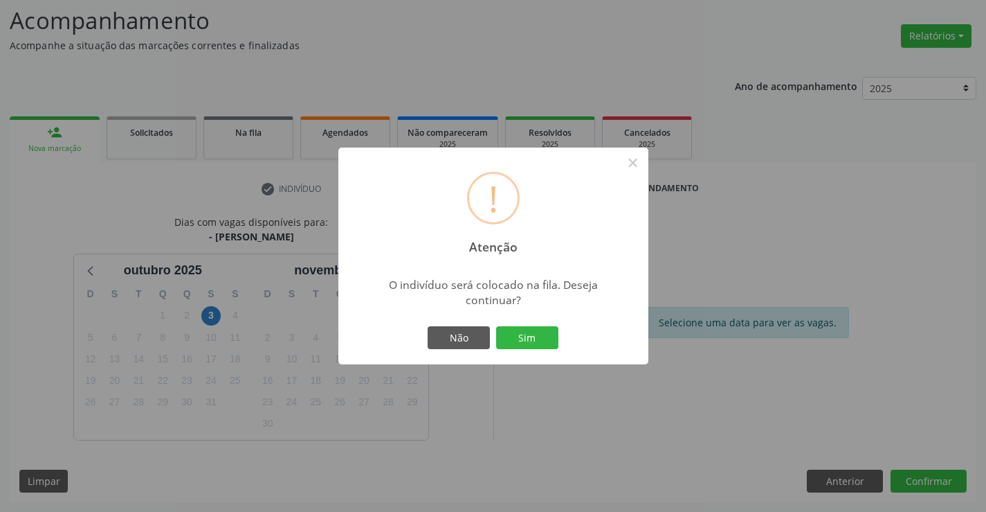
click at [533, 350] on div "Não Sim" at bounding box center [493, 337] width 137 height 29
click at [533, 336] on button "Sim" at bounding box center [527, 338] width 62 height 24
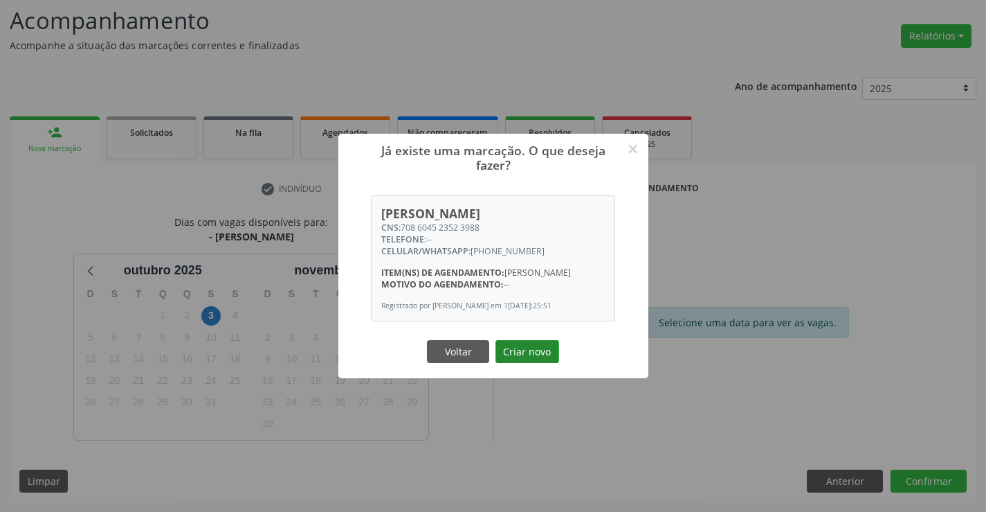
click at [531, 360] on button "Criar novo" at bounding box center [528, 352] width 64 height 24
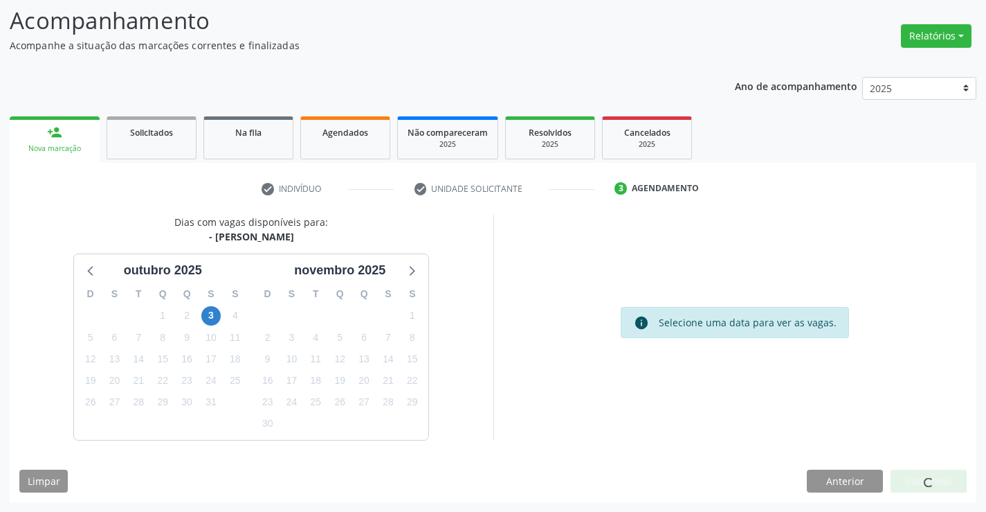
scroll to position [0, 0]
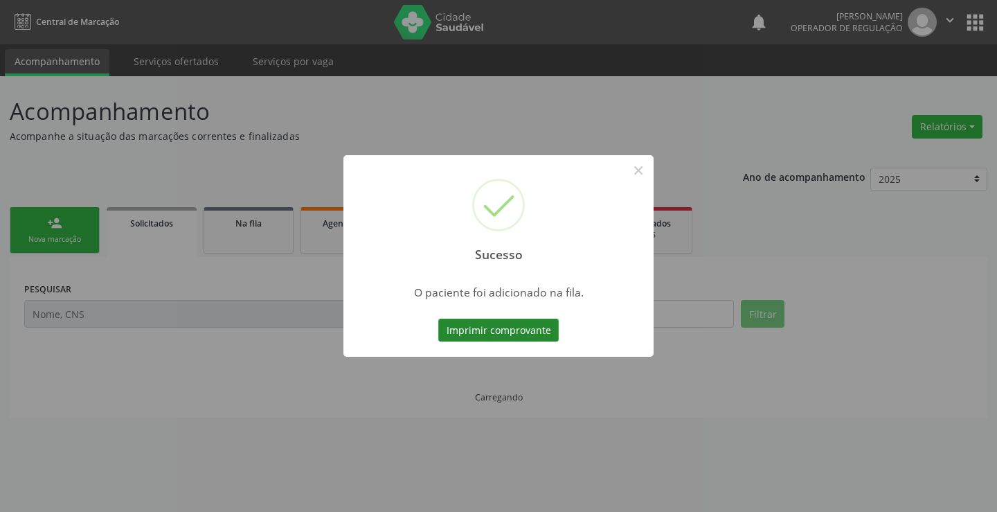
click at [509, 337] on button "Imprimir comprovante" at bounding box center [498, 330] width 120 height 24
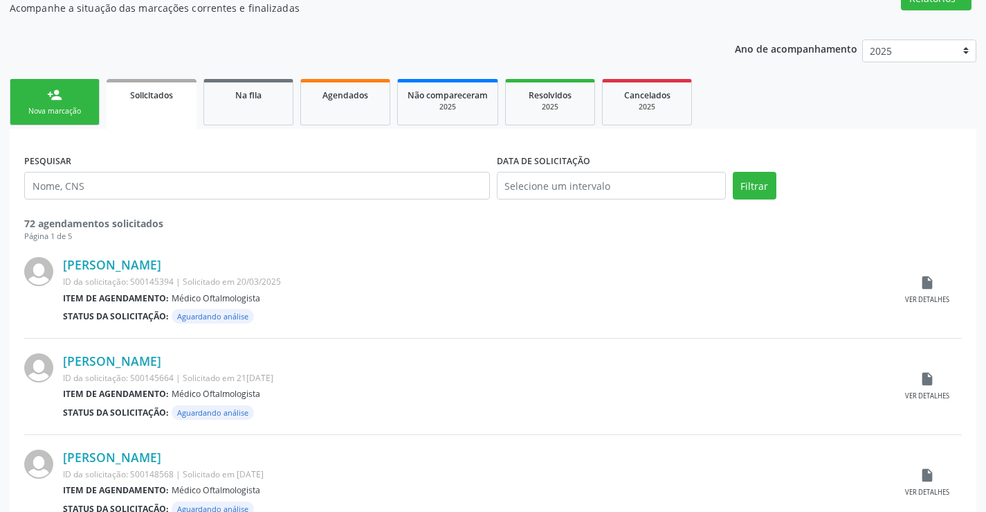
scroll to position [138, 0]
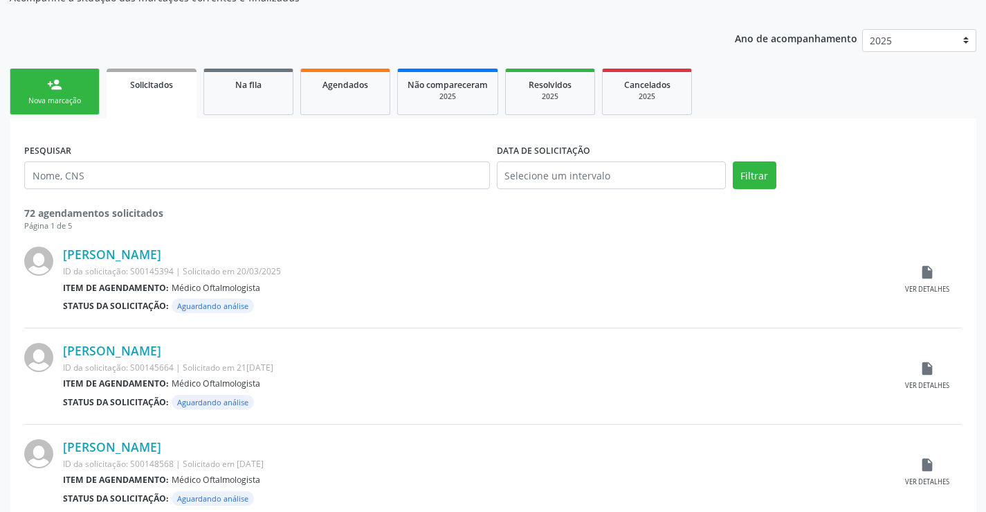
click at [60, 101] on div "Nova marcação" at bounding box center [54, 101] width 69 height 10
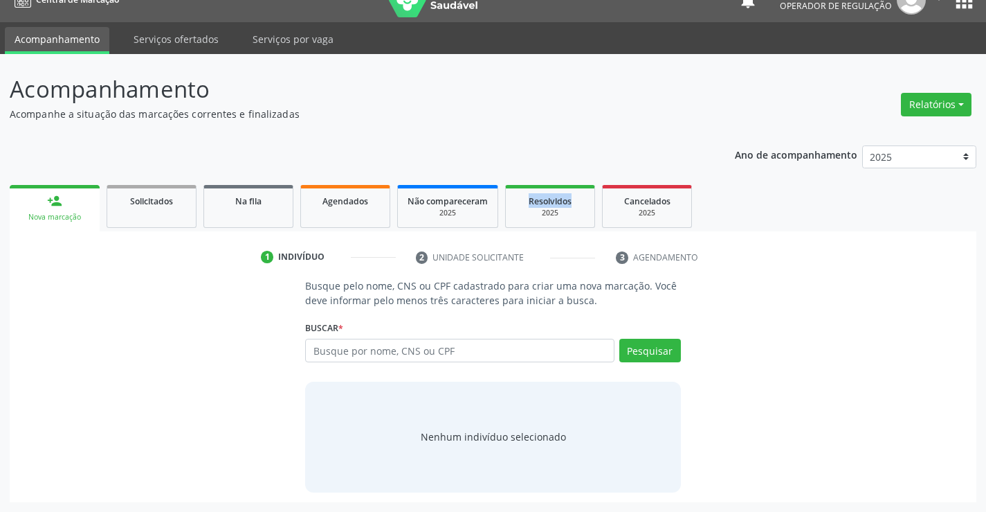
scroll to position [22, 0]
click at [426, 347] on input "text" at bounding box center [459, 350] width 309 height 24
type input "708907799200016"
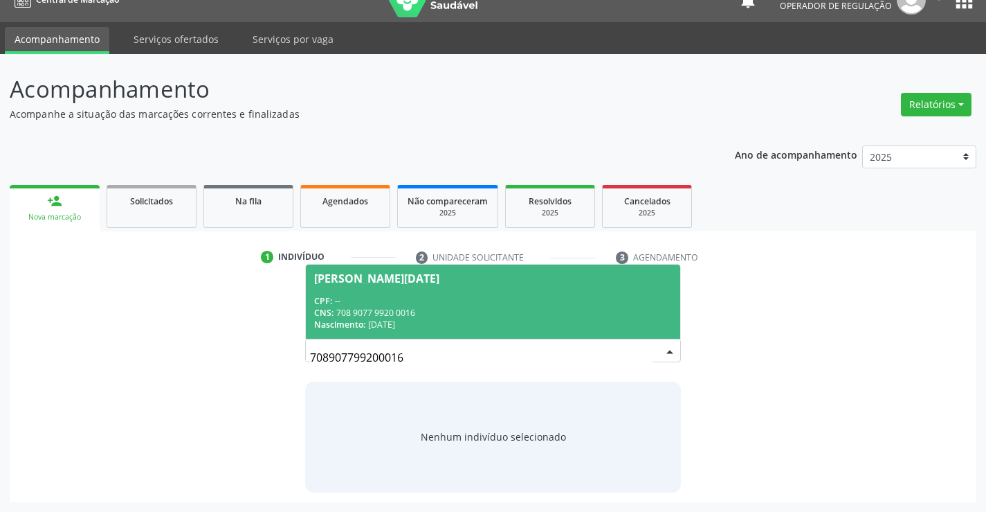
click at [406, 289] on span "Maria Lucia dos Santos CPF: -- CNS: 708 9077 9920 0016 Nascimento: 23/08/1968" at bounding box center [493, 301] width 374 height 74
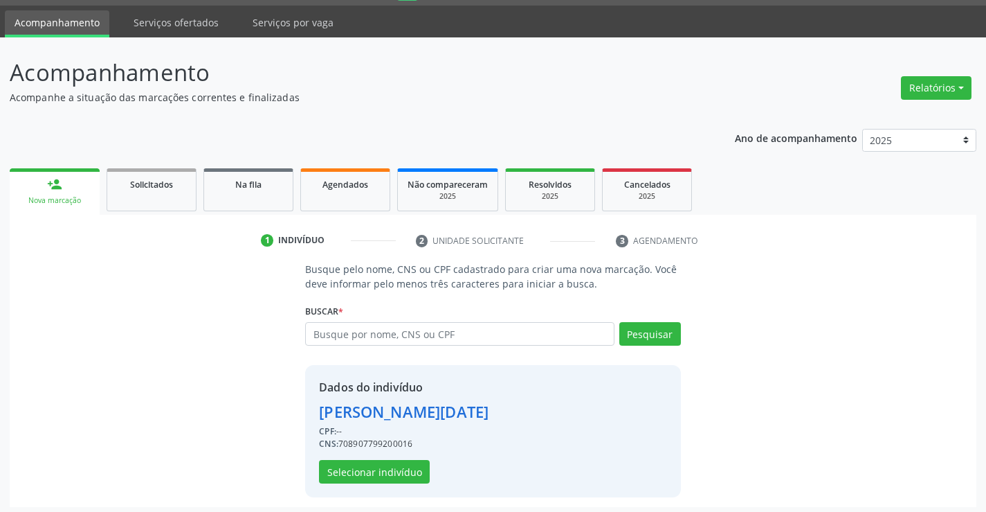
scroll to position [44, 0]
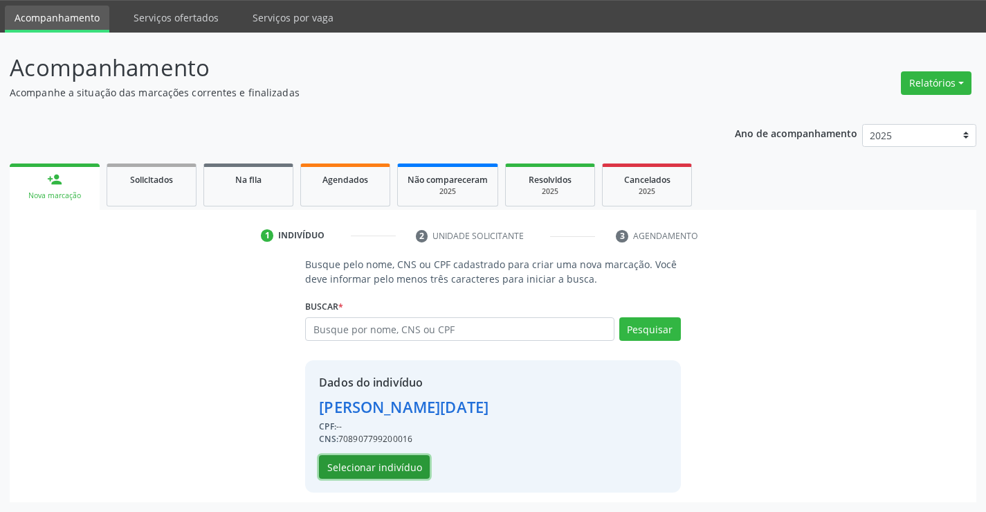
click at [395, 467] on button "Selecionar indivíduo" at bounding box center [374, 467] width 111 height 24
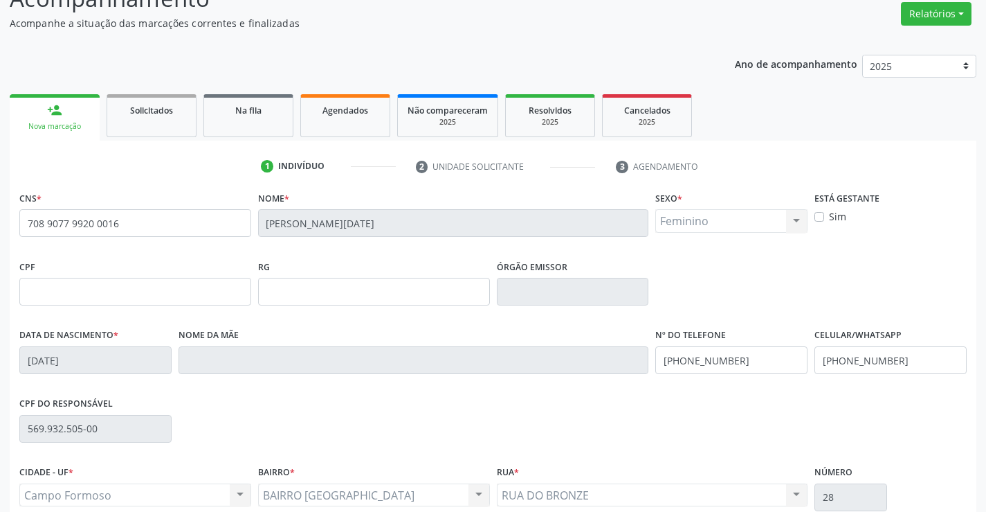
scroll to position [239, 0]
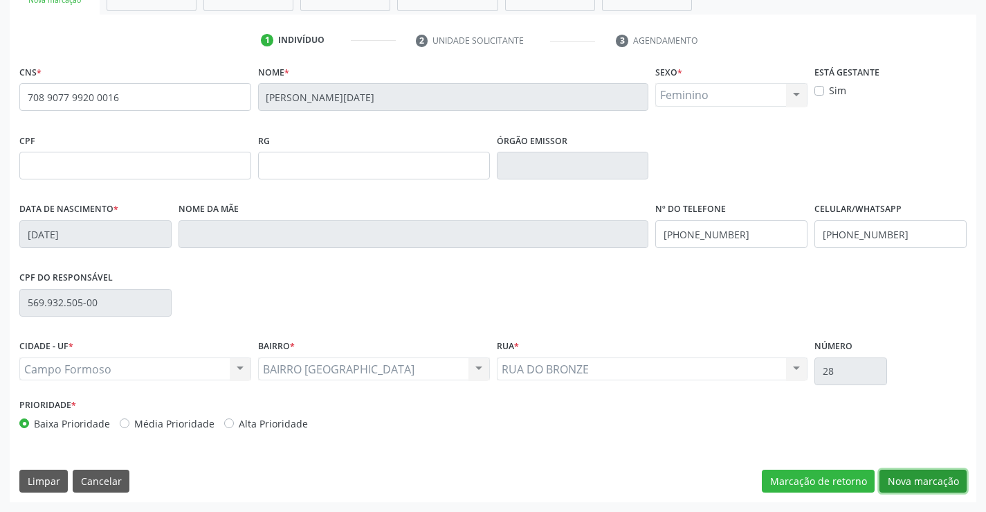
click at [909, 476] on button "Nova marcação" at bounding box center [923, 481] width 87 height 24
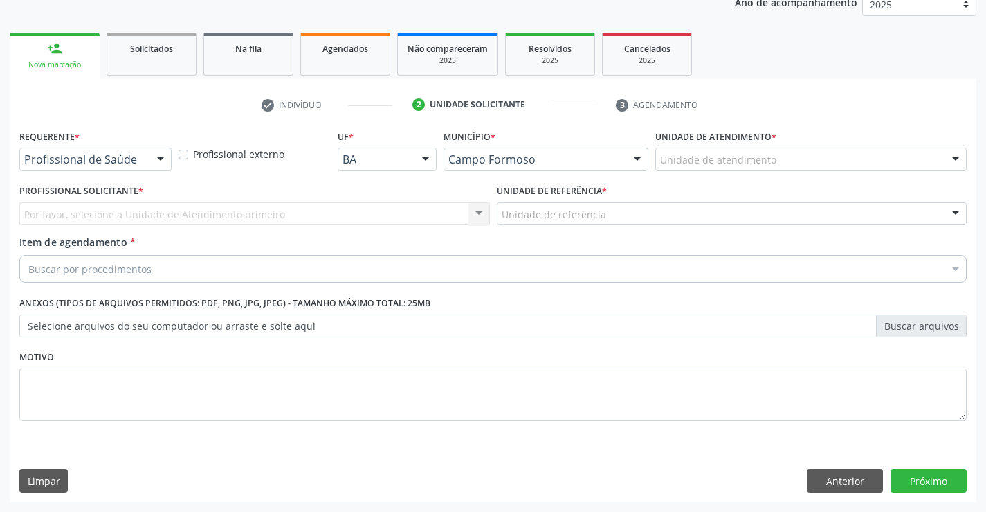
scroll to position [174, 0]
click at [155, 161] on div at bounding box center [160, 160] width 21 height 24
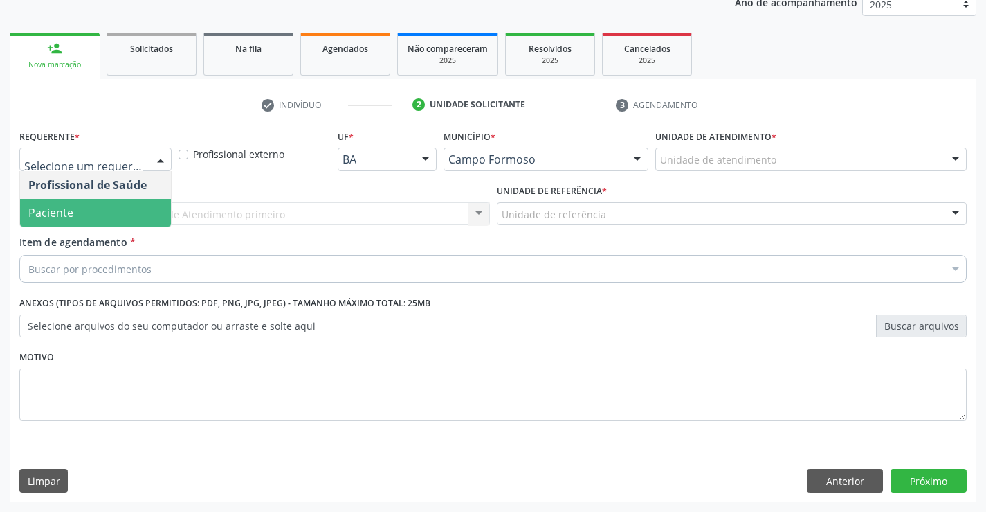
click at [89, 206] on span "Paciente" at bounding box center [95, 213] width 151 height 28
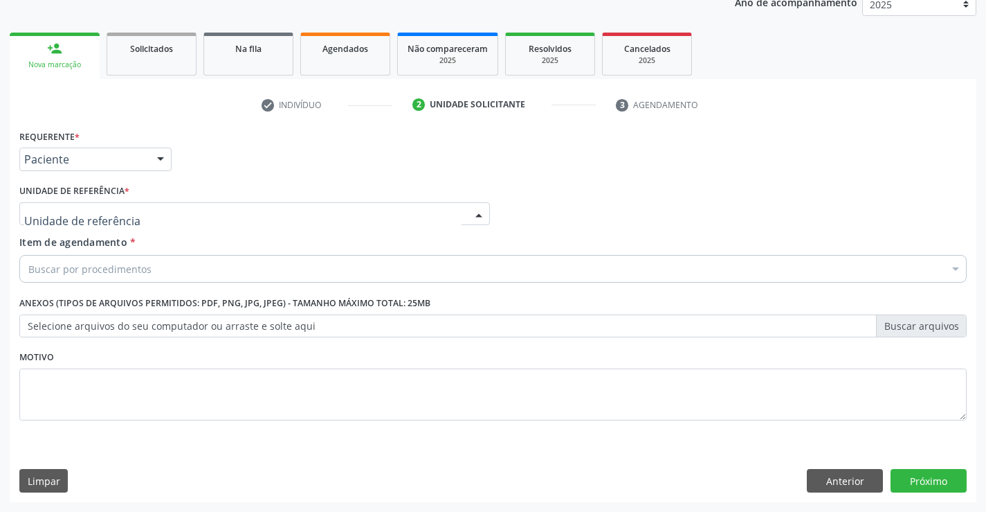
click at [246, 214] on div at bounding box center [254, 214] width 471 height 24
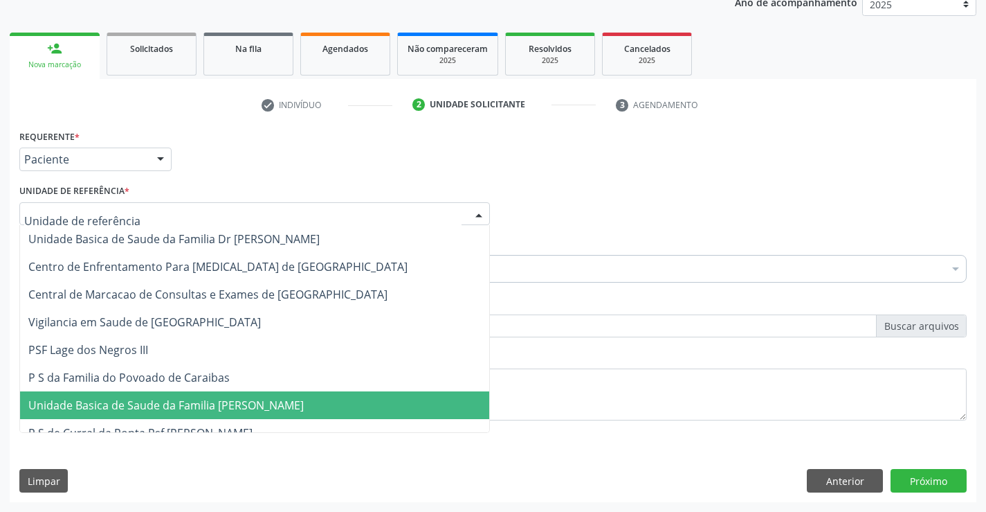
click at [232, 407] on span "Unidade Basica de Saude da Familia [PERSON_NAME]" at bounding box center [166, 404] width 276 height 15
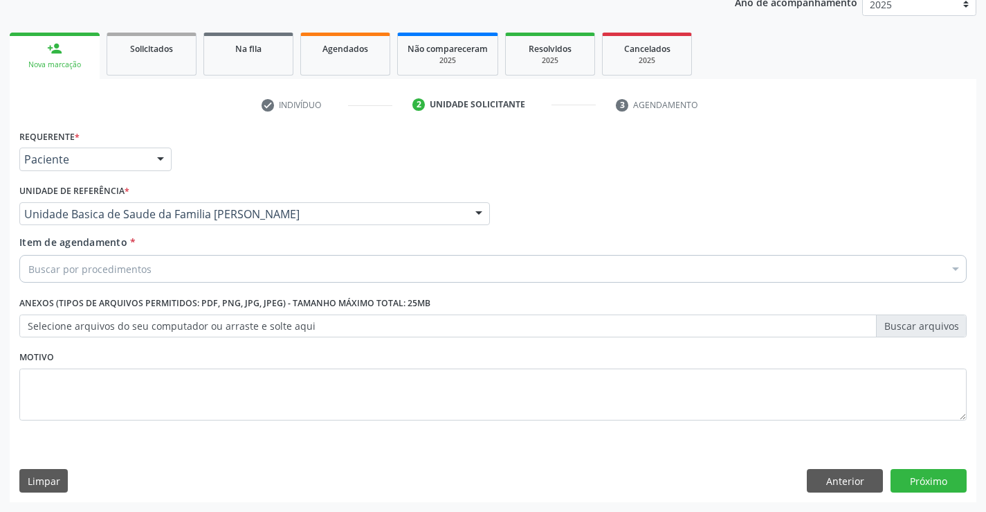
click at [154, 273] on div "Buscar por procedimentos" at bounding box center [493, 269] width 948 height 28
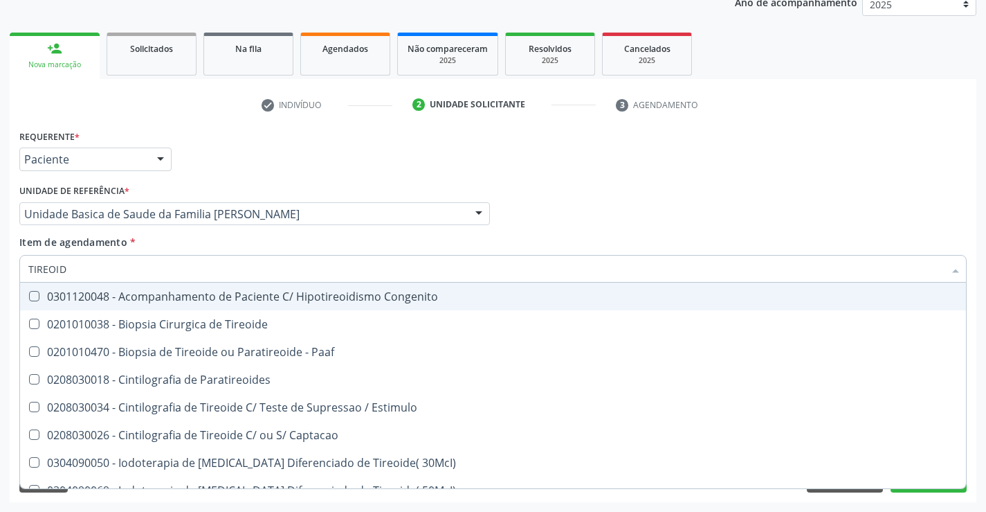
type input "TIREOIDE"
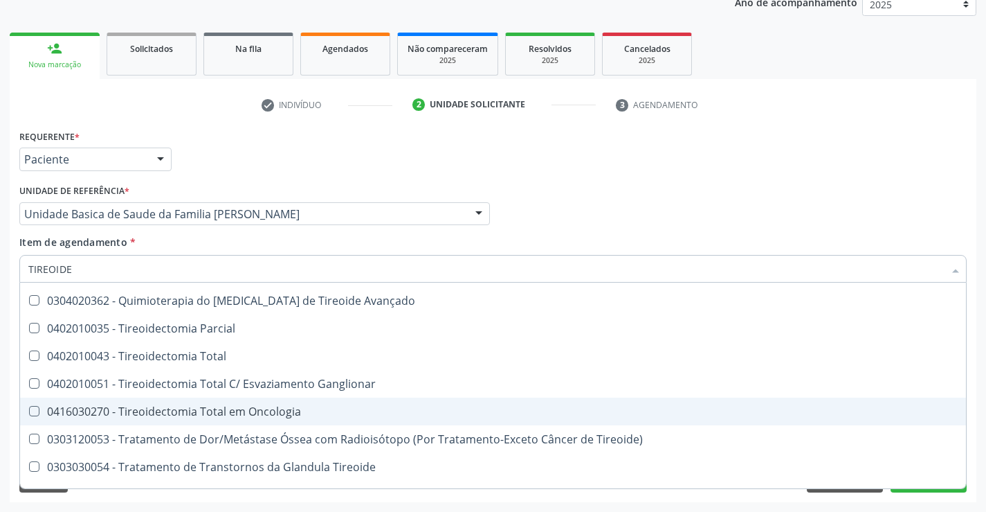
scroll to position [265, 0]
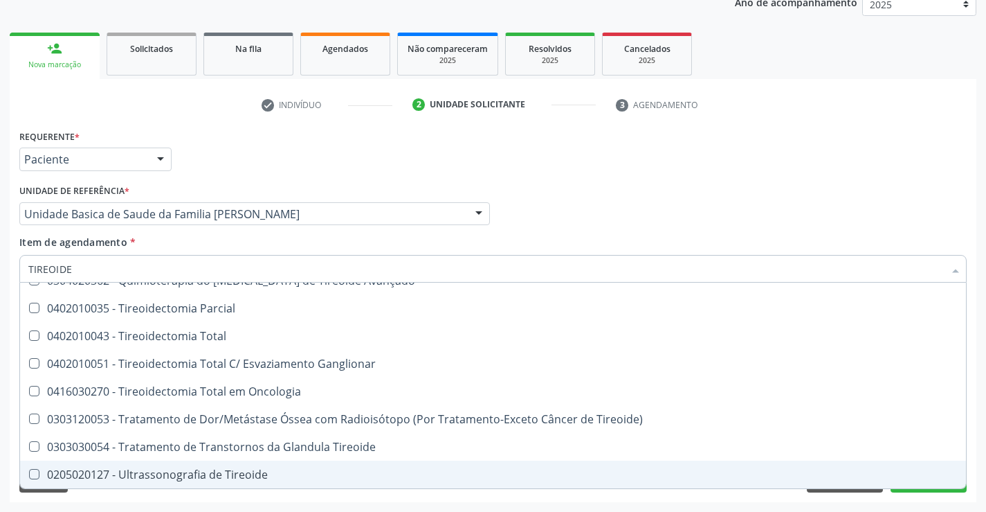
click at [206, 479] on div "0205020127 - Ultrassonografia de Tireoide" at bounding box center [493, 474] width 930 height 11
checkbox Tireoide "true"
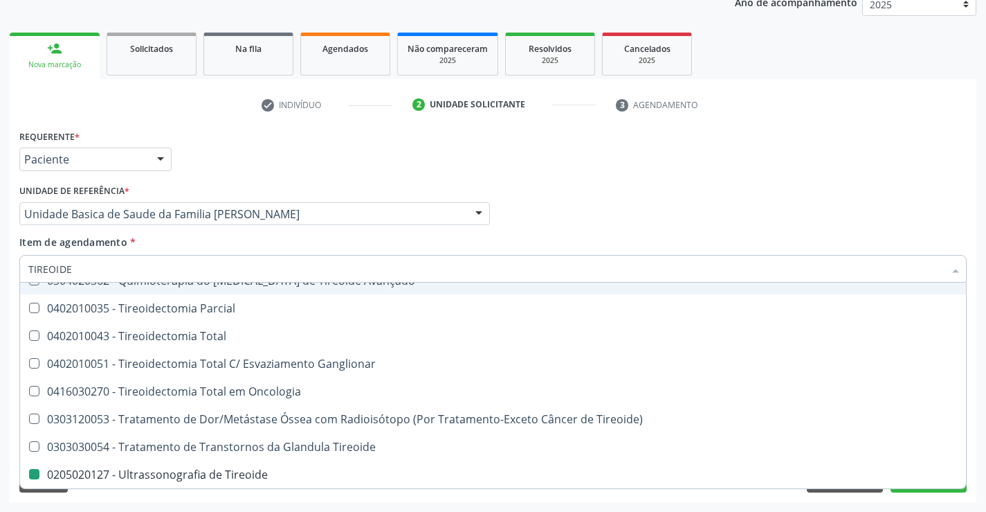
click at [408, 177] on div "Requerente * Paciente Profissional de Saúde Paciente Nenhum resultado encontrad…" at bounding box center [493, 153] width 955 height 54
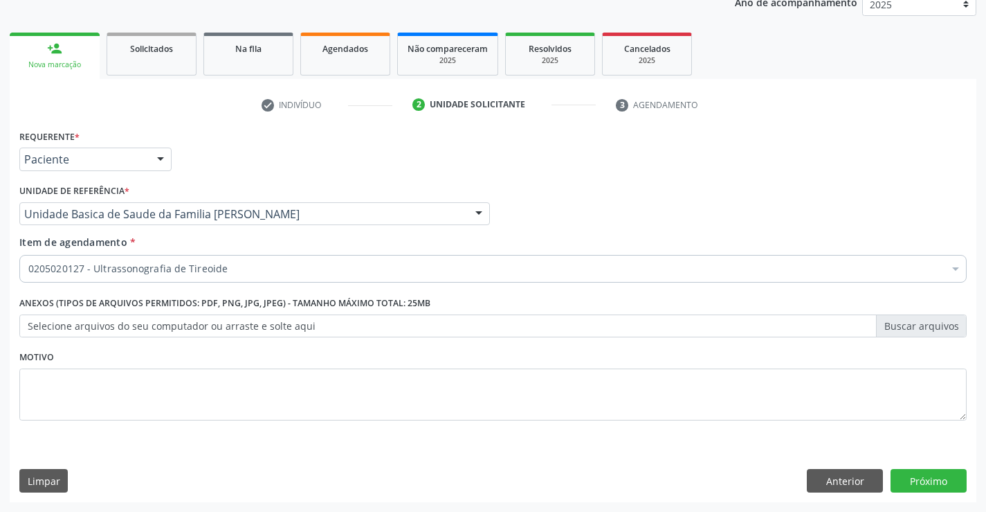
scroll to position [0, 0]
click at [111, 261] on div "0205020127 - Ultrassonografia de Tireoide" at bounding box center [493, 269] width 948 height 28
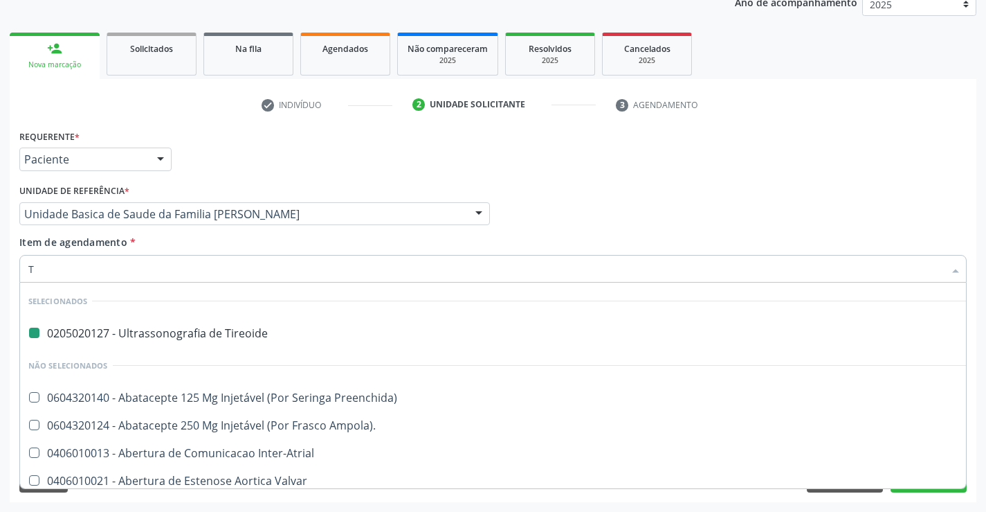
type input "TO"
checkbox Tireoide "false"
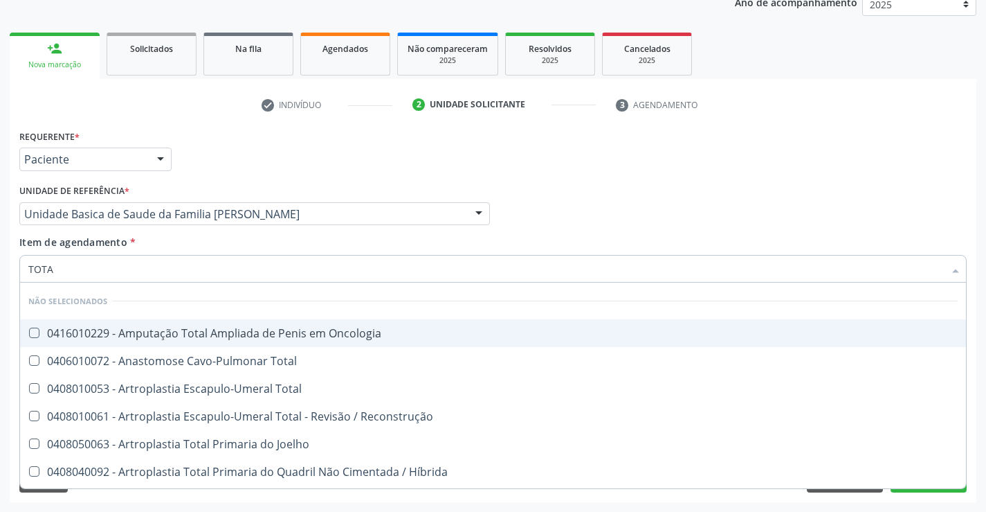
type input "TOTAL"
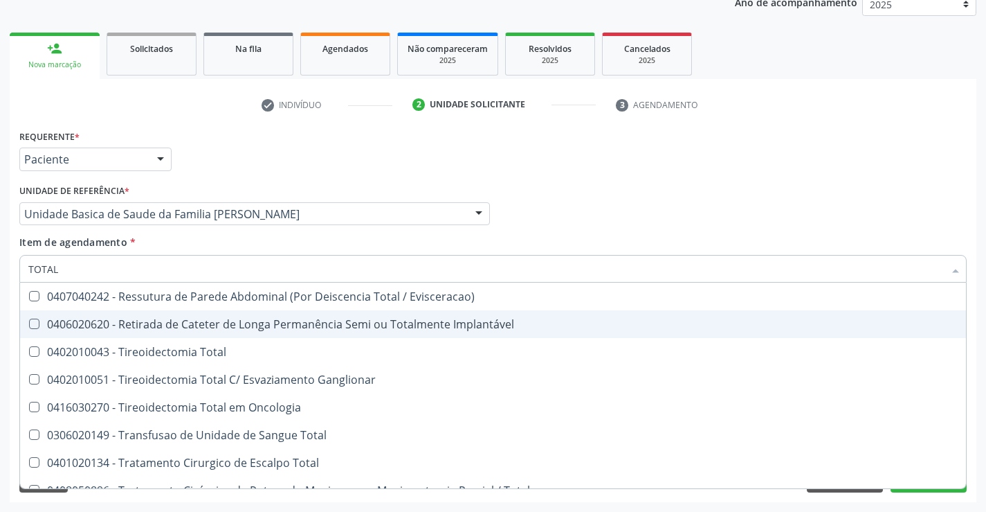
scroll to position [2295, 0]
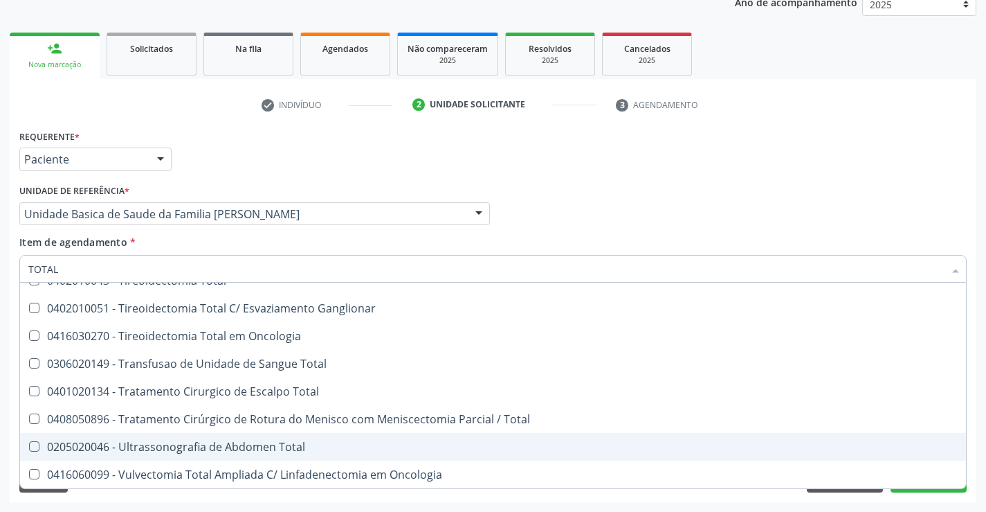
click at [201, 449] on div "0205020046 - Ultrassonografia de Abdomen Total" at bounding box center [493, 446] width 930 height 11
checkbox Total "true"
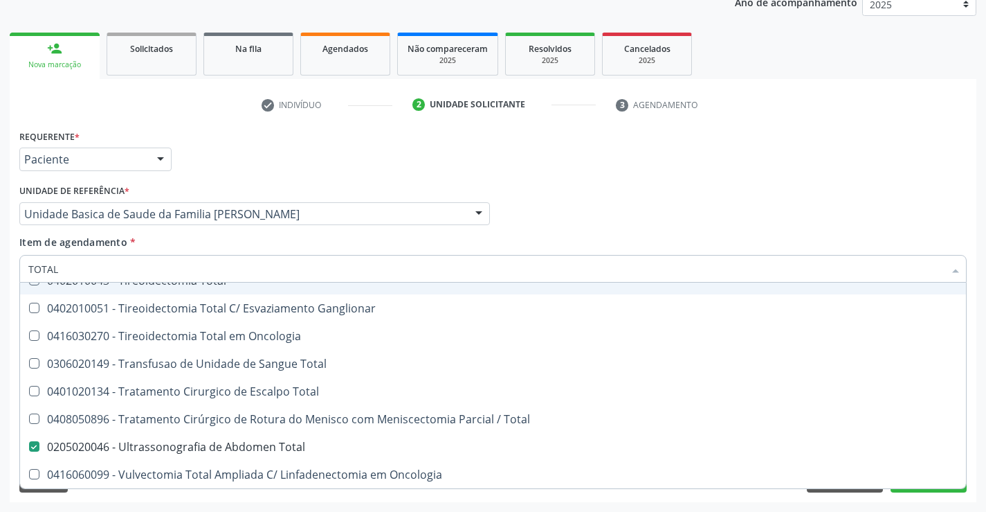
type input "TOTAL"
click at [253, 157] on div "Requerente * Paciente Profissional de Saúde Paciente Nenhum resultado encontrad…" at bounding box center [493, 153] width 955 height 54
checkbox Oncologia "true"
checkbox Total "true"
checkbox Total "false"
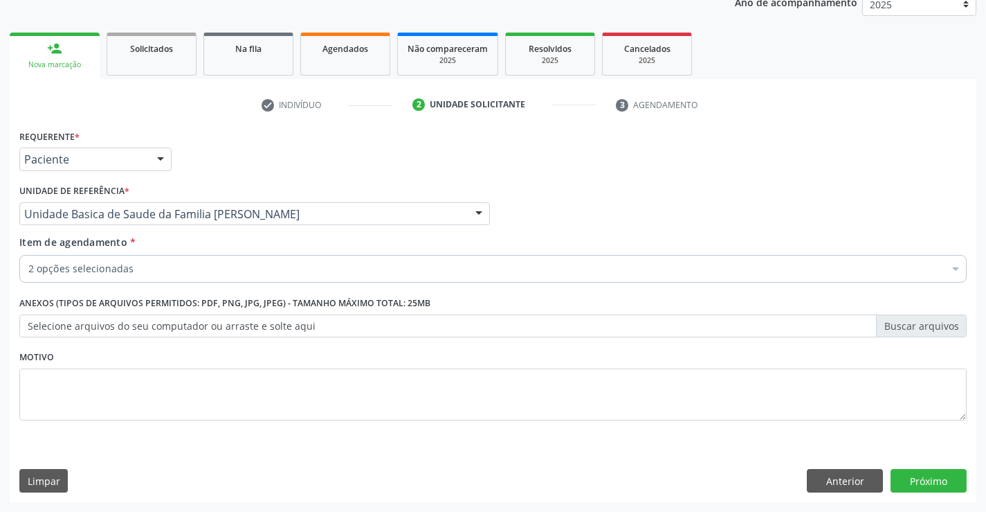
scroll to position [0, 0]
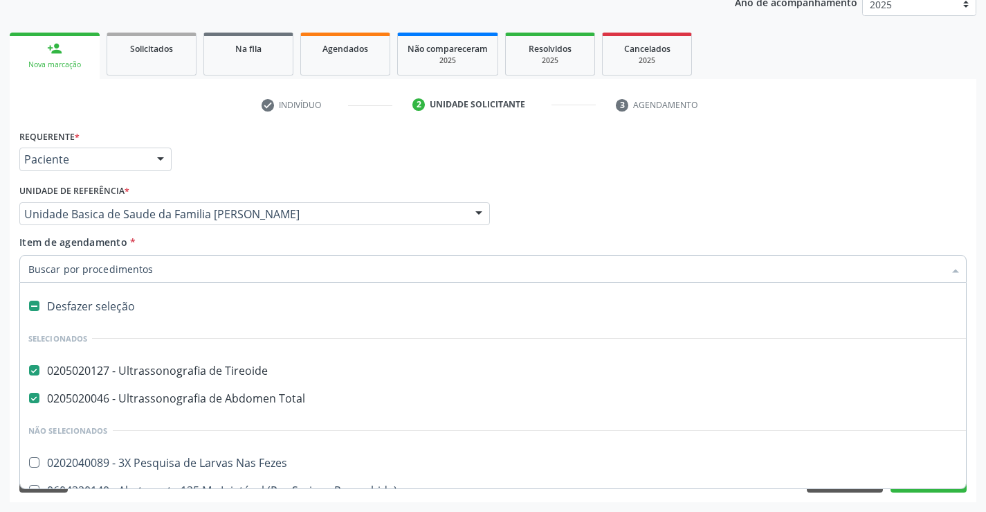
click at [111, 271] on input "Item de agendamento *" at bounding box center [486, 269] width 916 height 28
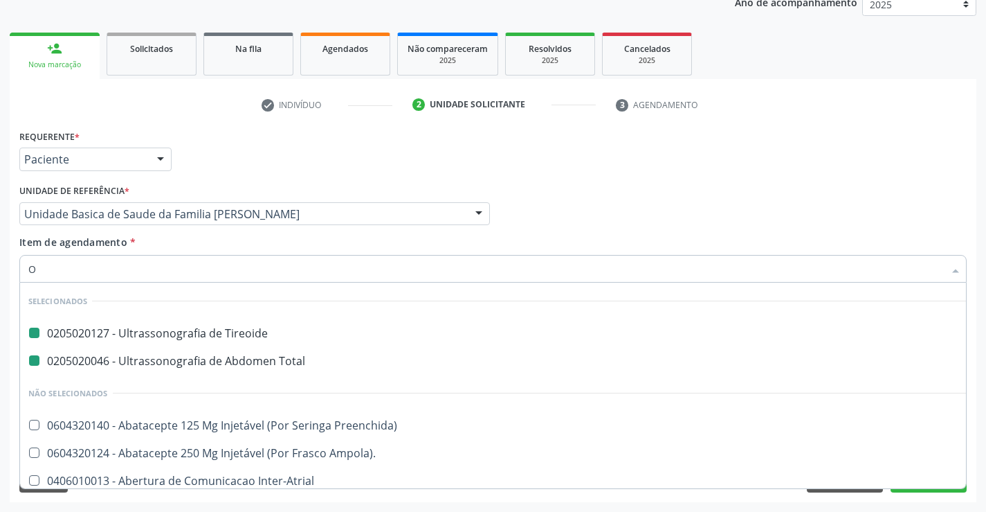
type input "OU"
checkbox Tireoide "false"
checkbox Total "false"
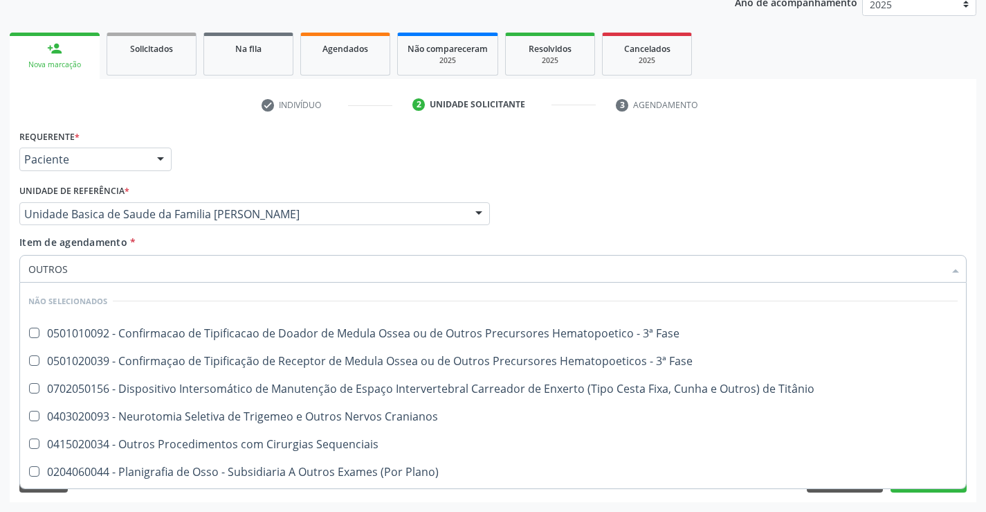
type input "OUTROS P"
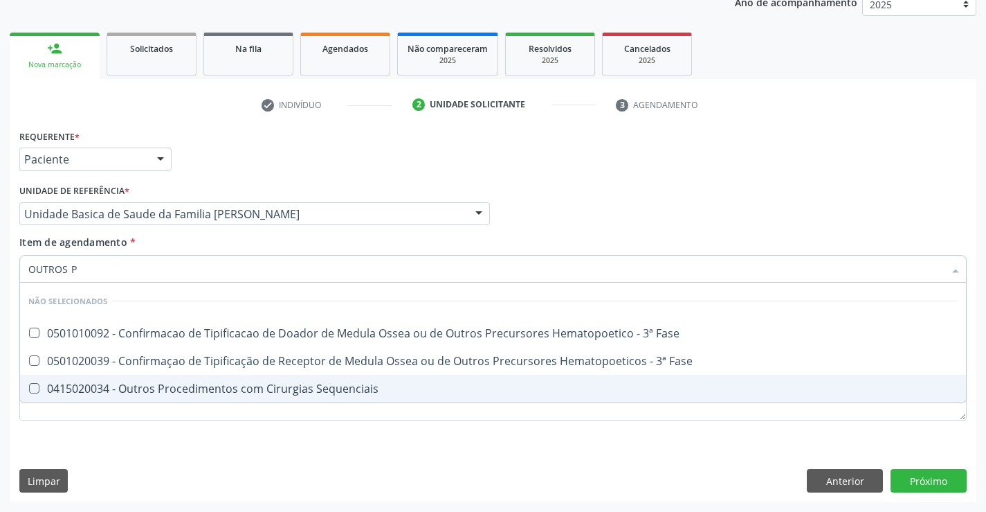
click at [125, 379] on span "0415020034 - Outros Procedimentos com Cirurgias Sequenciais" at bounding box center [493, 388] width 946 height 28
checkbox Sequenciais "true"
click at [909, 479] on div "Requerente * Paciente Profissional de Saúde Paciente Nenhum resultado encontrad…" at bounding box center [493, 314] width 967 height 376
checkbox Fase "true"
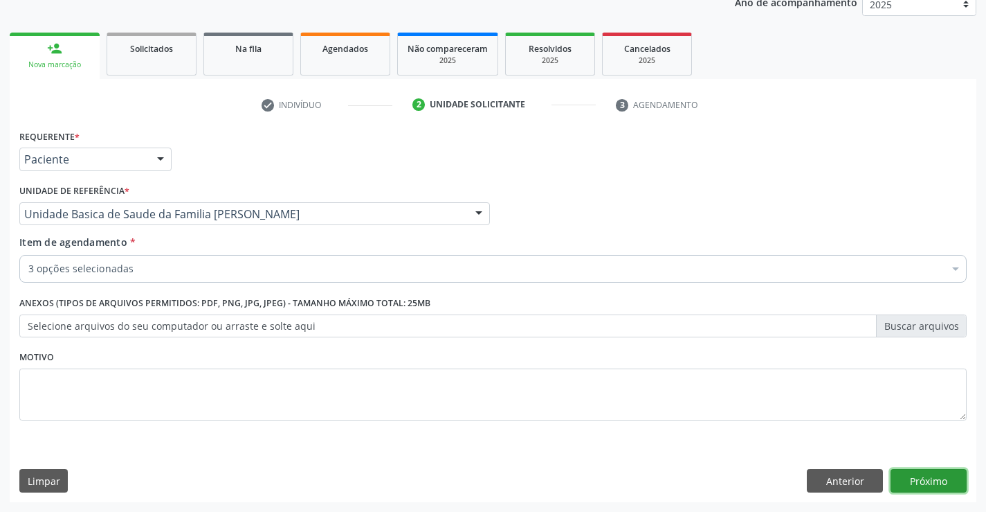
click at [937, 476] on button "Próximo" at bounding box center [929, 481] width 76 height 24
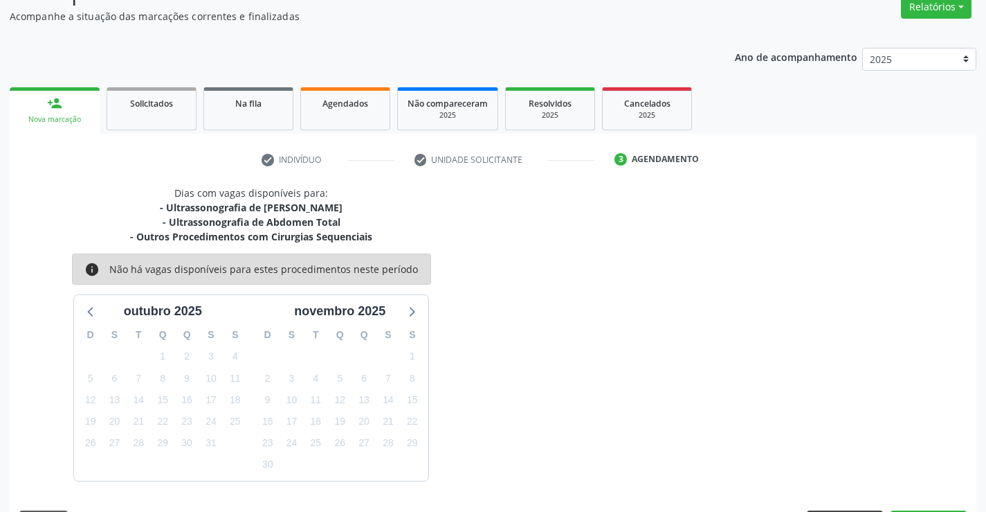
scroll to position [161, 0]
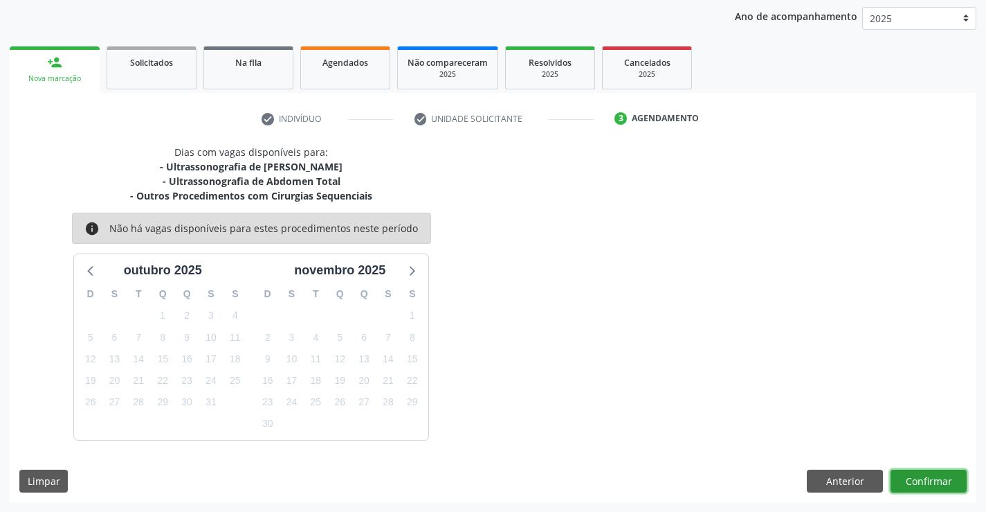
click at [927, 476] on button "Confirmar" at bounding box center [929, 481] width 76 height 24
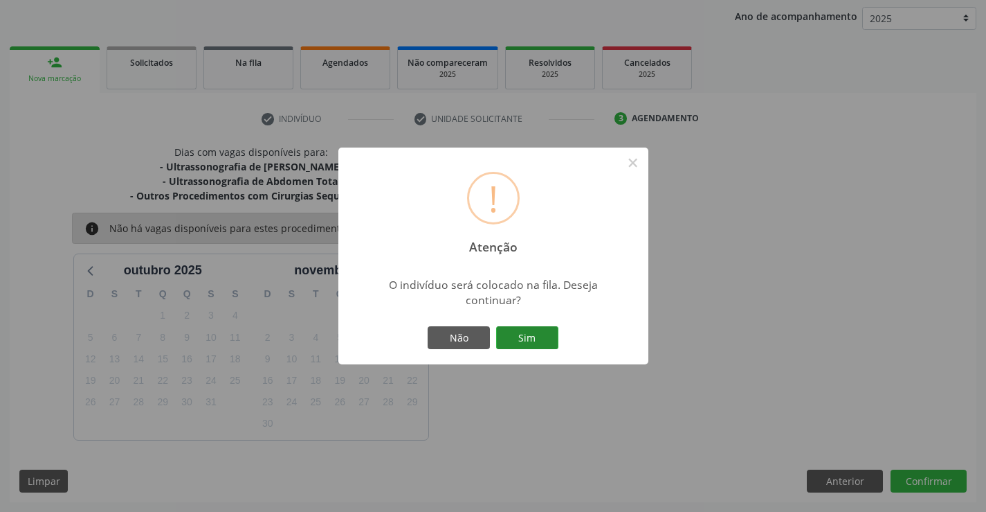
click at [523, 333] on button "Sim" at bounding box center [527, 338] width 62 height 24
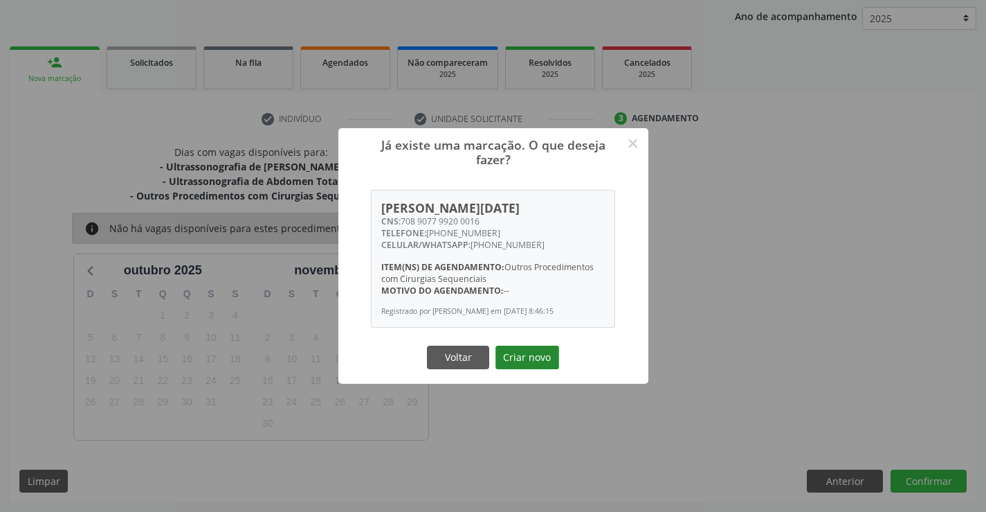
click at [527, 346] on button "Criar novo" at bounding box center [528, 357] width 64 height 24
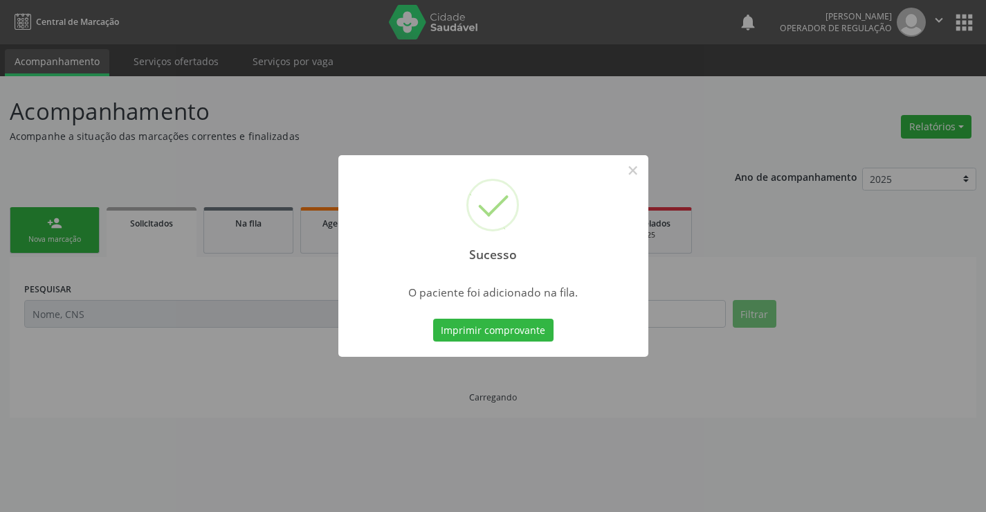
scroll to position [0, 0]
click at [519, 333] on button "Imprimir comprovante" at bounding box center [493, 330] width 120 height 24
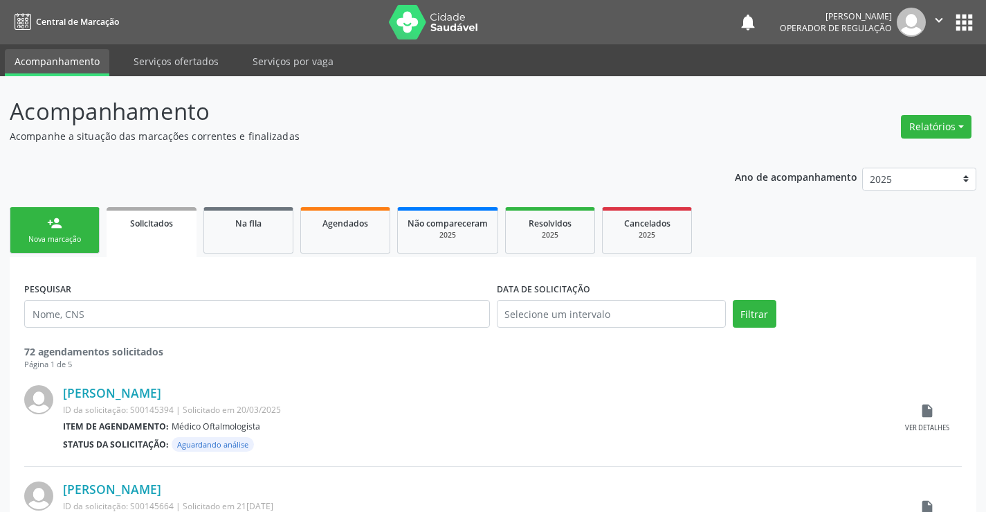
click at [57, 217] on div "person_add" at bounding box center [54, 222] width 15 height 15
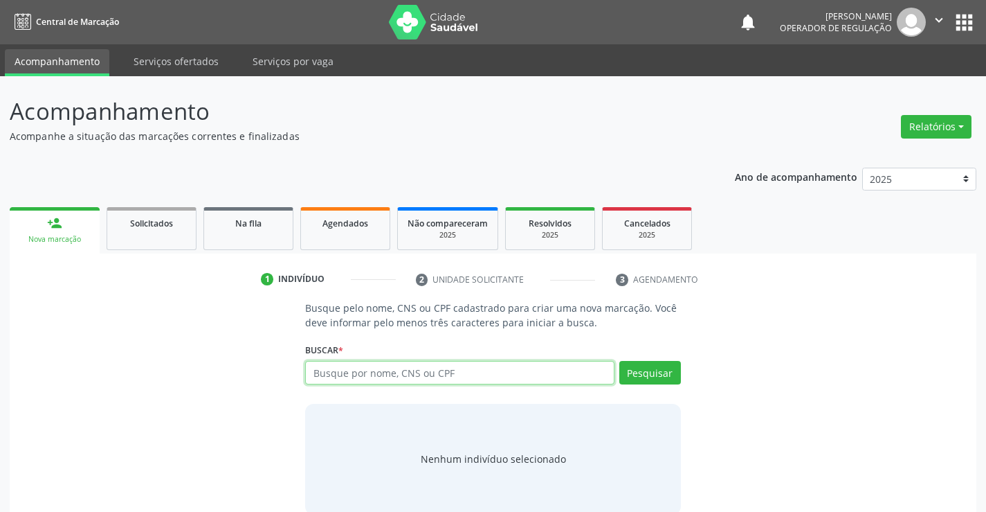
click at [351, 376] on input "text" at bounding box center [459, 373] width 309 height 24
type input "708907799200016"
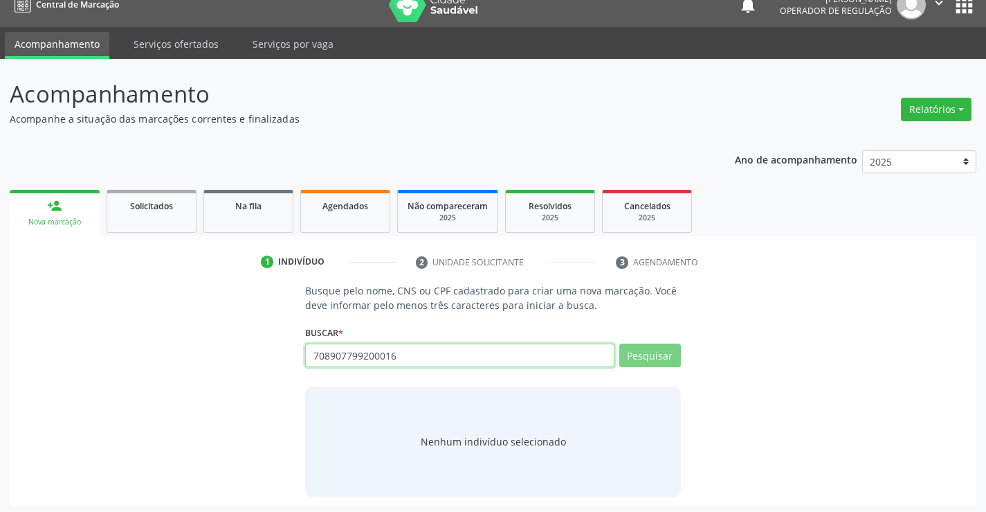
scroll to position [22, 0]
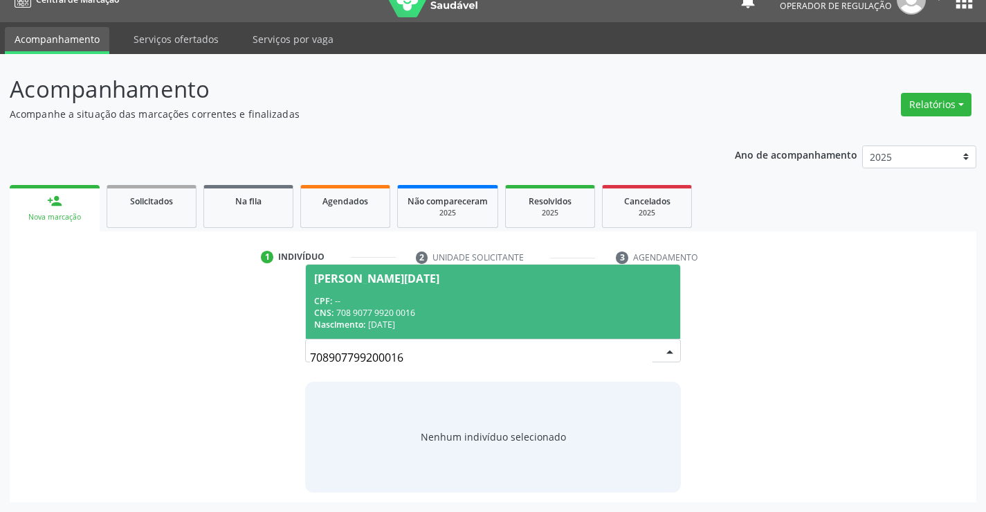
click at [455, 297] on div "CPF: --" at bounding box center [492, 301] width 357 height 12
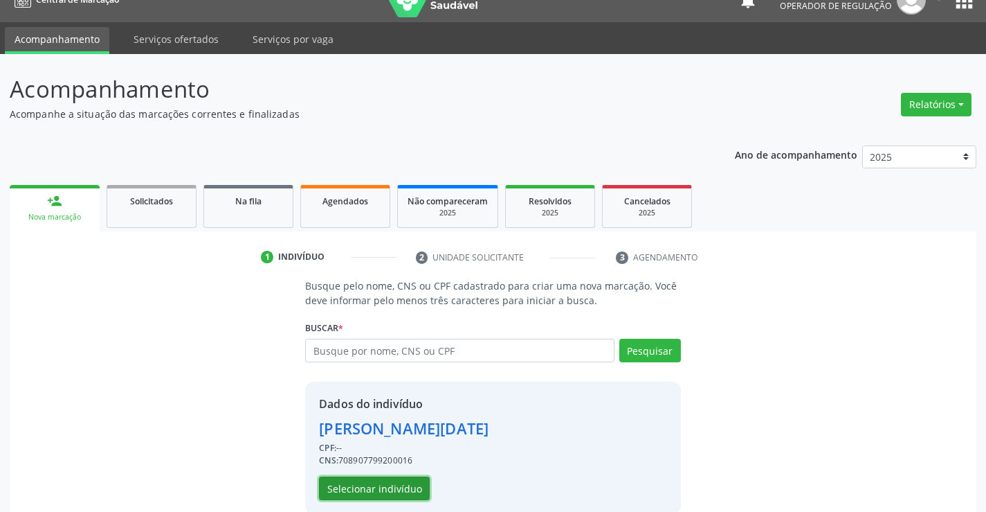
click at [385, 481] on button "Selecionar indivíduo" at bounding box center [374, 488] width 111 height 24
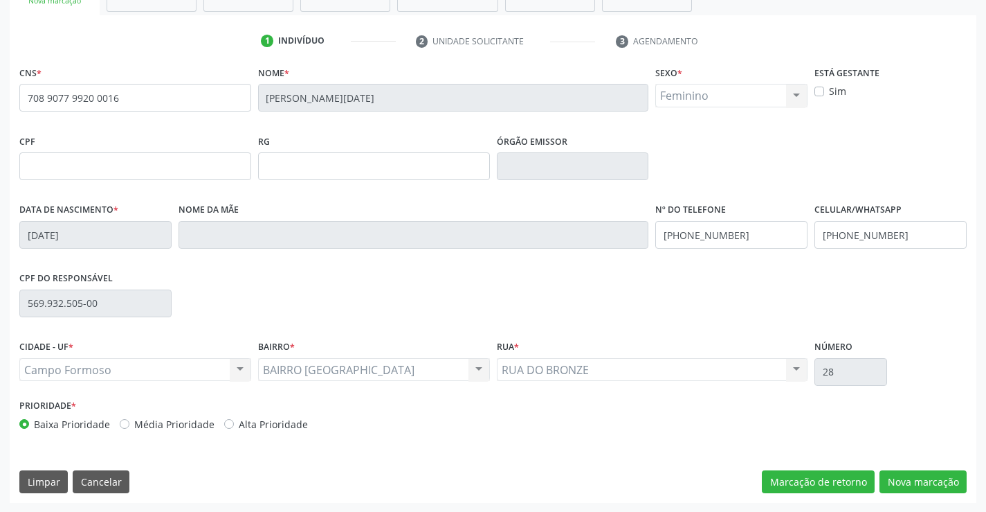
scroll to position [239, 0]
click at [944, 475] on button "Nova marcação" at bounding box center [923, 481] width 87 height 24
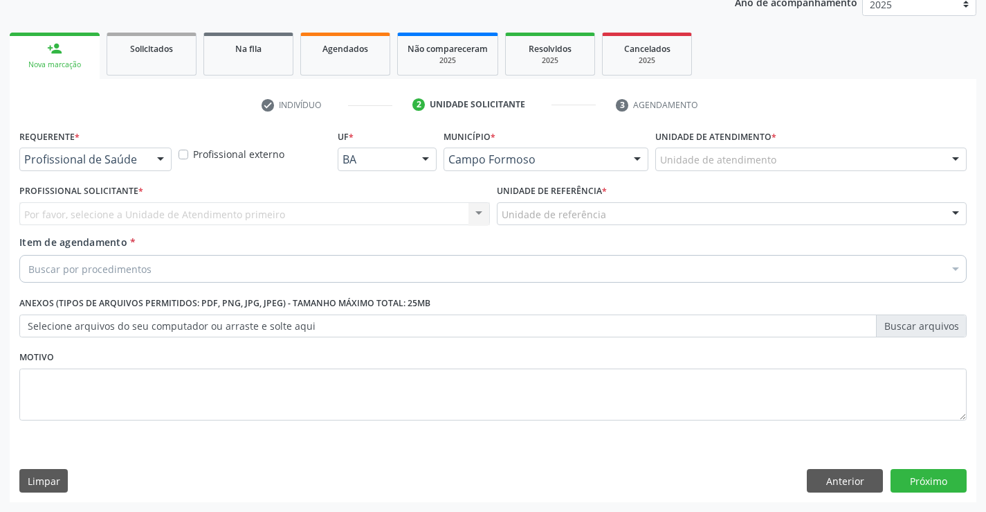
click at [163, 158] on div at bounding box center [160, 160] width 21 height 24
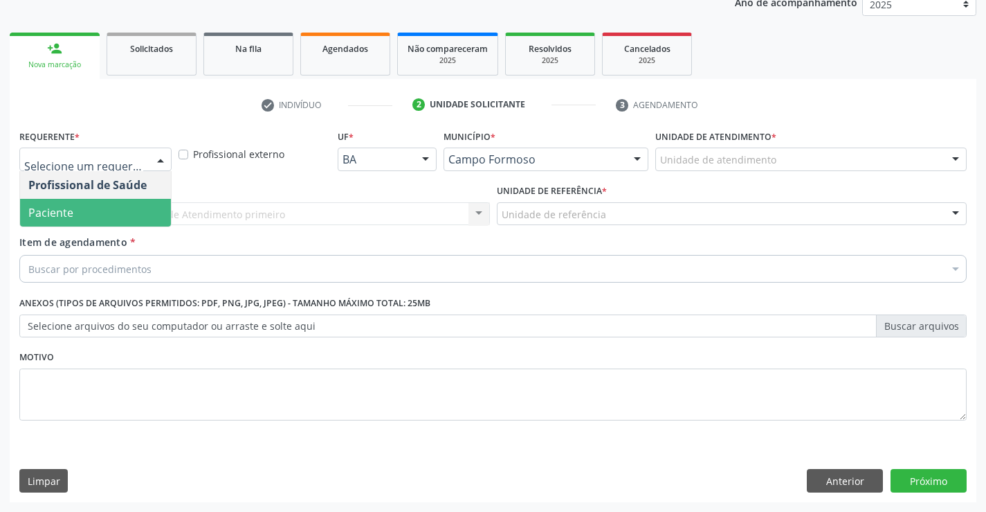
click at [78, 212] on span "Paciente" at bounding box center [95, 213] width 151 height 28
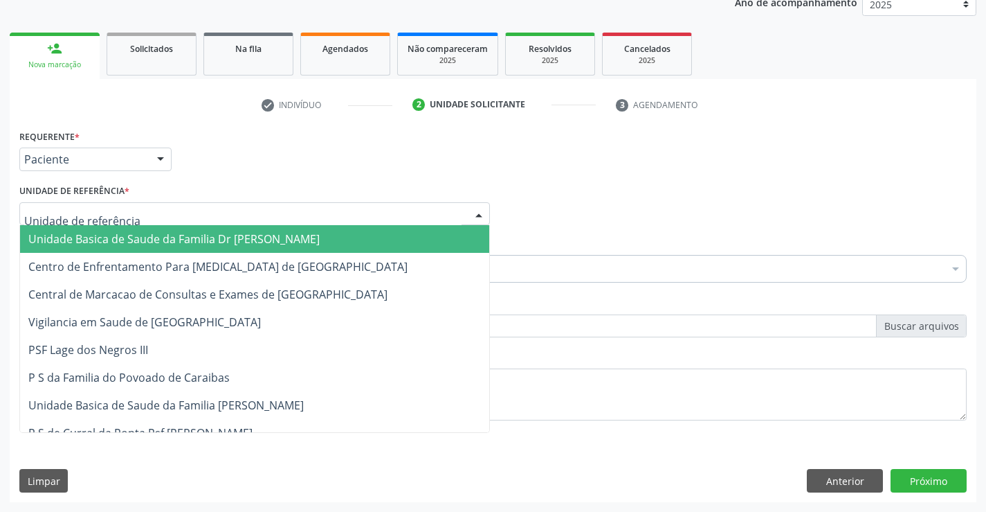
click at [174, 216] on div at bounding box center [254, 214] width 471 height 24
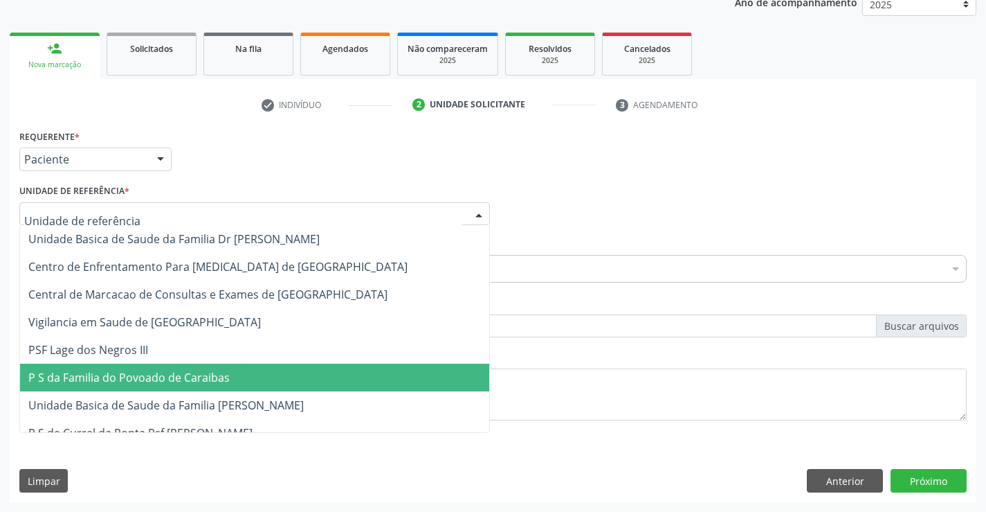
click at [195, 399] on span "Unidade Basica de Saude da Familia [PERSON_NAME]" at bounding box center [166, 404] width 276 height 15
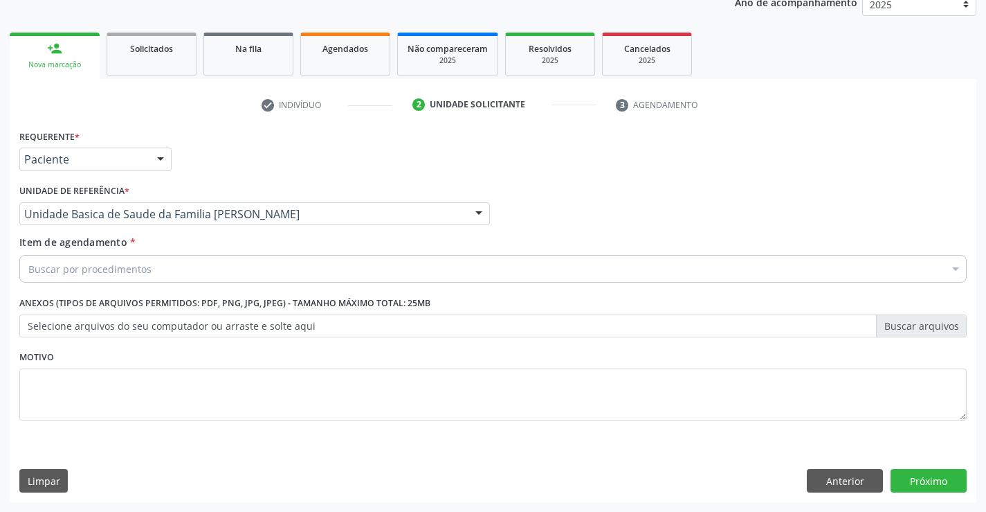
click at [152, 276] on div "Buscar por procedimentos" at bounding box center [493, 269] width 948 height 28
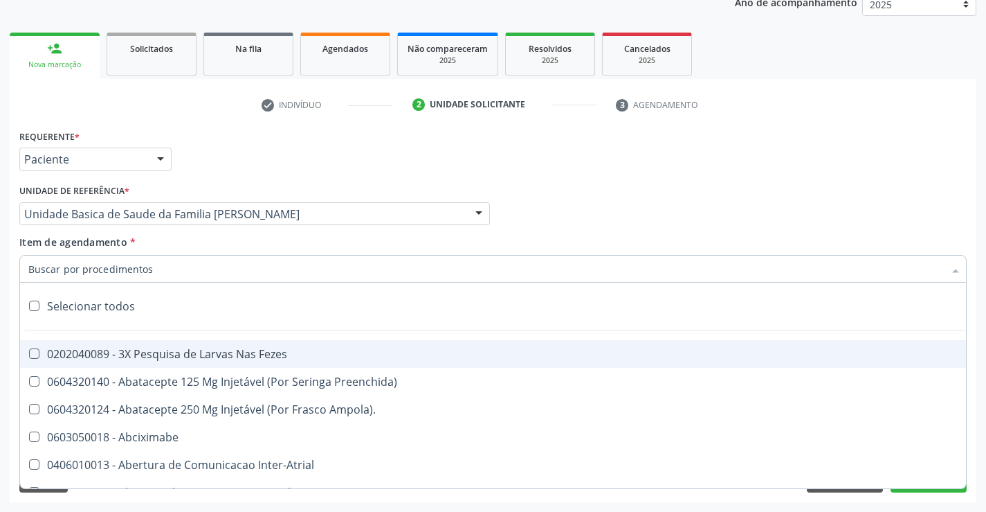
click at [152, 276] on input "Item de agendamento *" at bounding box center [486, 269] width 916 height 28
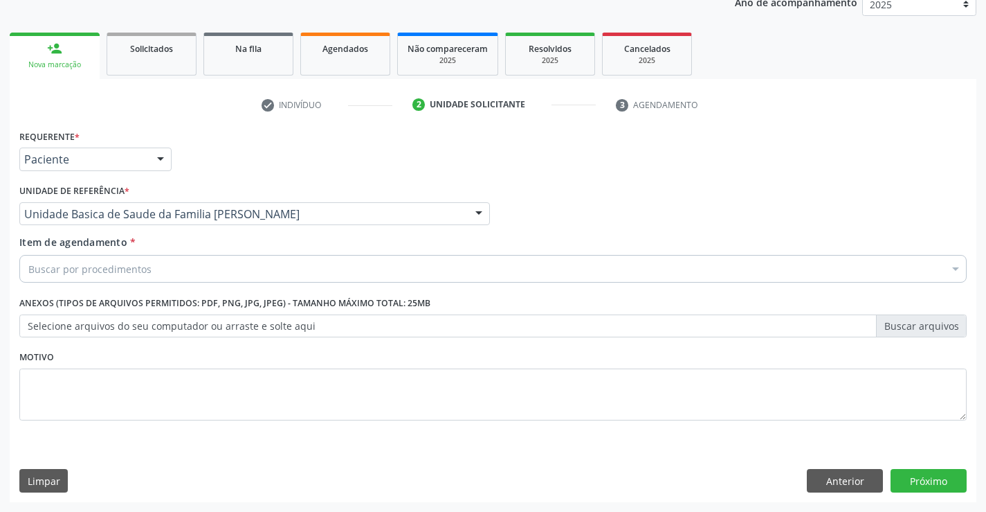
click at [165, 270] on div "Buscar por procedimentos" at bounding box center [493, 269] width 948 height 28
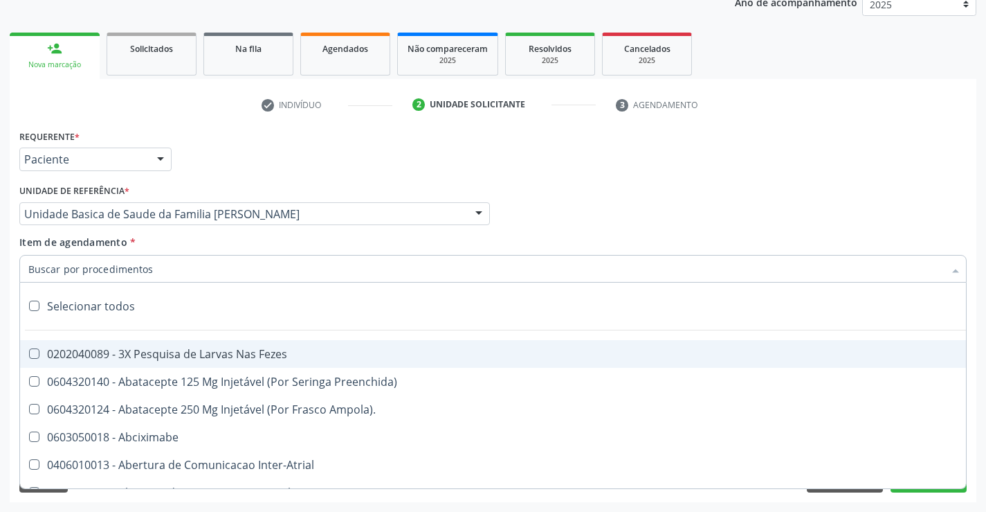
click at [158, 270] on input "Item de agendamento *" at bounding box center [486, 269] width 916 height 28
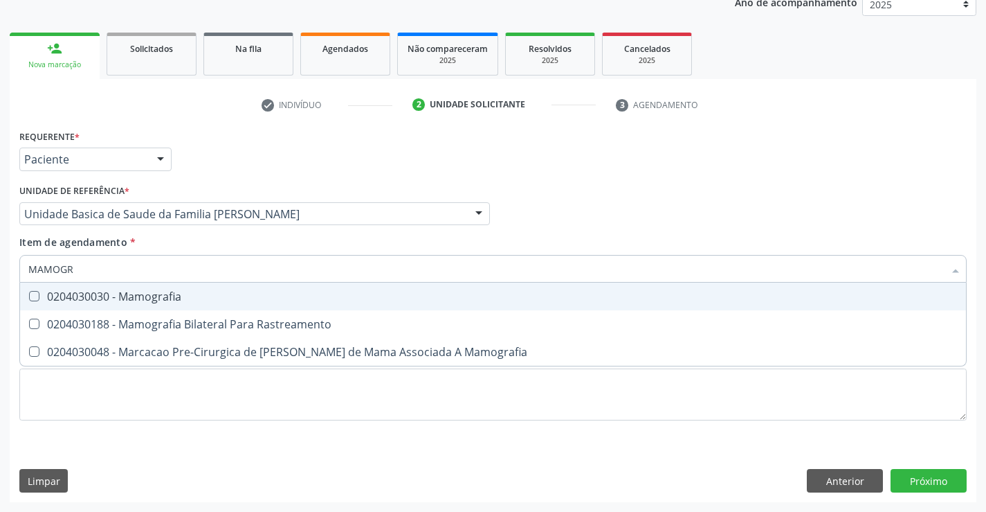
type input "MAMOGRA"
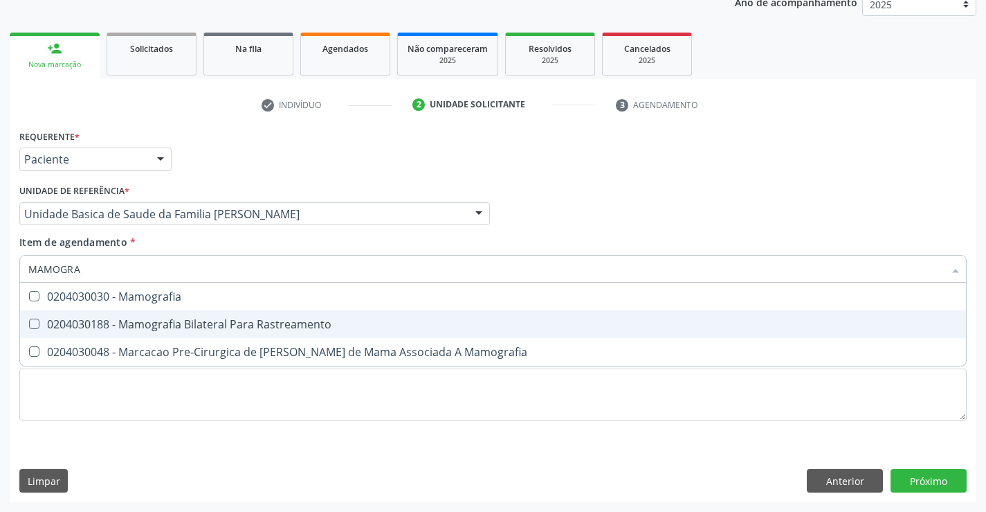
click at [261, 323] on div "0204030188 - Mamografia Bilateral Para Rastreamento" at bounding box center [493, 323] width 930 height 11
checkbox Rastreamento "true"
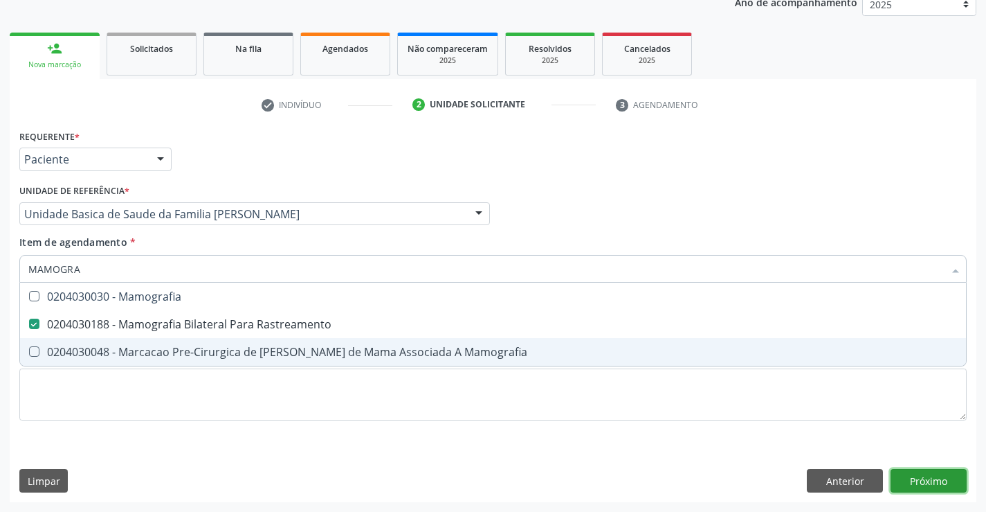
click at [943, 482] on div "Requerente * Paciente Profissional de Saúde Paciente Nenhum resultado encontrad…" at bounding box center [493, 314] width 967 height 376
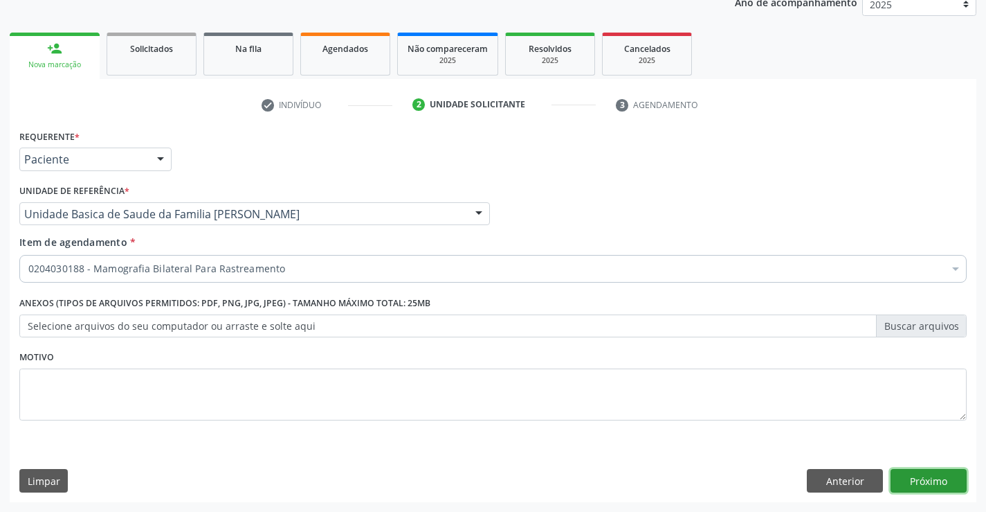
click at [923, 484] on button "Próximo" at bounding box center [929, 481] width 76 height 24
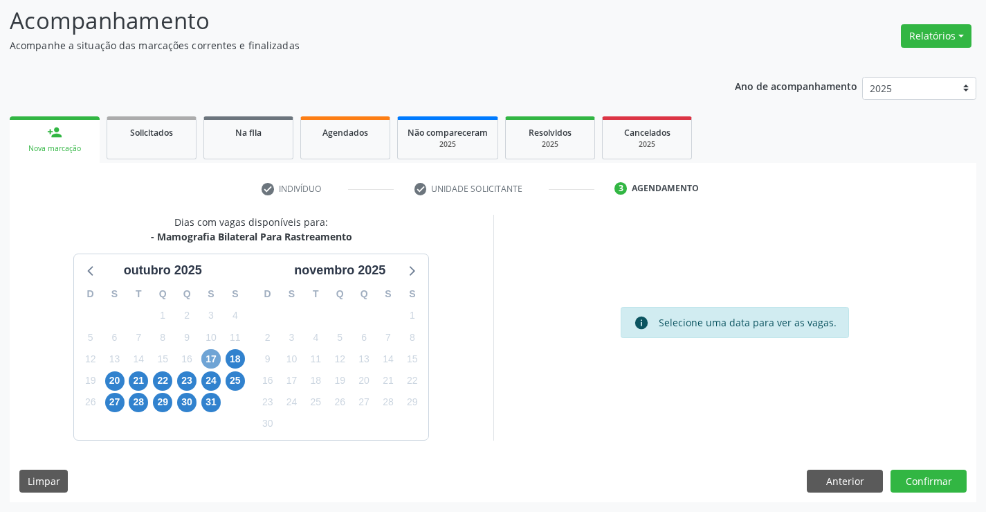
click at [215, 361] on span "17" at bounding box center [210, 358] width 19 height 19
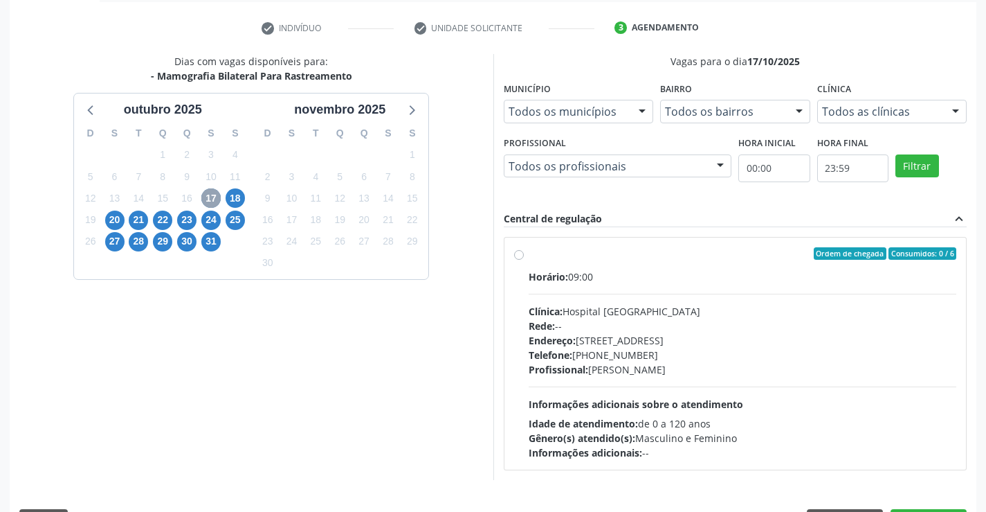
scroll to position [291, 0]
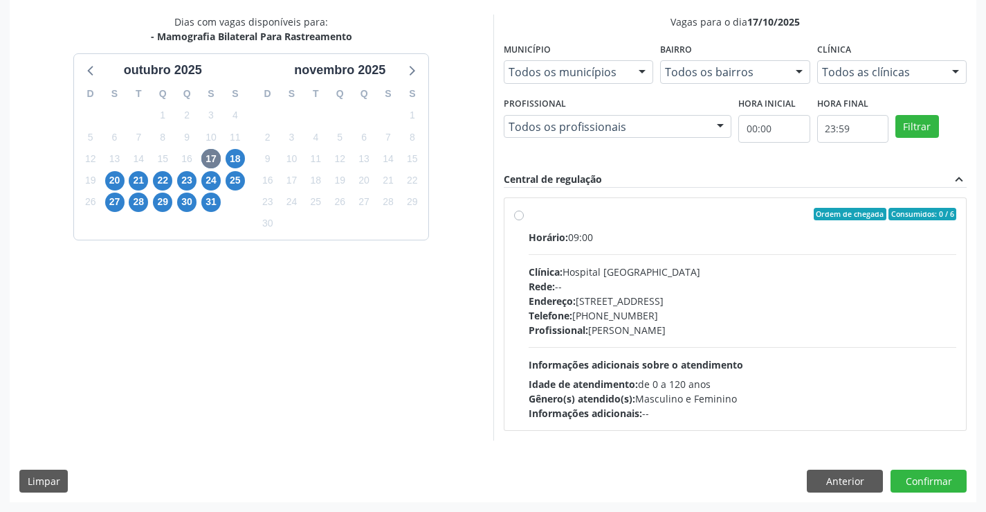
click at [759, 354] on div "Horário: 09:00 Clínica: Hospital Sao Francisco Rede: -- Endereço: Blocos, nº 25…" at bounding box center [743, 325] width 428 height 190
click at [524, 220] on input "Ordem de chegada Consumidos: 0 / 6 Horário: 09:00 Clínica: Hospital Sao Francis…" at bounding box center [519, 214] width 10 height 12
radio input "true"
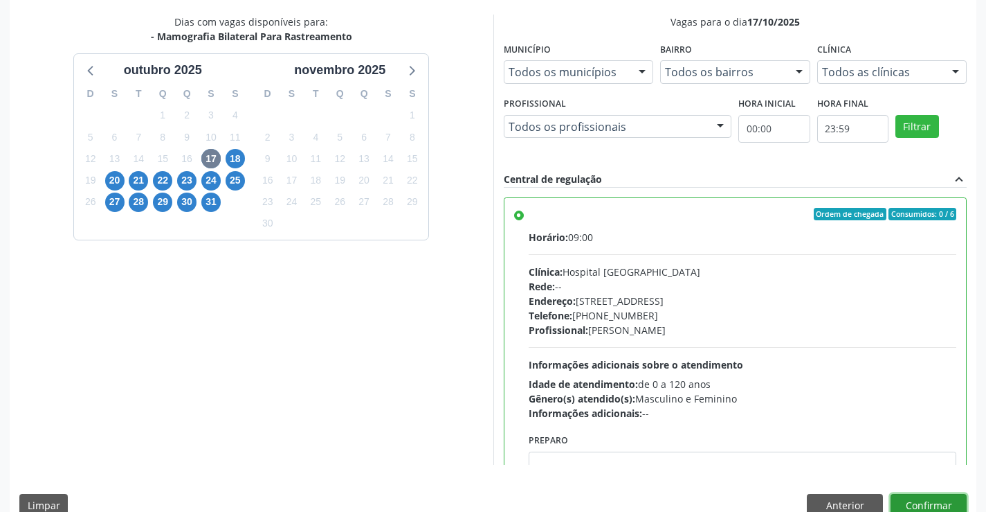
click at [905, 502] on button "Confirmar" at bounding box center [929, 506] width 76 height 24
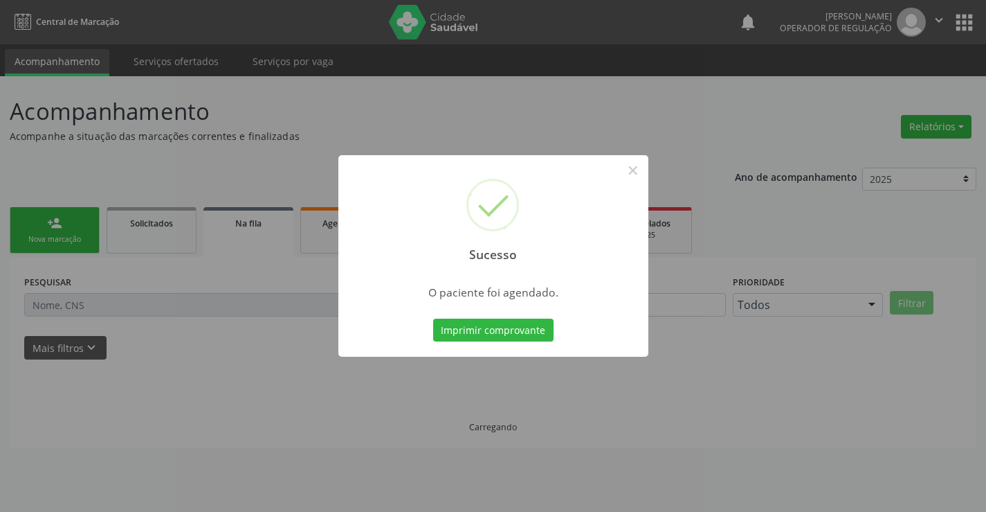
scroll to position [0, 0]
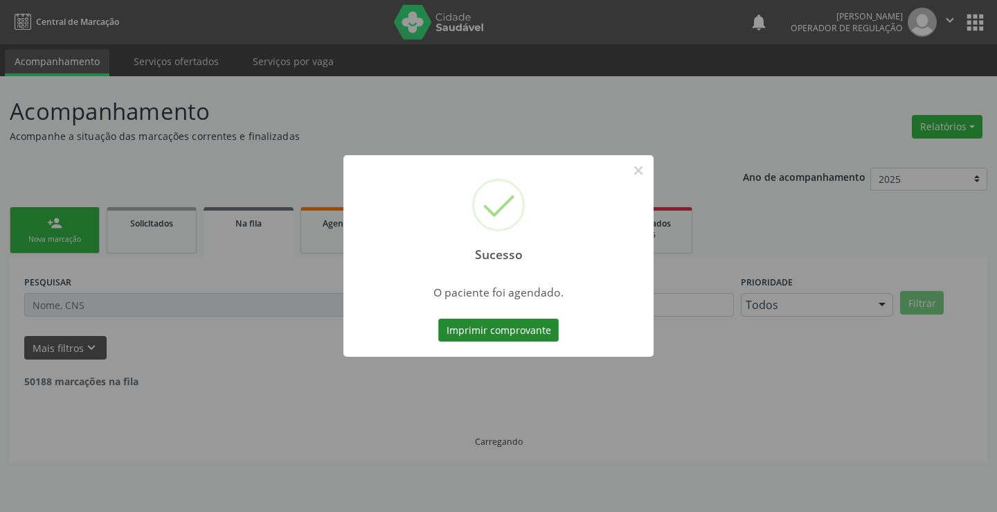
click at [493, 328] on button "Imprimir comprovante" at bounding box center [498, 330] width 120 height 24
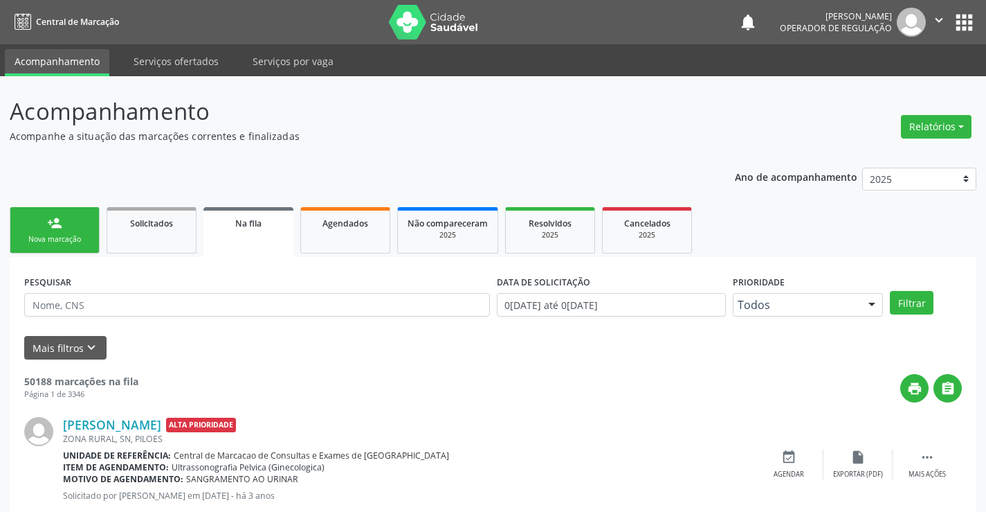
click at [54, 231] on link "person_add Nova marcação" at bounding box center [55, 230] width 90 height 46
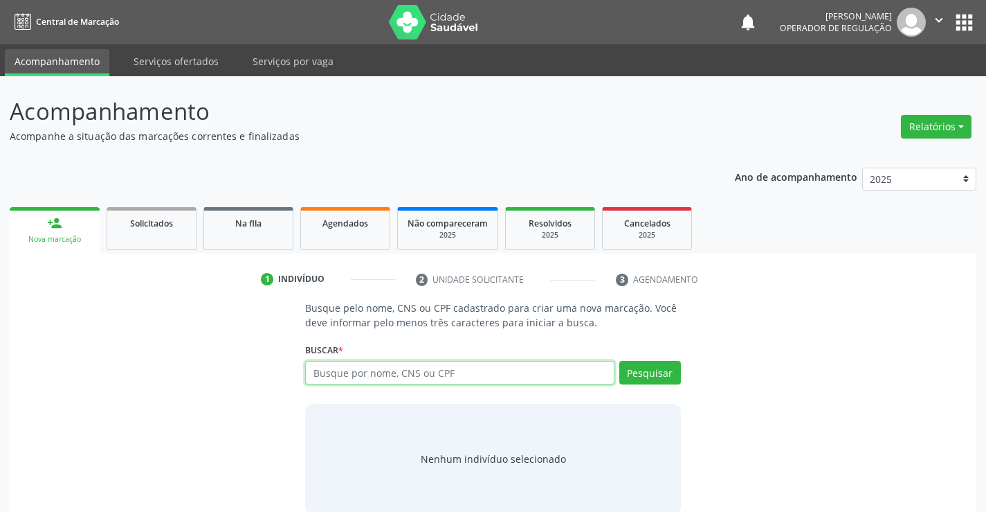
click at [377, 377] on input "text" at bounding box center [459, 373] width 309 height 24
type input "708108638950240"
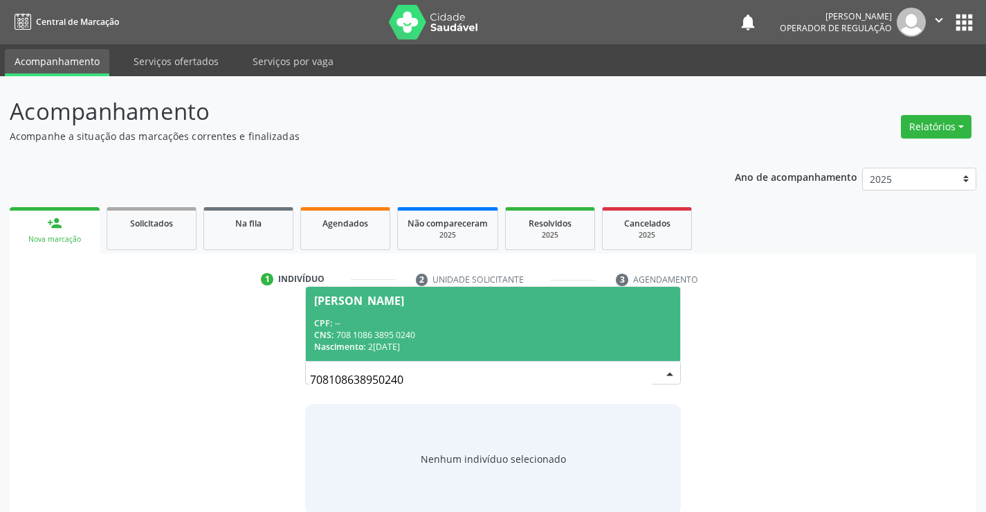
click at [421, 335] on div "CNS: 708 1086 3895 0240" at bounding box center [492, 335] width 357 height 12
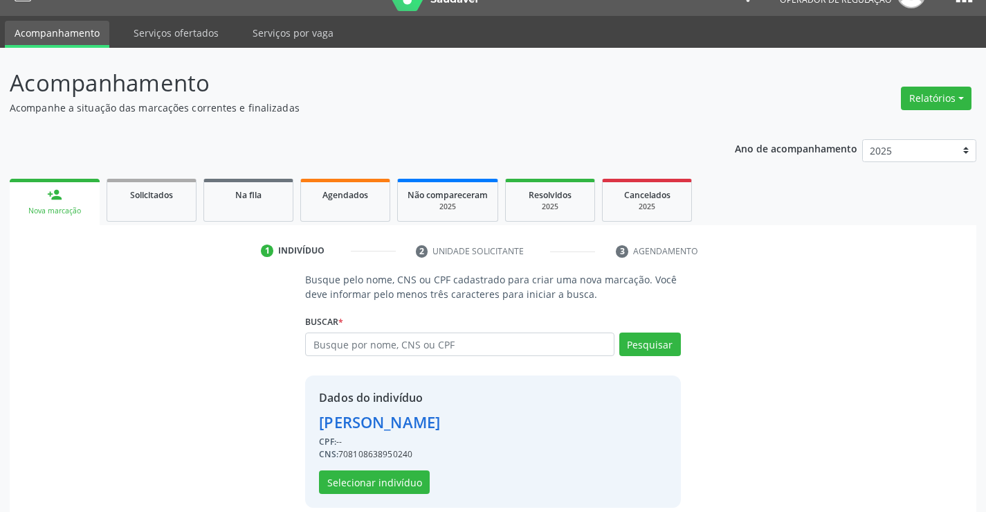
scroll to position [44, 0]
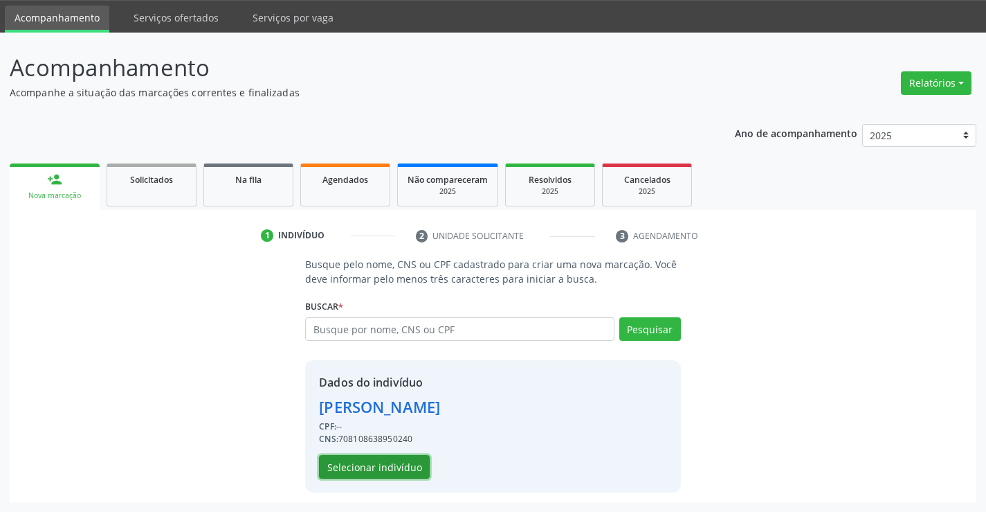
click at [365, 468] on button "Selecionar indivíduo" at bounding box center [374, 467] width 111 height 24
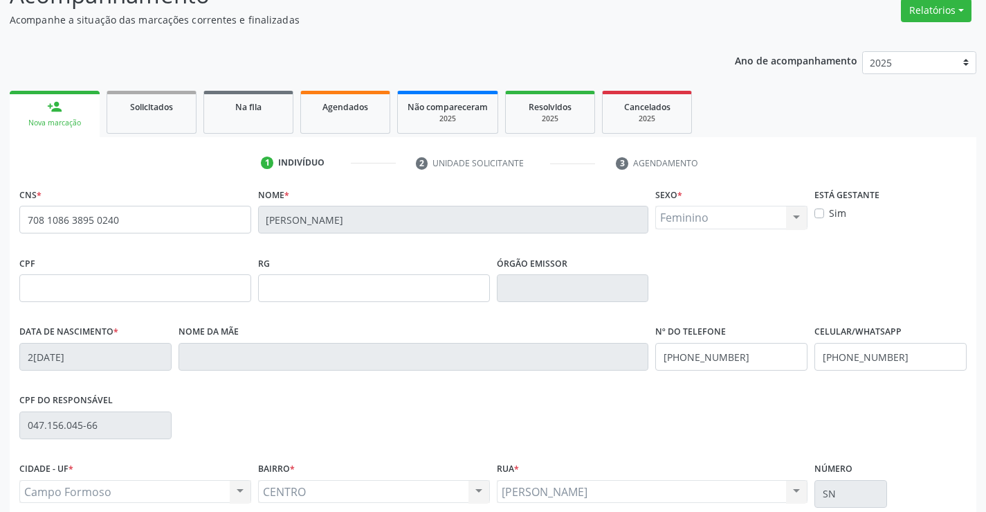
scroll to position [239, 0]
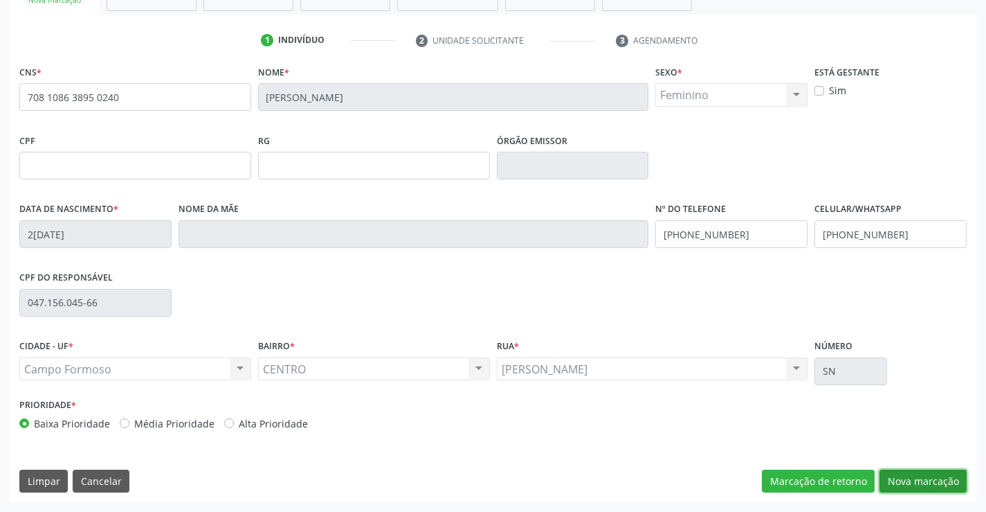
click at [912, 476] on button "Nova marcação" at bounding box center [923, 481] width 87 height 24
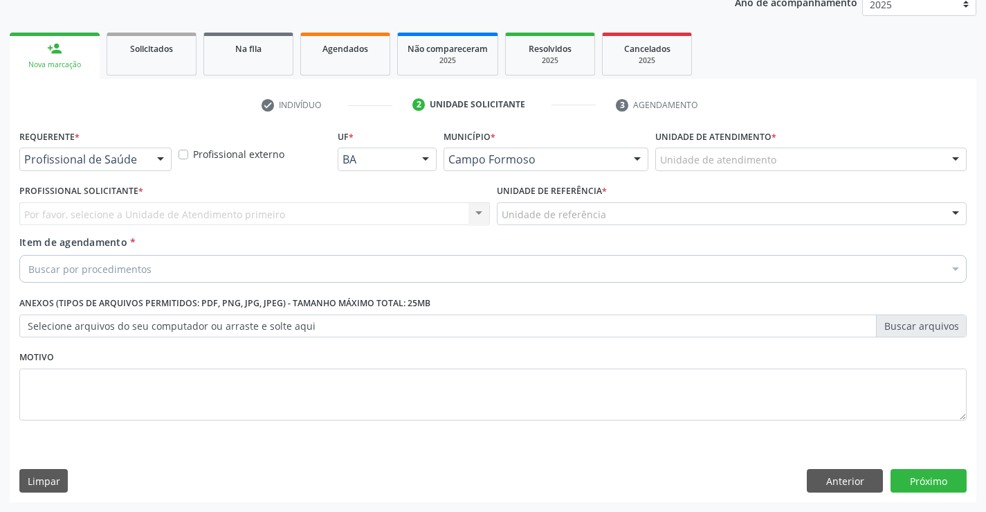
click at [158, 161] on div at bounding box center [160, 160] width 21 height 24
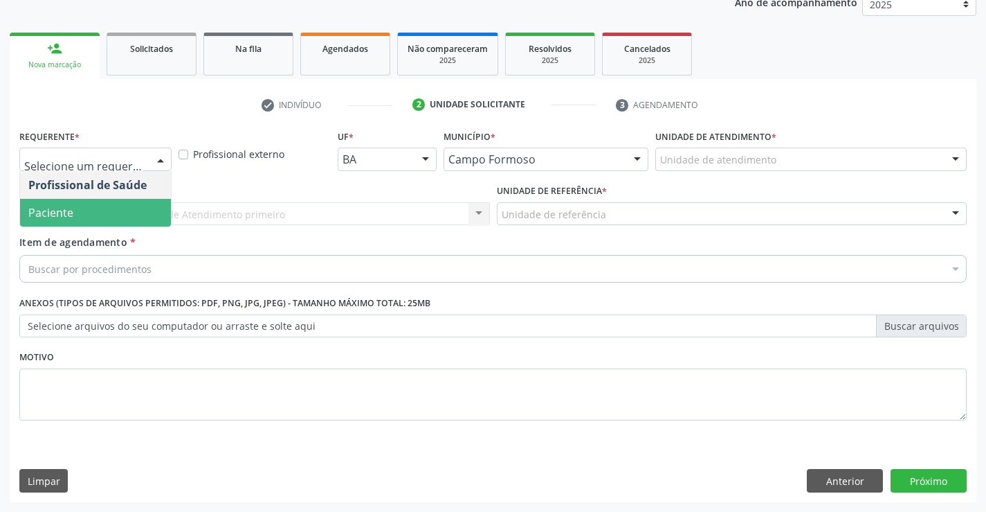
click at [55, 212] on span "Paciente" at bounding box center [50, 212] width 45 height 15
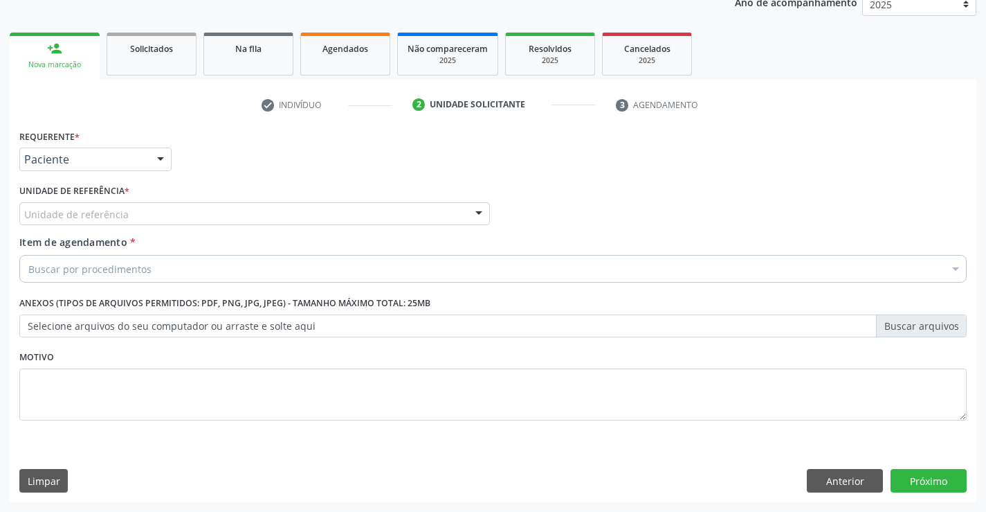
click at [168, 211] on div "Unidade de referência" at bounding box center [254, 214] width 471 height 24
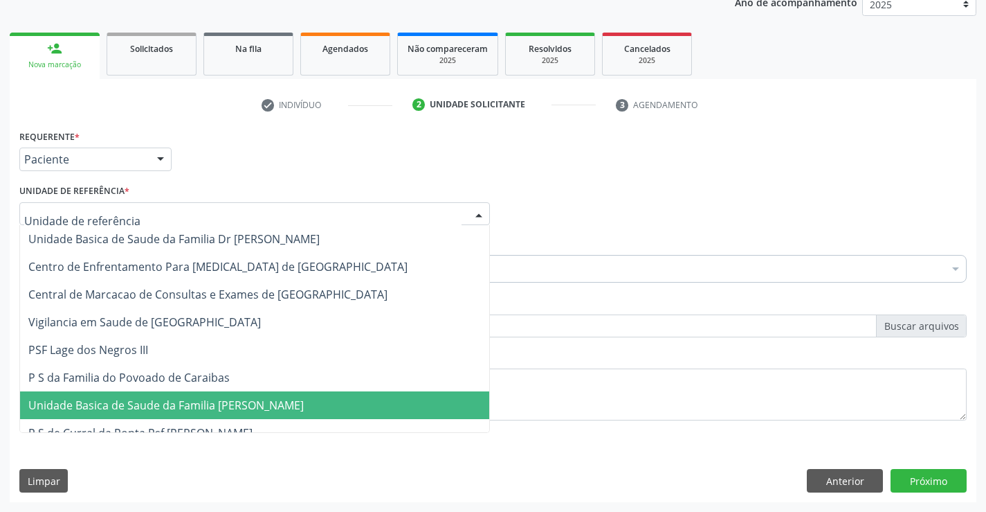
click at [169, 414] on span "Unidade Basica de Saude da Familia [PERSON_NAME]" at bounding box center [254, 405] width 469 height 28
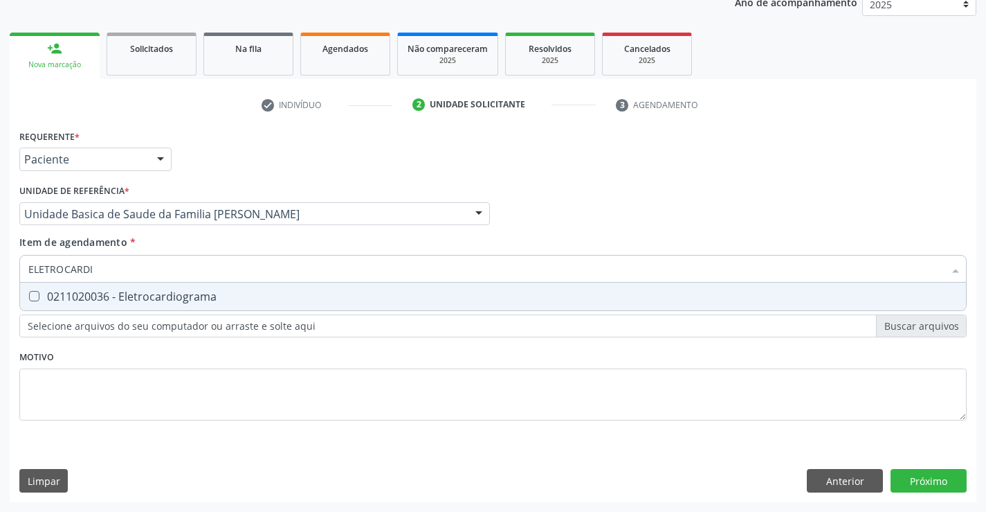
type input "ELETROCARDIO"
click at [77, 291] on div "0211020036 - Eletrocardiograma" at bounding box center [493, 296] width 930 height 11
checkbox Eletrocardiograma "true"
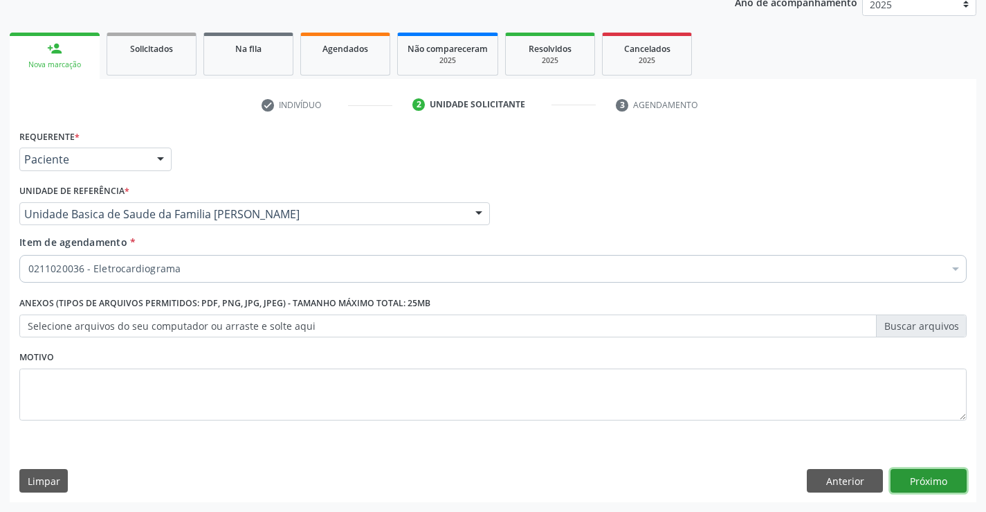
click at [928, 476] on button "Próximo" at bounding box center [929, 481] width 76 height 24
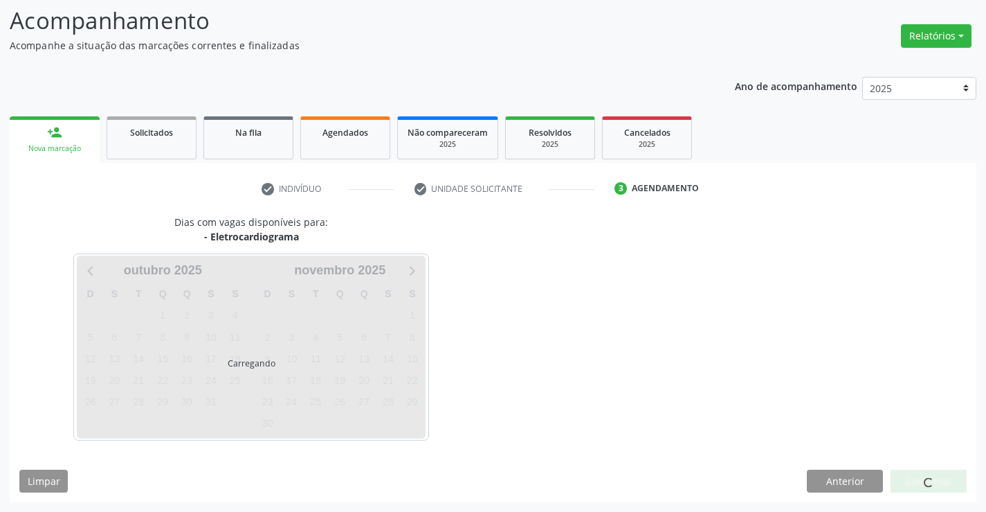
scroll to position [132, 0]
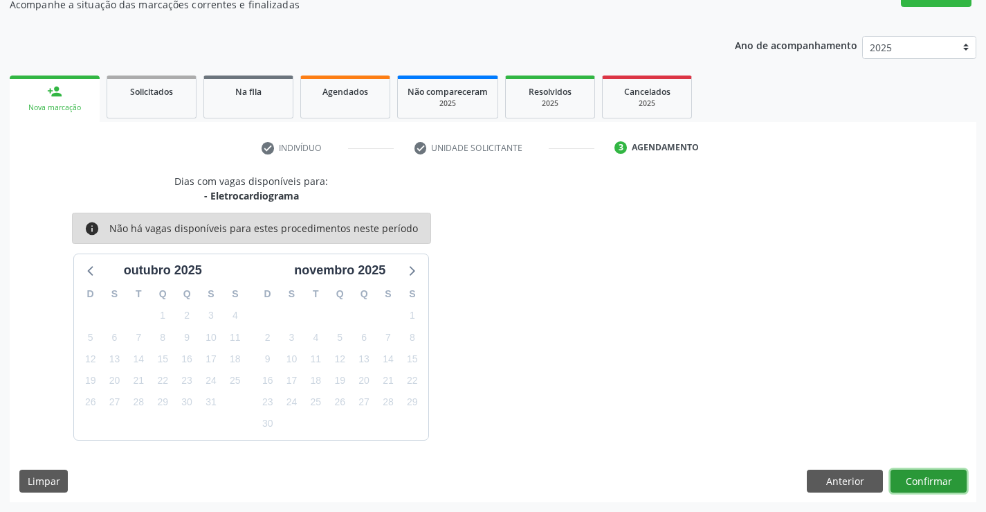
click at [928, 476] on button "Confirmar" at bounding box center [929, 481] width 76 height 24
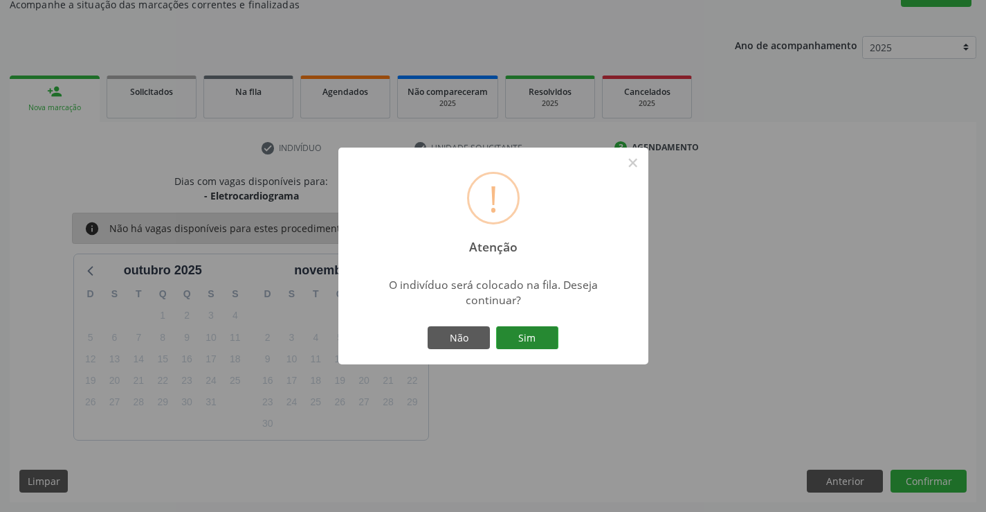
click at [534, 342] on button "Sim" at bounding box center [527, 338] width 62 height 24
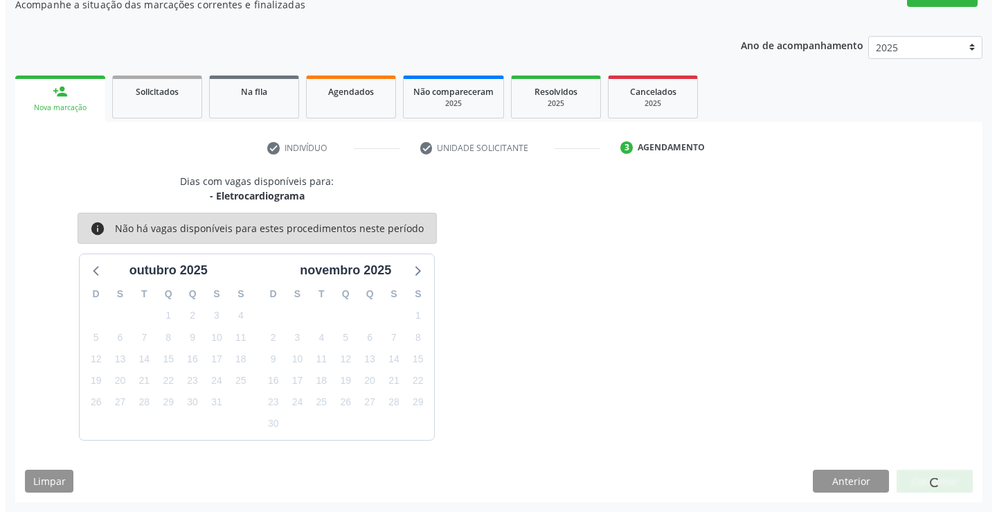
scroll to position [0, 0]
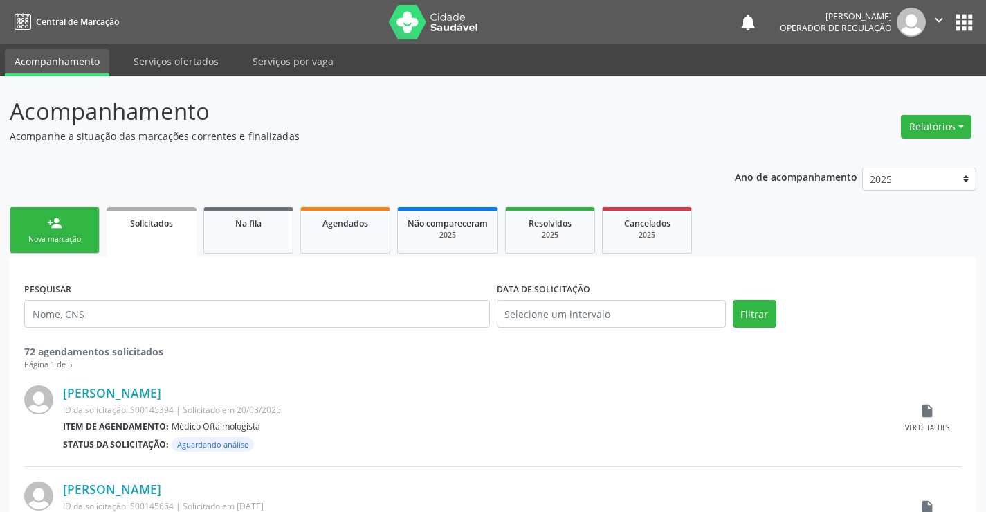
click at [81, 234] on div "Nova marcação" at bounding box center [54, 239] width 69 height 10
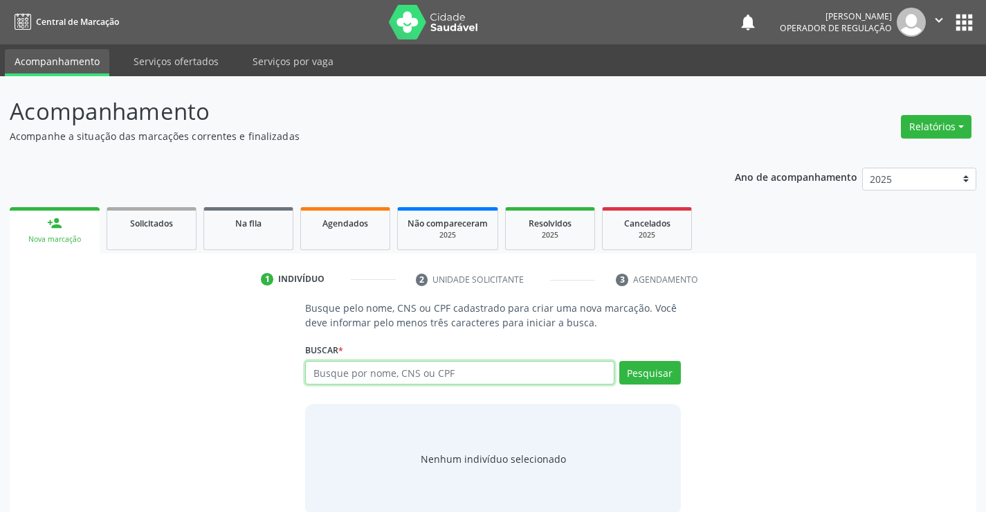
click at [346, 375] on input "text" at bounding box center [459, 373] width 309 height 24
type input "705008245979258"
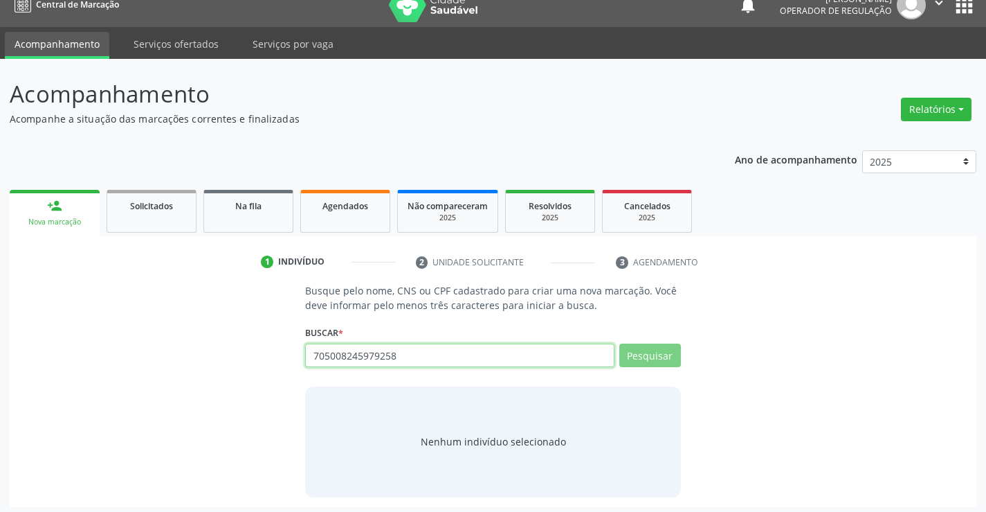
scroll to position [22, 0]
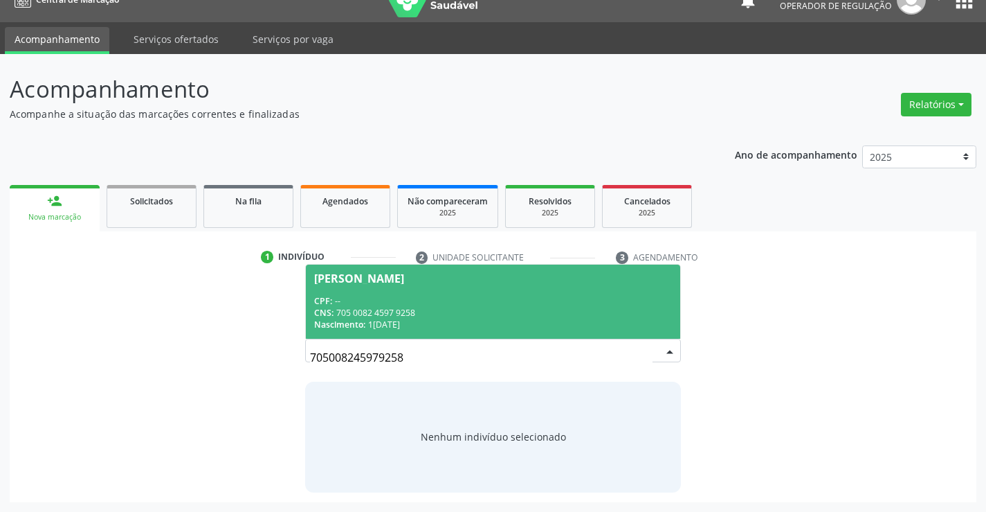
click at [402, 314] on div "CNS: 705 0082 4597 9258" at bounding box center [492, 313] width 357 height 12
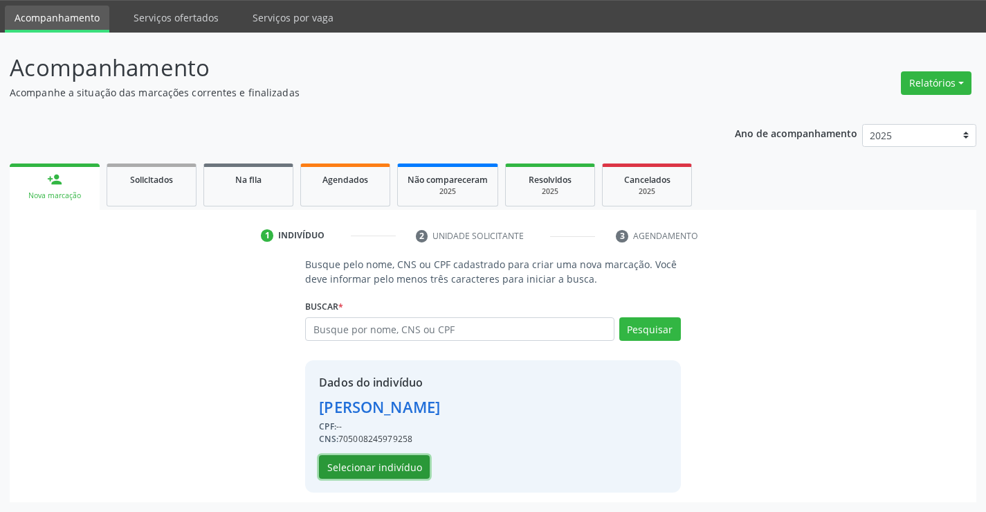
click at [378, 464] on button "Selecionar indivíduo" at bounding box center [374, 467] width 111 height 24
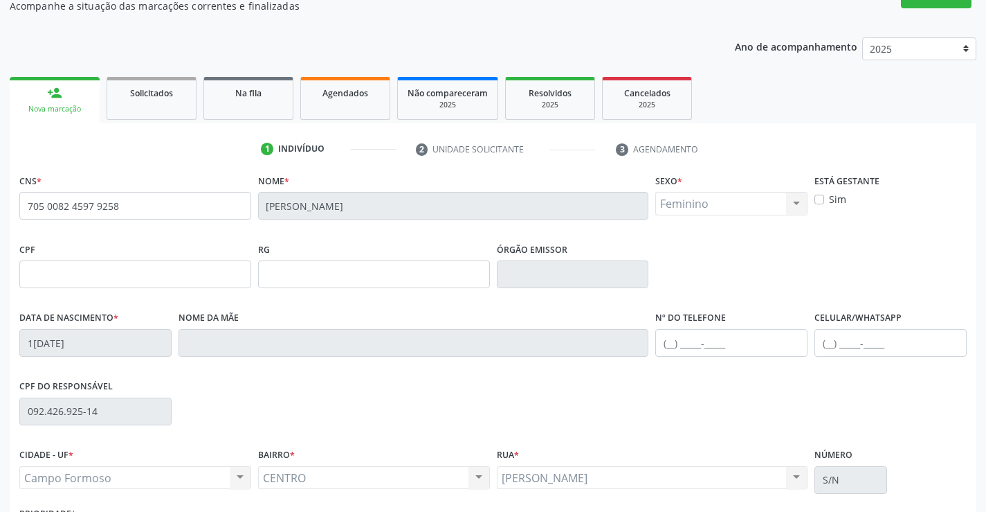
scroll to position [239, 0]
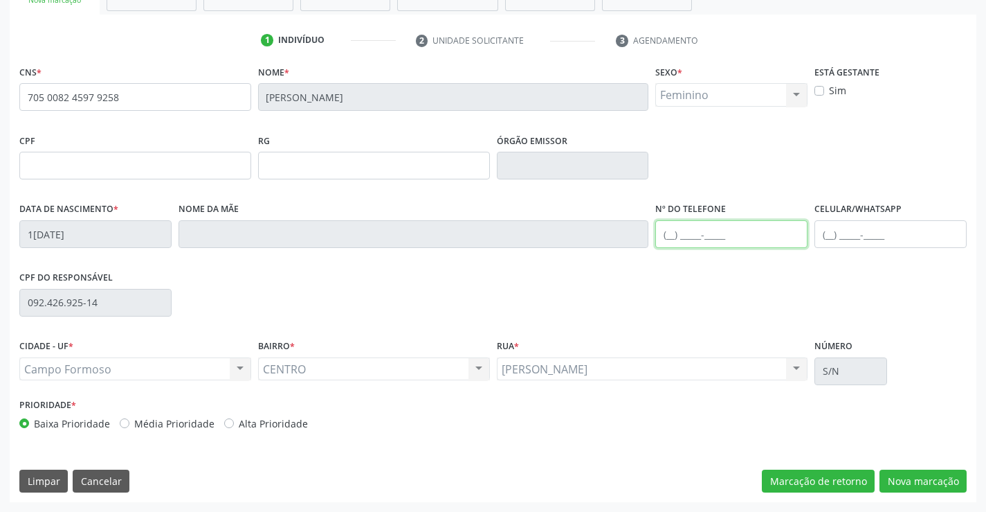
click at [721, 242] on input "text" at bounding box center [732, 234] width 152 height 28
type input "(74) 99193-4076"
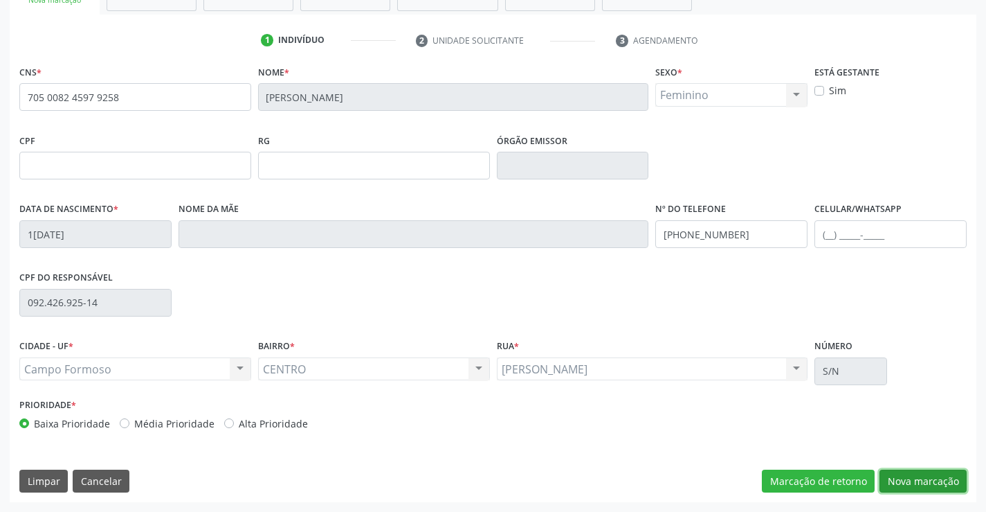
click at [943, 478] on button "Nova marcação" at bounding box center [923, 481] width 87 height 24
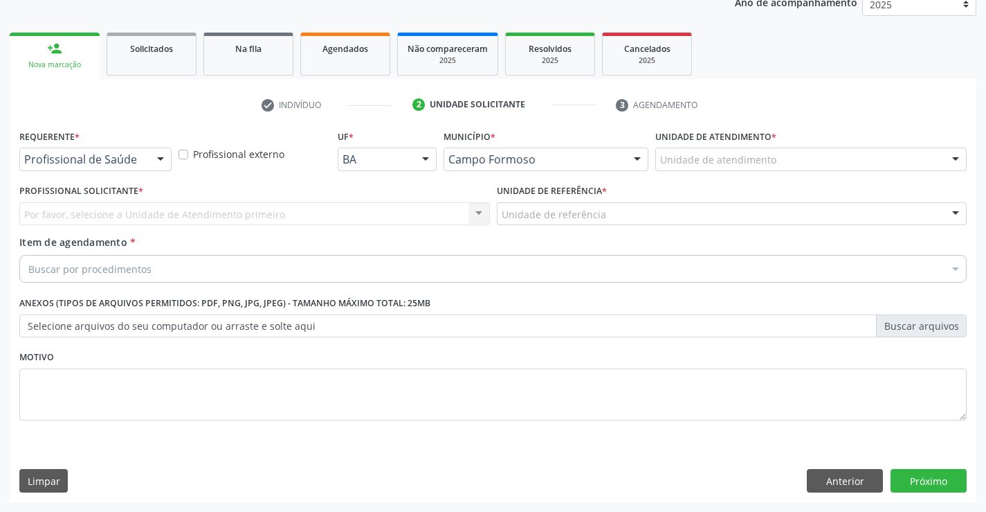
scroll to position [174, 0]
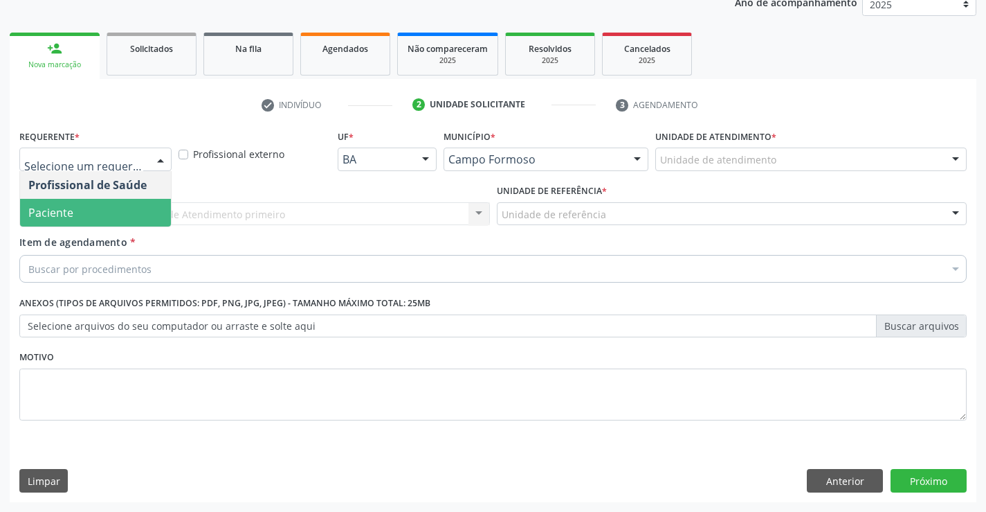
click at [51, 205] on span "Paciente" at bounding box center [50, 212] width 45 height 15
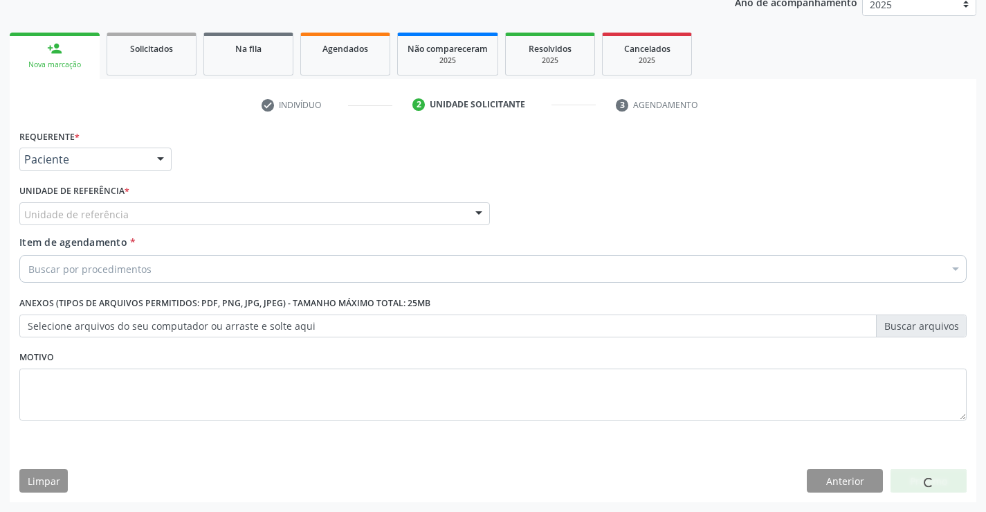
click at [137, 215] on div "Unidade de referência" at bounding box center [254, 214] width 471 height 24
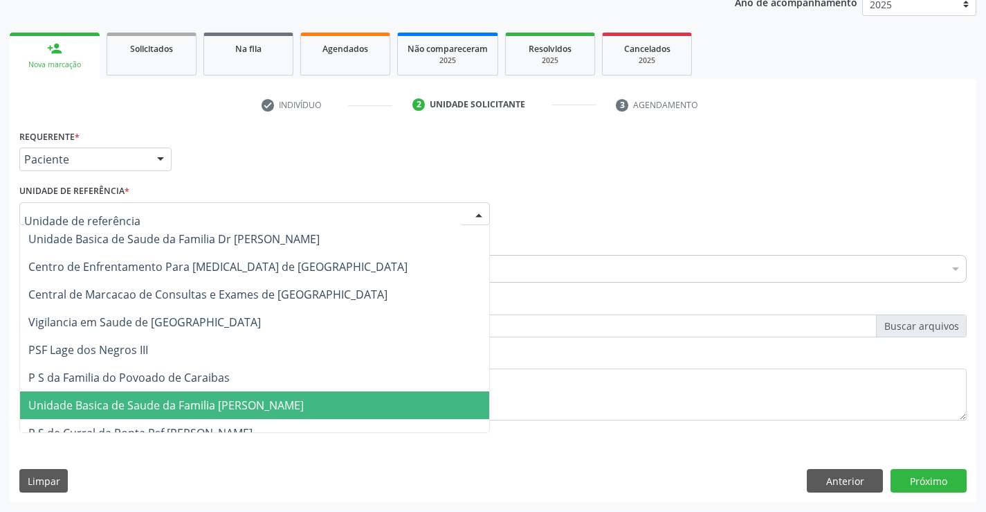
click at [144, 399] on span "Unidade Basica de Saude da Familia [PERSON_NAME]" at bounding box center [166, 404] width 276 height 15
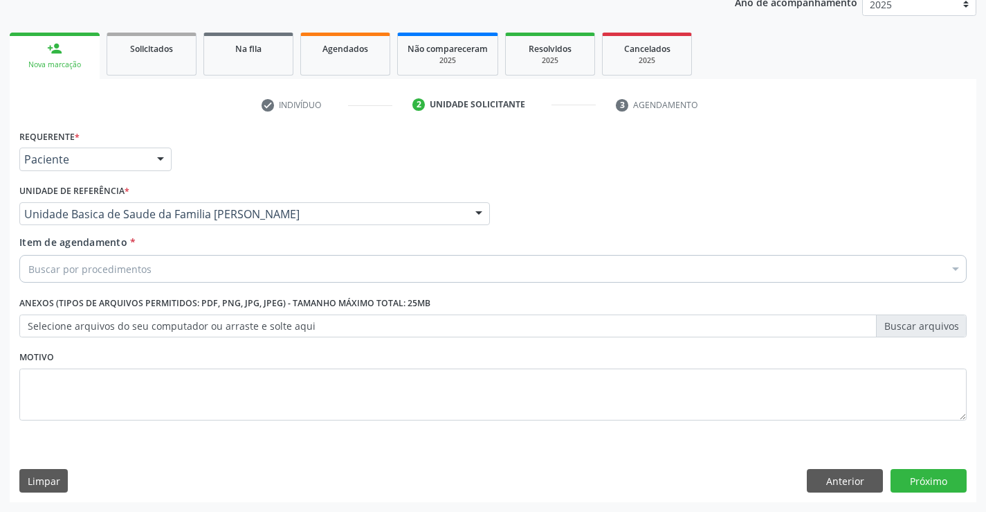
click at [136, 258] on div "Buscar por procedimentos" at bounding box center [493, 269] width 948 height 28
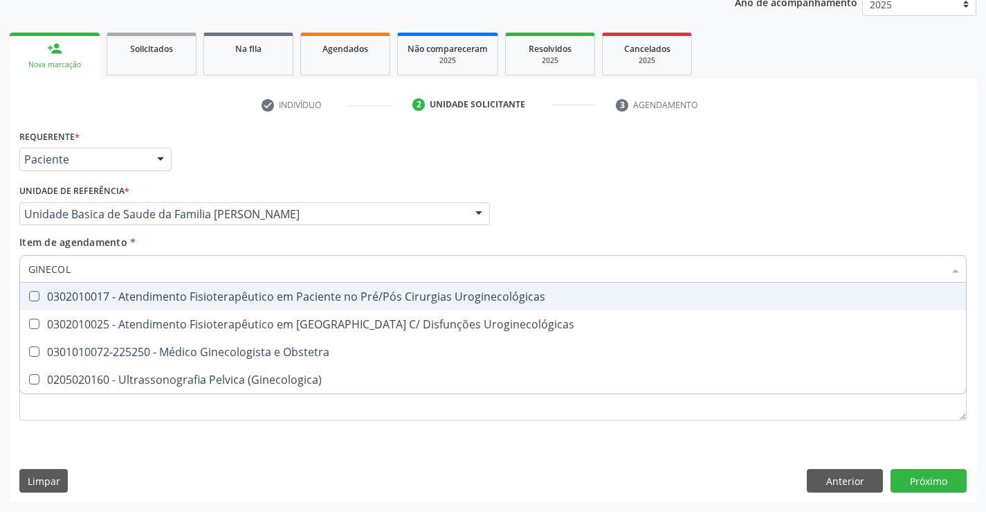
type input "GINECOLO"
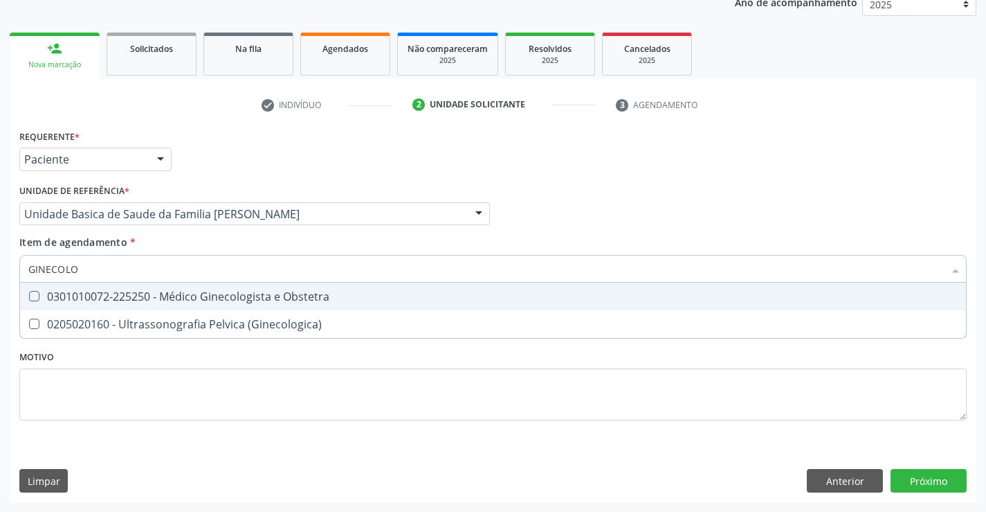
click at [159, 300] on div "0301010072-225250 - Médico Ginecologista e Obstetra" at bounding box center [493, 296] width 930 height 11
checkbox Obstetra "true"
click at [930, 480] on div "Requerente * Paciente Profissional de Saúde Paciente Nenhum resultado encontrad…" at bounding box center [493, 314] width 967 height 376
checkbox \(Ginecologica\) "true"
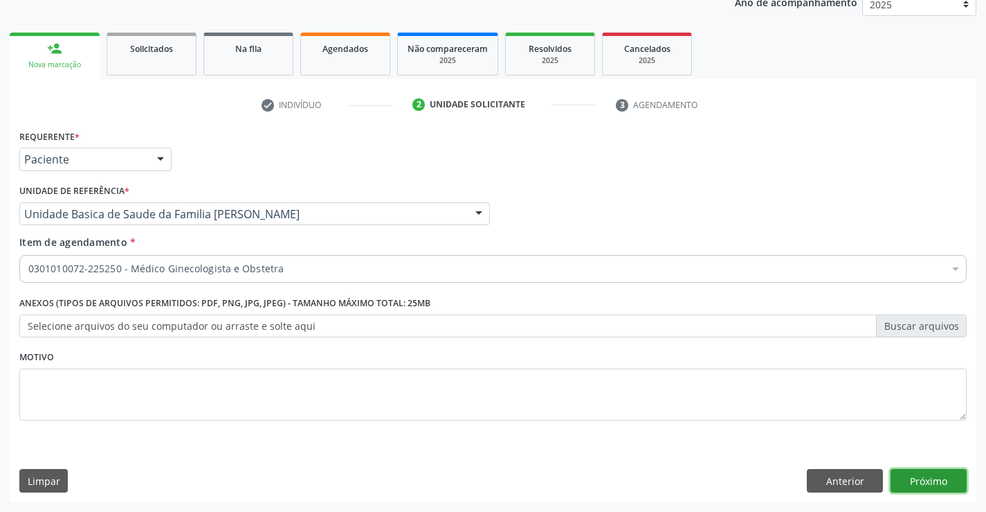
click at [930, 480] on button "Próximo" at bounding box center [929, 481] width 76 height 24
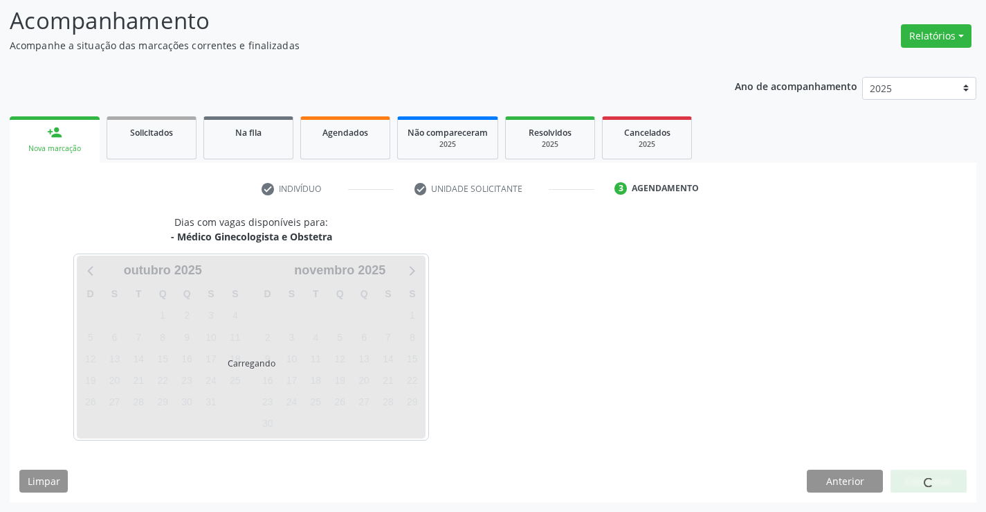
scroll to position [91, 0]
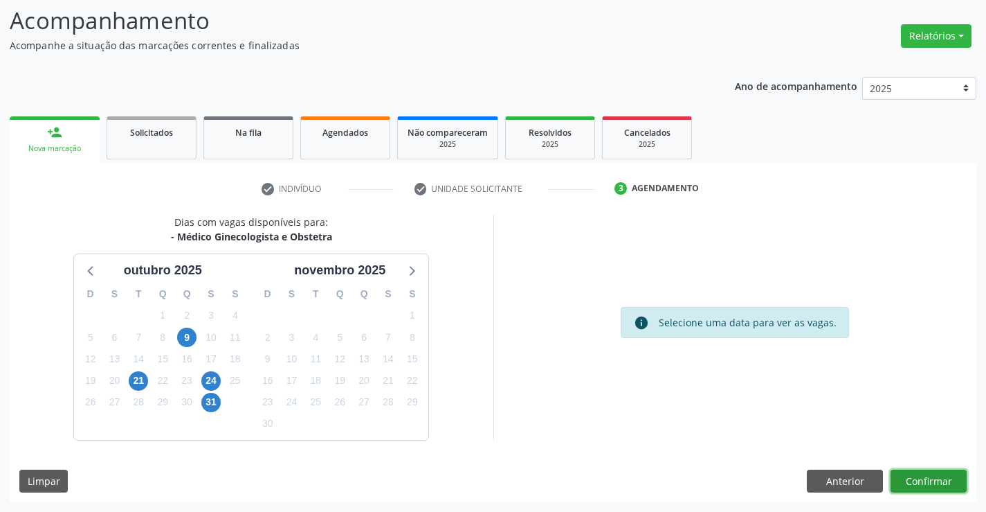
click at [919, 473] on button "Confirmar" at bounding box center [929, 481] width 76 height 24
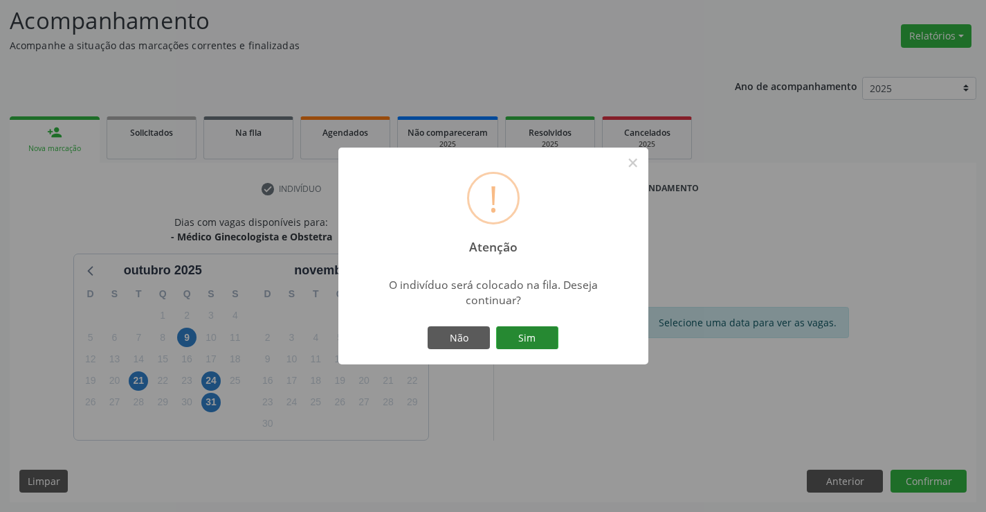
click at [529, 335] on button "Sim" at bounding box center [527, 338] width 62 height 24
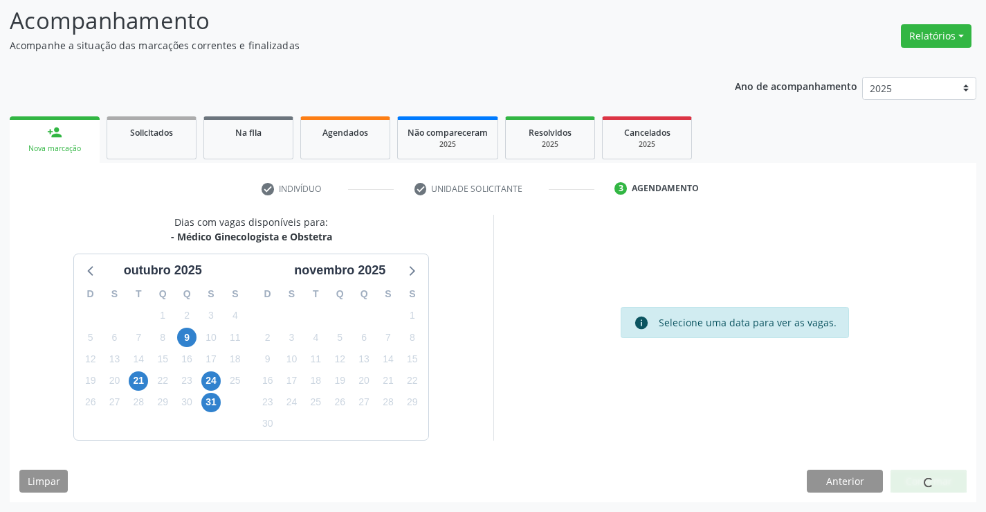
scroll to position [0, 0]
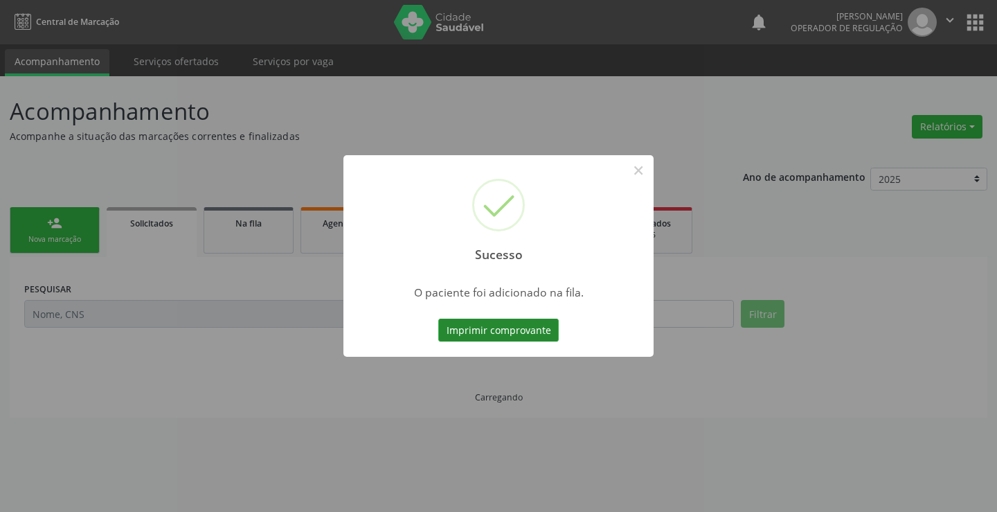
click at [508, 320] on button "Imprimir comprovante" at bounding box center [498, 330] width 120 height 24
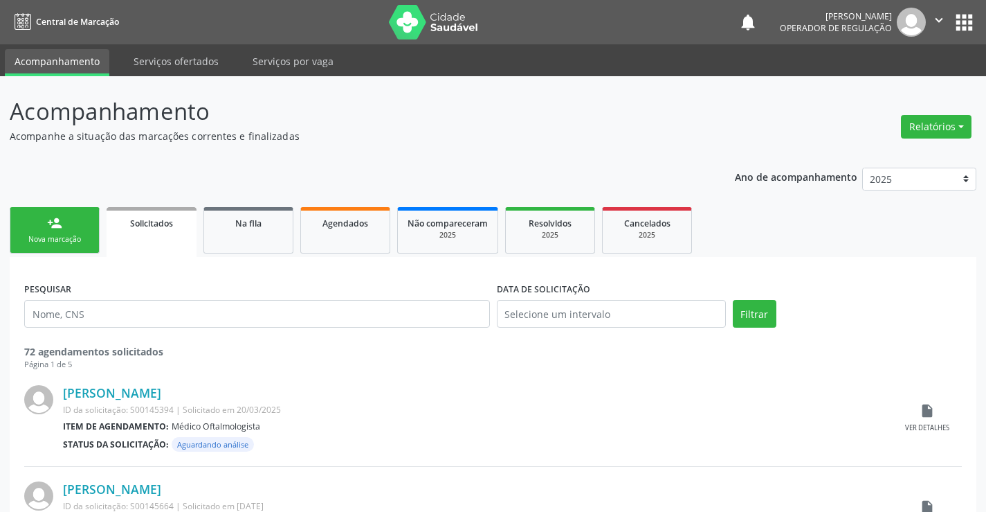
click at [557, 125] on p "Acompanhamento" at bounding box center [348, 111] width 677 height 35
click at [65, 232] on link "person_add Nova marcação" at bounding box center [55, 230] width 90 height 46
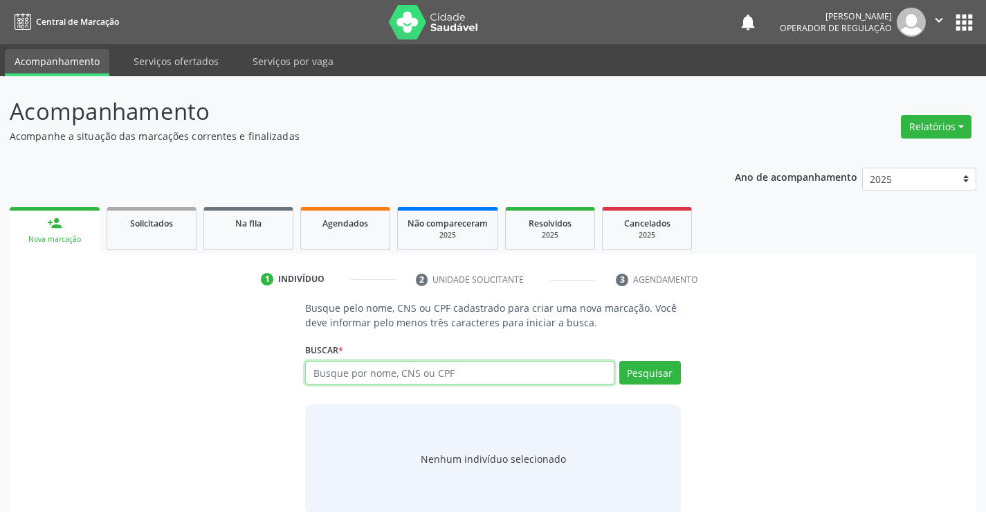
click at [397, 381] on input "text" at bounding box center [459, 373] width 309 height 24
type input "700009500802109"
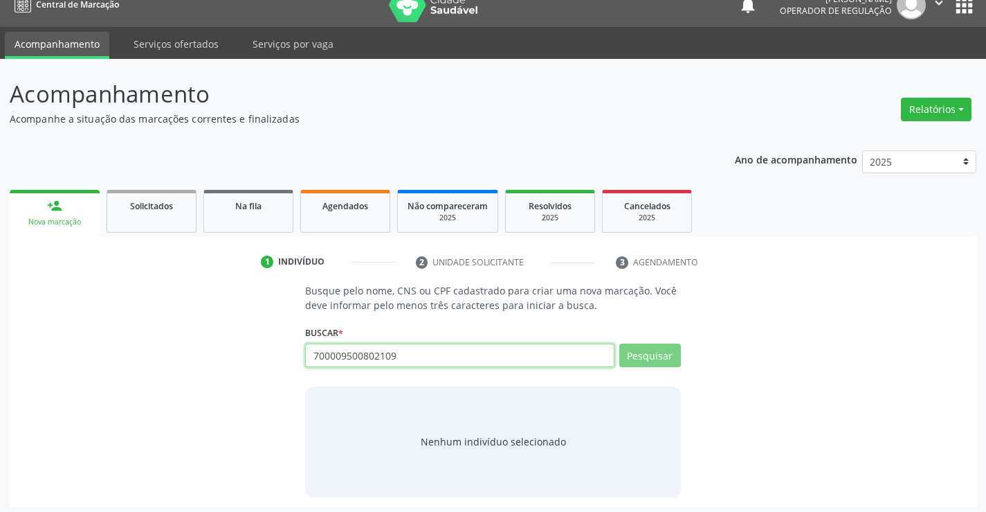
scroll to position [22, 0]
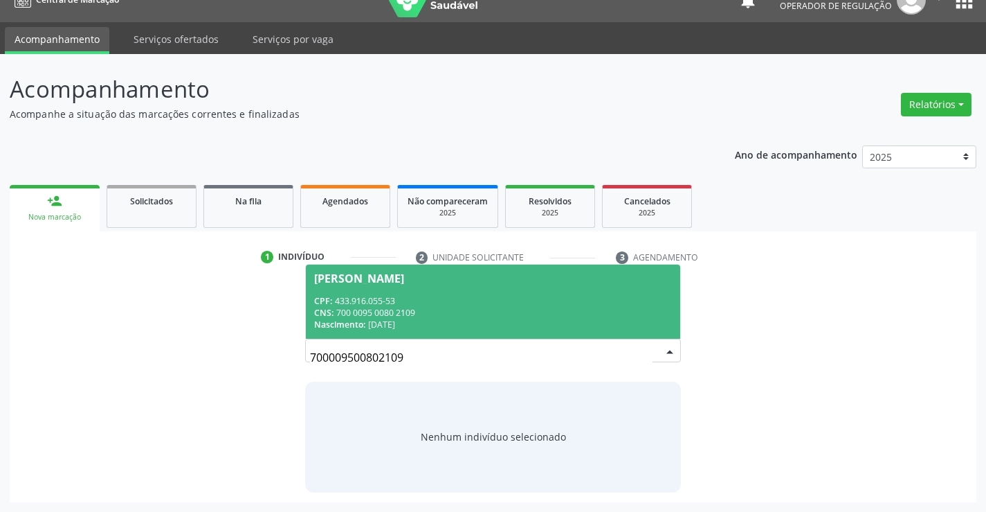
click at [453, 305] on div "CPF: 433.916.055-53" at bounding box center [492, 301] width 357 height 12
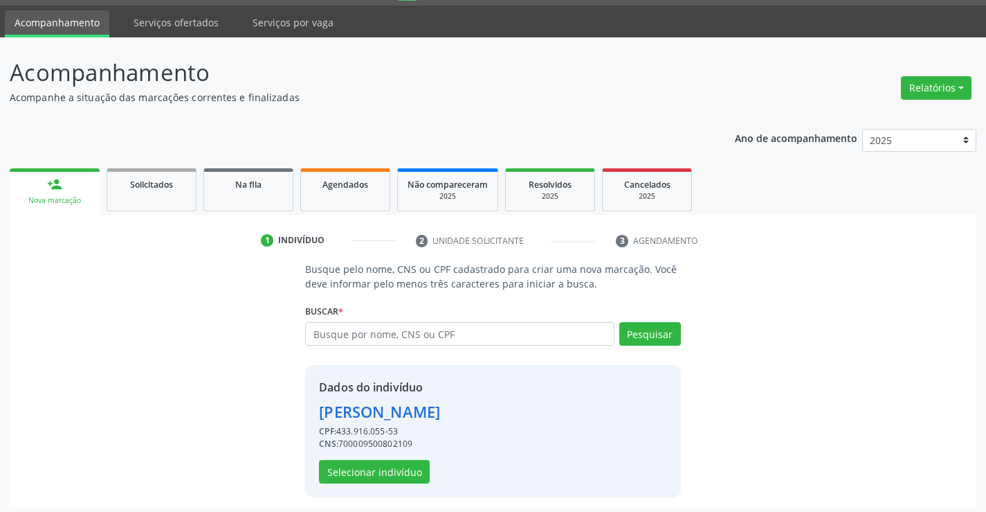
scroll to position [44, 0]
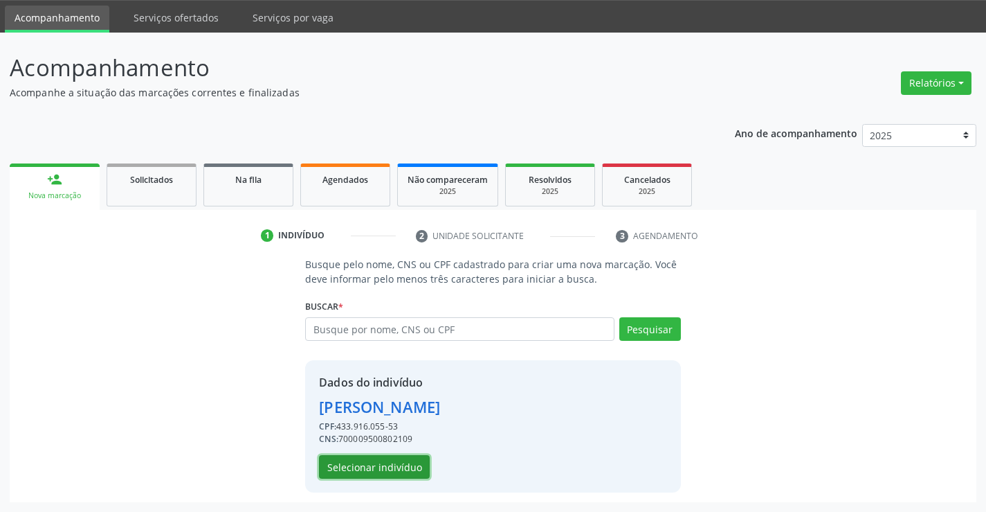
click at [395, 462] on button "Selecionar indivíduo" at bounding box center [374, 467] width 111 height 24
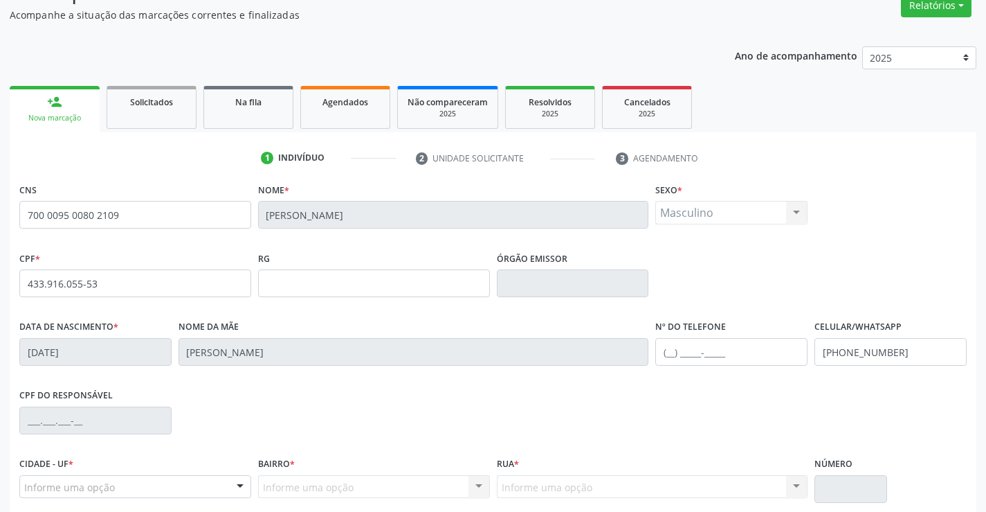
scroll to position [239, 0]
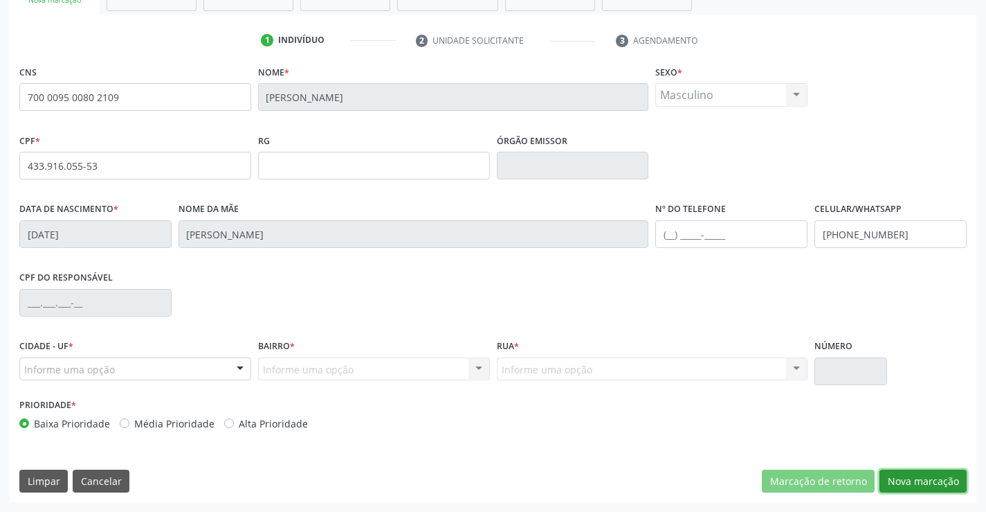
click at [910, 480] on button "Nova marcação" at bounding box center [923, 481] width 87 height 24
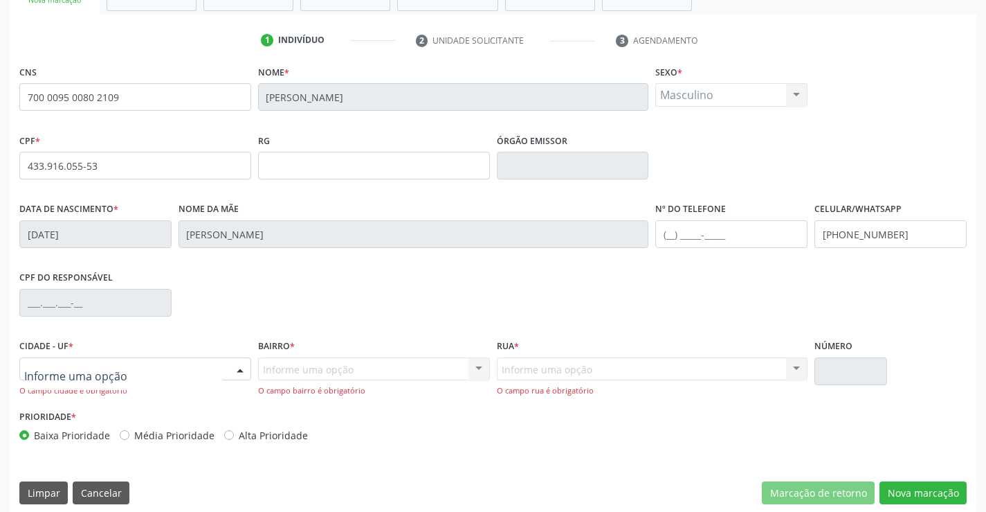
click at [226, 368] on div at bounding box center [135, 369] width 232 height 24
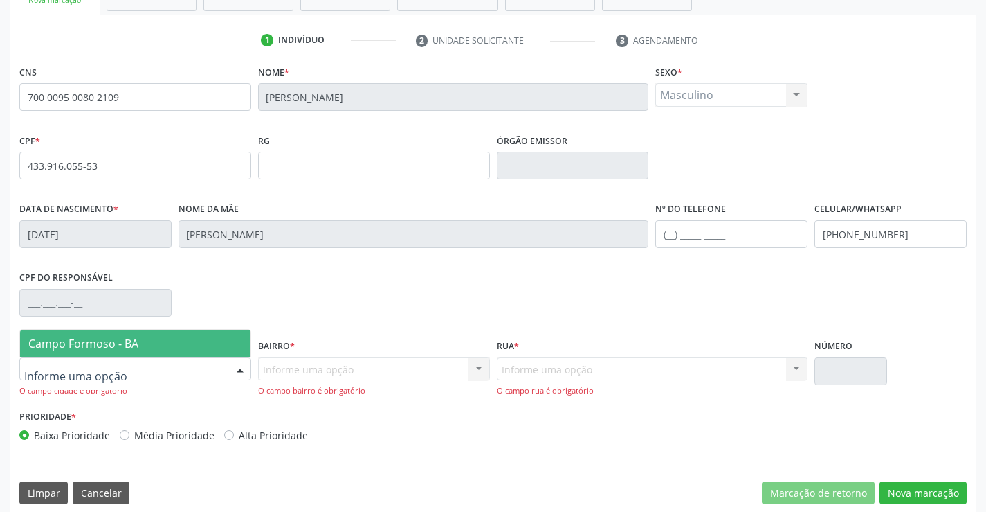
click at [102, 344] on span "Campo Formoso - BA" at bounding box center [83, 343] width 110 height 15
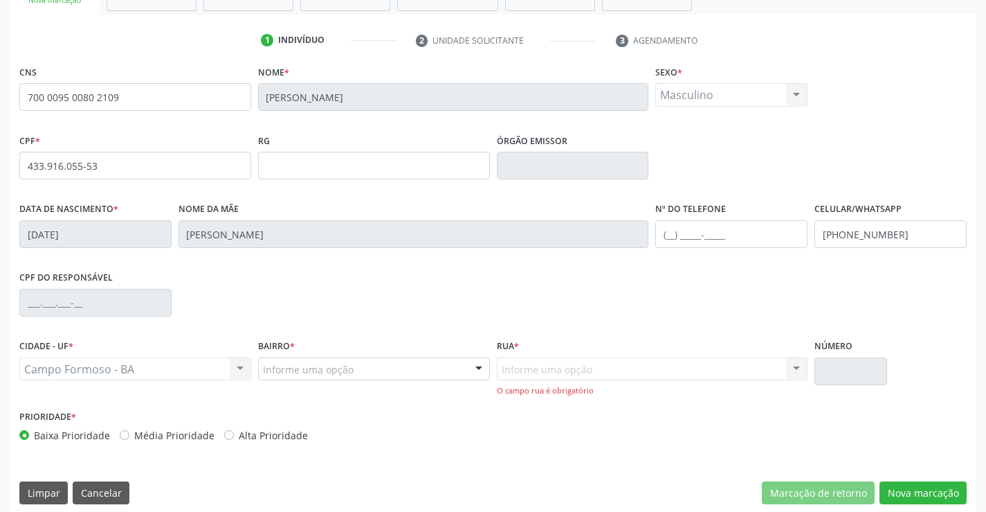
click at [463, 371] on div "Informe uma opção" at bounding box center [374, 369] width 232 height 24
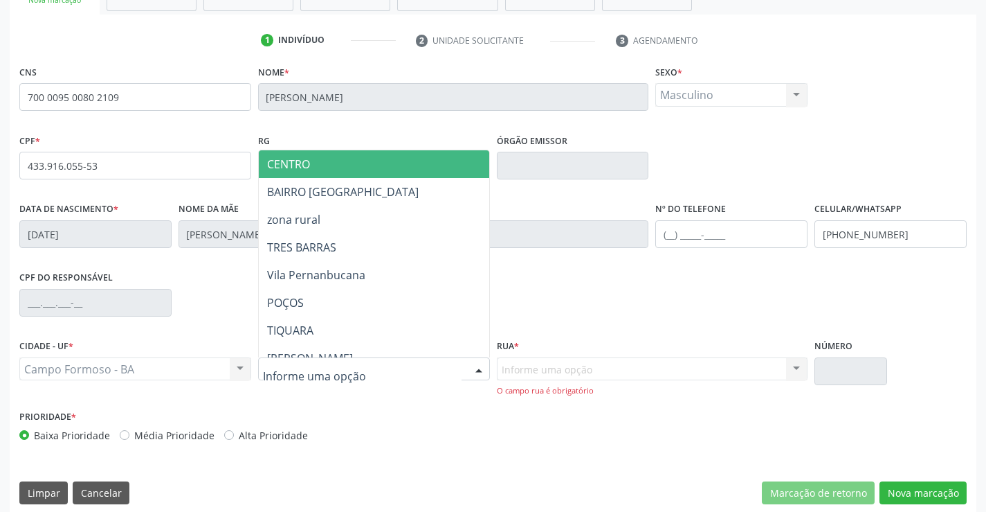
click at [308, 164] on span "CENTRO" at bounding box center [288, 163] width 43 height 15
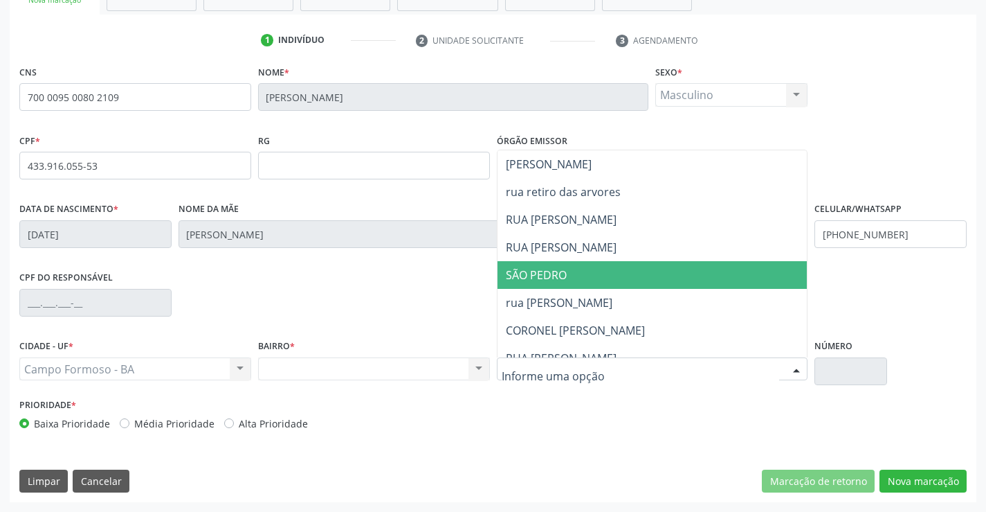
click at [565, 283] on span "SÃO PEDRO" at bounding box center [665, 275] width 334 height 28
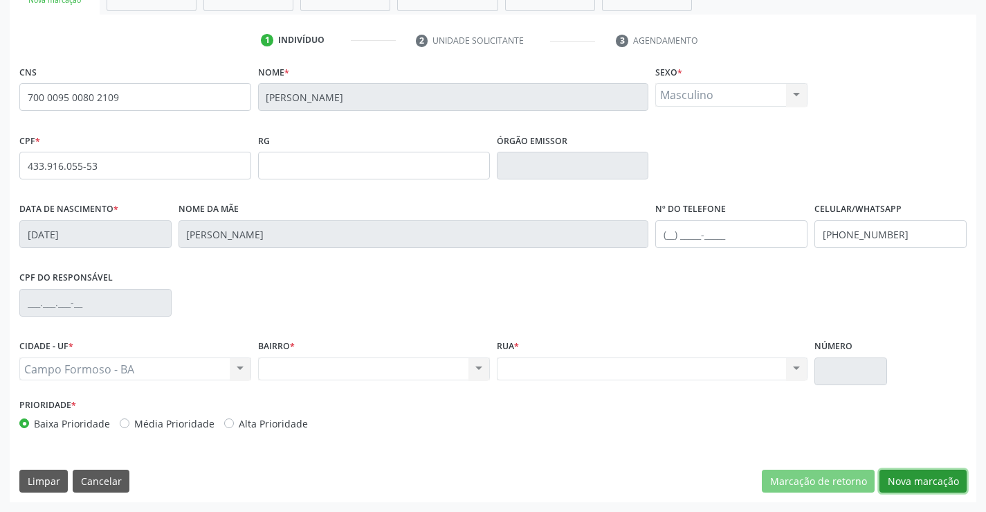
click at [928, 490] on button "Nova marcação" at bounding box center [923, 481] width 87 height 24
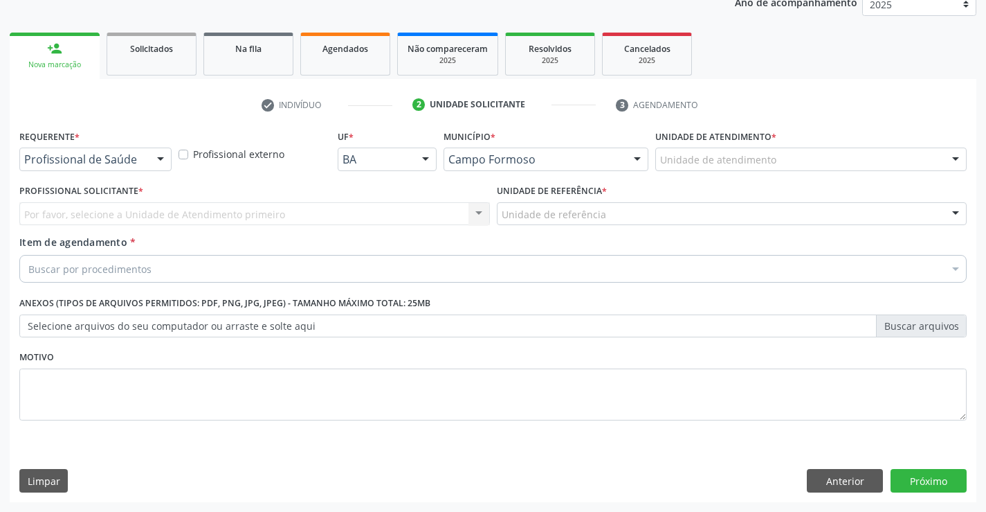
scroll to position [174, 0]
click at [157, 155] on div at bounding box center [160, 160] width 21 height 24
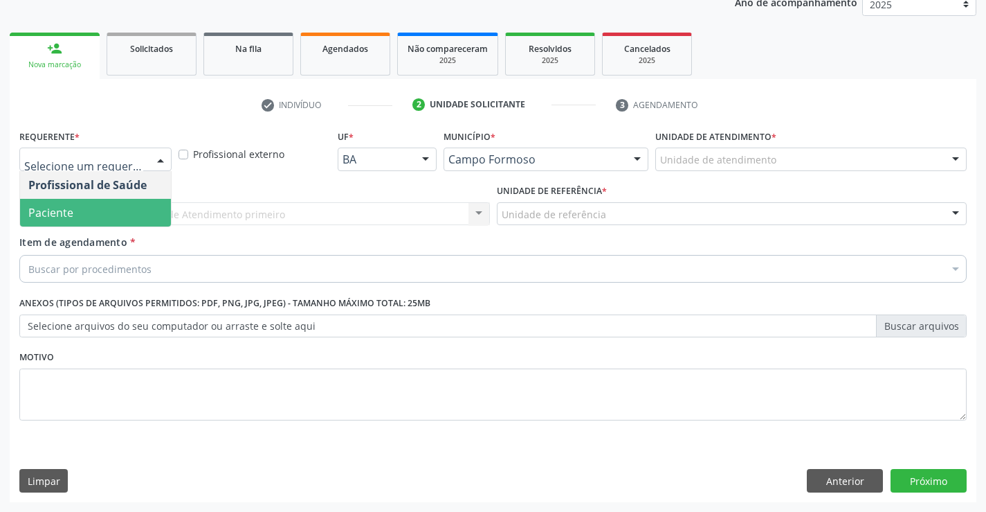
click at [90, 219] on span "Paciente" at bounding box center [95, 213] width 151 height 28
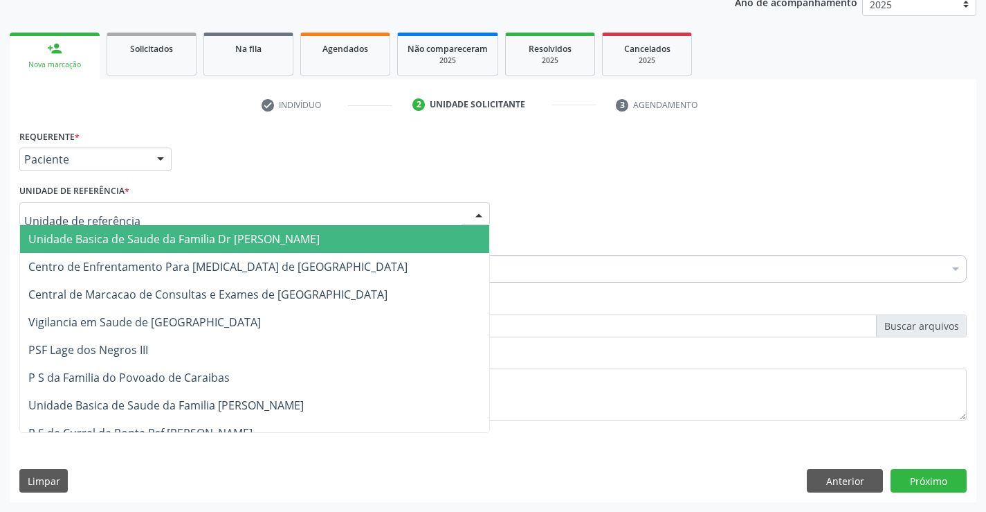
click at [231, 215] on div at bounding box center [254, 214] width 471 height 24
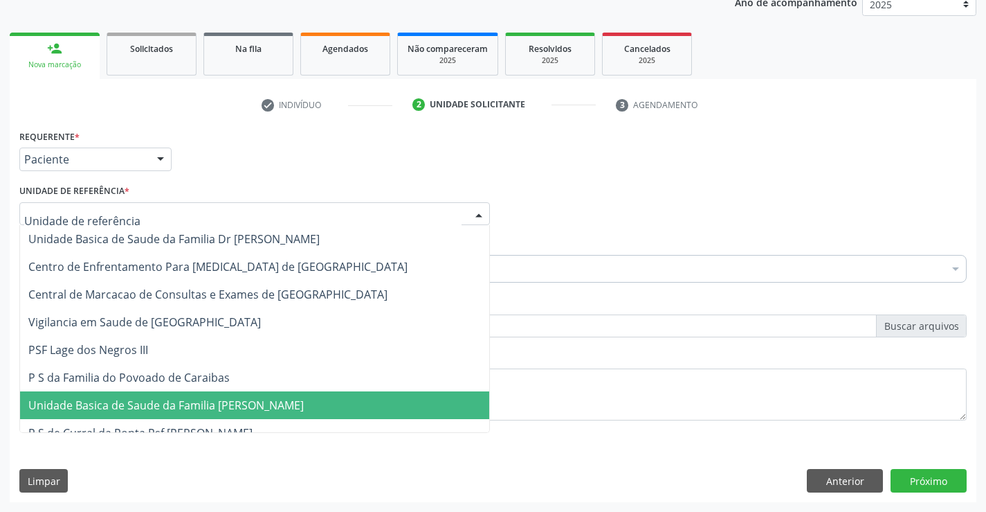
click at [198, 414] on span "Unidade Basica de Saude da Familia [PERSON_NAME]" at bounding box center [254, 405] width 469 height 28
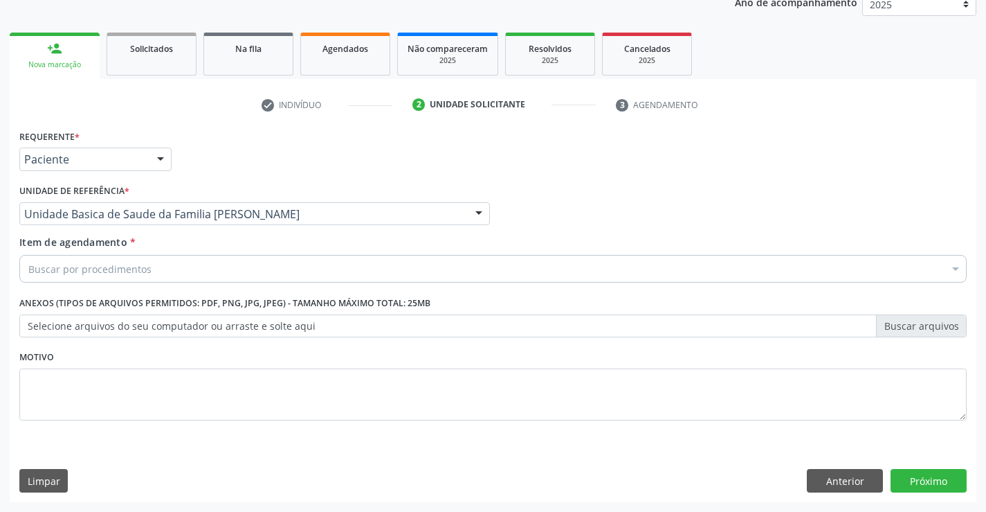
click at [144, 280] on div "Buscar por procedimentos" at bounding box center [493, 269] width 948 height 28
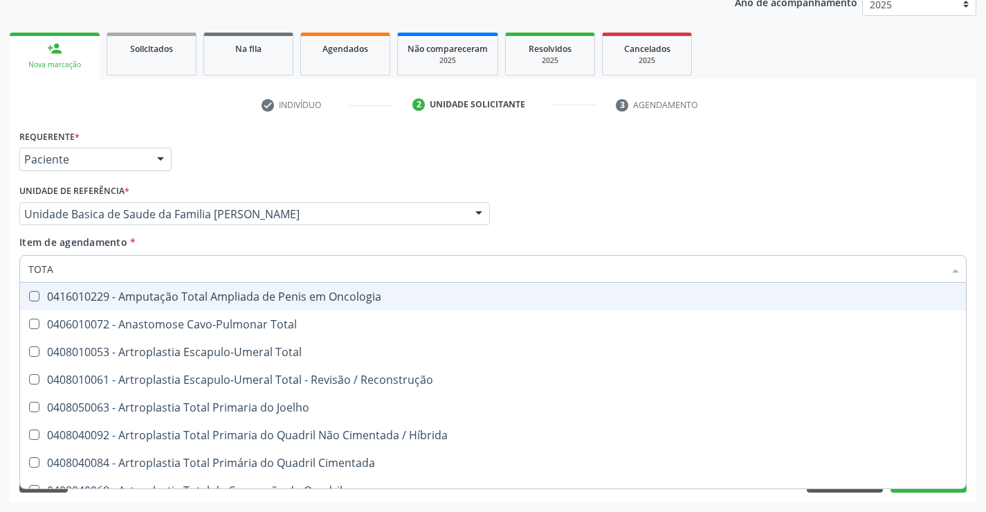
type input "TOTAL"
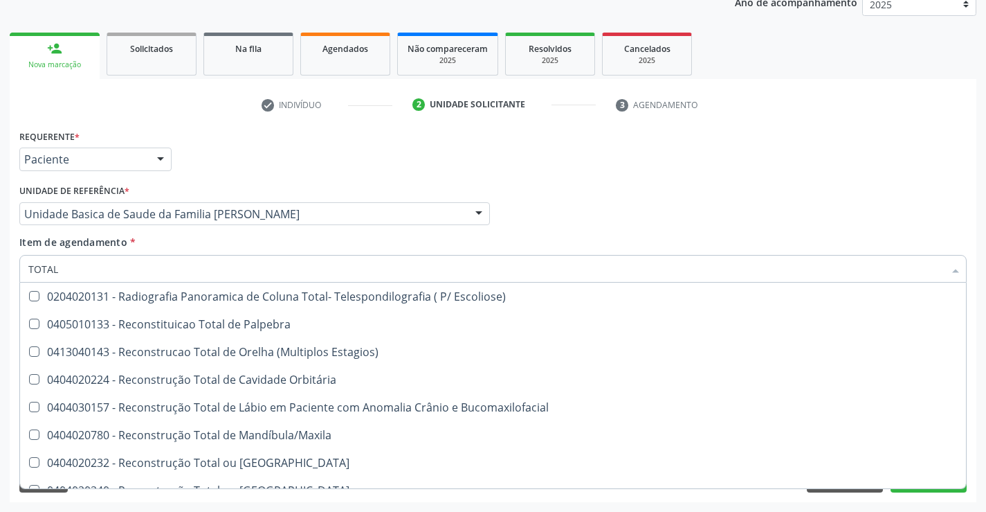
scroll to position [2259, 0]
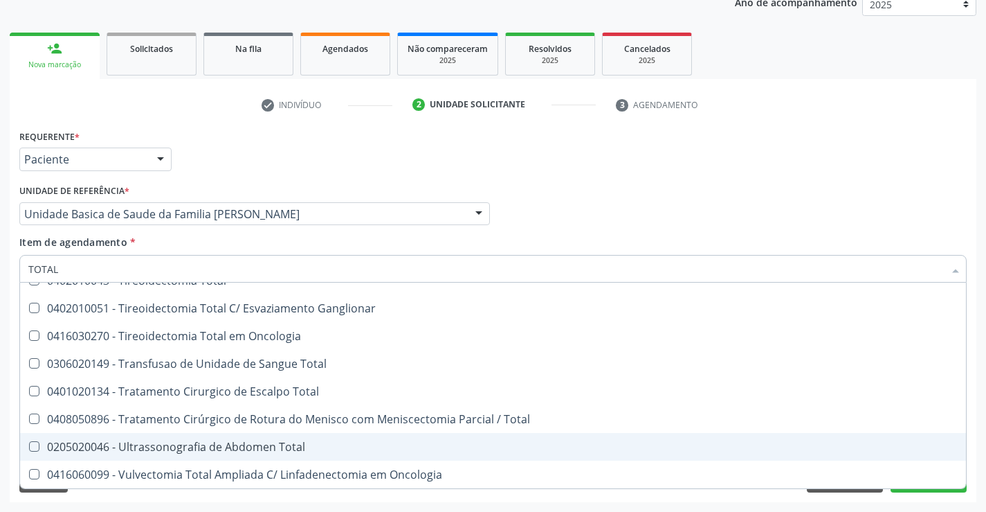
click at [271, 449] on div "0205020046 - Ultrassonografia de Abdomen Total" at bounding box center [493, 446] width 930 height 11
checkbox Total "true"
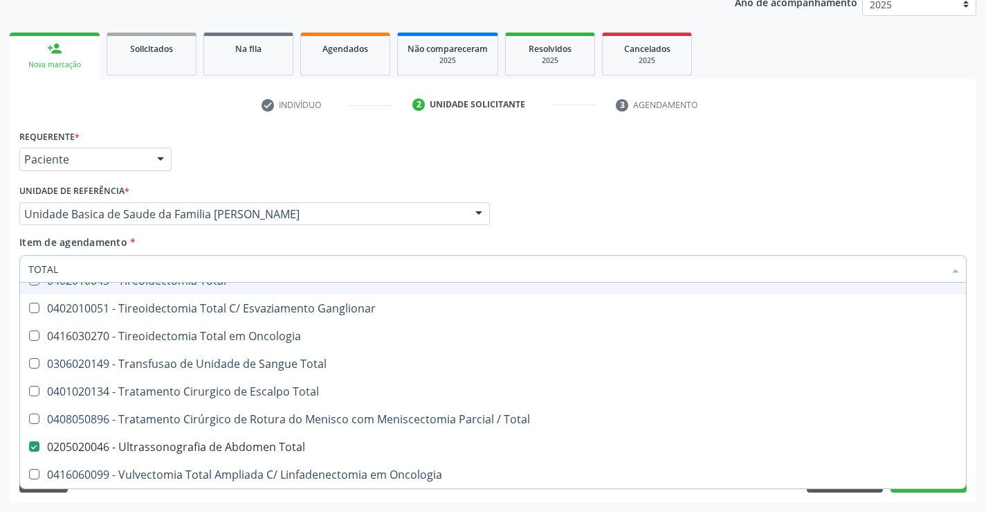
click at [675, 198] on div "Profissional Solicitante Por favor, selecione a Unidade de Atendimento primeiro…" at bounding box center [493, 208] width 955 height 54
checkbox Total "true"
checkbox Total "false"
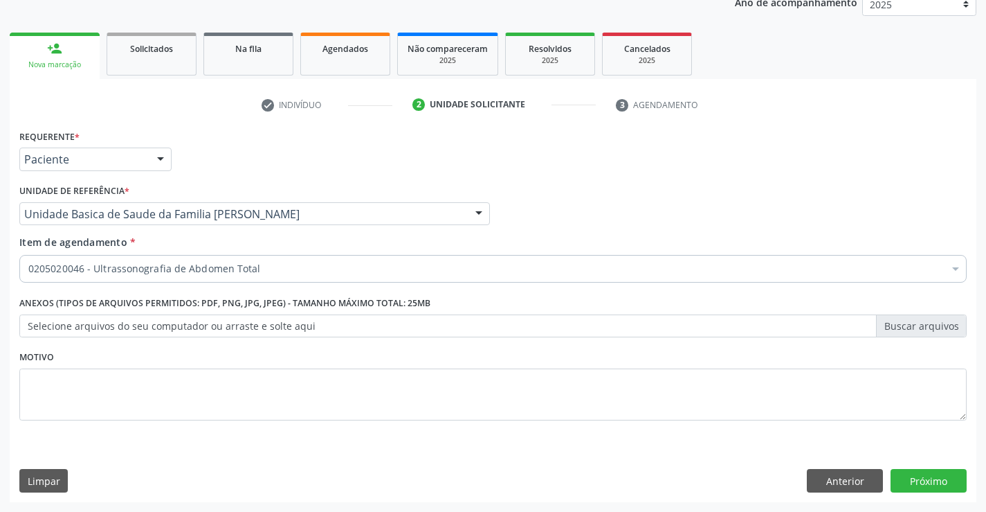
scroll to position [0, 0]
click at [920, 483] on button "Próximo" at bounding box center [929, 481] width 76 height 24
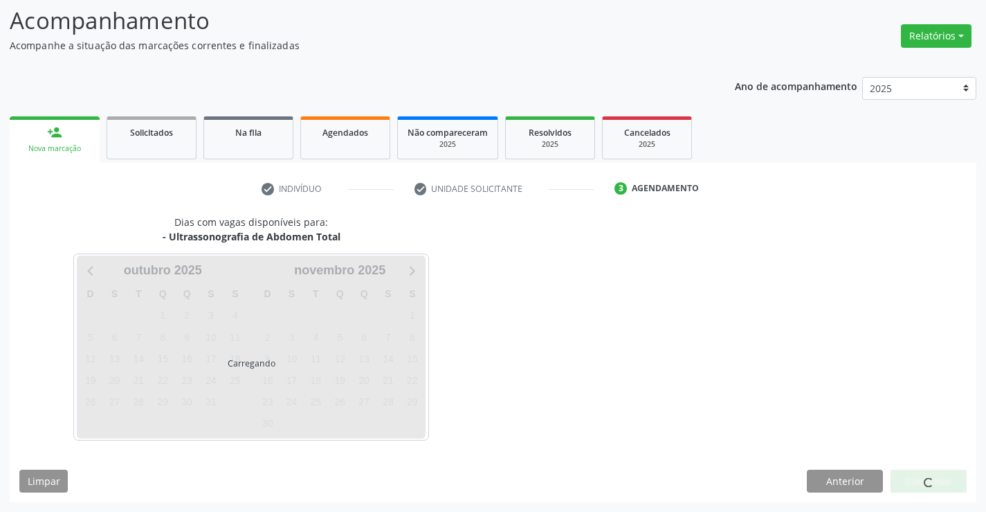
scroll to position [91, 0]
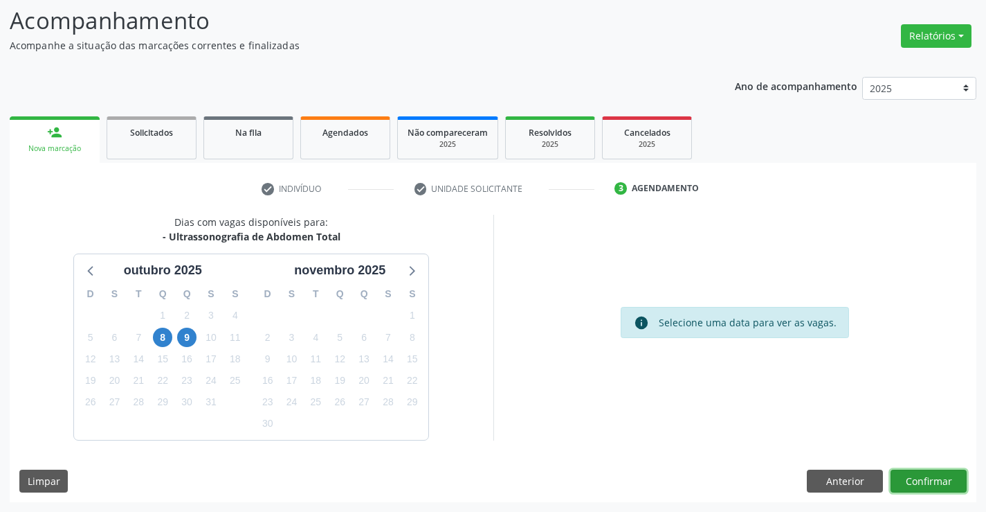
click at [937, 488] on button "Confirmar" at bounding box center [929, 481] width 76 height 24
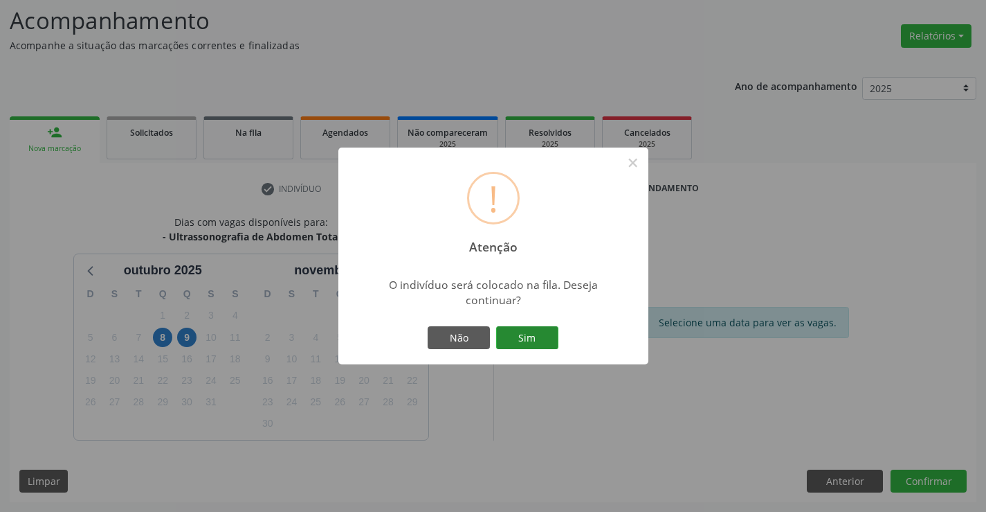
click at [550, 339] on button "Sim" at bounding box center [527, 338] width 62 height 24
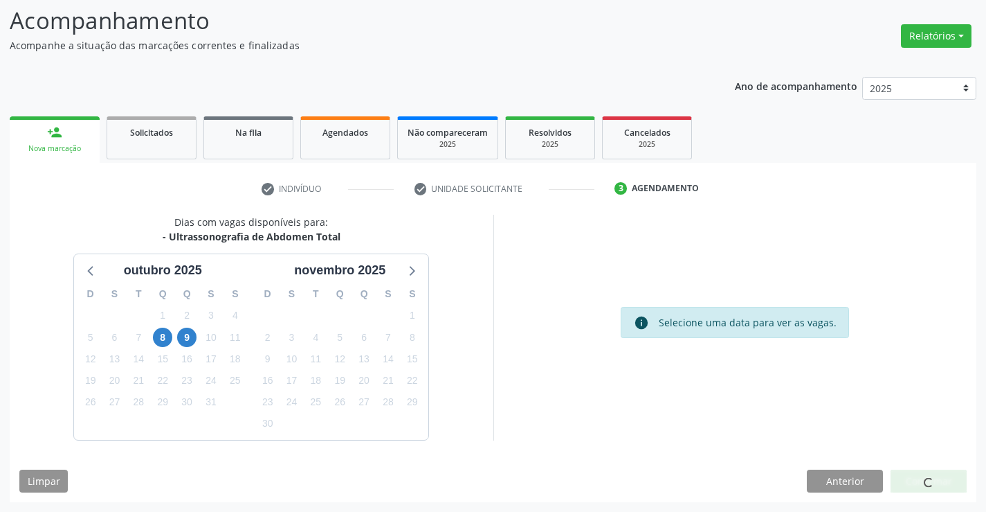
scroll to position [0, 0]
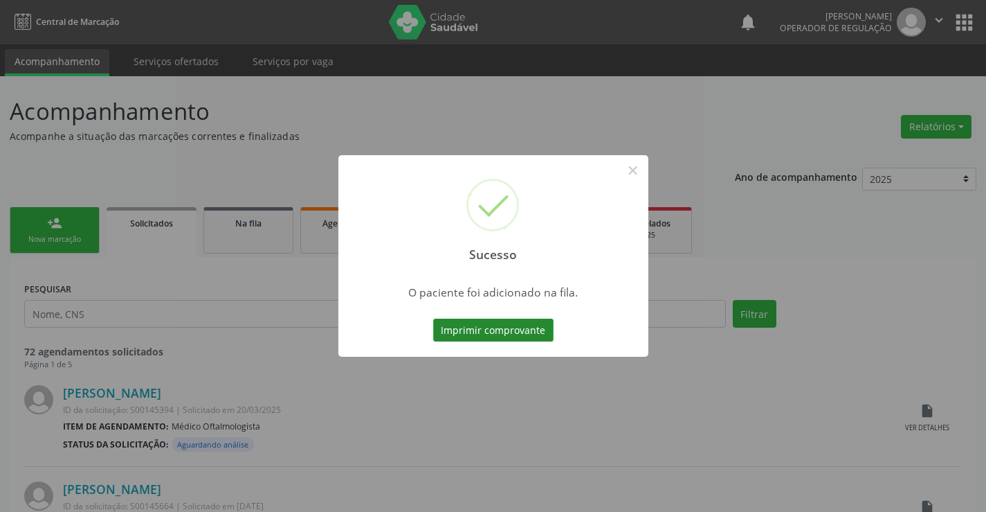
click at [517, 328] on button "Imprimir comprovante" at bounding box center [493, 330] width 120 height 24
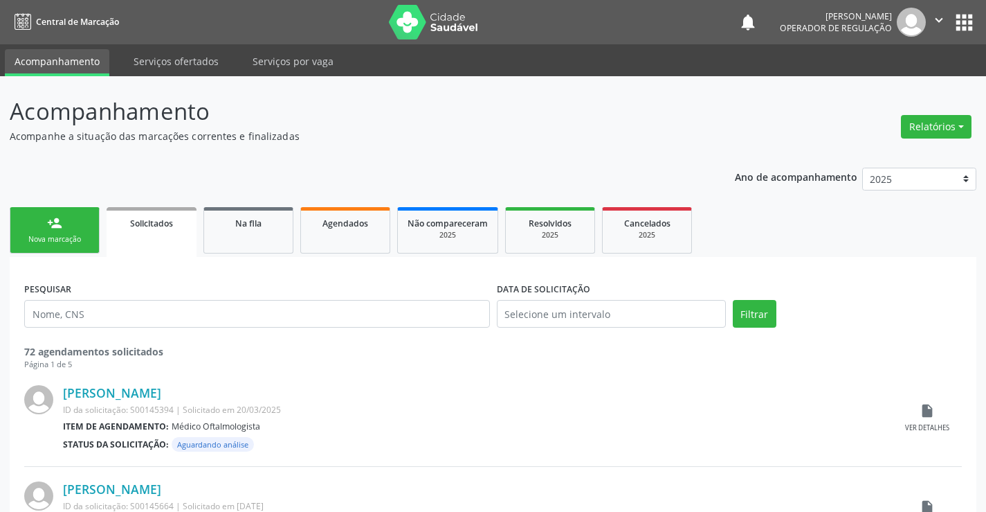
click at [938, 11] on button "" at bounding box center [939, 22] width 26 height 29
click at [867, 84] on link "Sair" at bounding box center [904, 84] width 96 height 19
